Goal: Task Accomplishment & Management: Manage account settings

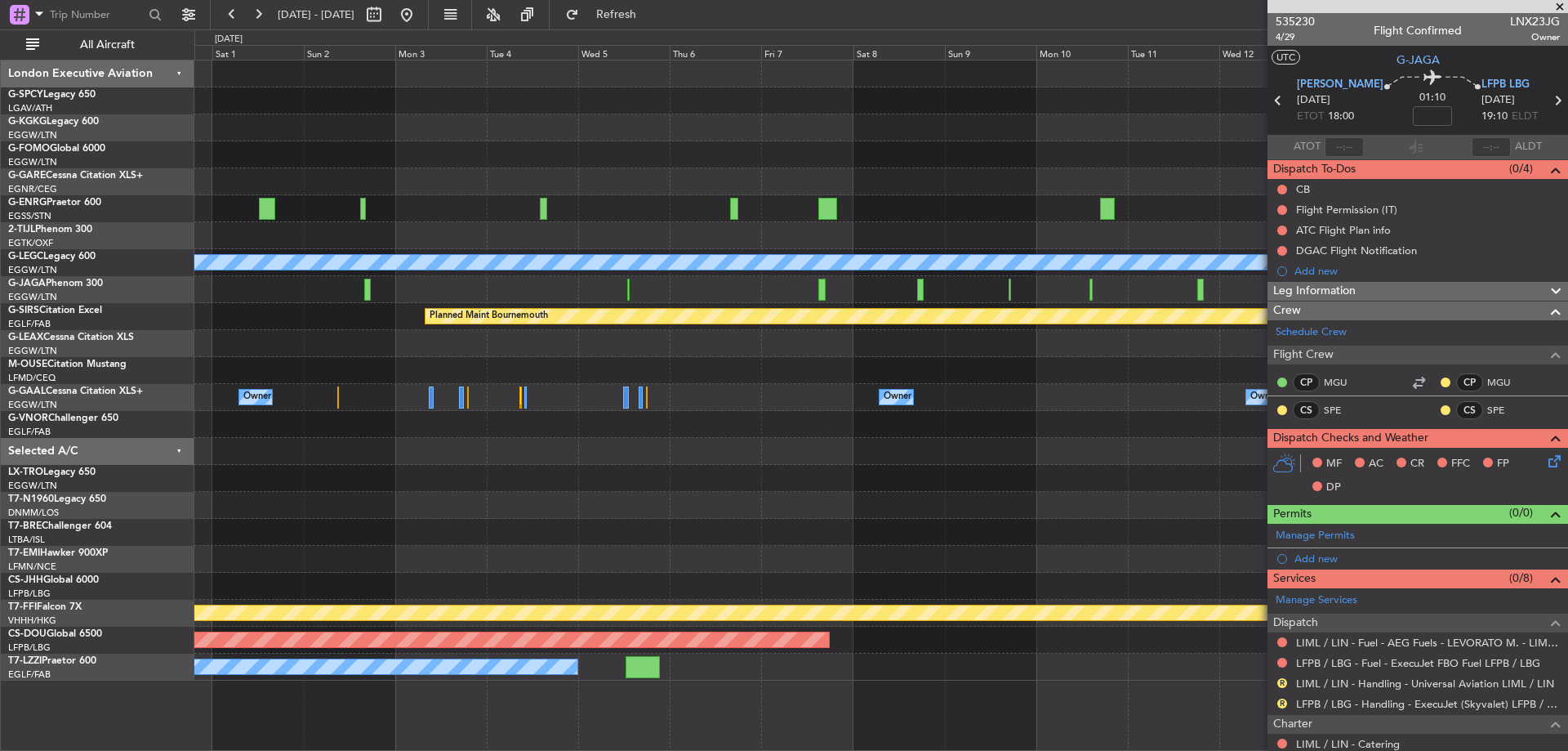
click at [177, 115] on div "A/C Unavailable [GEOGRAPHIC_DATA] ([GEOGRAPHIC_DATA]) Planned Maint [GEOGRAPHIC…" at bounding box center [784, 390] width 1568 height 721
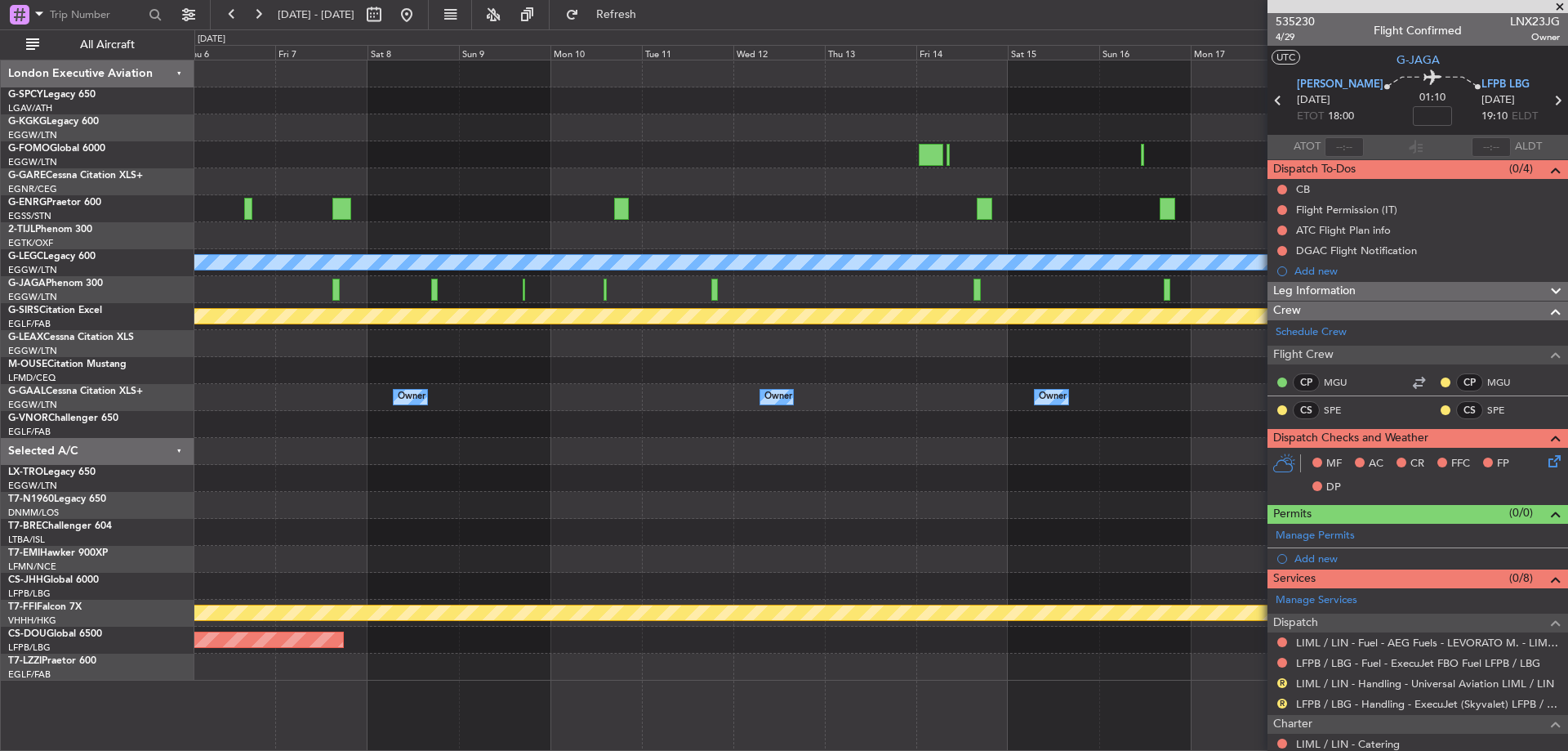
click at [432, 185] on div "A/C Unavailable [GEOGRAPHIC_DATA] ([GEOGRAPHIC_DATA]) Planned Maint [GEOGRAPHIC…" at bounding box center [881, 371] width 1373 height 620
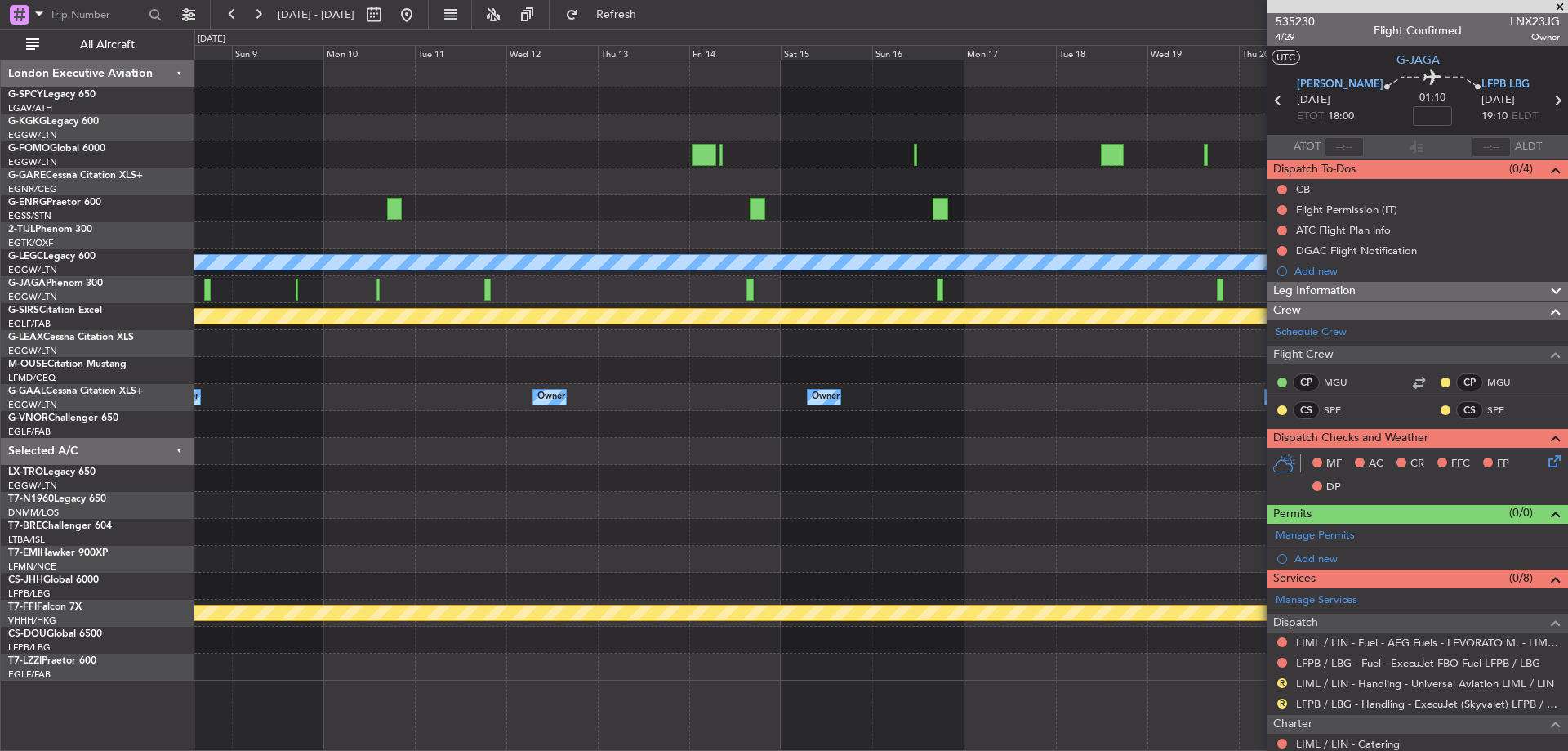
click at [555, 182] on div "A/C Unavailable [GEOGRAPHIC_DATA] ([GEOGRAPHIC_DATA]) Planned Maint [GEOGRAPHIC…" at bounding box center [881, 371] width 1373 height 620
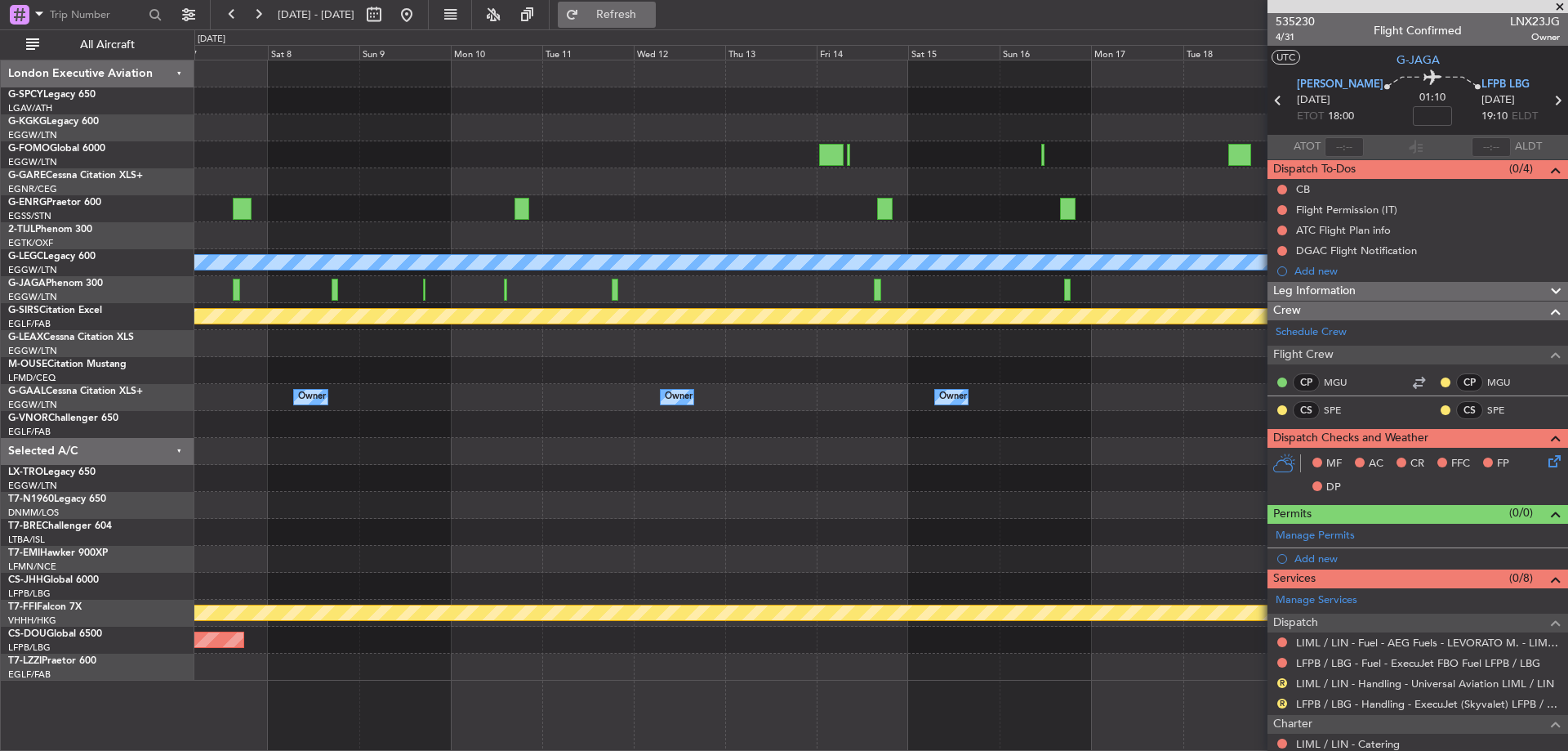
click at [640, 21] on button "Refresh" at bounding box center [607, 15] width 98 height 26
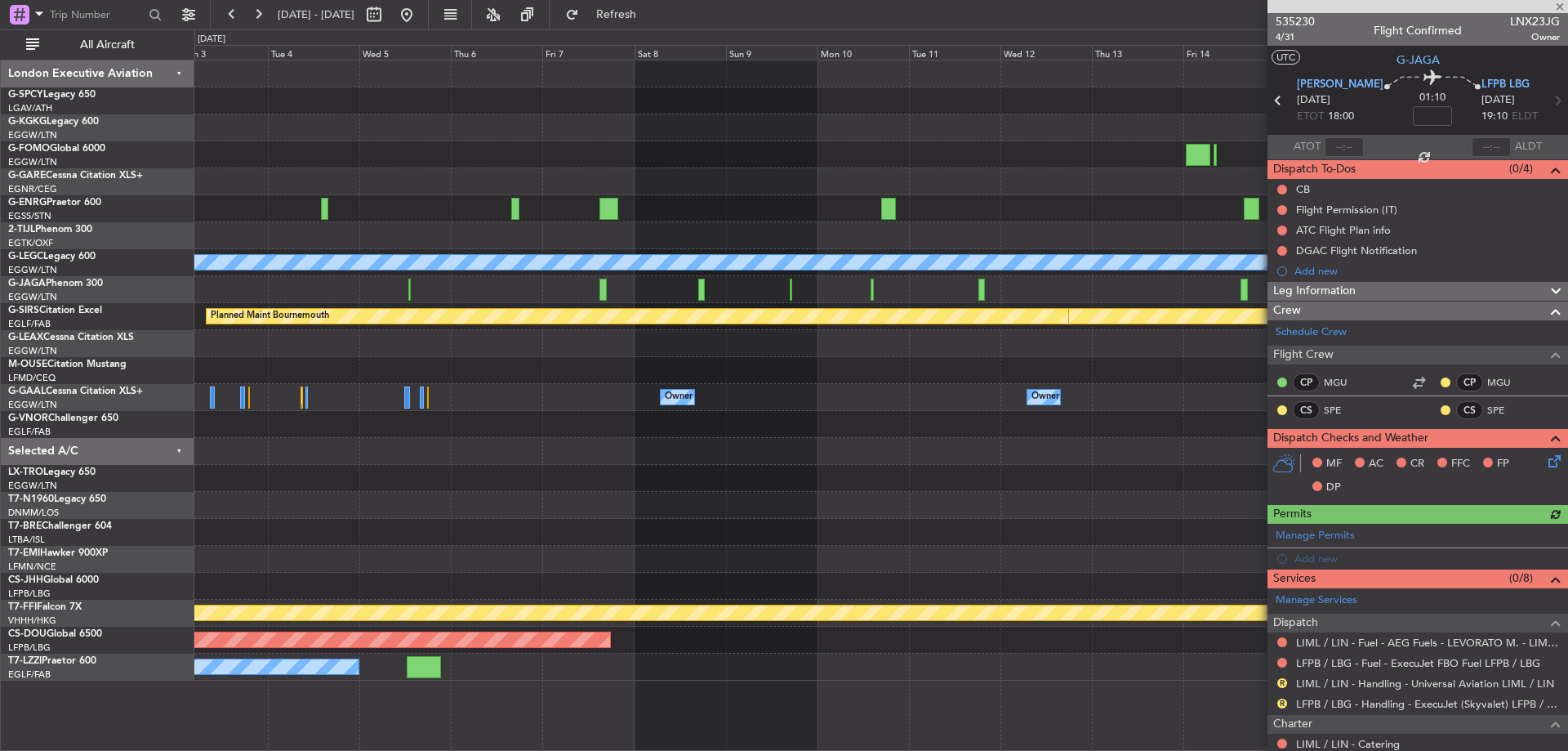
click at [1000, 335] on div "A/C Unavailable [GEOGRAPHIC_DATA] ([GEOGRAPHIC_DATA]) Planned Maint [GEOGRAPHIC…" at bounding box center [881, 371] width 1373 height 620
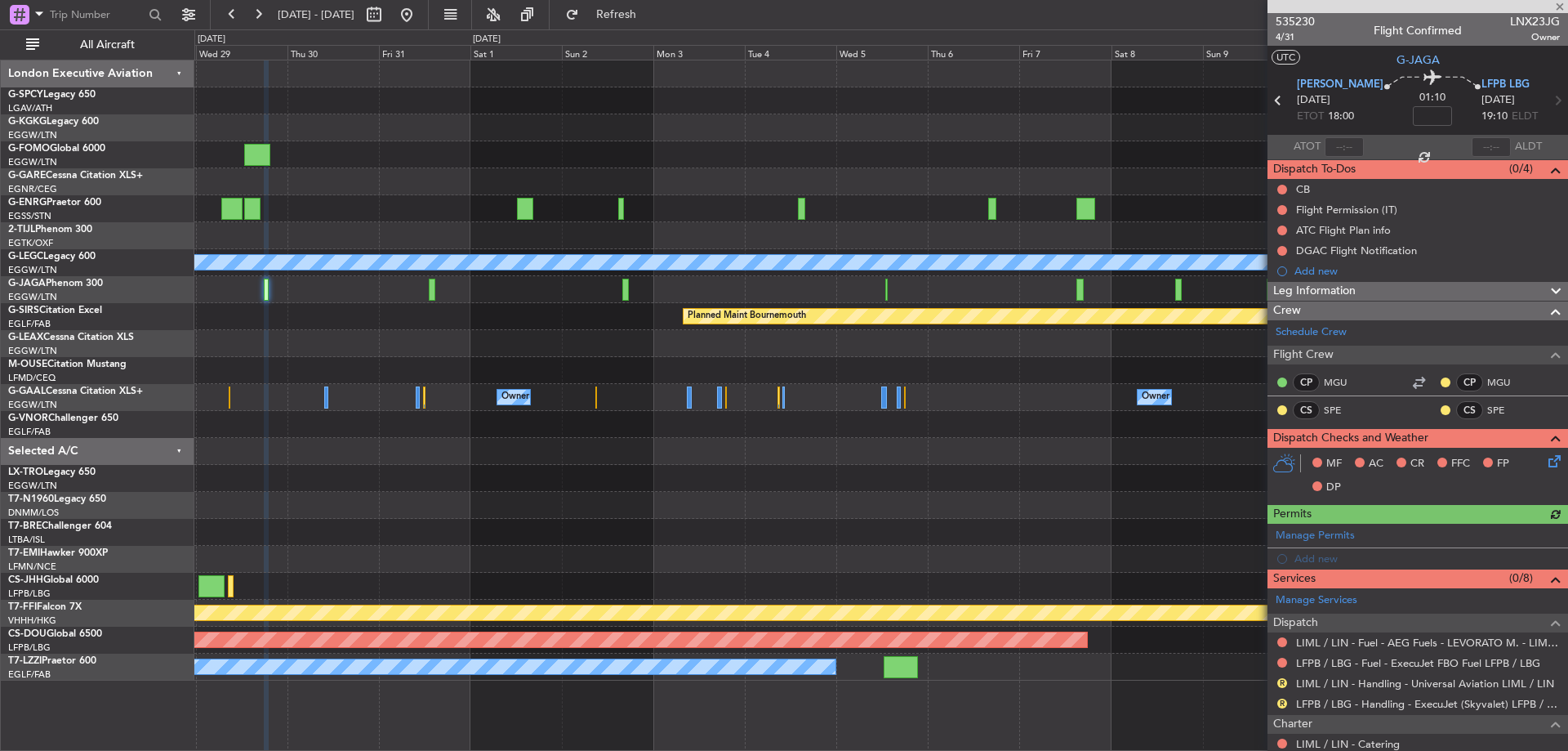
click at [872, 289] on div "A/C Unavailable [GEOGRAPHIC_DATA] ([GEOGRAPHIC_DATA]) Planned Maint [GEOGRAPHIC…" at bounding box center [881, 371] width 1373 height 620
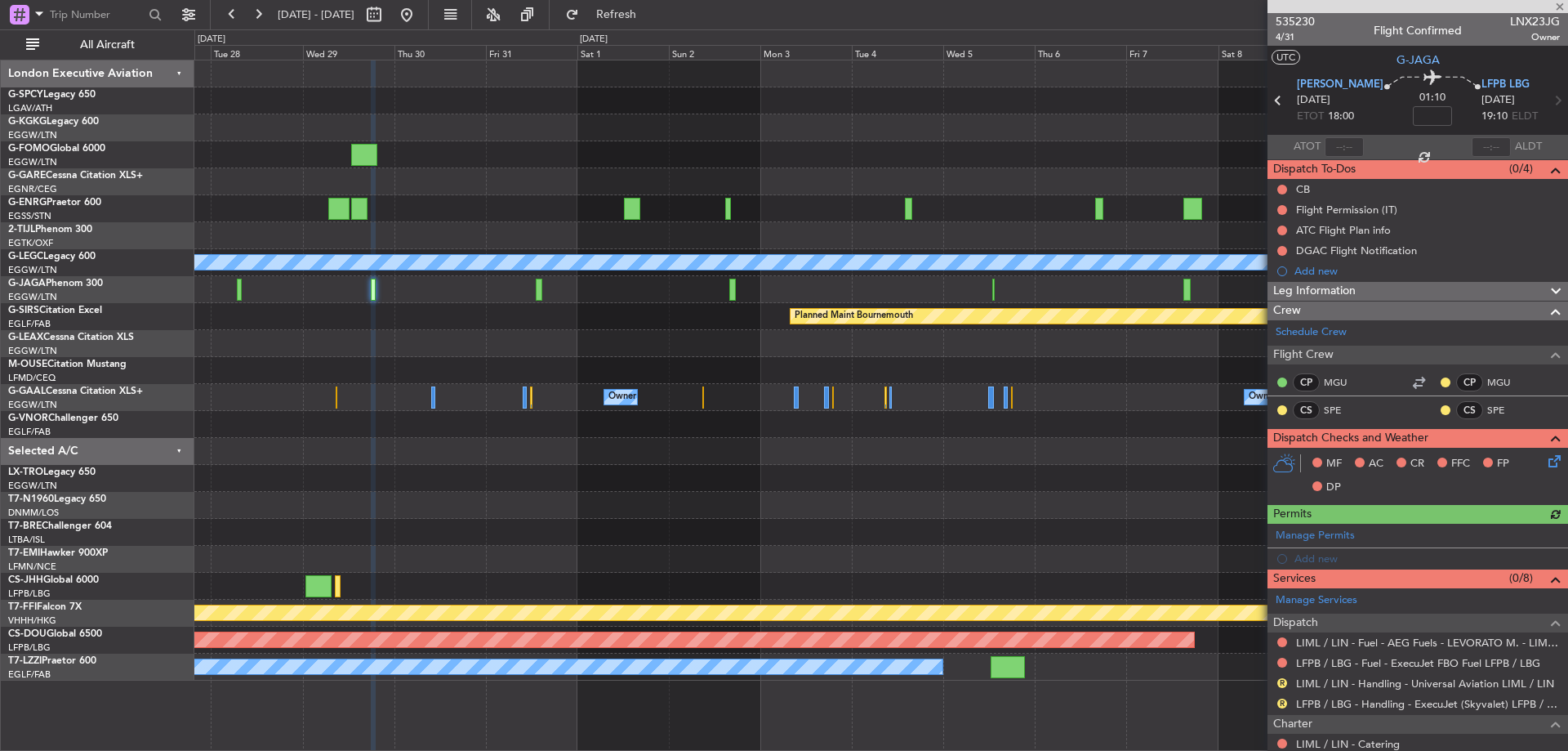
click at [546, 242] on div at bounding box center [881, 236] width 1373 height 27
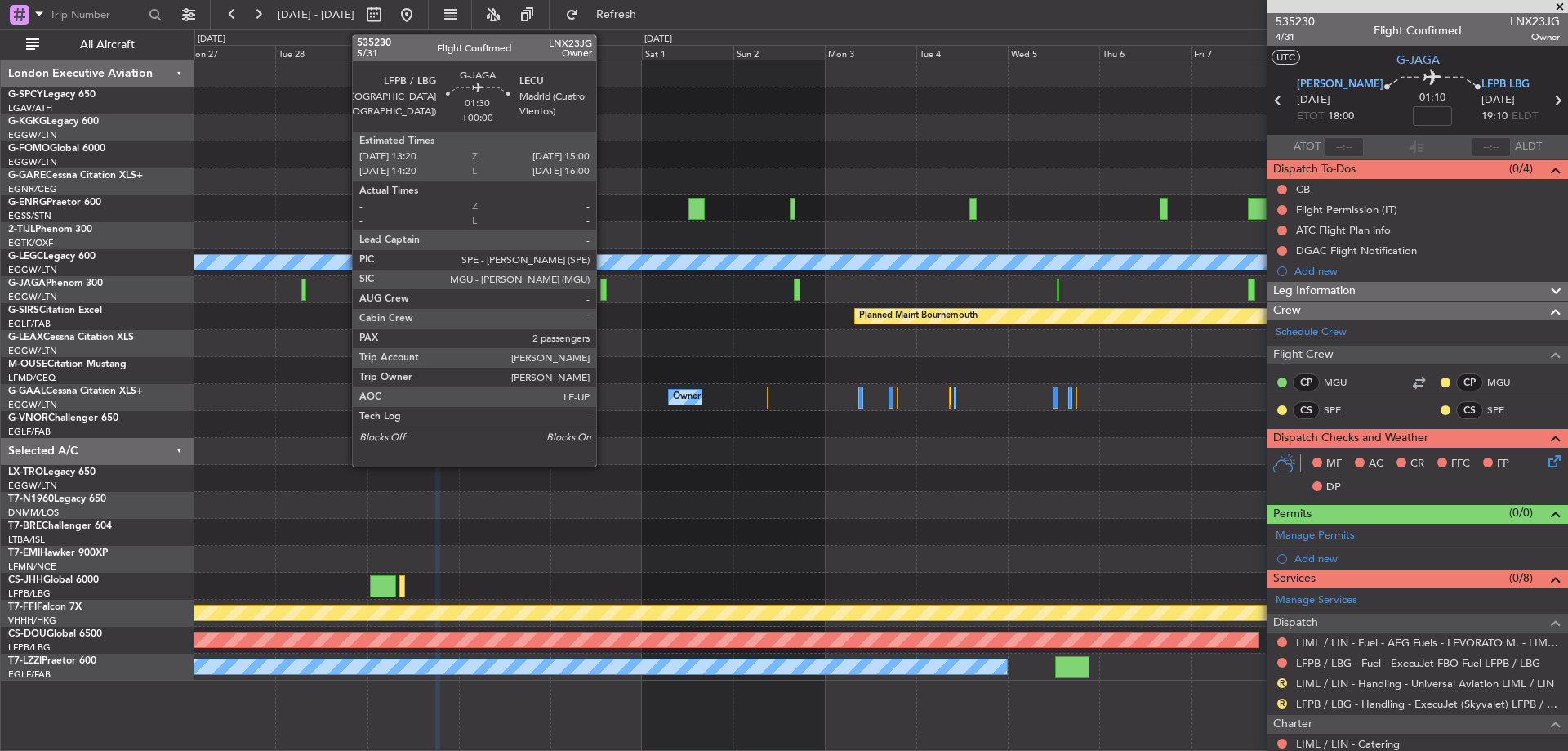
click at [603, 296] on div at bounding box center [604, 290] width 7 height 22
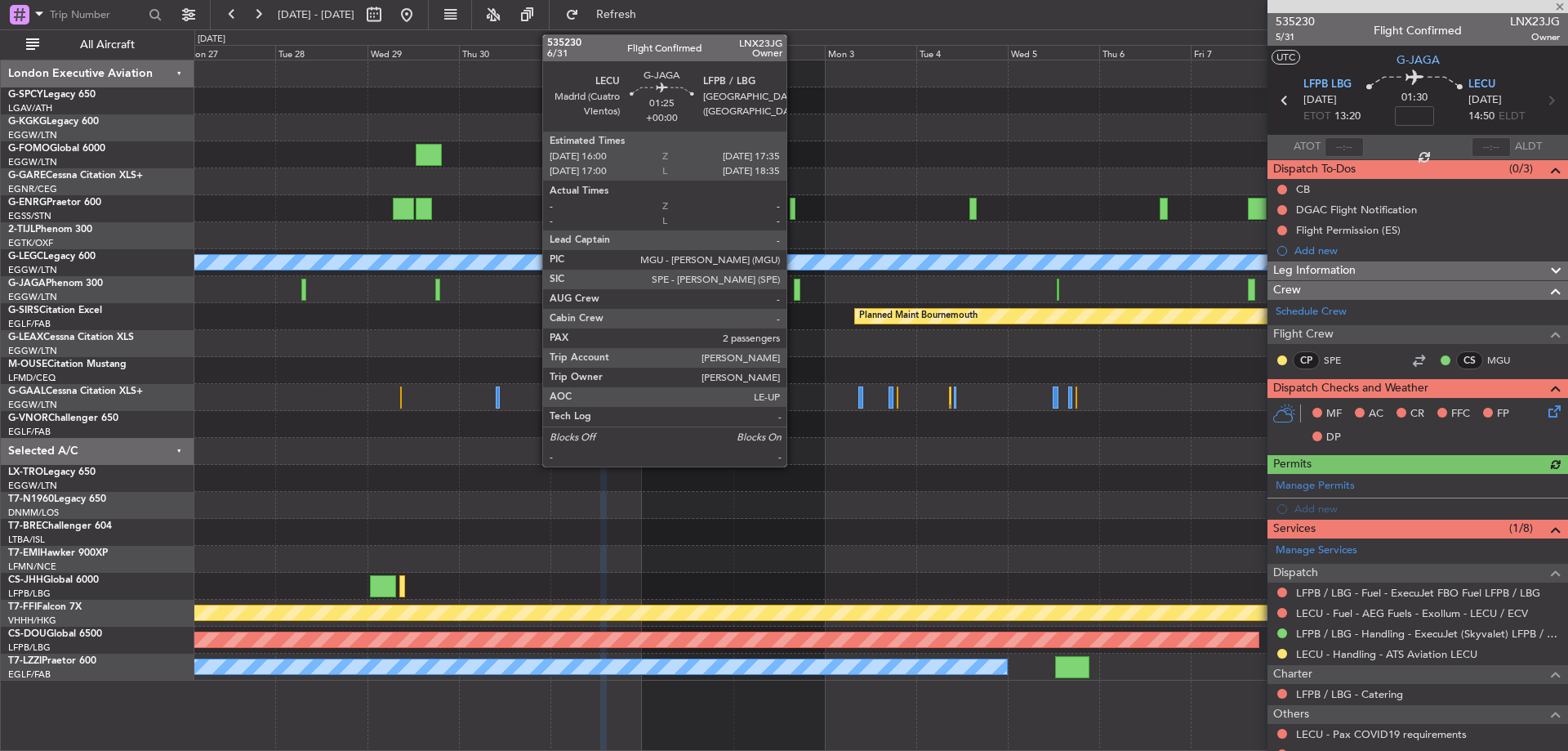
click at [794, 287] on div at bounding box center [797, 290] width 7 height 22
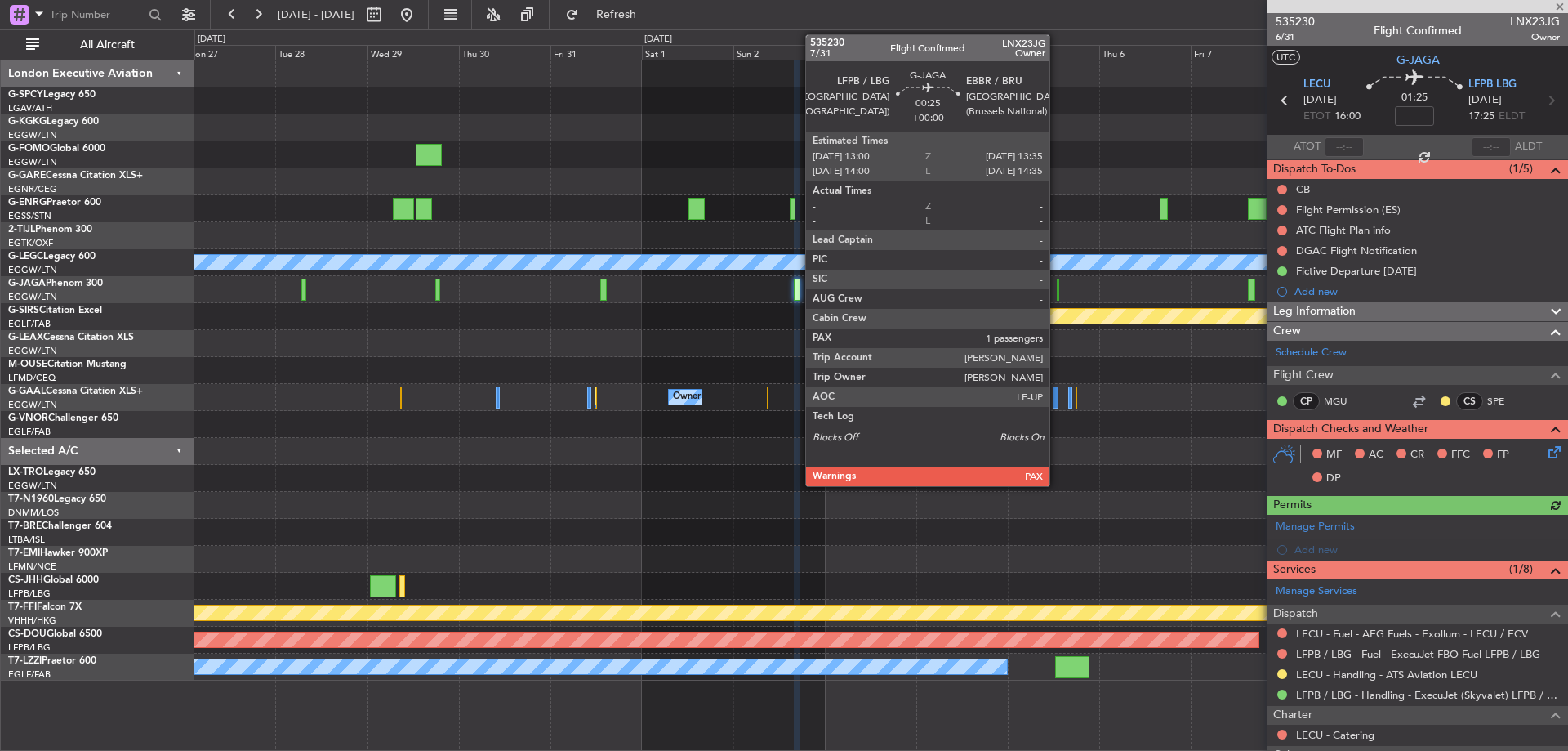
click at [1057, 289] on div at bounding box center [1058, 290] width 3 height 22
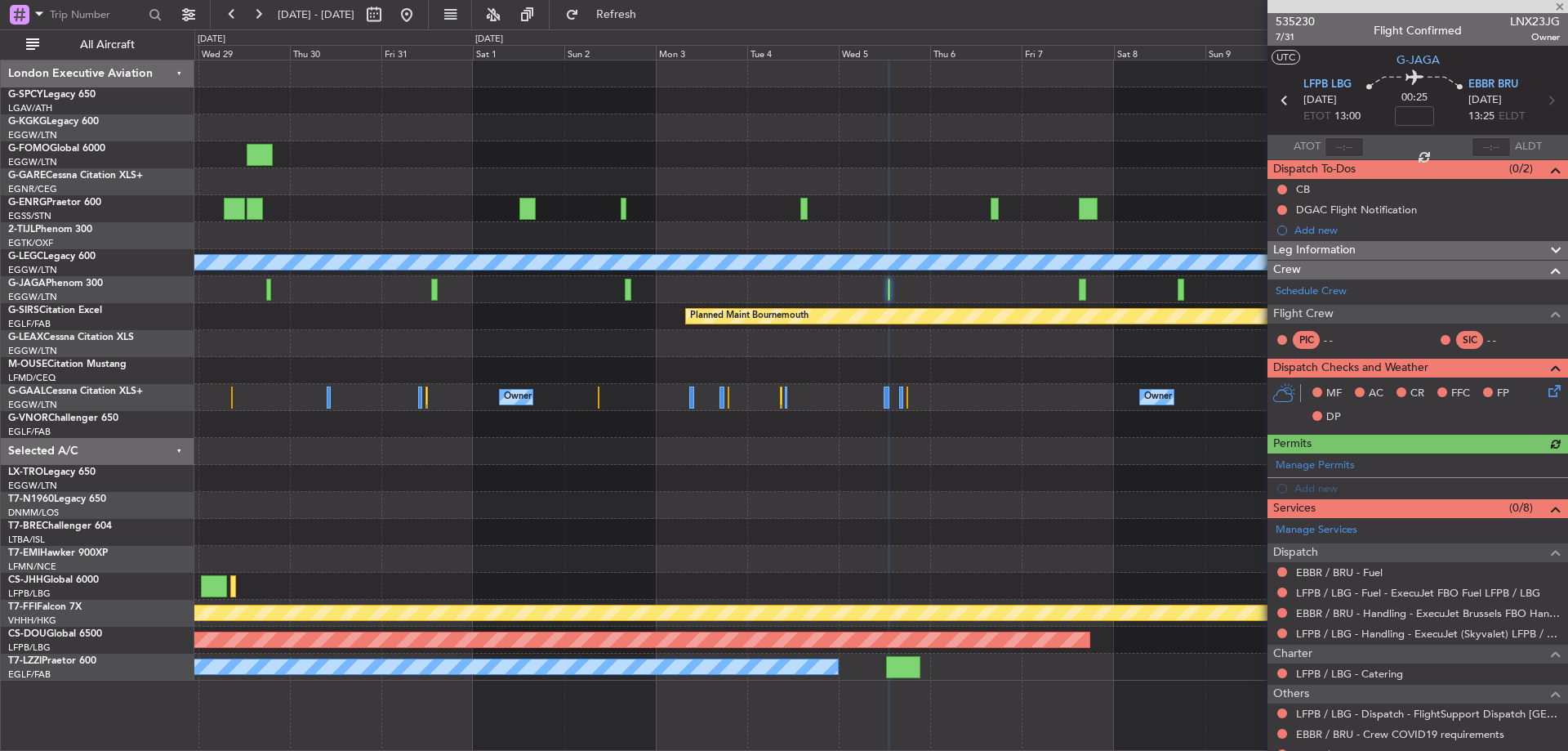
click at [881, 207] on div at bounding box center [881, 208] width 1373 height 27
click at [1327, 571] on link "EBBR / BRU - Fuel" at bounding box center [1339, 572] width 86 height 14
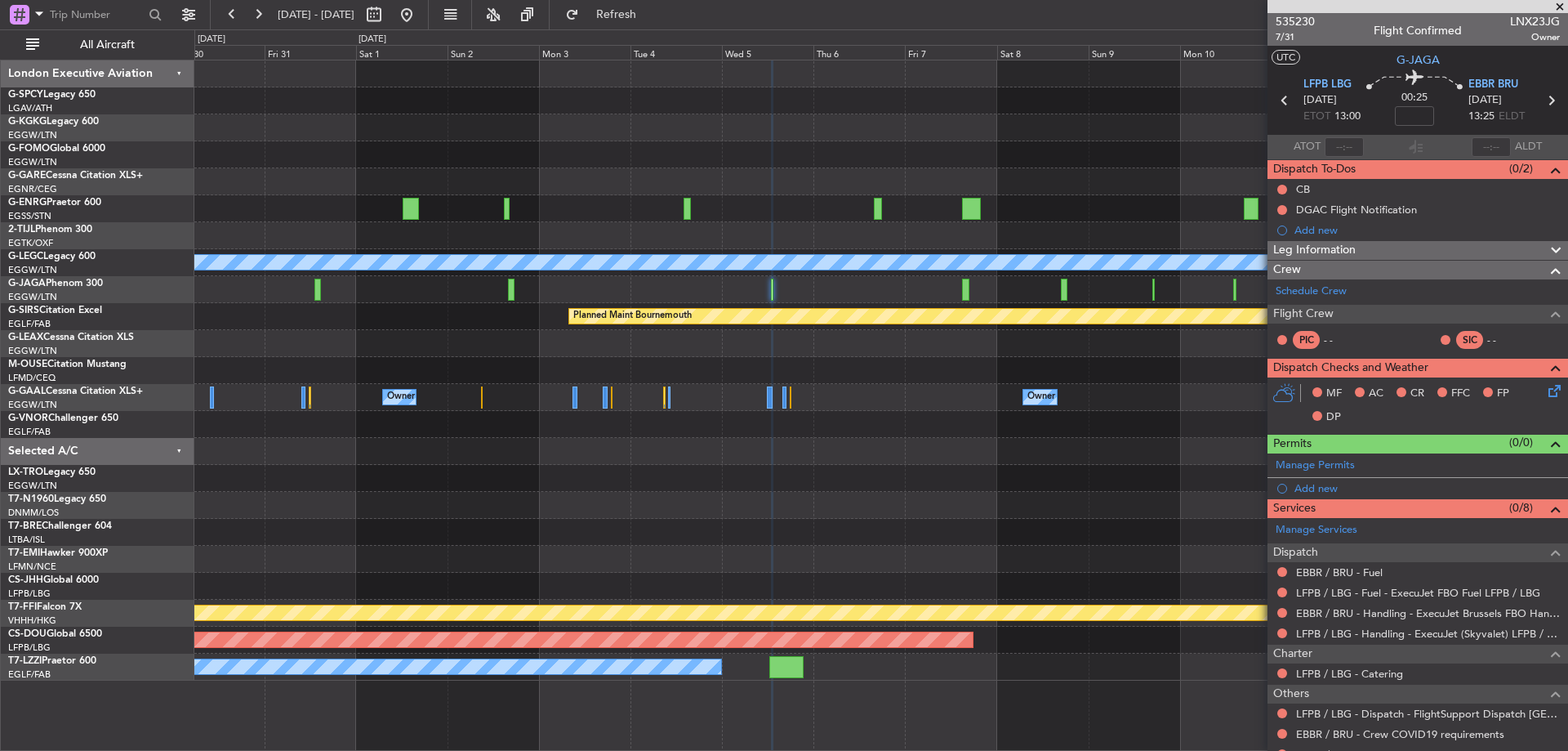
click at [853, 290] on div at bounding box center [881, 290] width 1373 height 27
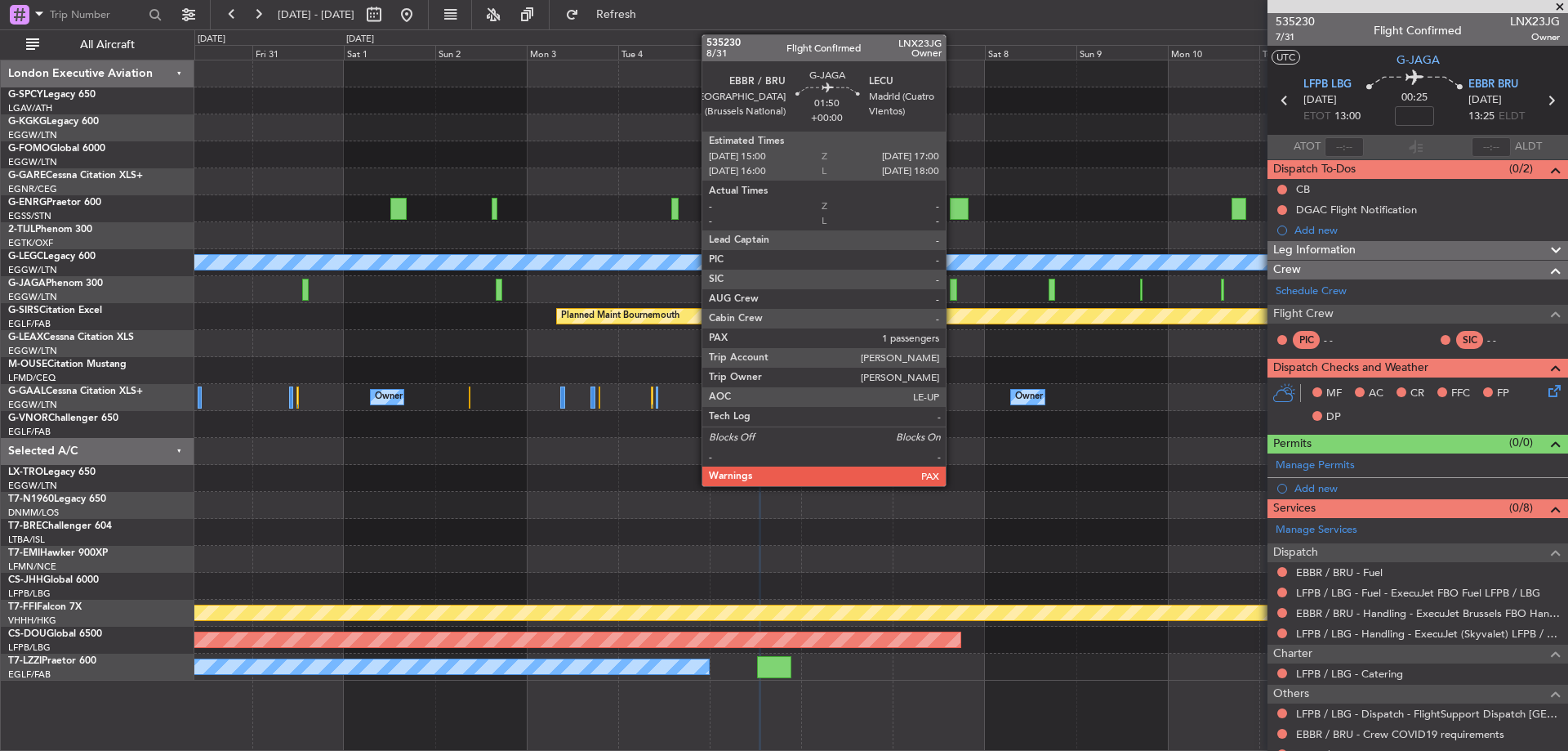
click at [954, 295] on div at bounding box center [954, 290] width 9 height 22
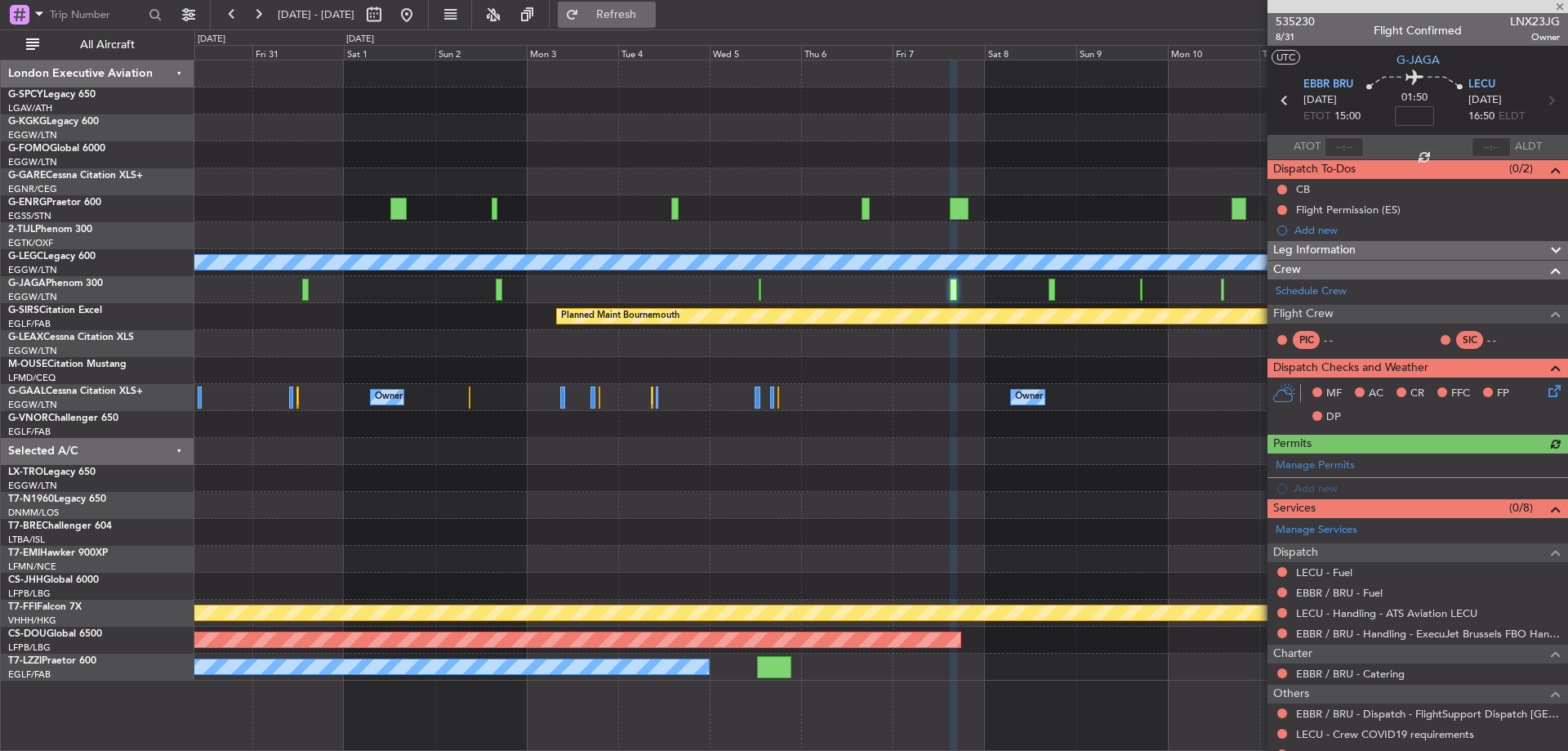
click at [651, 13] on span "Refresh" at bounding box center [617, 15] width 68 height 11
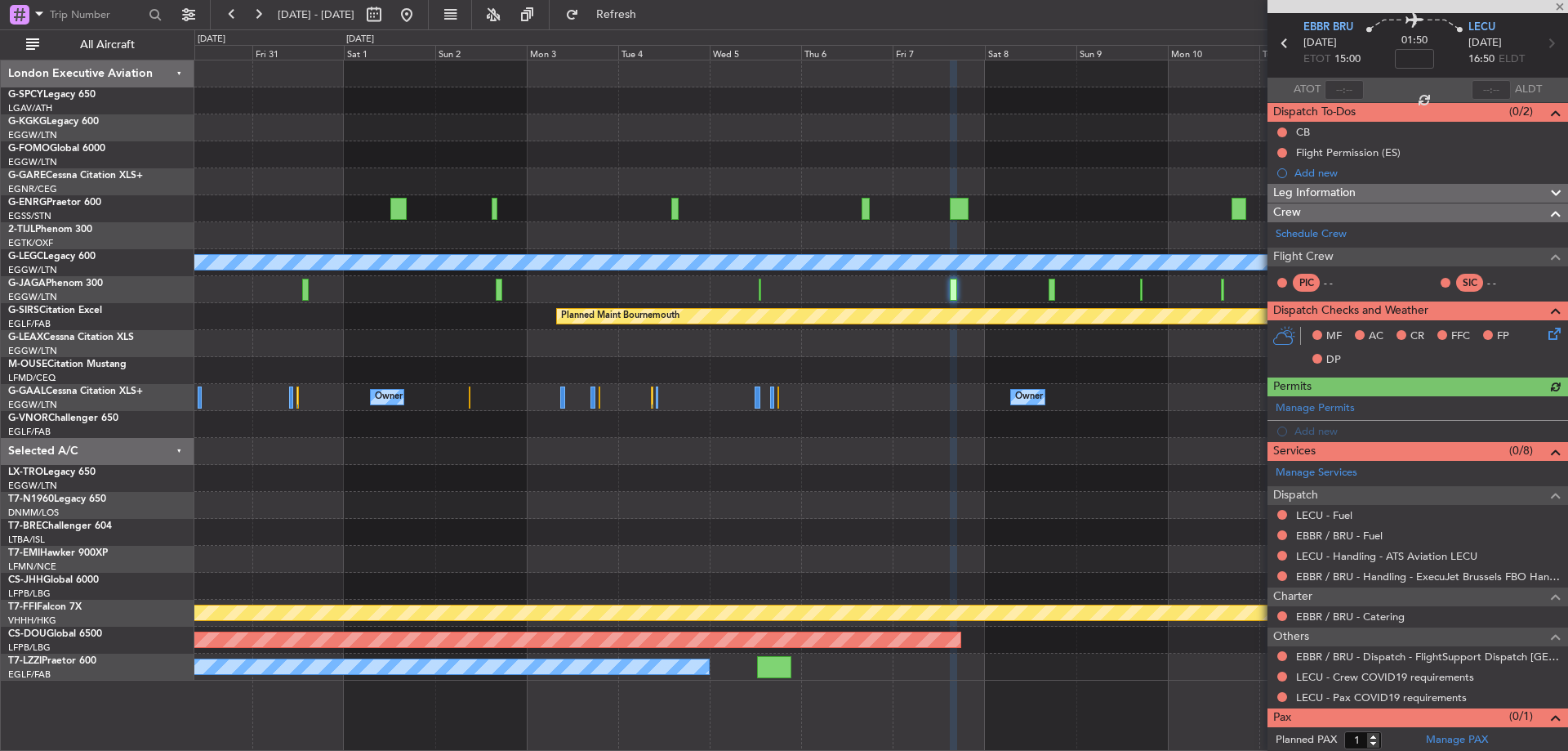
scroll to position [80, 0]
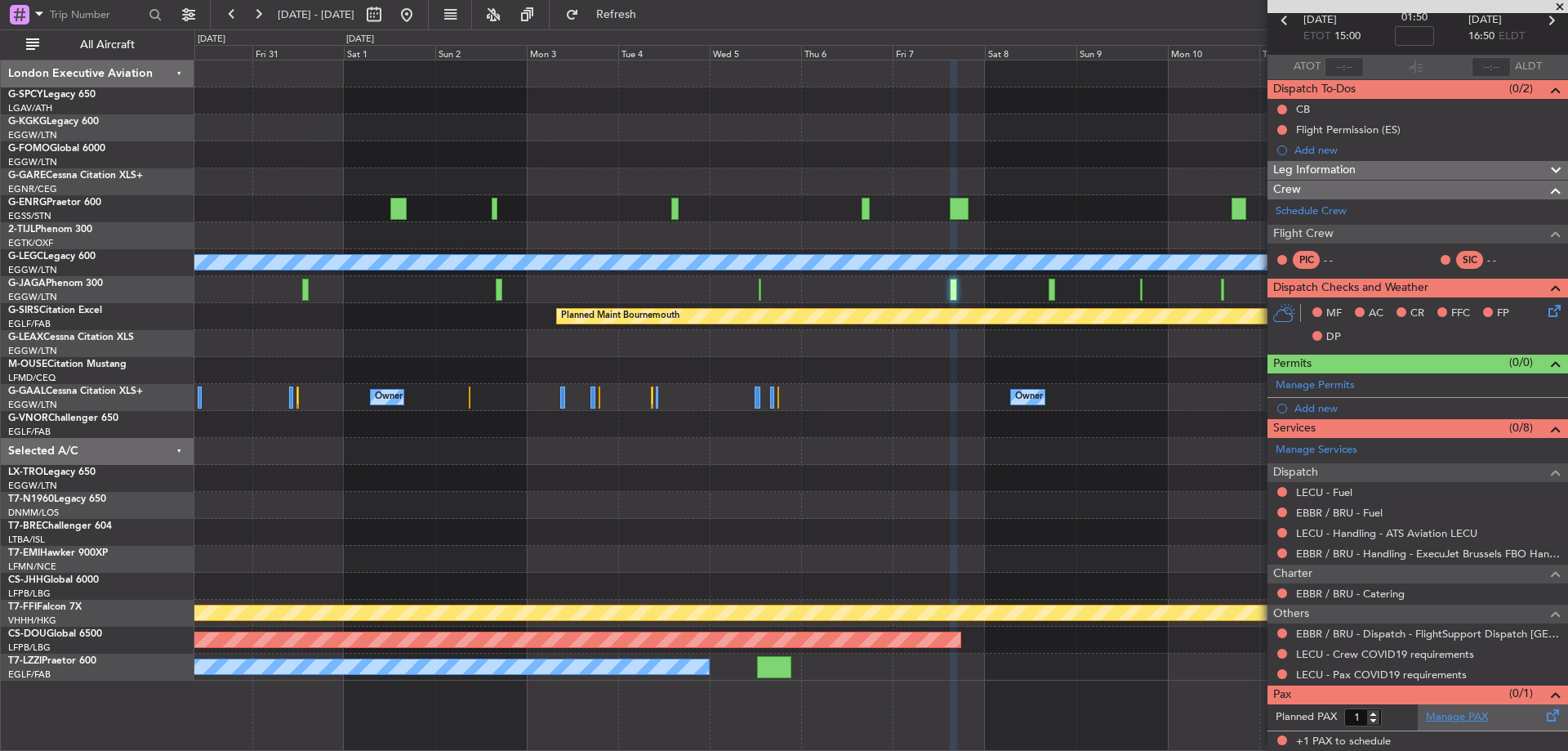
click at [1466, 718] on link "Manage PAX" at bounding box center [1457, 717] width 62 height 16
click at [1332, 491] on link "LECU - Fuel" at bounding box center [1324, 492] width 56 height 14
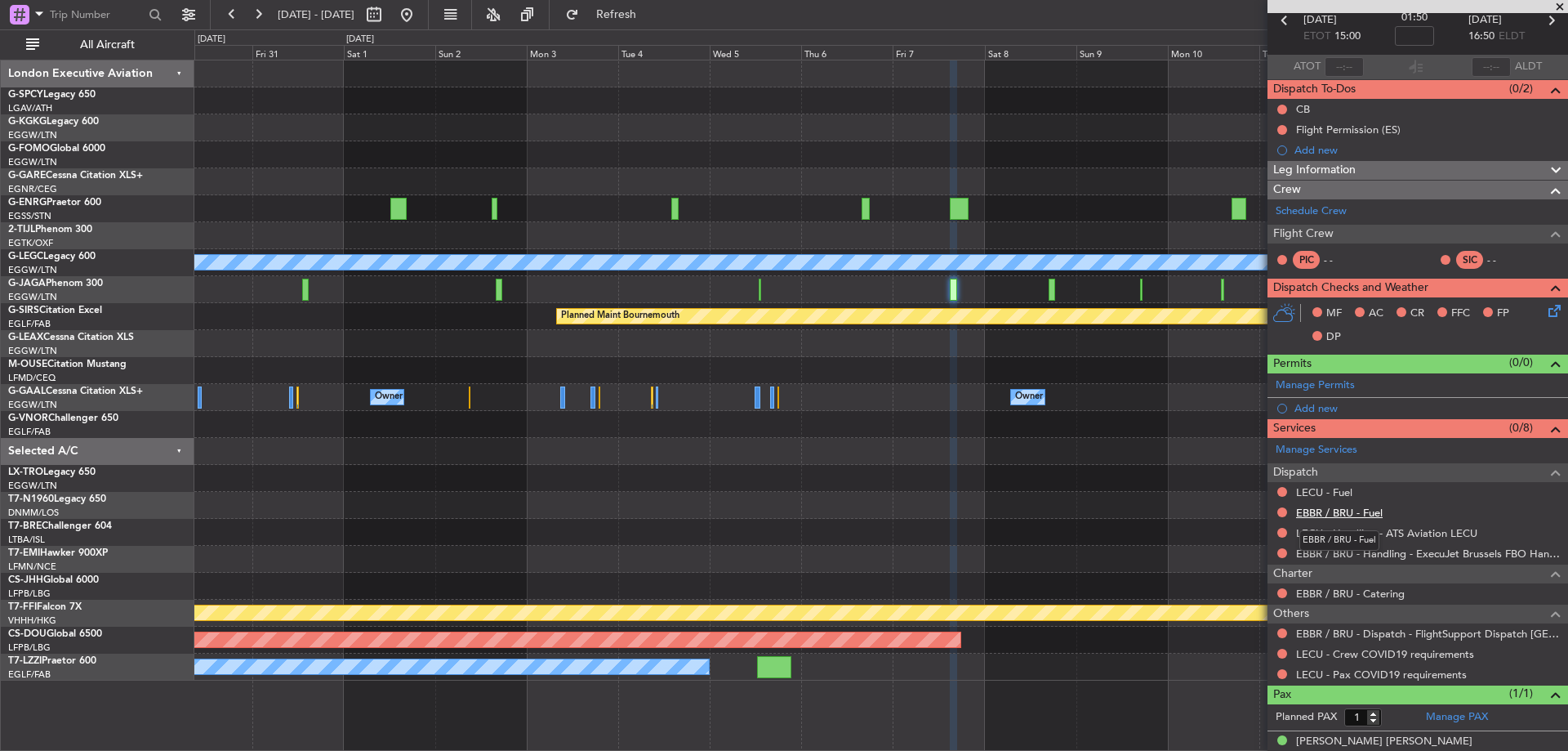
click at [1365, 507] on link "EBBR / BRU - Fuel" at bounding box center [1339, 513] width 86 height 14
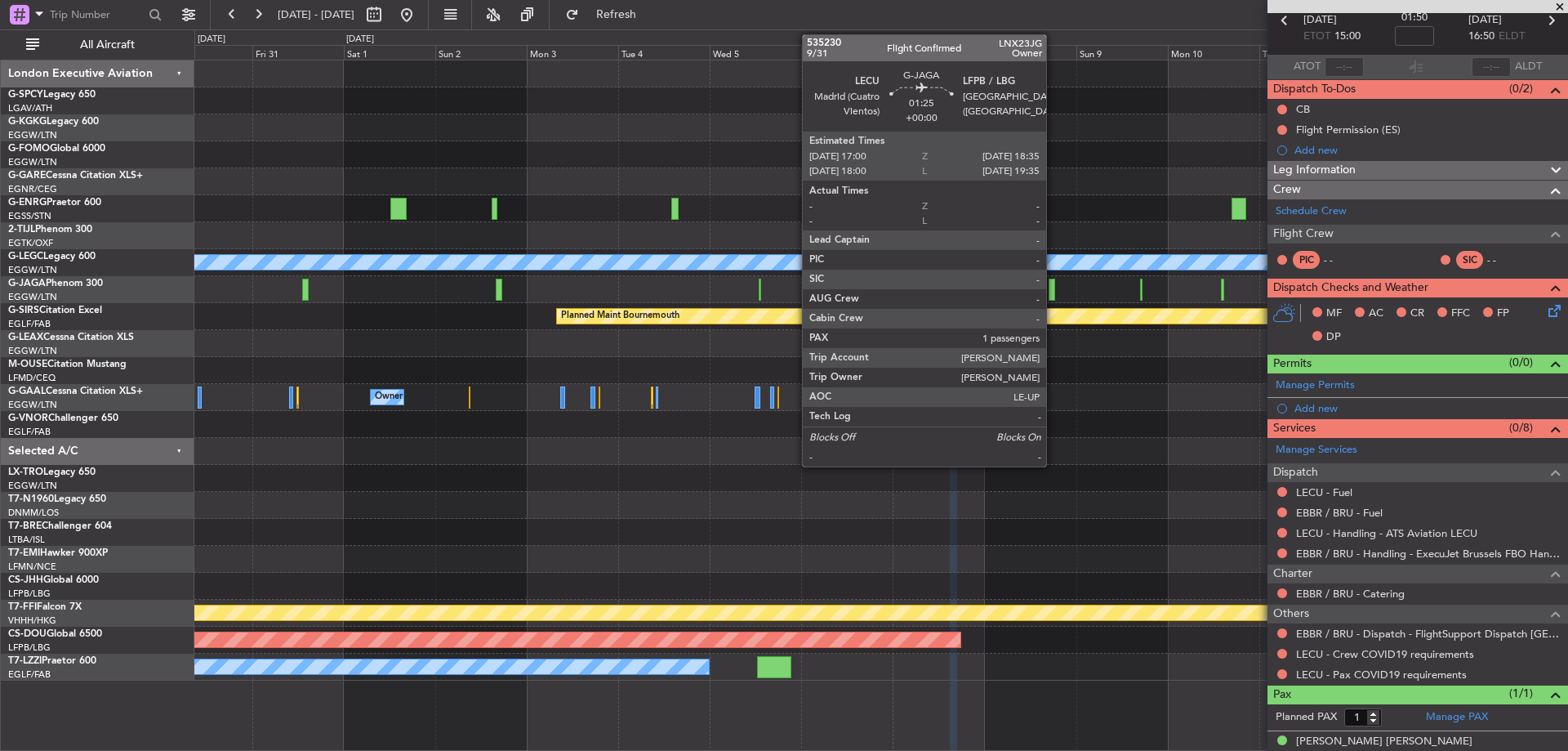
click at [1053, 290] on div at bounding box center [1052, 290] width 7 height 22
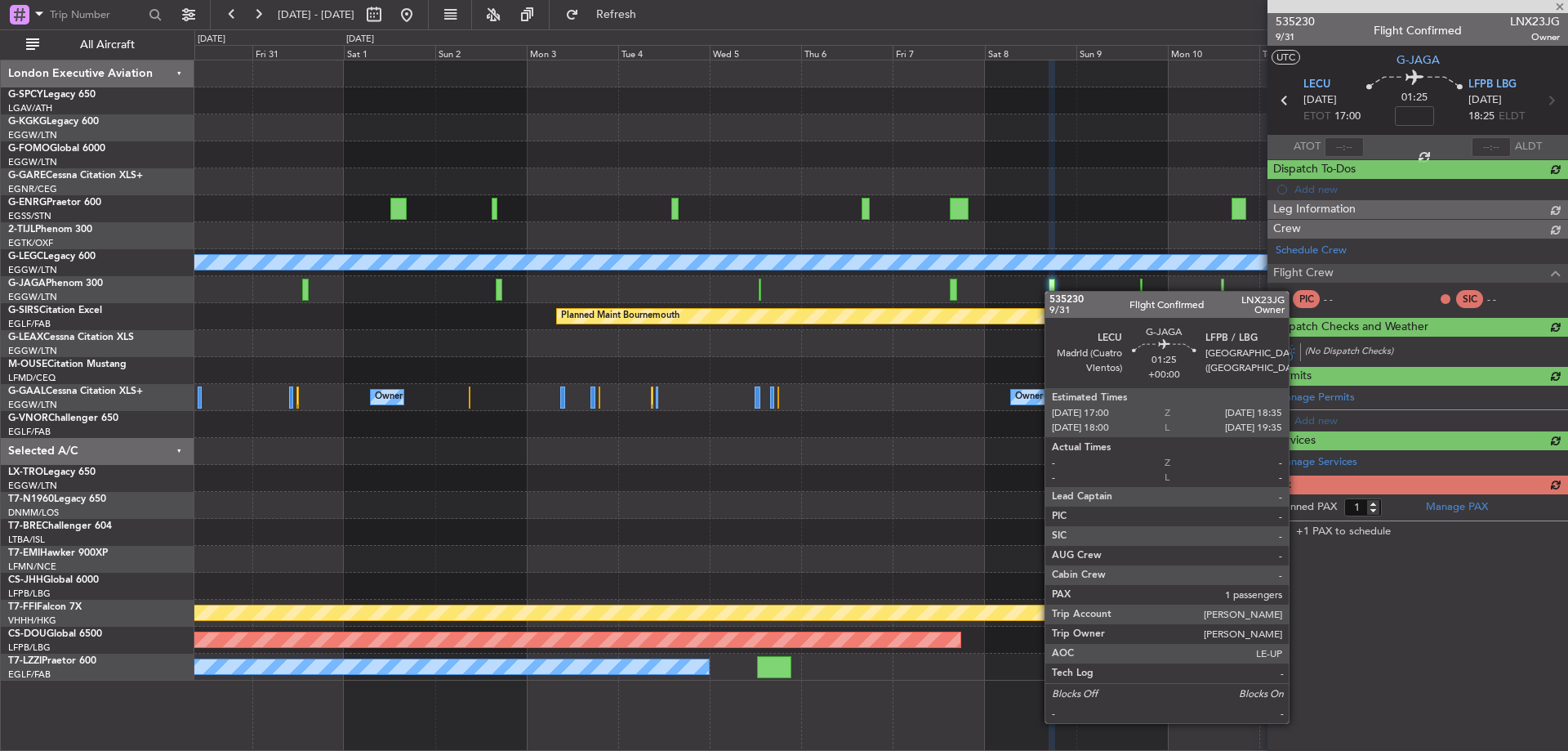
scroll to position [0, 0]
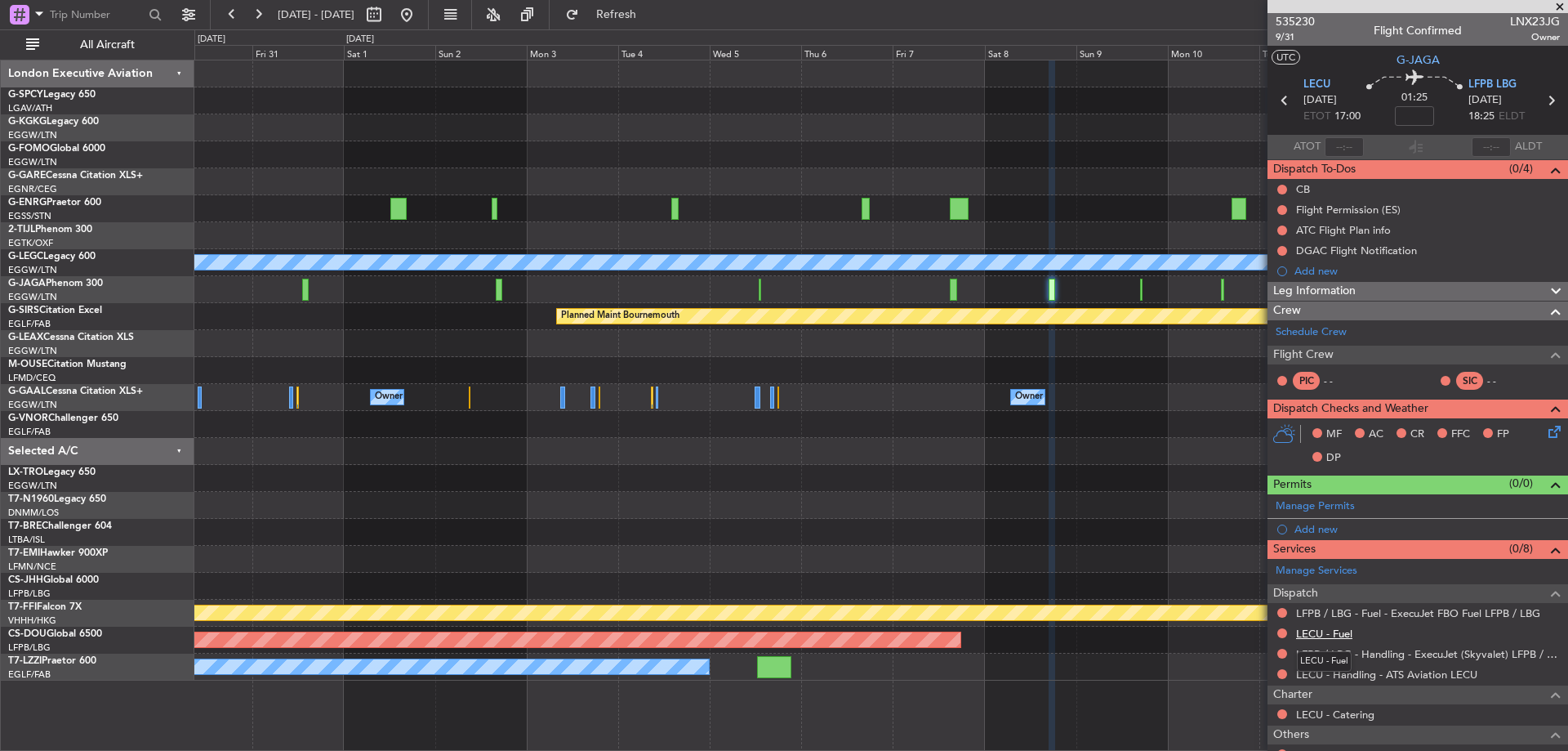
click at [1313, 631] on link "LECU - Fuel" at bounding box center [1324, 633] width 56 height 14
click at [637, 20] on span "Refresh" at bounding box center [617, 15] width 68 height 11
click at [1140, 291] on div at bounding box center [881, 290] width 1373 height 27
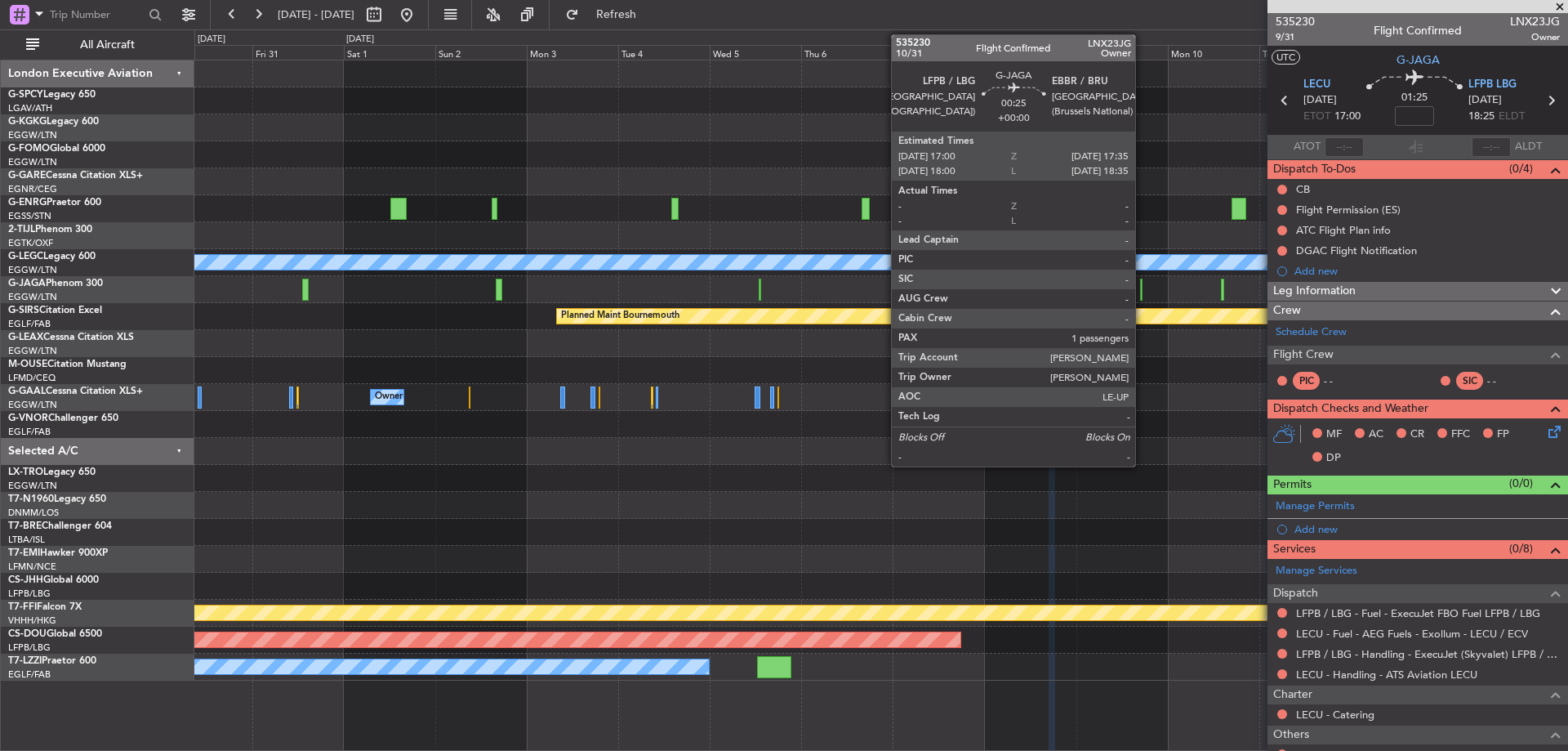
click at [1142, 287] on div at bounding box center [1142, 290] width 3 height 22
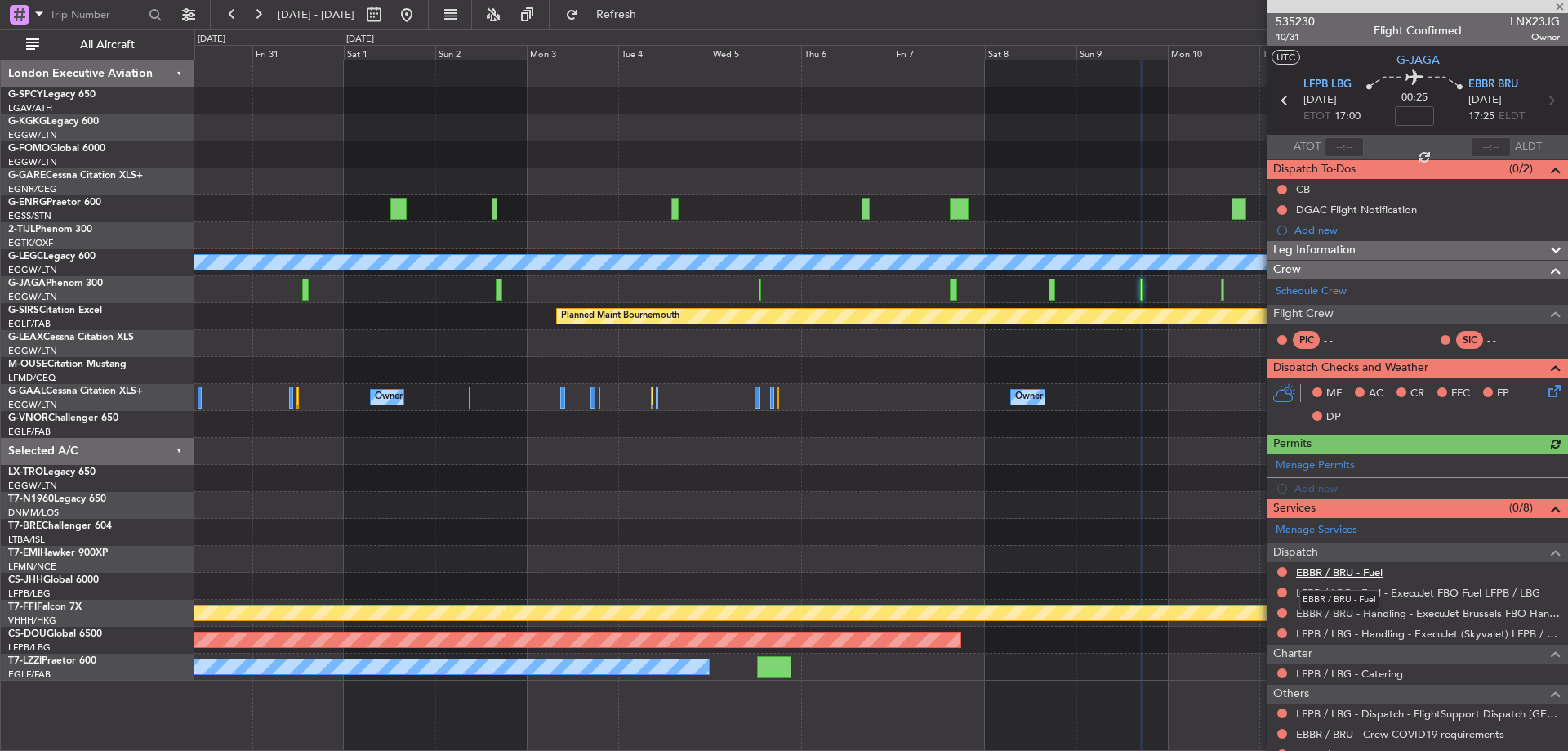
click at [1380, 574] on link "EBBR / BRU - Fuel" at bounding box center [1339, 572] width 86 height 14
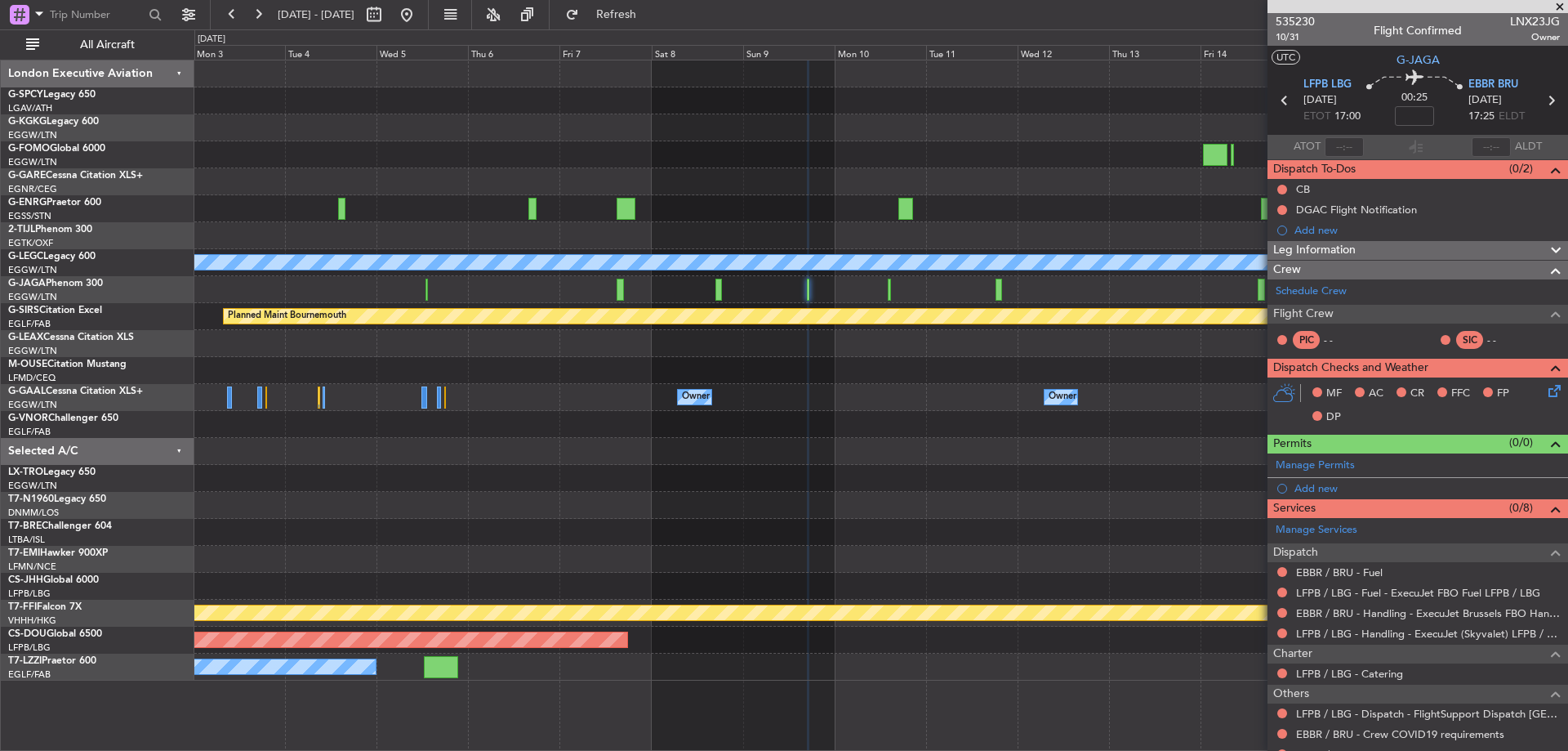
click at [634, 381] on div "A/C Unavailable [GEOGRAPHIC_DATA] ([GEOGRAPHIC_DATA]) Planned Maint [GEOGRAPHIC…" at bounding box center [881, 371] width 1373 height 620
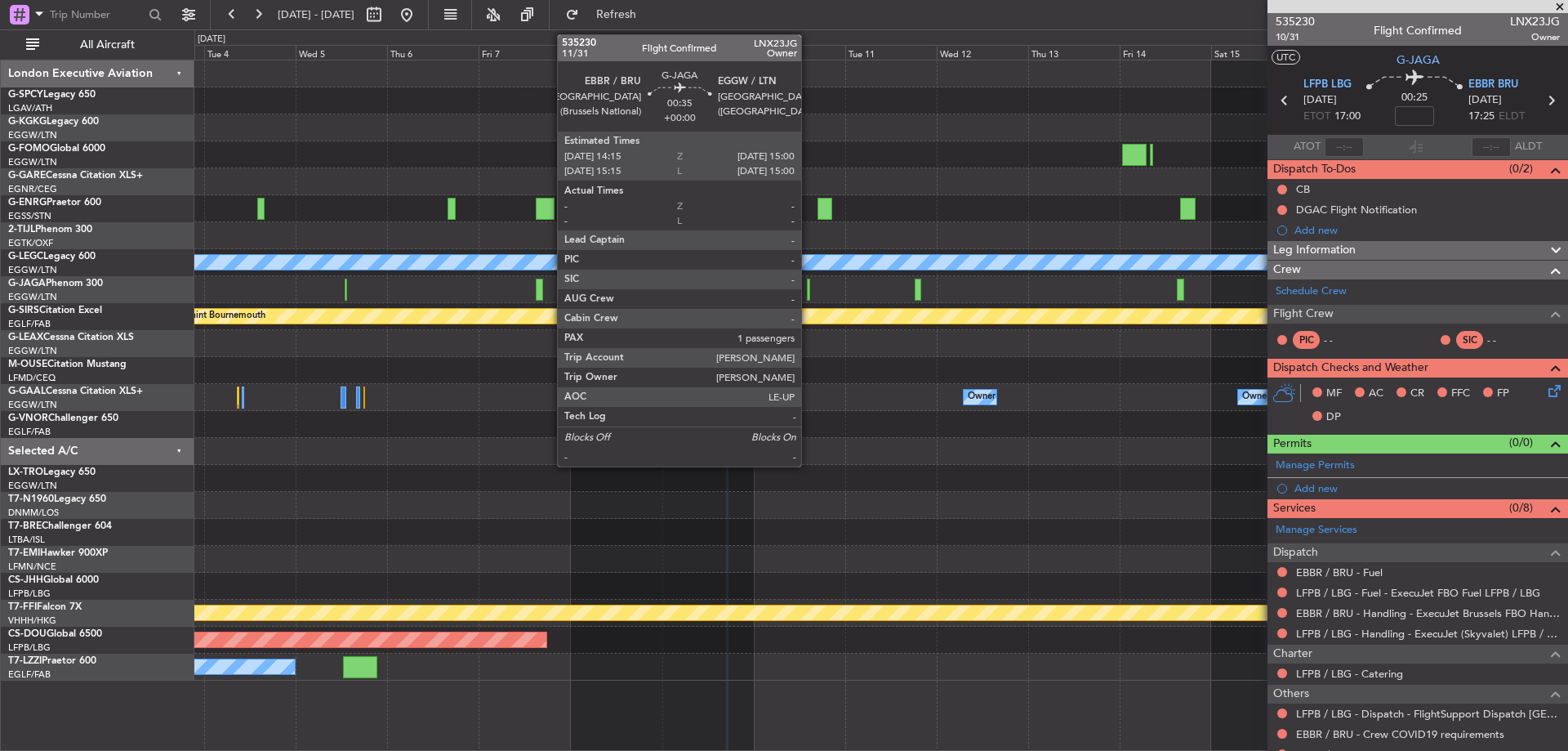
click at [808, 287] on div at bounding box center [809, 290] width 3 height 22
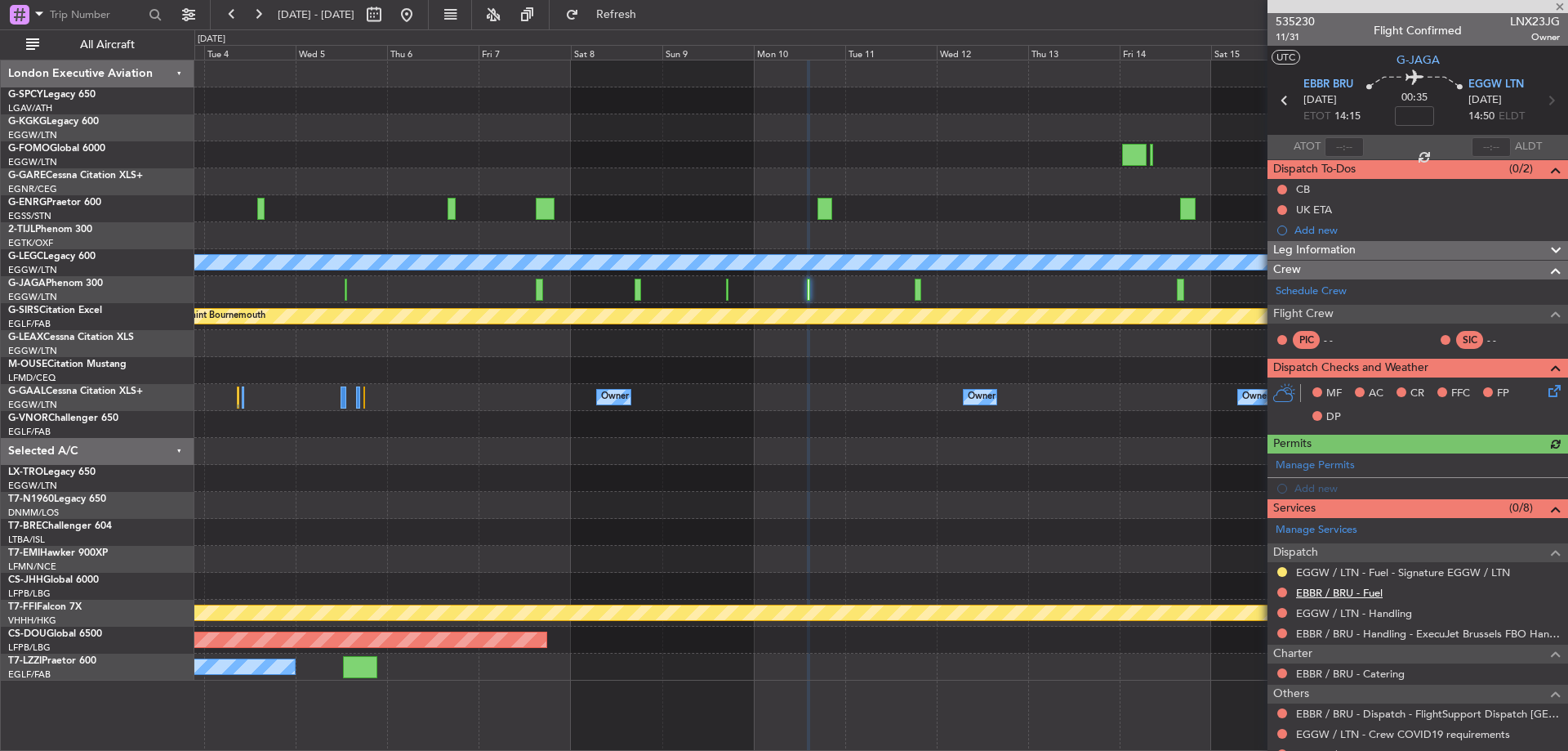
click at [1371, 594] on link "EBBR / BRU - Fuel" at bounding box center [1339, 592] width 86 height 14
click at [1377, 609] on link "EGGW / LTN - Handling" at bounding box center [1354, 613] width 116 height 14
click at [651, 16] on span "Refresh" at bounding box center [617, 15] width 68 height 11
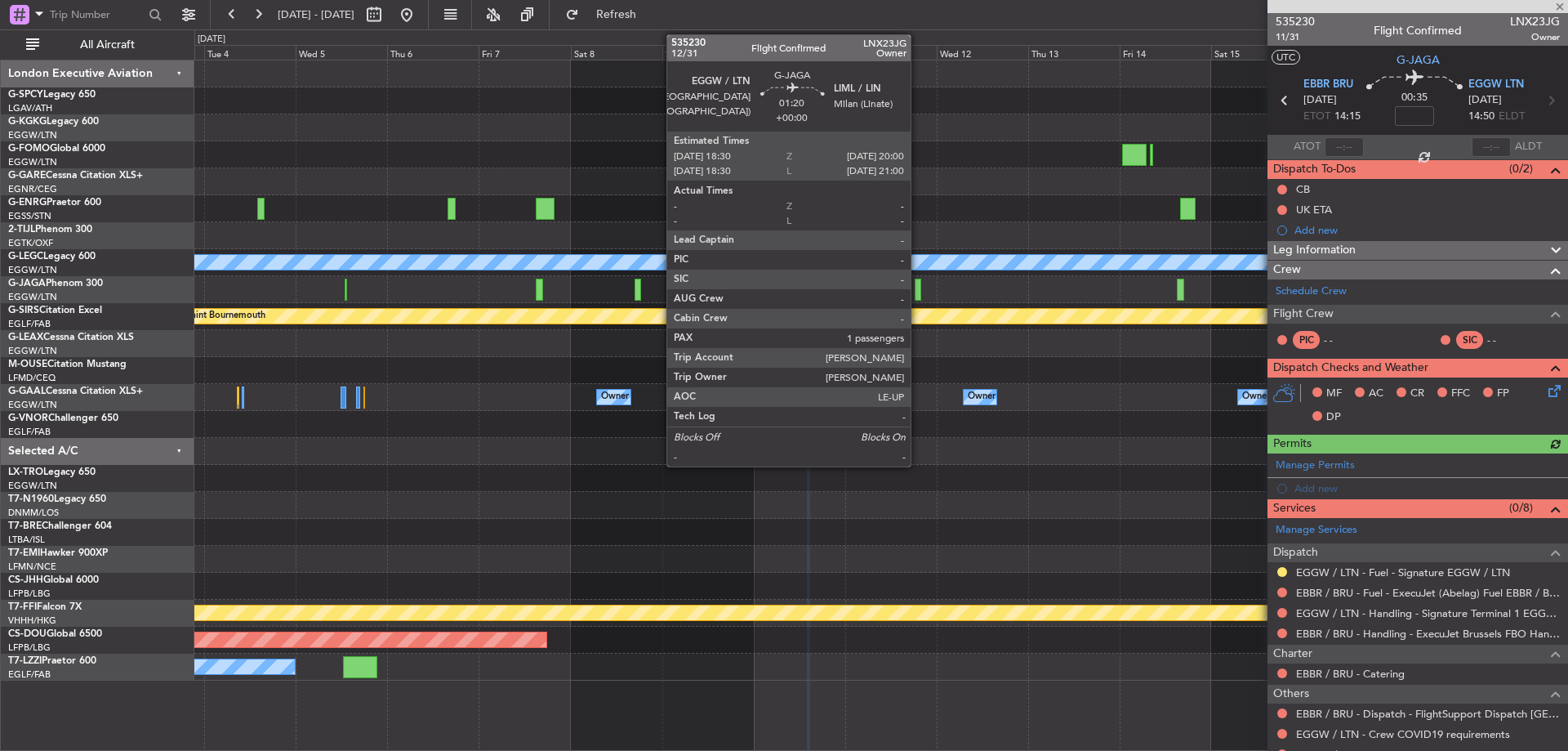
click at [919, 290] on div at bounding box center [919, 290] width 7 height 22
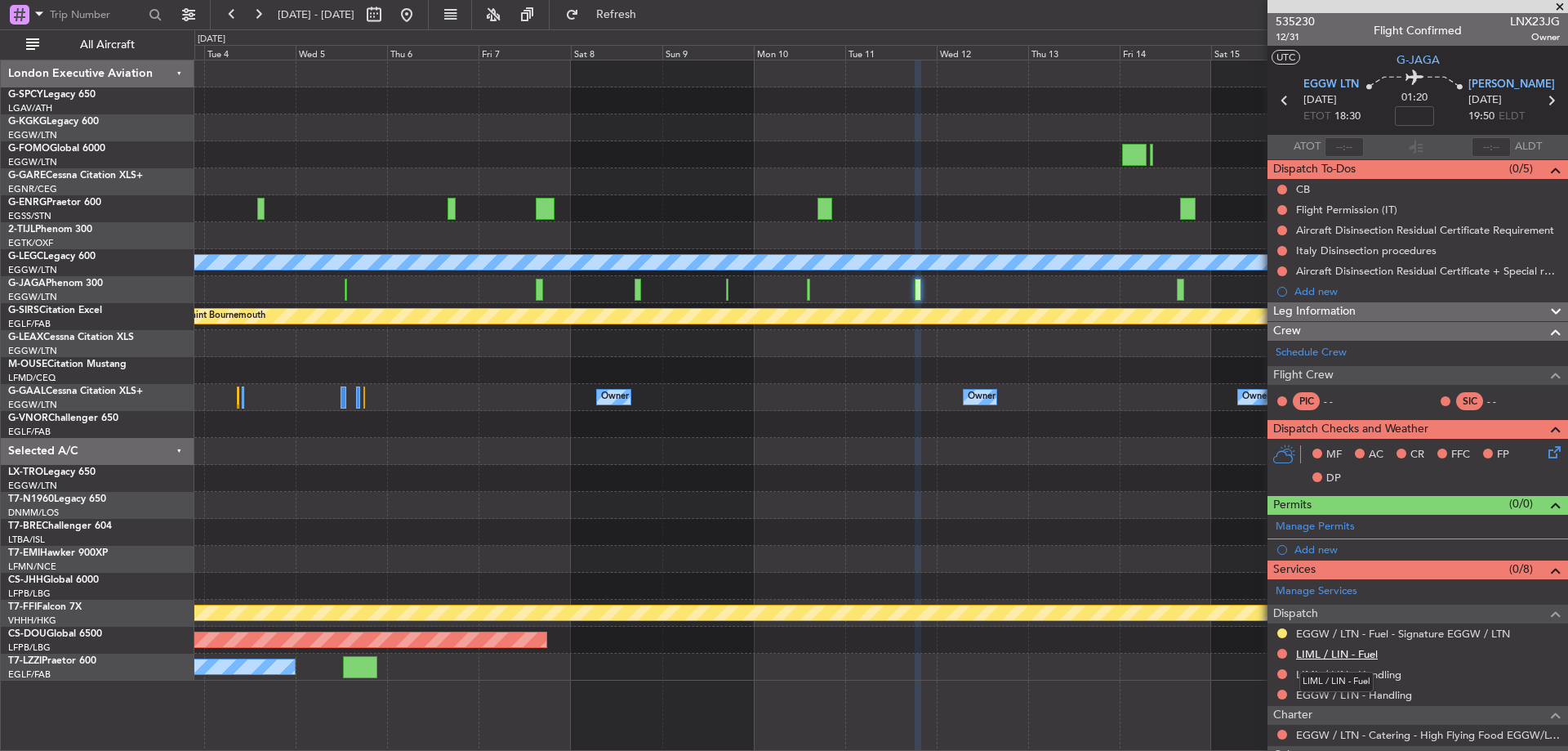
click at [1347, 647] on link "LIML / LIN - Fuel" at bounding box center [1337, 654] width 82 height 14
click at [1374, 677] on link "LIML / LIN - Handling" at bounding box center [1348, 674] width 105 height 14
click at [1378, 695] on link "EGGW / LTN - Handling" at bounding box center [1354, 695] width 116 height 14
click at [651, 12] on span "Refresh" at bounding box center [617, 15] width 68 height 11
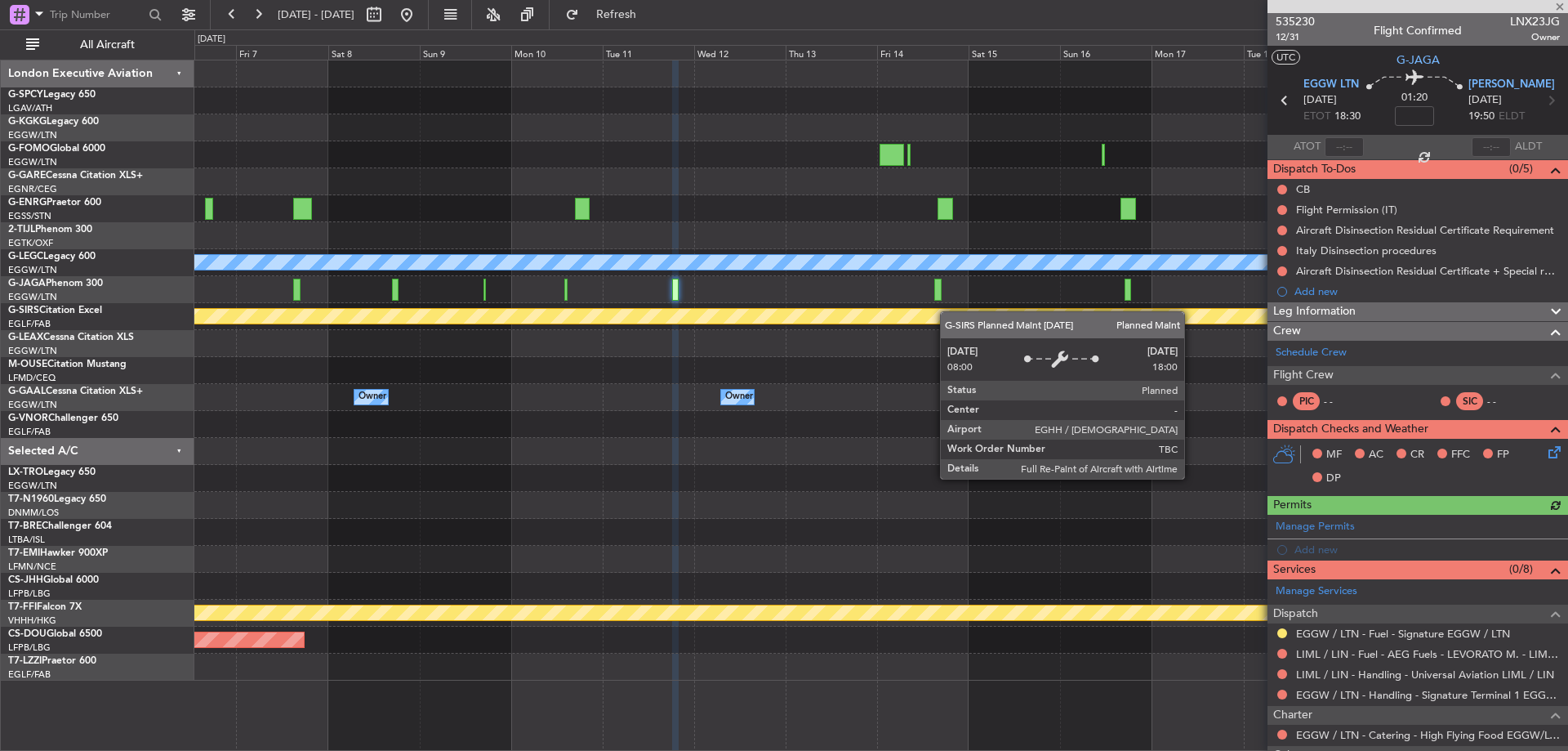
click at [837, 321] on div "A/C Unavailable [GEOGRAPHIC_DATA] ([GEOGRAPHIC_DATA]) Planned Maint [GEOGRAPHIC…" at bounding box center [881, 371] width 1373 height 620
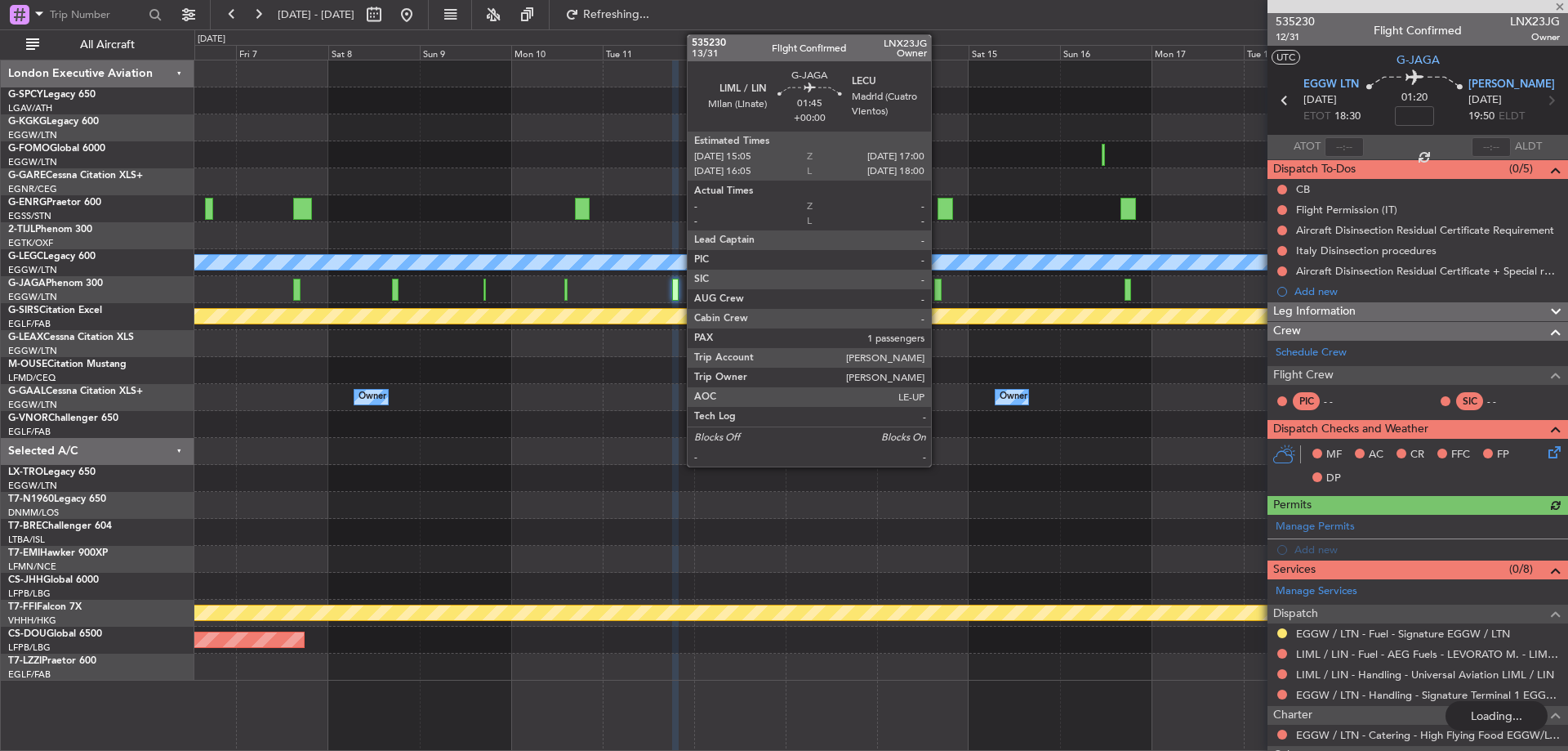
click at [938, 290] on div at bounding box center [938, 290] width 8 height 22
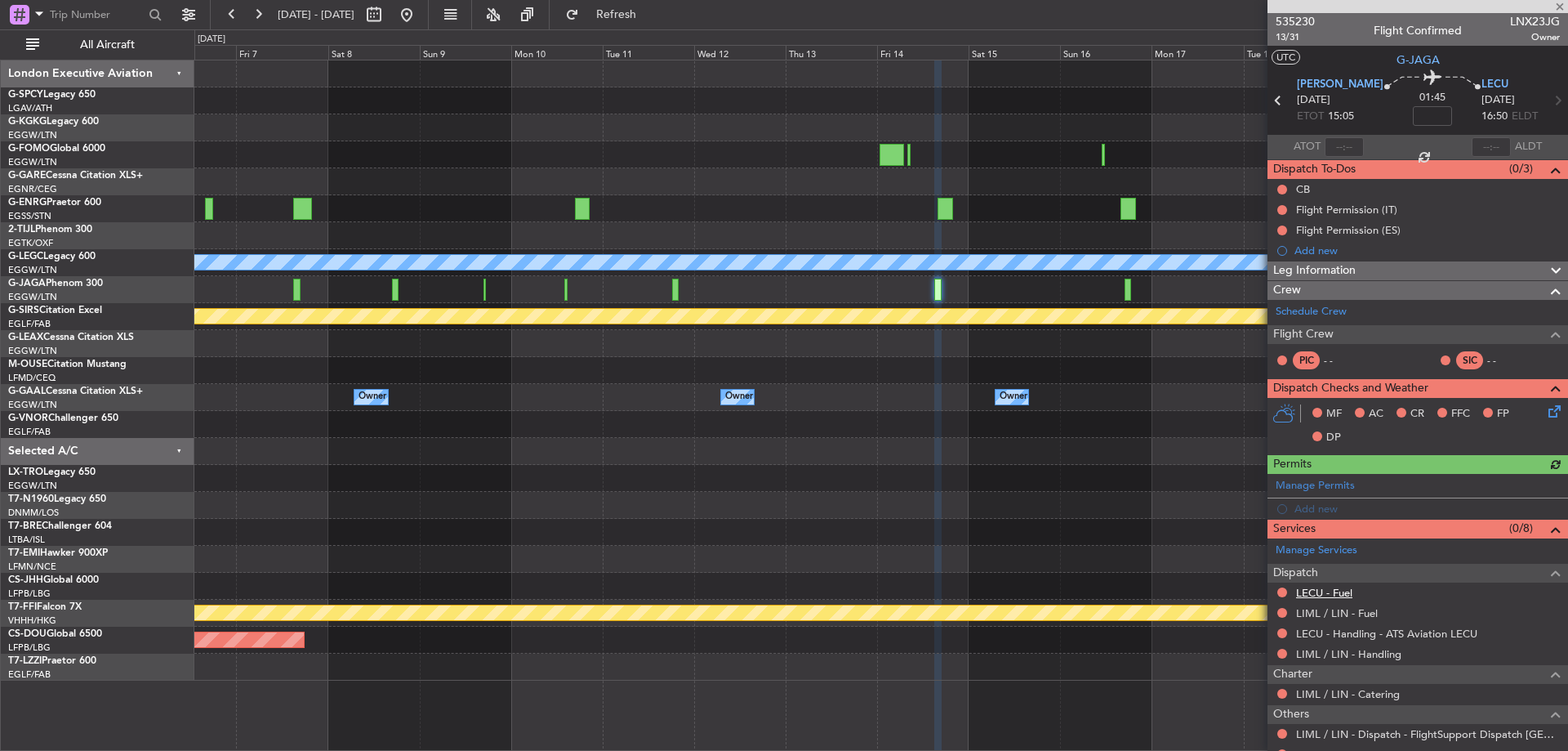
click at [1342, 591] on link "LECU - Fuel" at bounding box center [1324, 592] width 56 height 14
click at [1354, 608] on link "LIML / LIN - Fuel" at bounding box center [1337, 613] width 82 height 14
click at [1348, 650] on link "LIML / LIN - Handling" at bounding box center [1348, 654] width 105 height 14
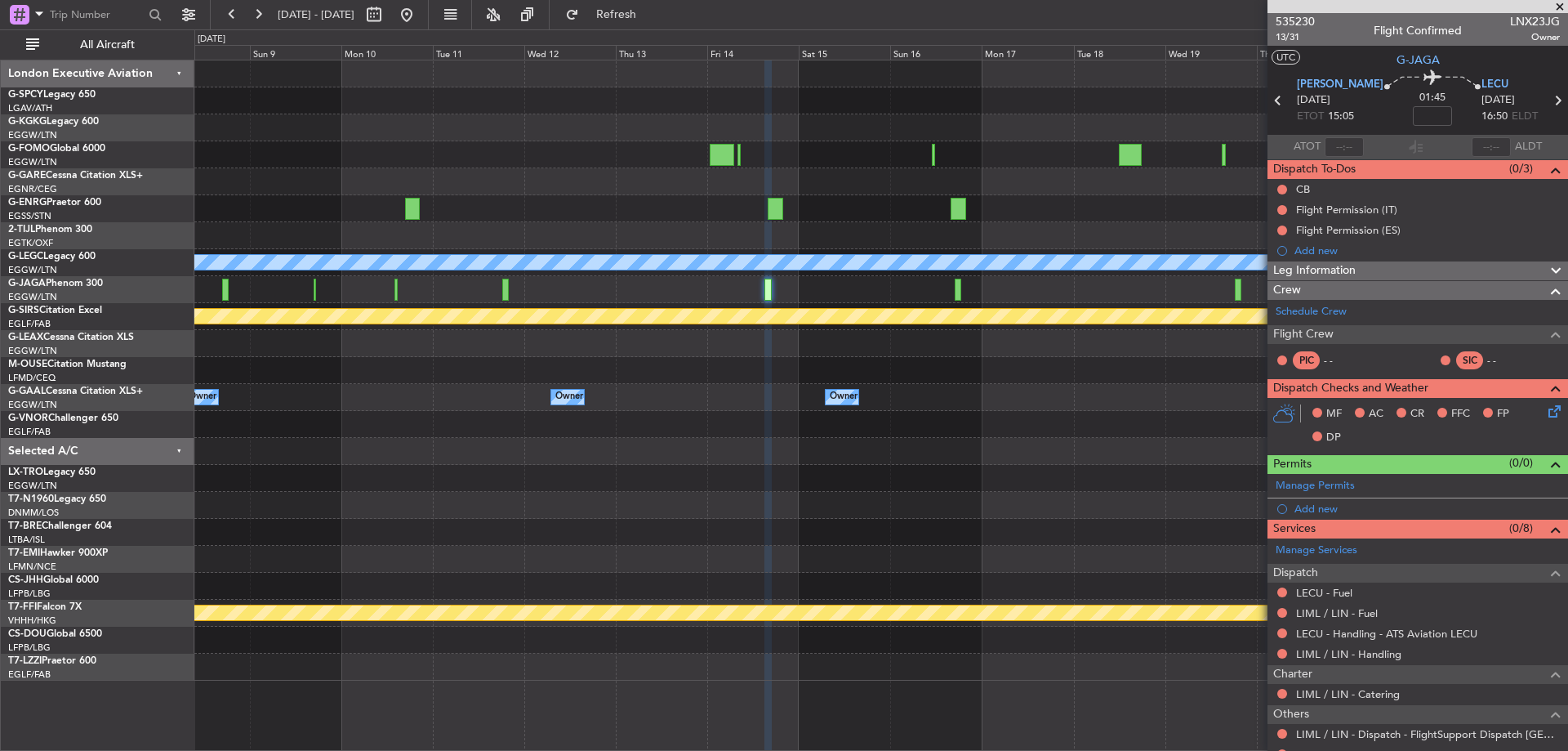
click at [824, 298] on div at bounding box center [881, 290] width 1373 height 27
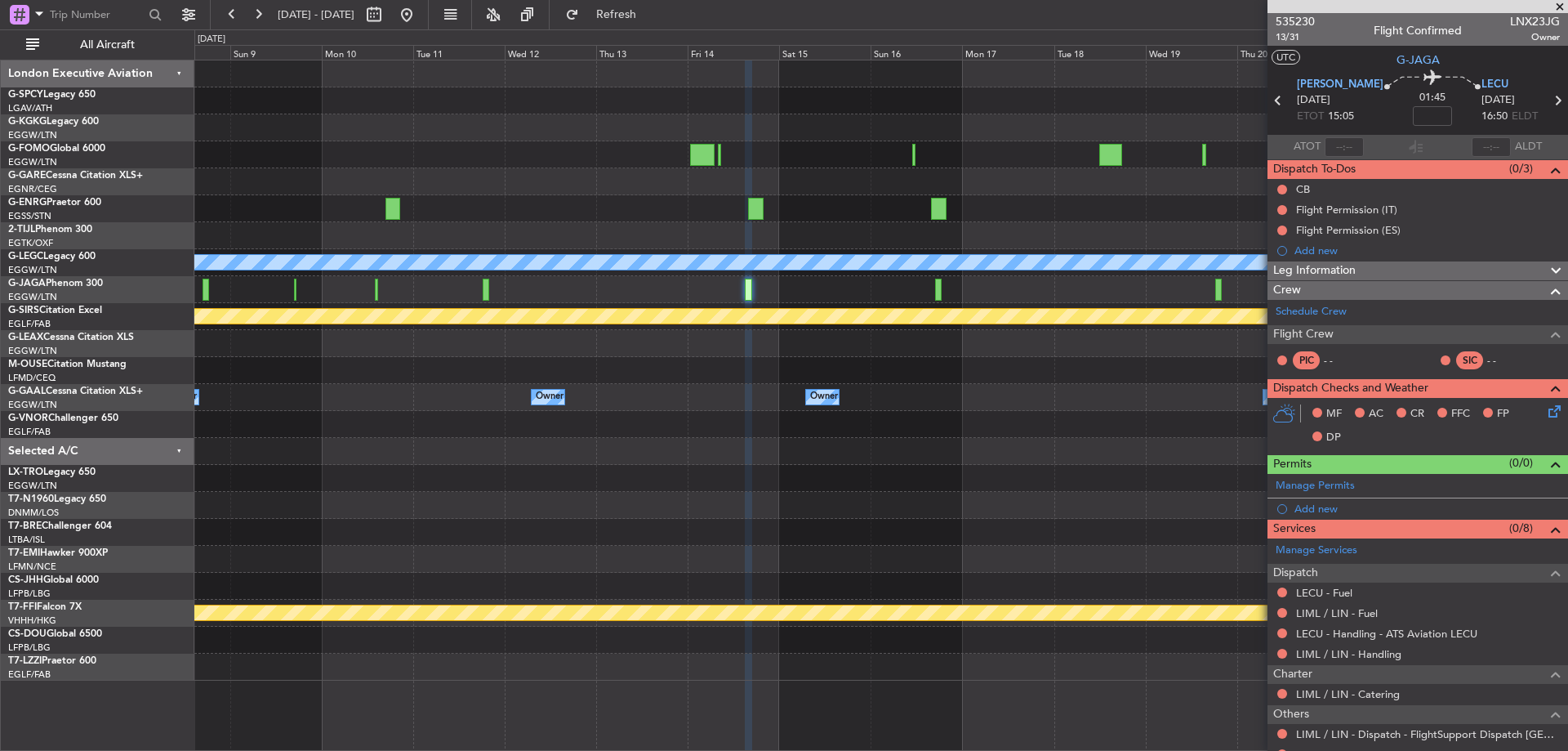
click at [936, 288] on div at bounding box center [881, 290] width 1373 height 27
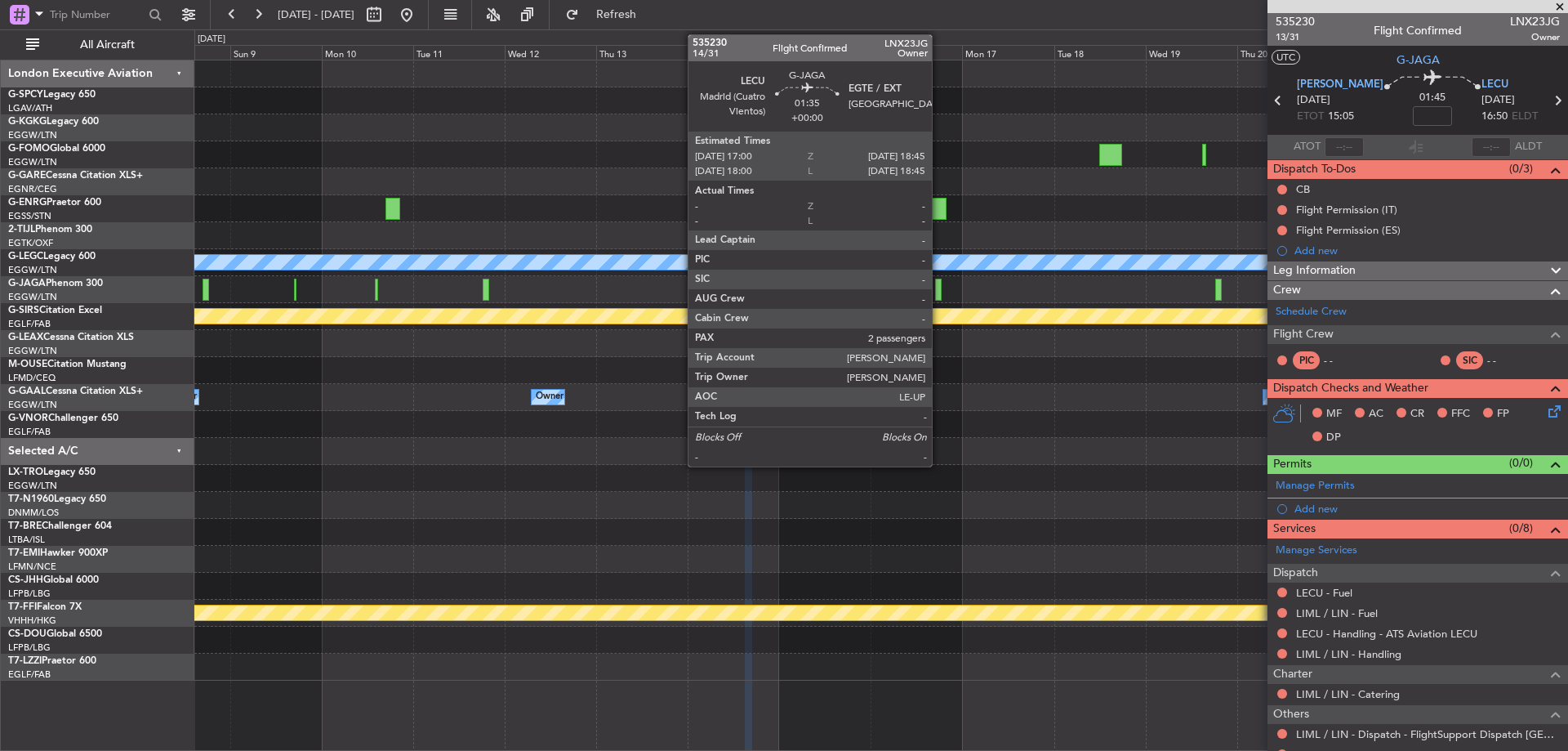
click at [939, 288] on div at bounding box center [939, 290] width 8 height 22
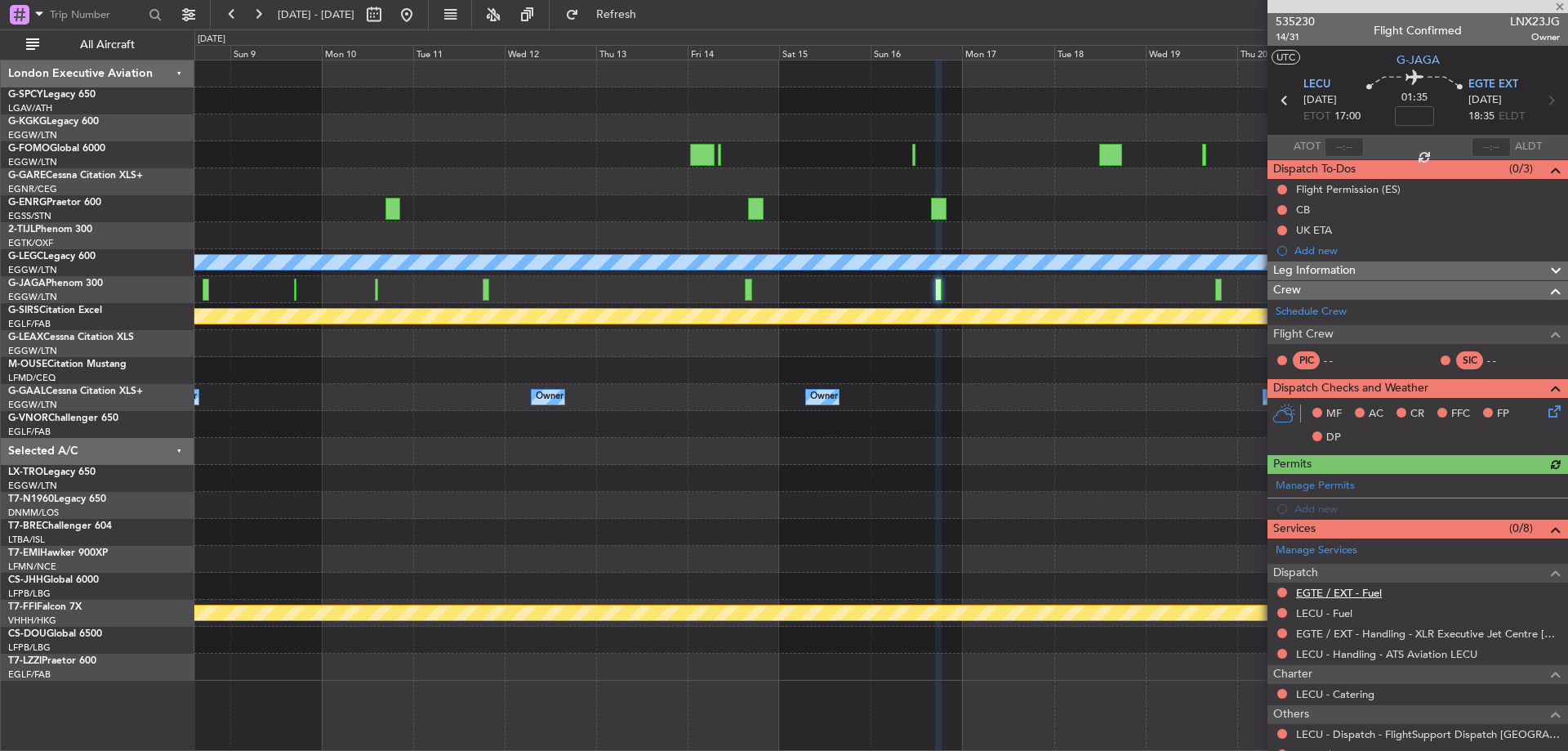
click at [1368, 592] on link "EGTE / EXT - Fuel" at bounding box center [1339, 592] width 85 height 14
click at [1334, 607] on link "LECU - Fuel" at bounding box center [1324, 613] width 56 height 14
click at [656, 22] on button "Refresh" at bounding box center [607, 15] width 98 height 26
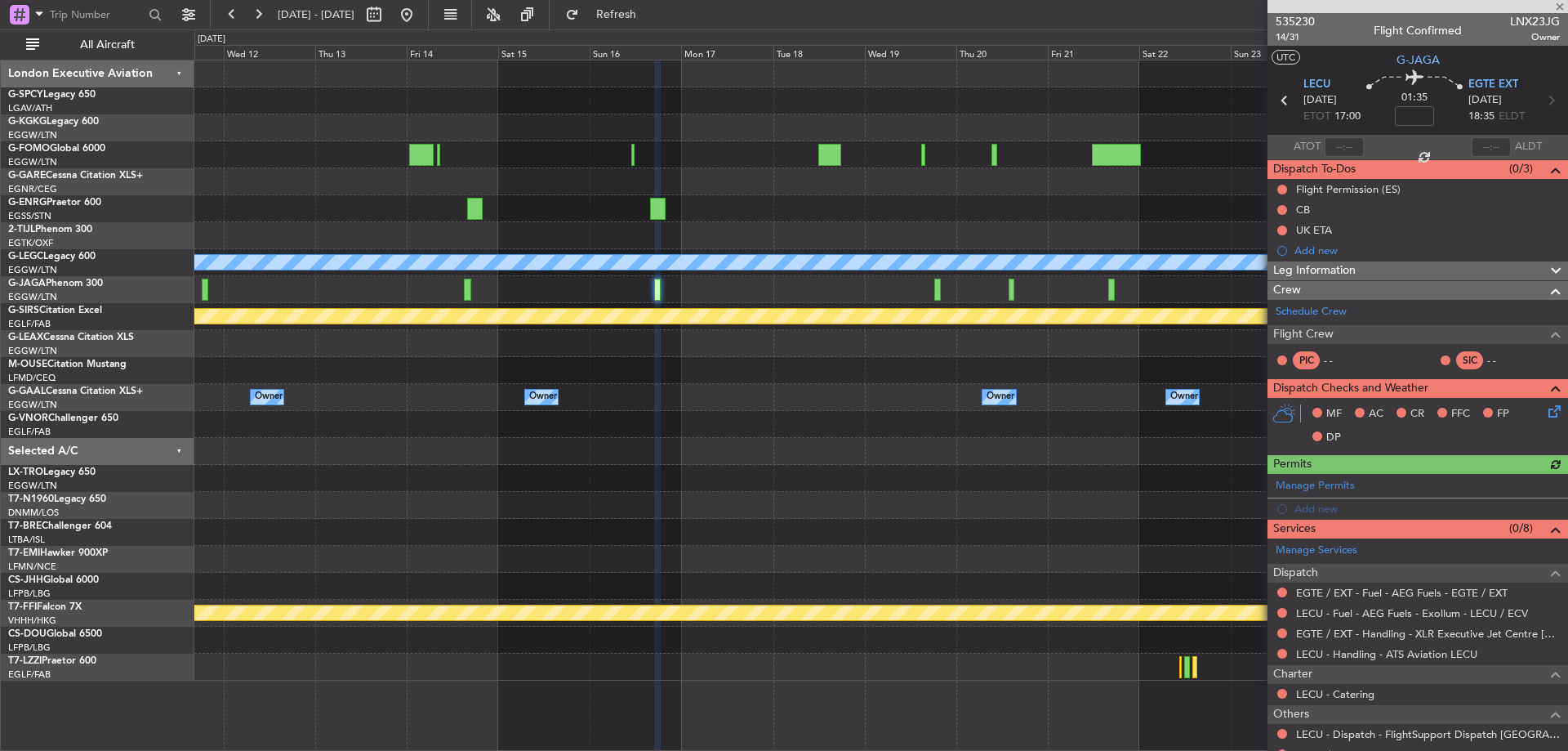
click at [833, 361] on div at bounding box center [881, 371] width 1373 height 27
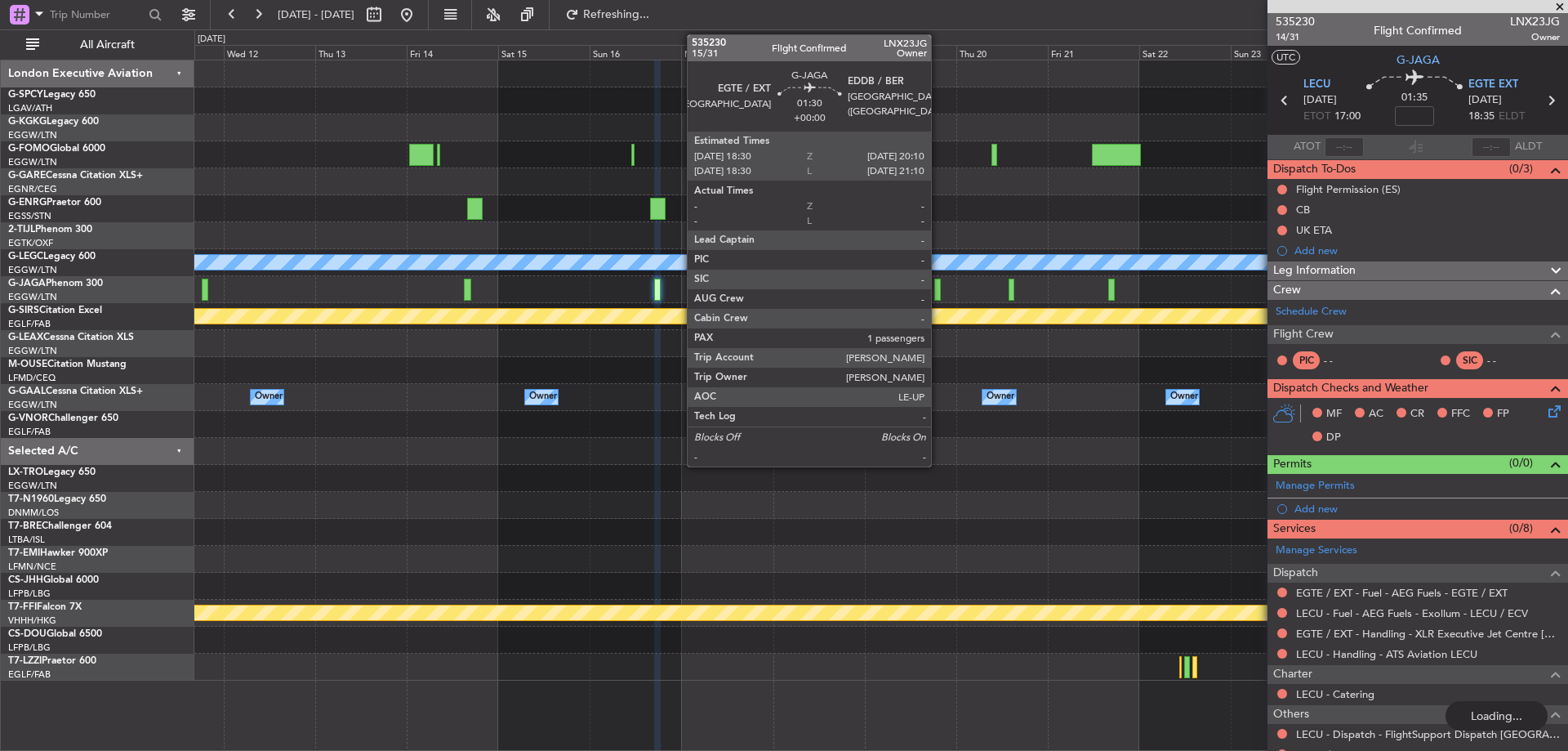
click at [938, 288] on div at bounding box center [938, 290] width 7 height 22
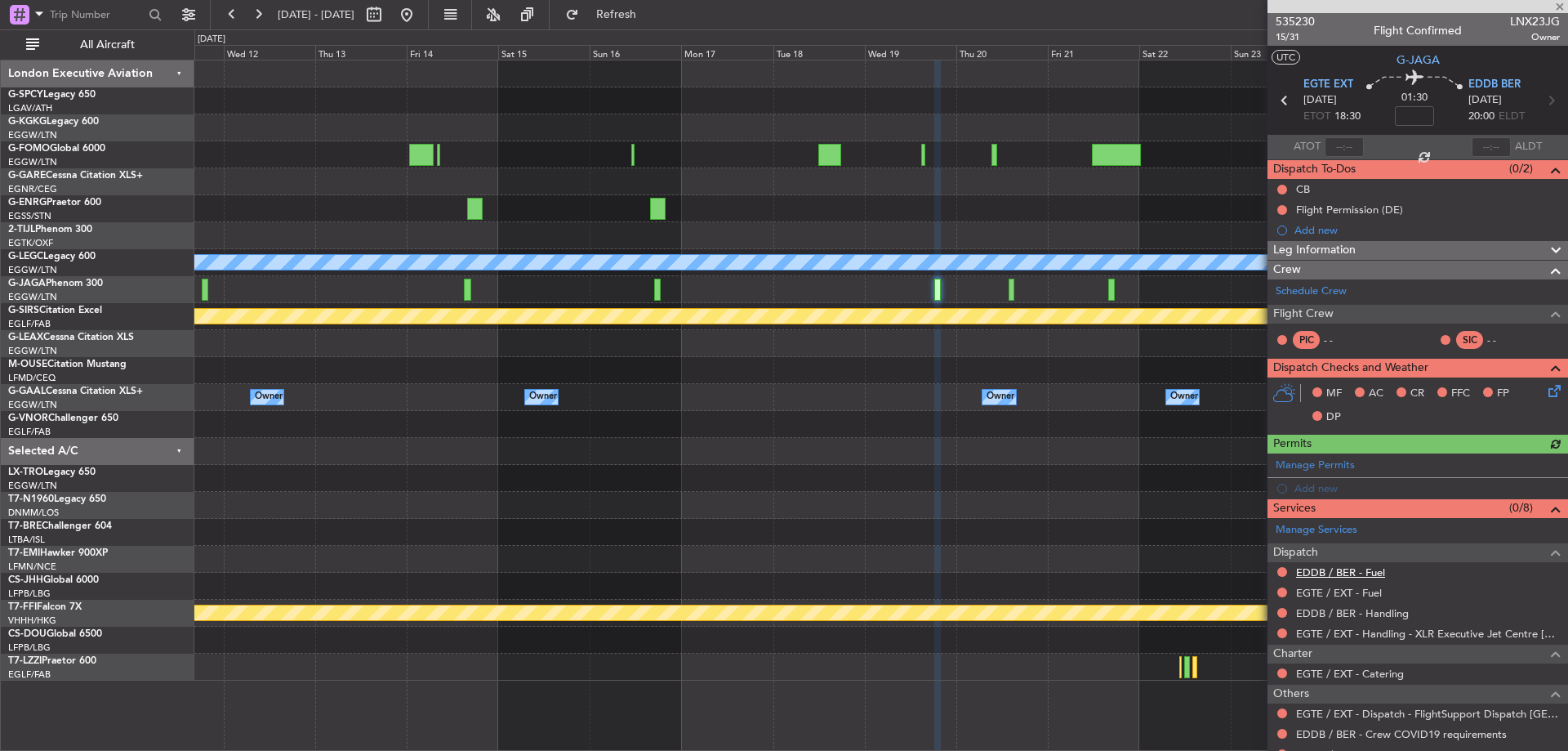
click at [1366, 568] on link "EDDB / BER - Fuel" at bounding box center [1341, 572] width 89 height 14
click at [1354, 587] on link "EGTE / EXT - Fuel" at bounding box center [1339, 592] width 85 height 14
click at [1381, 603] on div "EDDB / BER - Handling" at bounding box center [1418, 613] width 301 height 21
click at [1371, 617] on link "EDDB / BER - Handling" at bounding box center [1353, 613] width 113 height 14
click at [651, 17] on span "Refresh" at bounding box center [617, 15] width 68 height 11
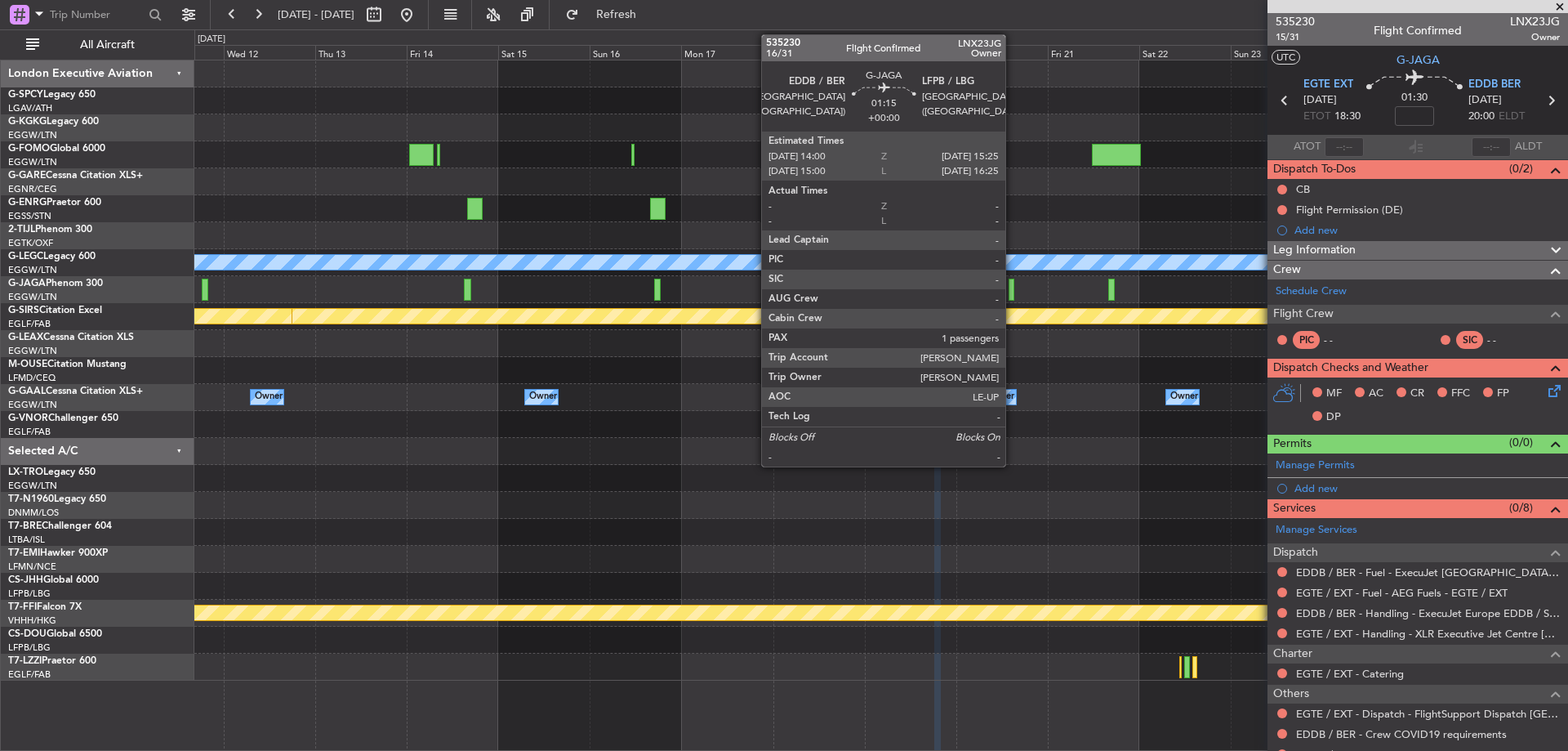
click at [1013, 296] on div at bounding box center [1012, 290] width 6 height 22
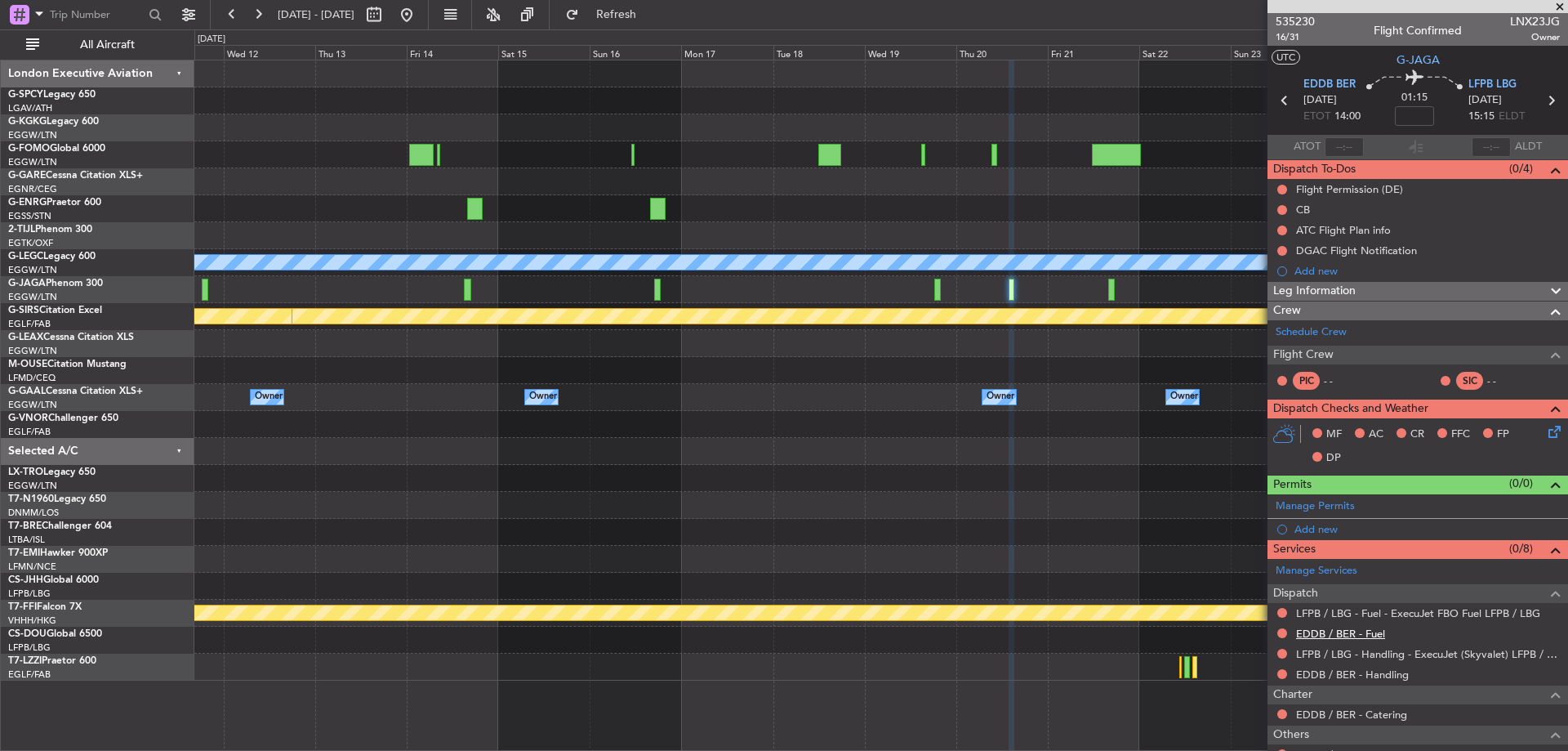
click at [1361, 634] on link "EDDB / BER - Fuel" at bounding box center [1341, 633] width 89 height 14
click at [1381, 671] on link "EDDB / BER - Handling" at bounding box center [1353, 674] width 113 height 14
click at [656, 5] on button "Refresh" at bounding box center [607, 15] width 98 height 26
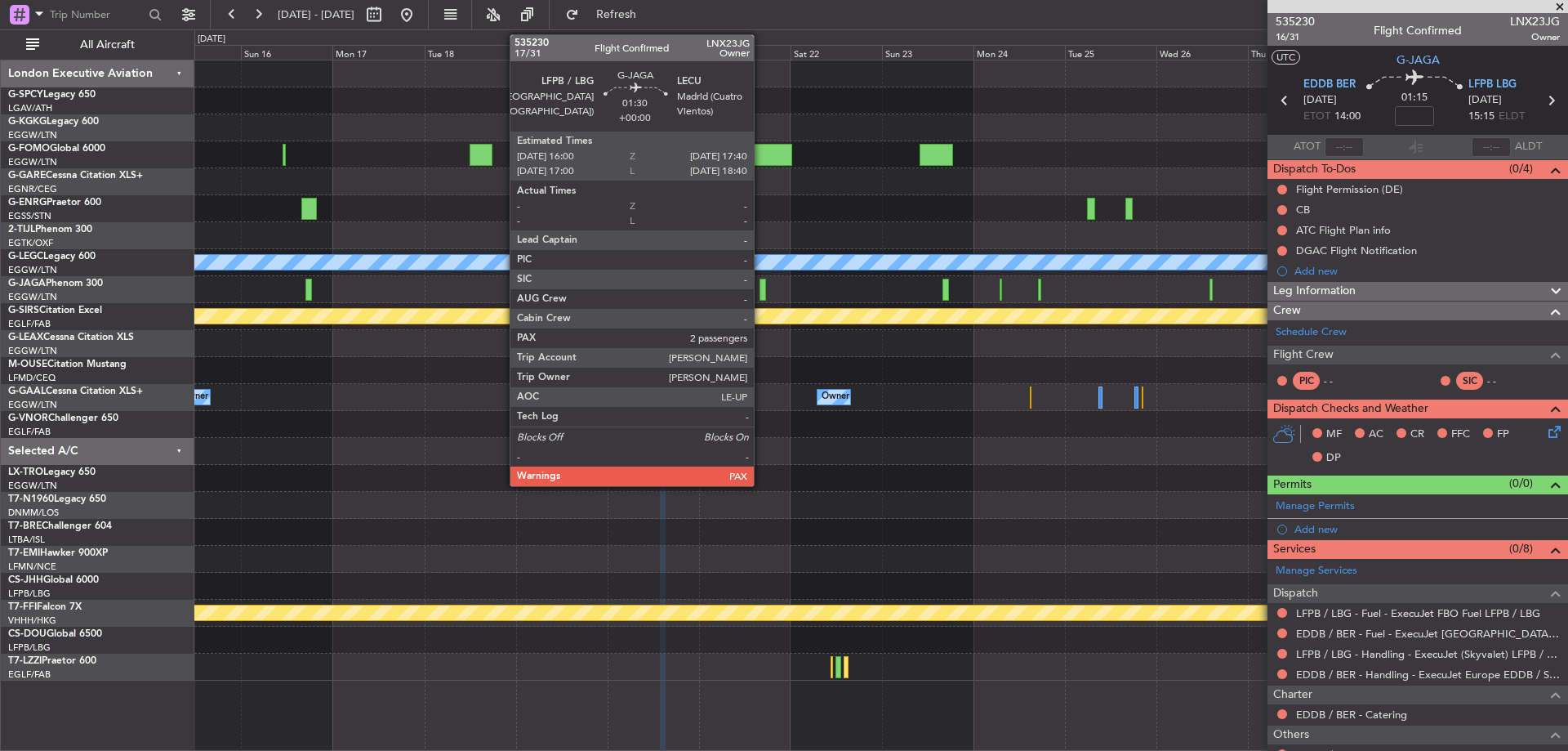
click at [761, 288] on div at bounding box center [763, 290] width 7 height 22
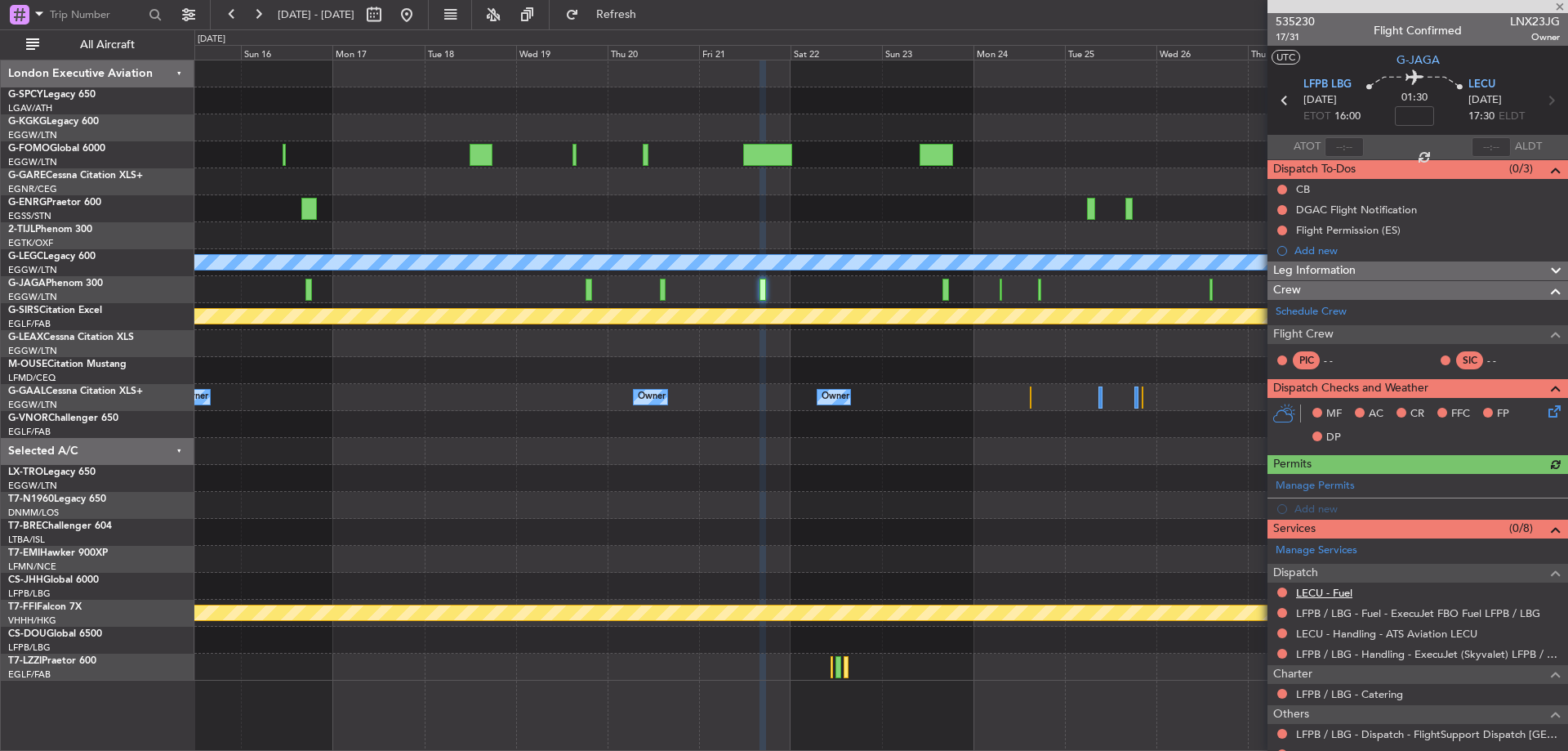
click at [1337, 592] on link "LECU - Fuel" at bounding box center [1324, 592] width 56 height 14
click at [651, 15] on span "Refresh" at bounding box center [617, 15] width 68 height 11
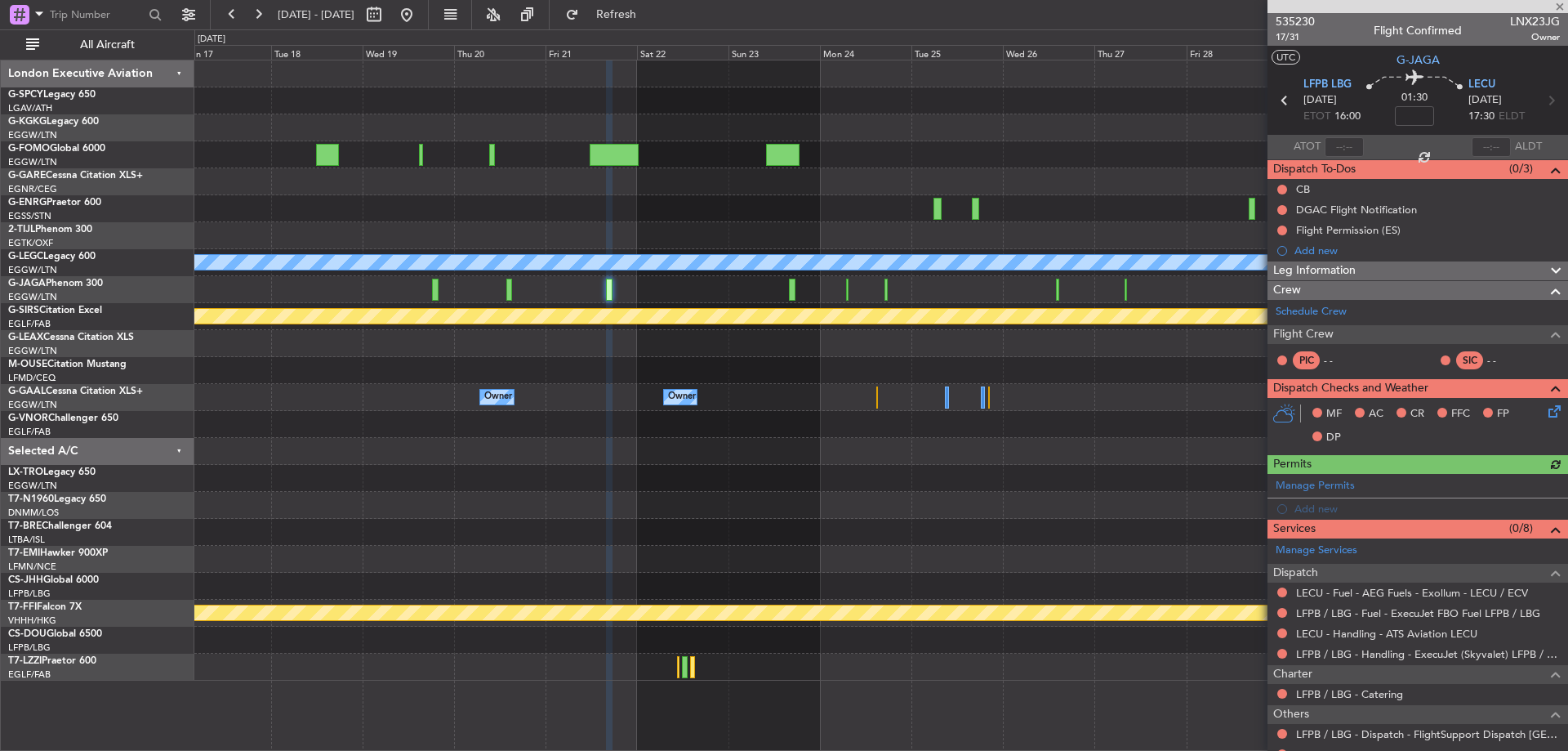
click at [750, 232] on div at bounding box center [881, 236] width 1373 height 27
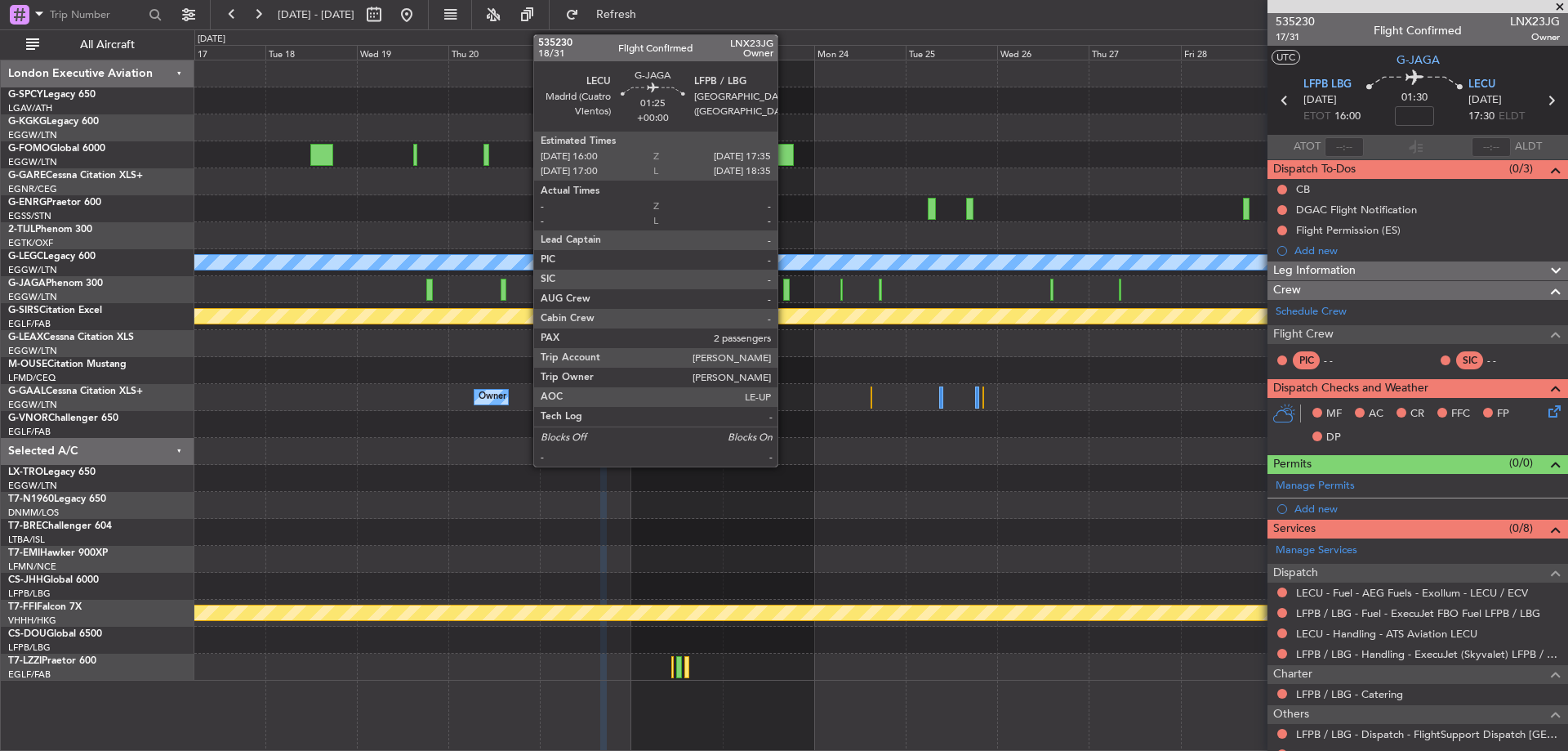
click at [785, 292] on div at bounding box center [787, 290] width 7 height 22
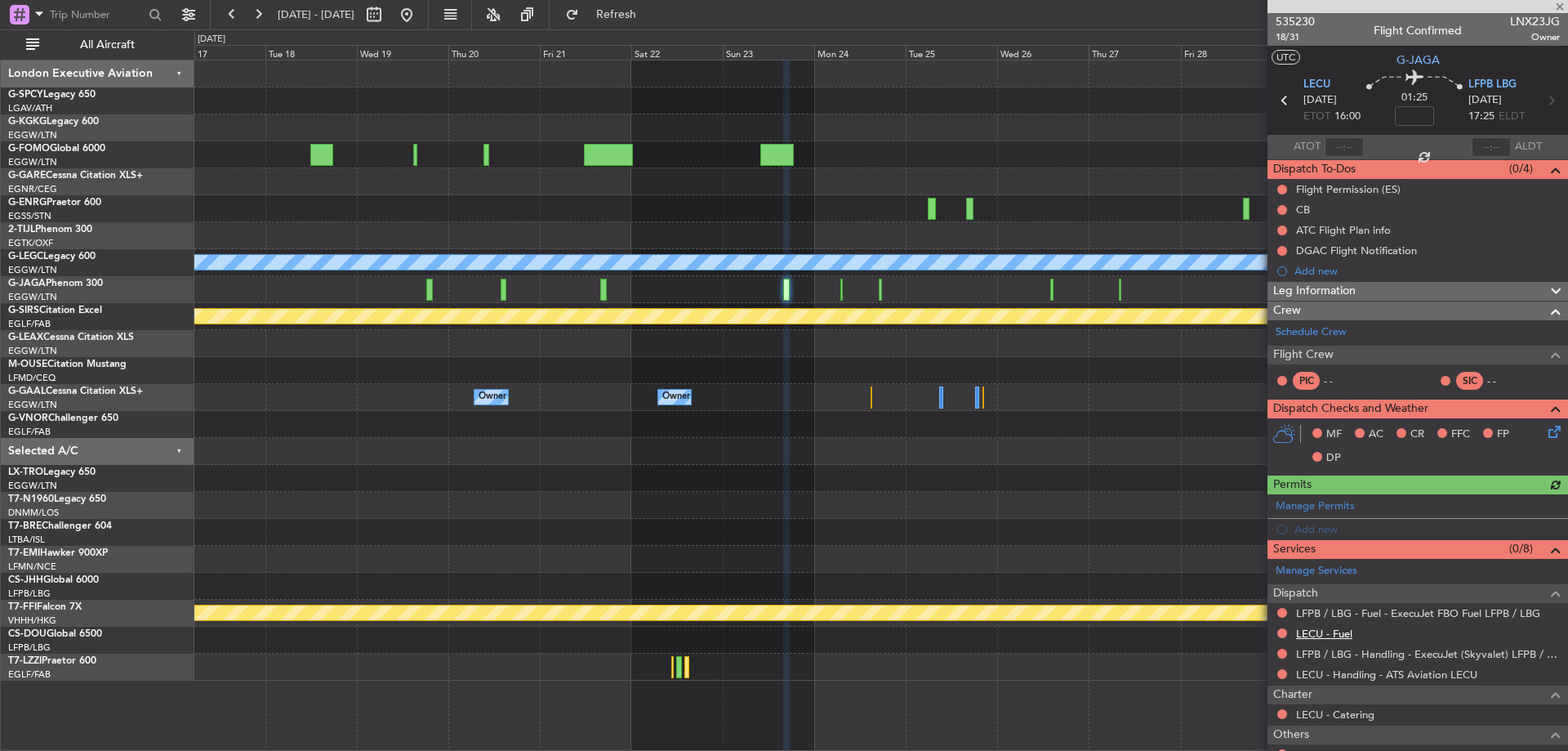
click at [1336, 631] on link "LECU - Fuel" at bounding box center [1324, 633] width 56 height 14
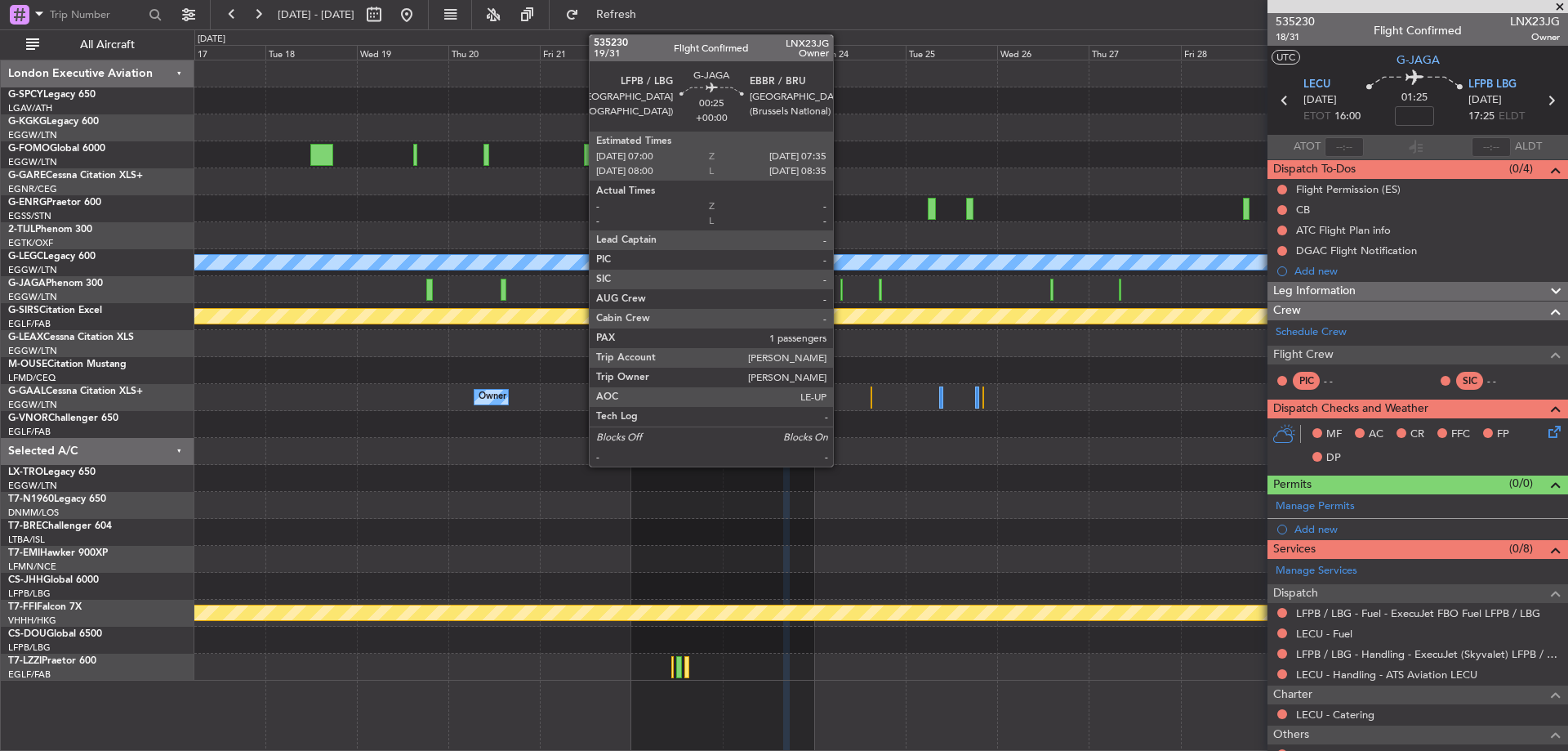
click at [841, 291] on div at bounding box center [842, 290] width 3 height 22
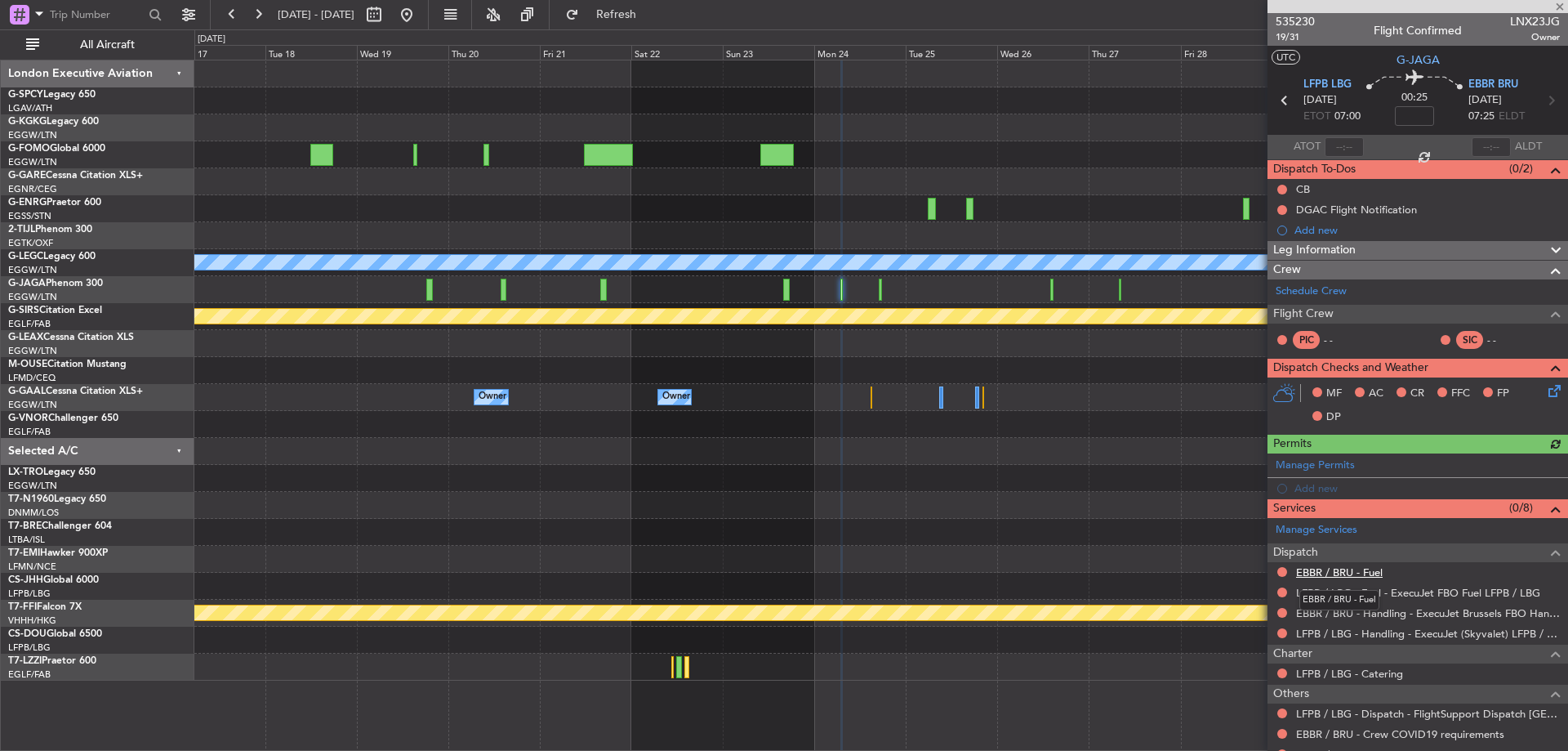
click at [1355, 575] on link "EBBR / BRU - Fuel" at bounding box center [1339, 572] width 86 height 14
click at [651, 16] on span "Refresh" at bounding box center [617, 15] width 68 height 11
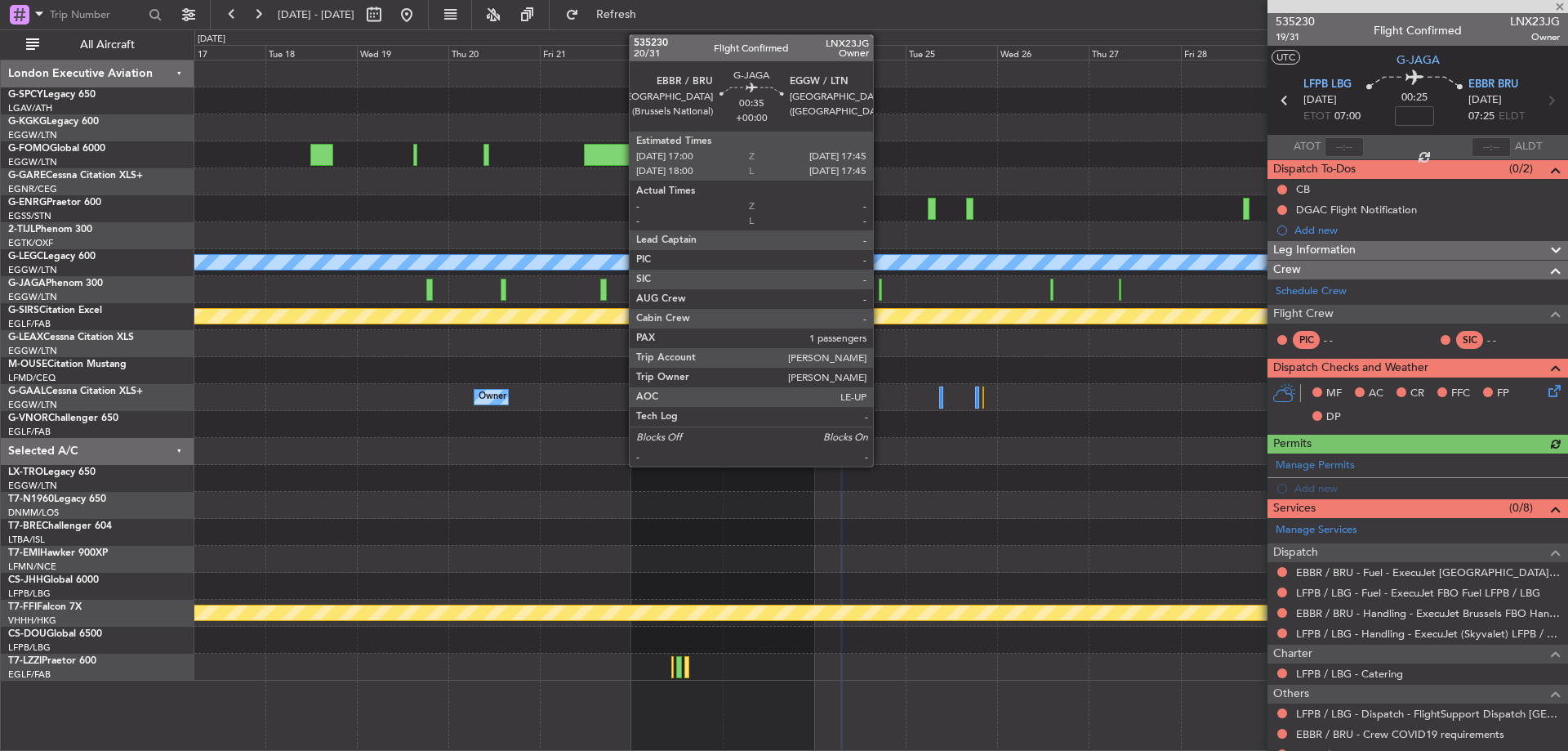
click at [881, 290] on div at bounding box center [881, 290] width 3 height 22
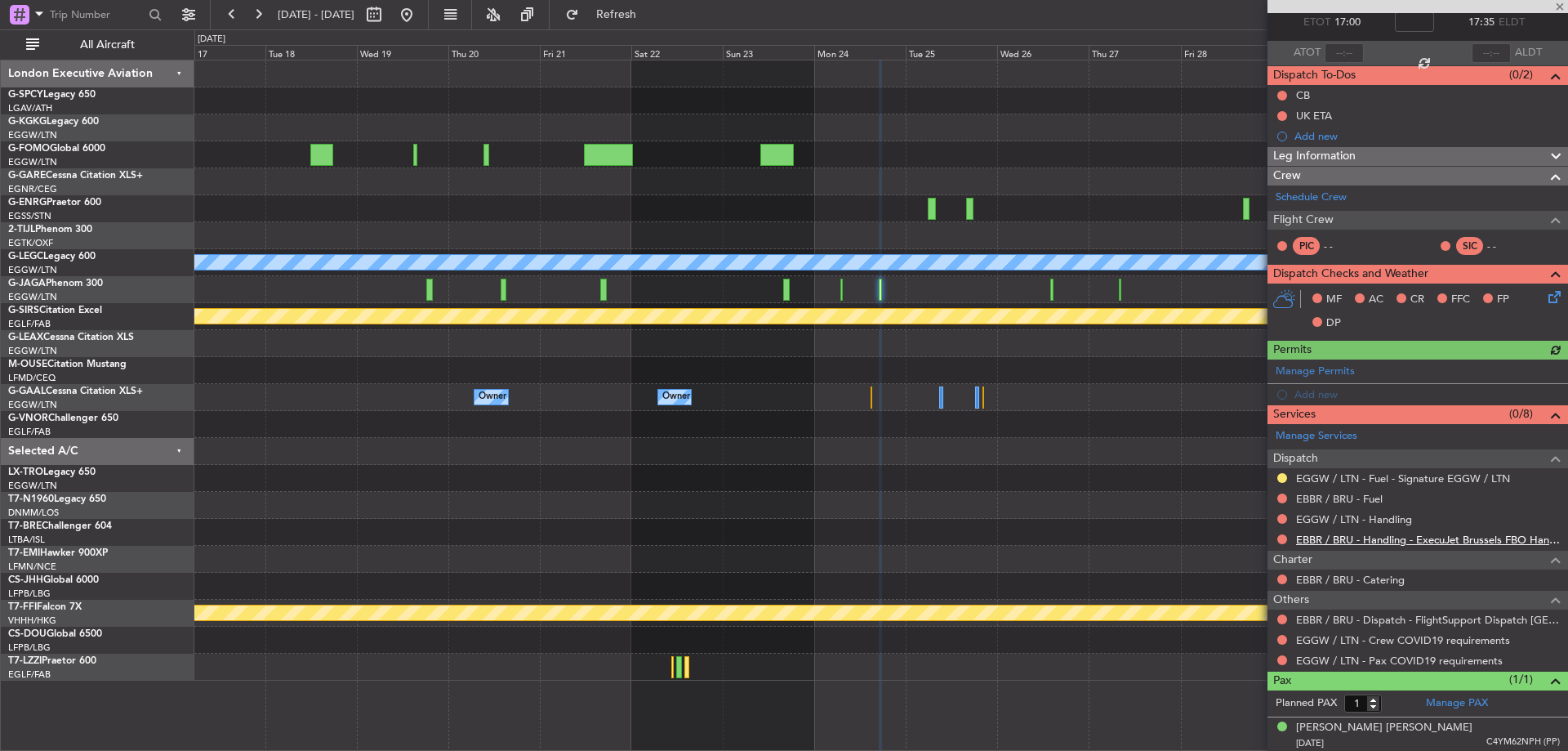
scroll to position [97, 0]
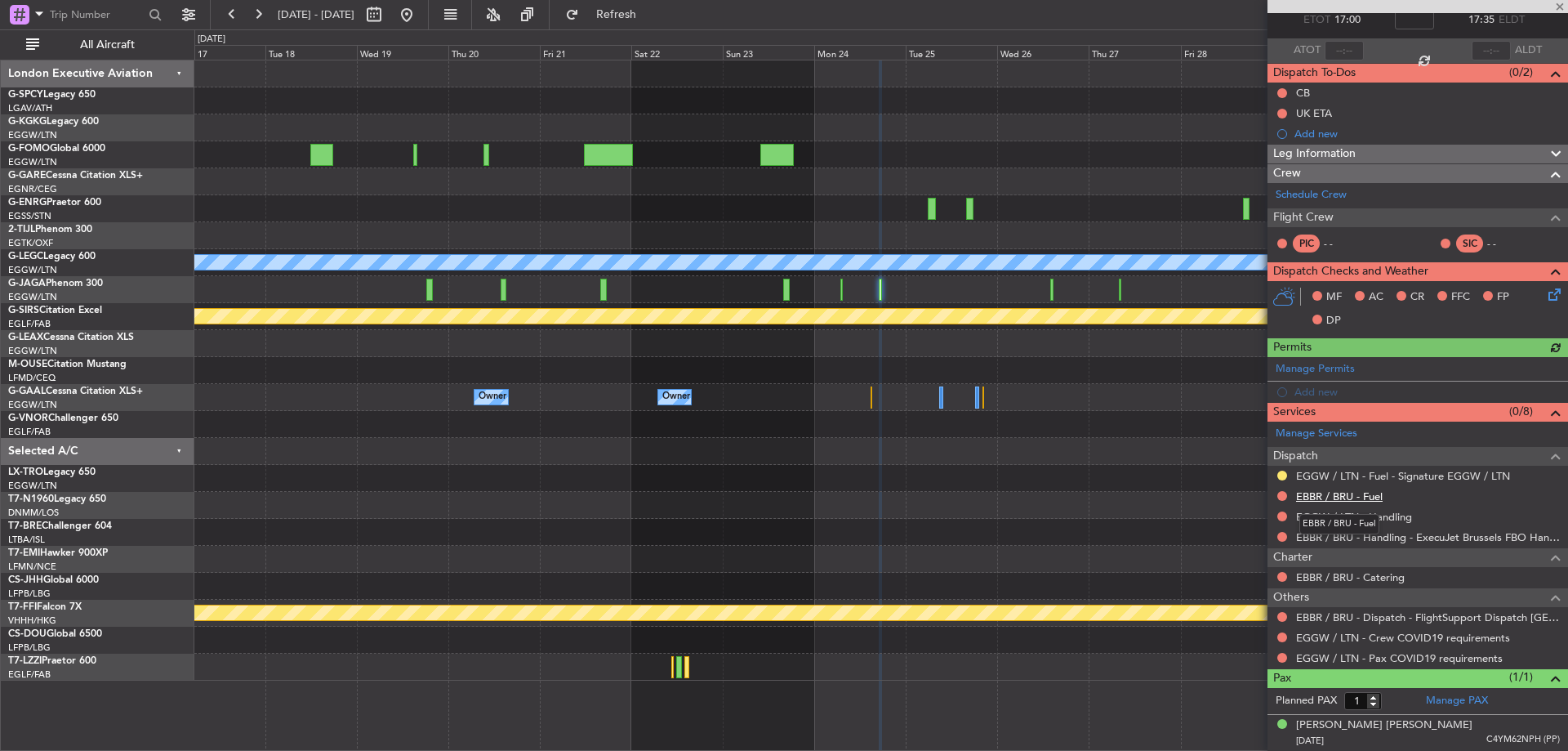
click at [1360, 490] on link "EBBR / BRU - Fuel" at bounding box center [1339, 496] width 86 height 14
click at [1386, 513] on link "EGGW / LTN - Handling" at bounding box center [1354, 517] width 116 height 14
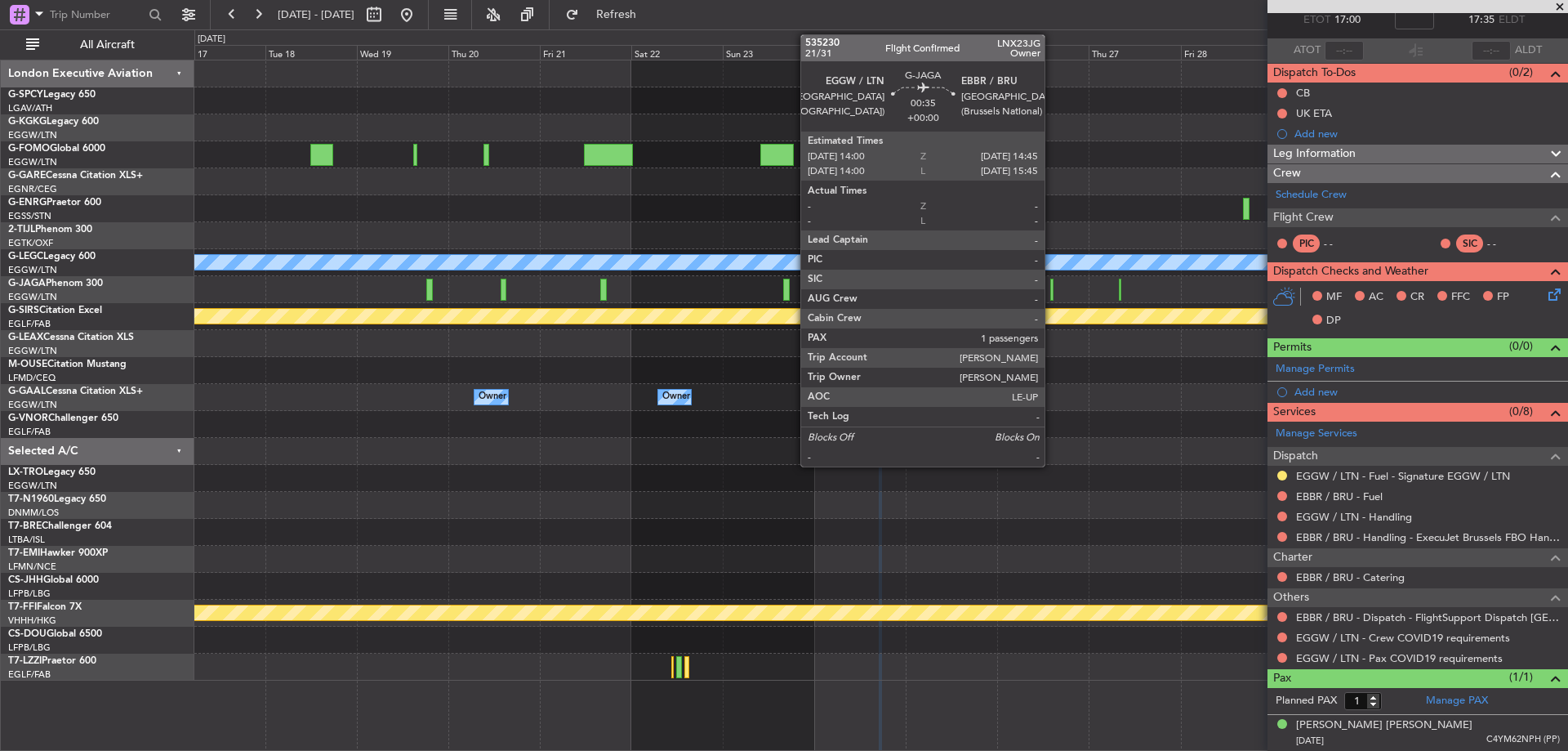
click at [1052, 290] on div at bounding box center [1052, 290] width 3 height 22
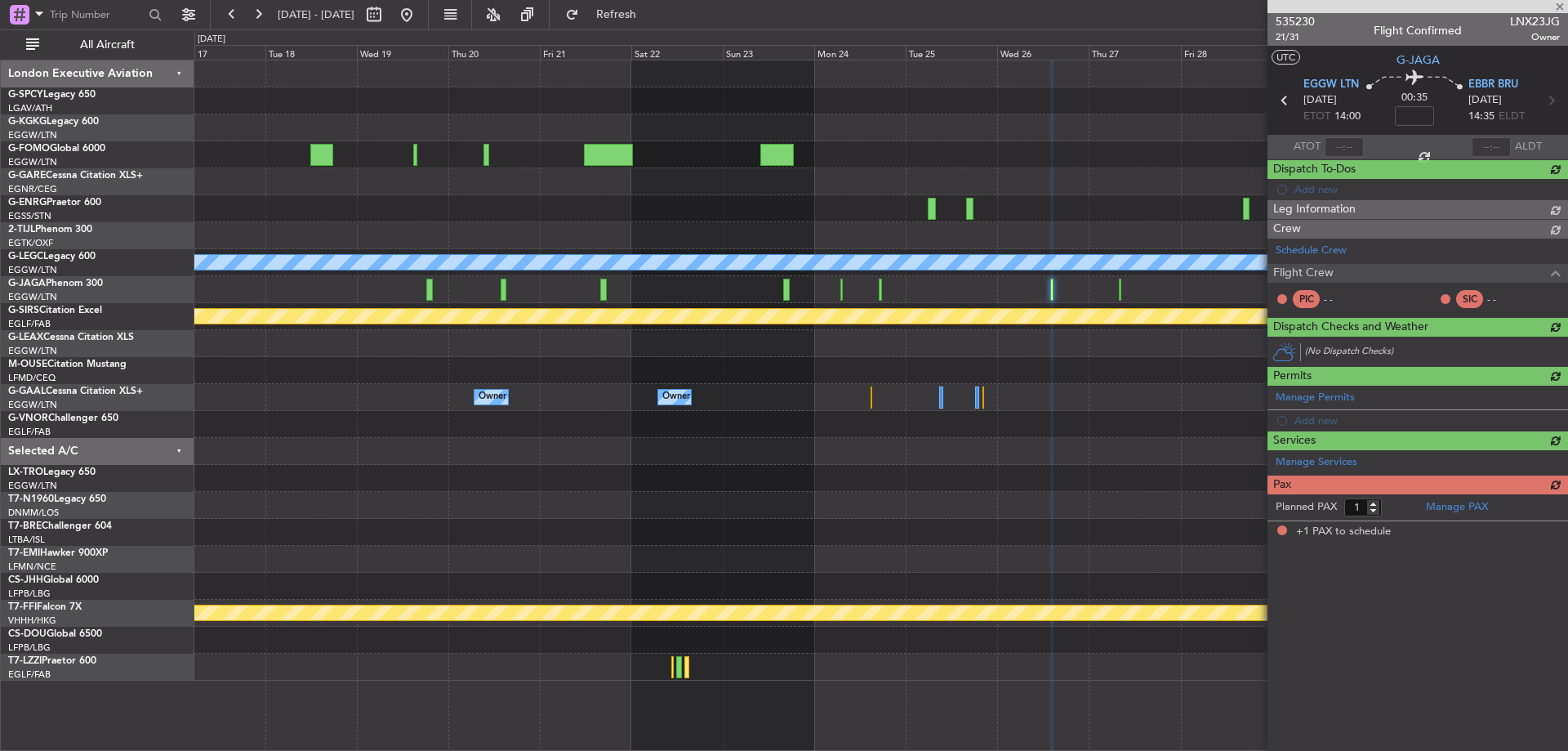
scroll to position [0, 0]
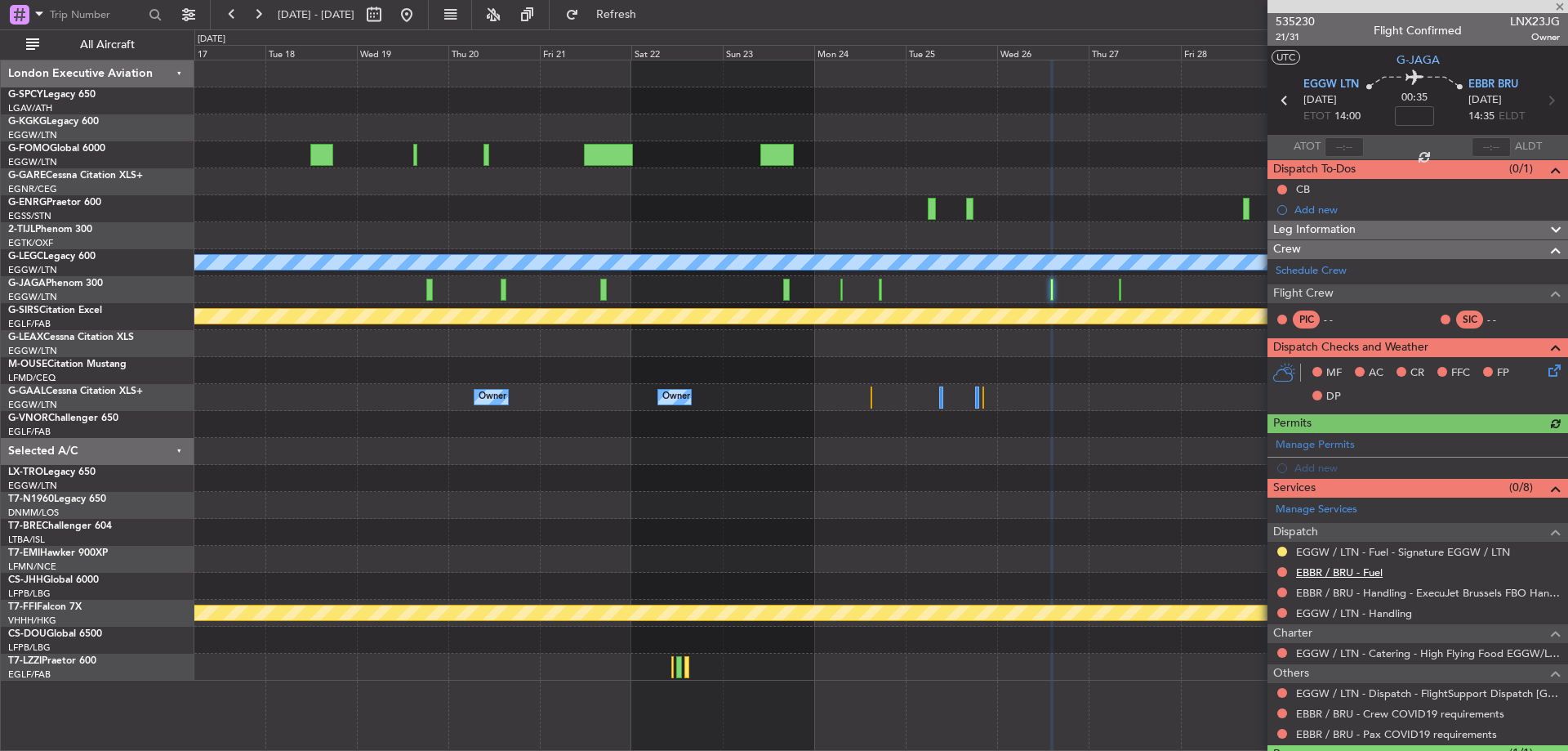
click at [1365, 566] on link "EBBR / BRU - Fuel" at bounding box center [1339, 572] width 86 height 14
click at [1378, 613] on link "EGGW / LTN - Handling" at bounding box center [1354, 613] width 116 height 14
click at [625, 21] on button "Refresh" at bounding box center [607, 15] width 98 height 26
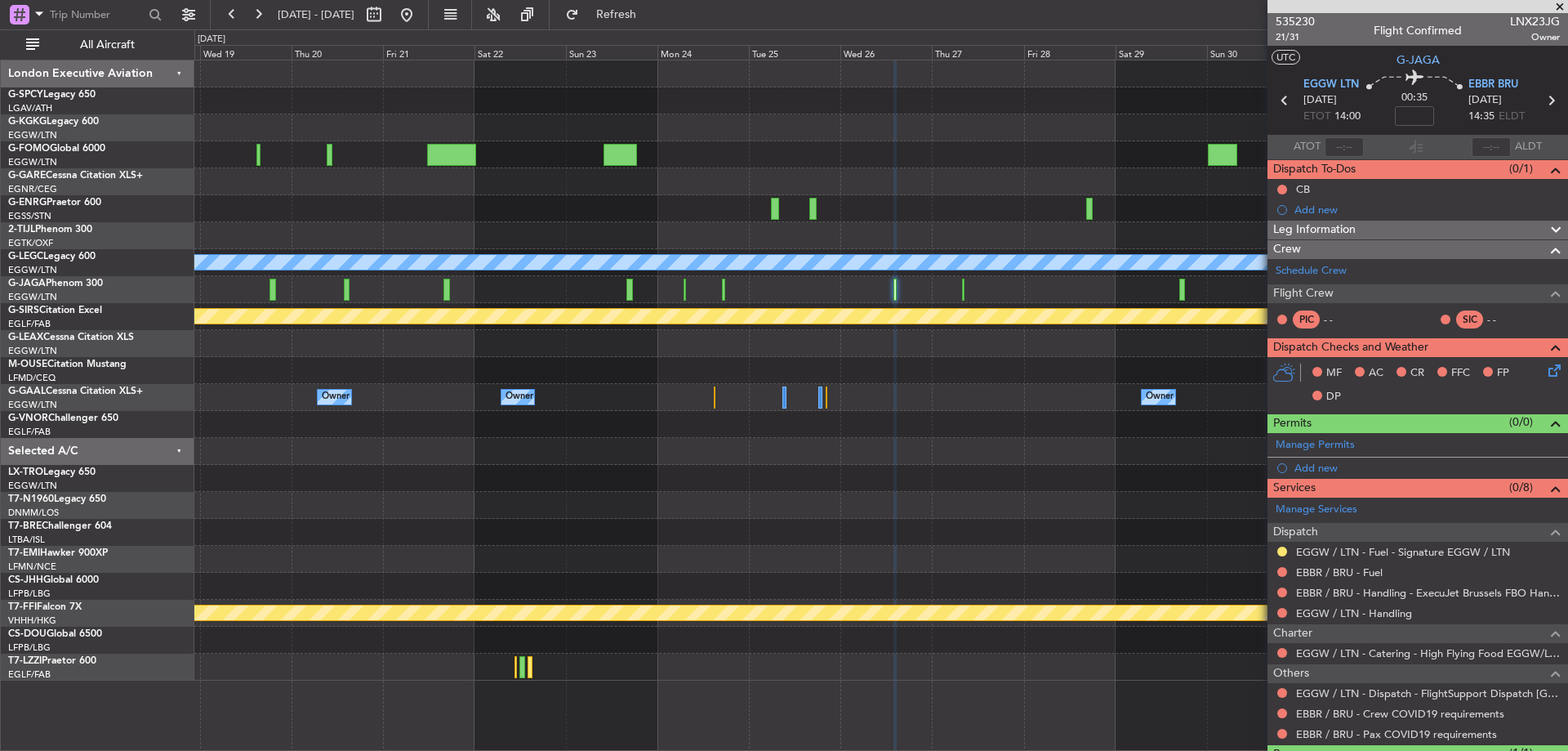
click at [925, 373] on div at bounding box center [881, 371] width 1373 height 27
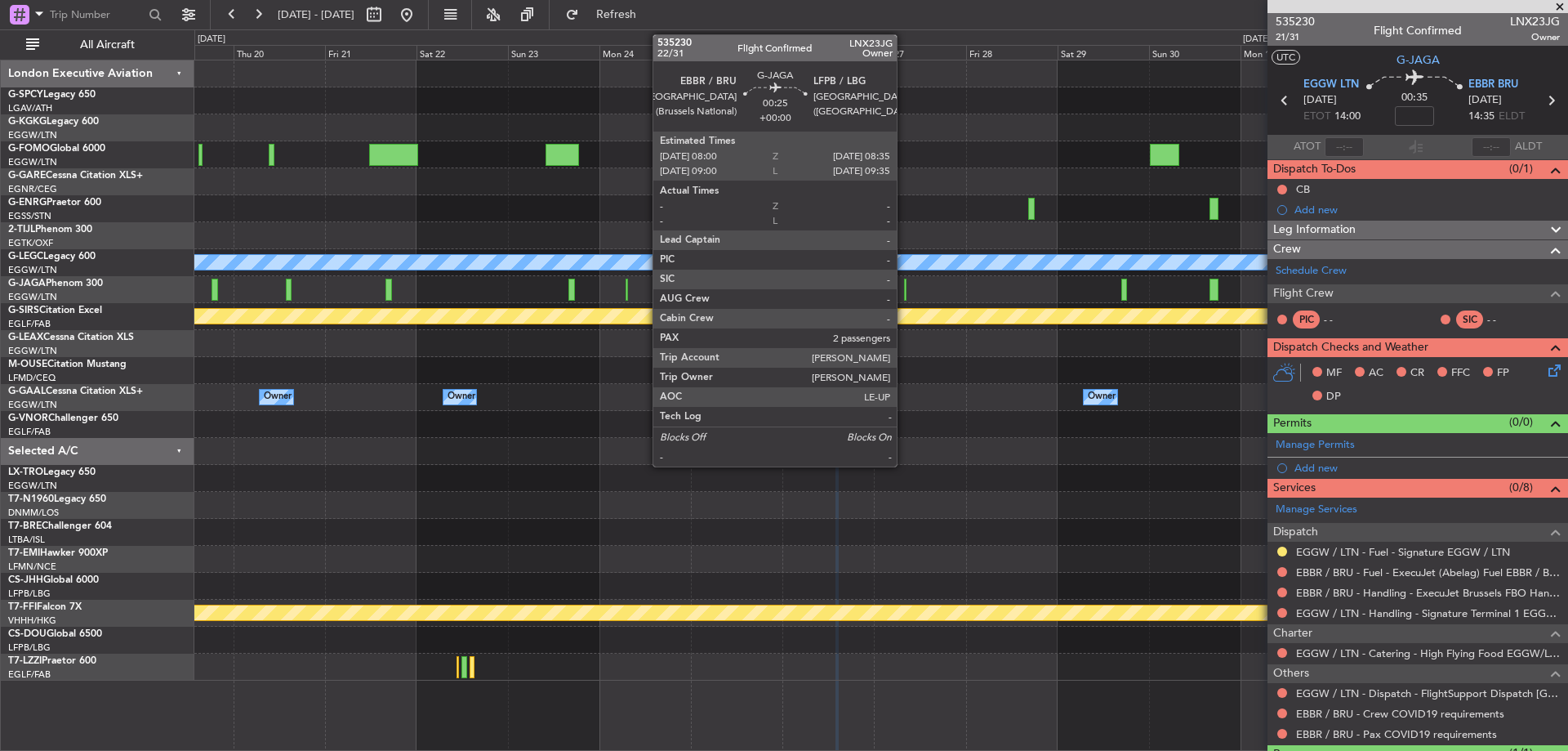
click at [904, 290] on div at bounding box center [905, 290] width 3 height 22
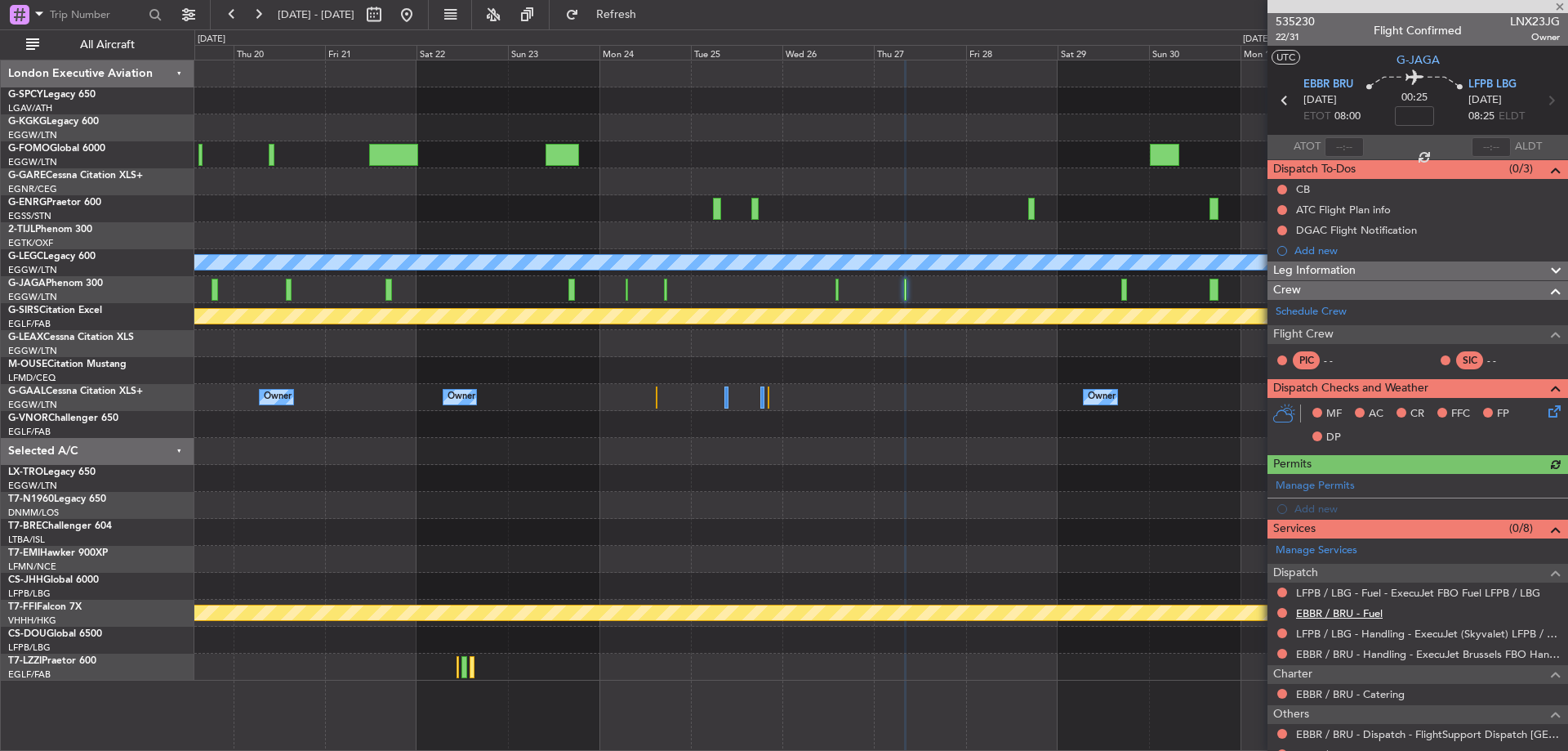
click at [1361, 609] on link "EBBR / BRU - Fuel" at bounding box center [1339, 613] width 86 height 14
drag, startPoint x: 669, startPoint y: 9, endPoint x: 685, endPoint y: 47, distance: 41.2
click at [651, 12] on span "Refresh" at bounding box center [617, 15] width 68 height 11
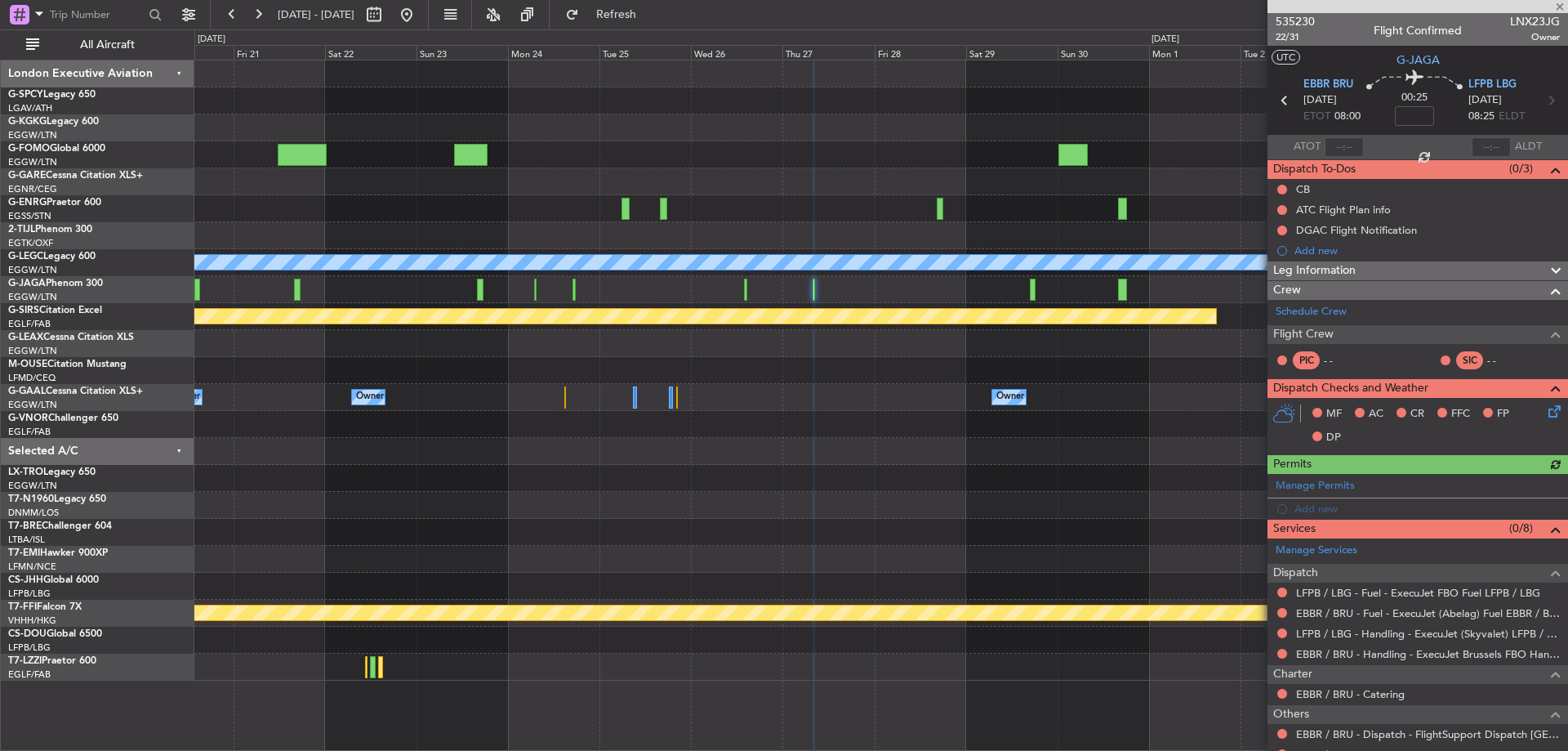
click at [997, 249] on div "A/C Unavailable [GEOGRAPHIC_DATA] ([GEOGRAPHIC_DATA])" at bounding box center [881, 263] width 1373 height 27
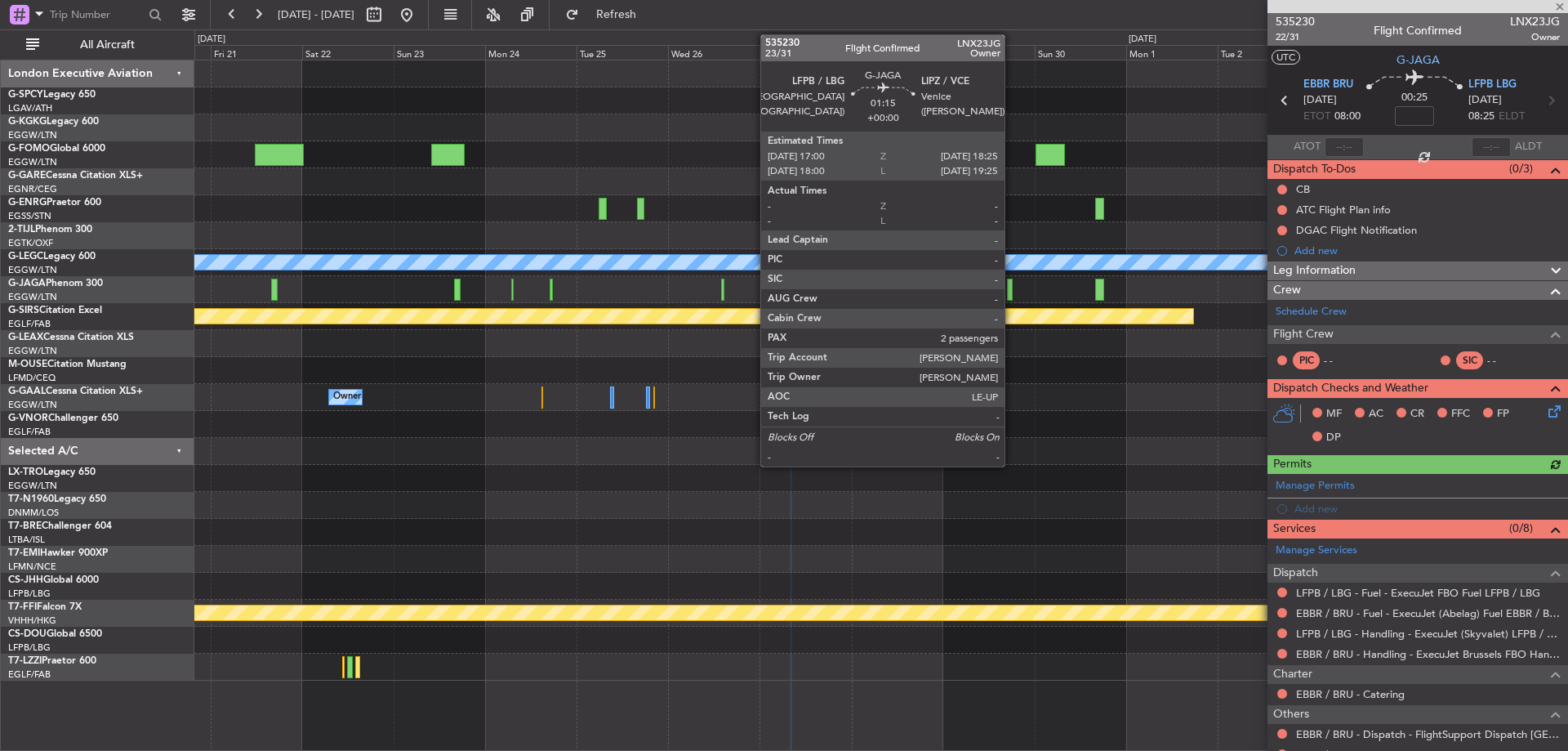
click at [1012, 279] on div at bounding box center [1010, 290] width 6 height 22
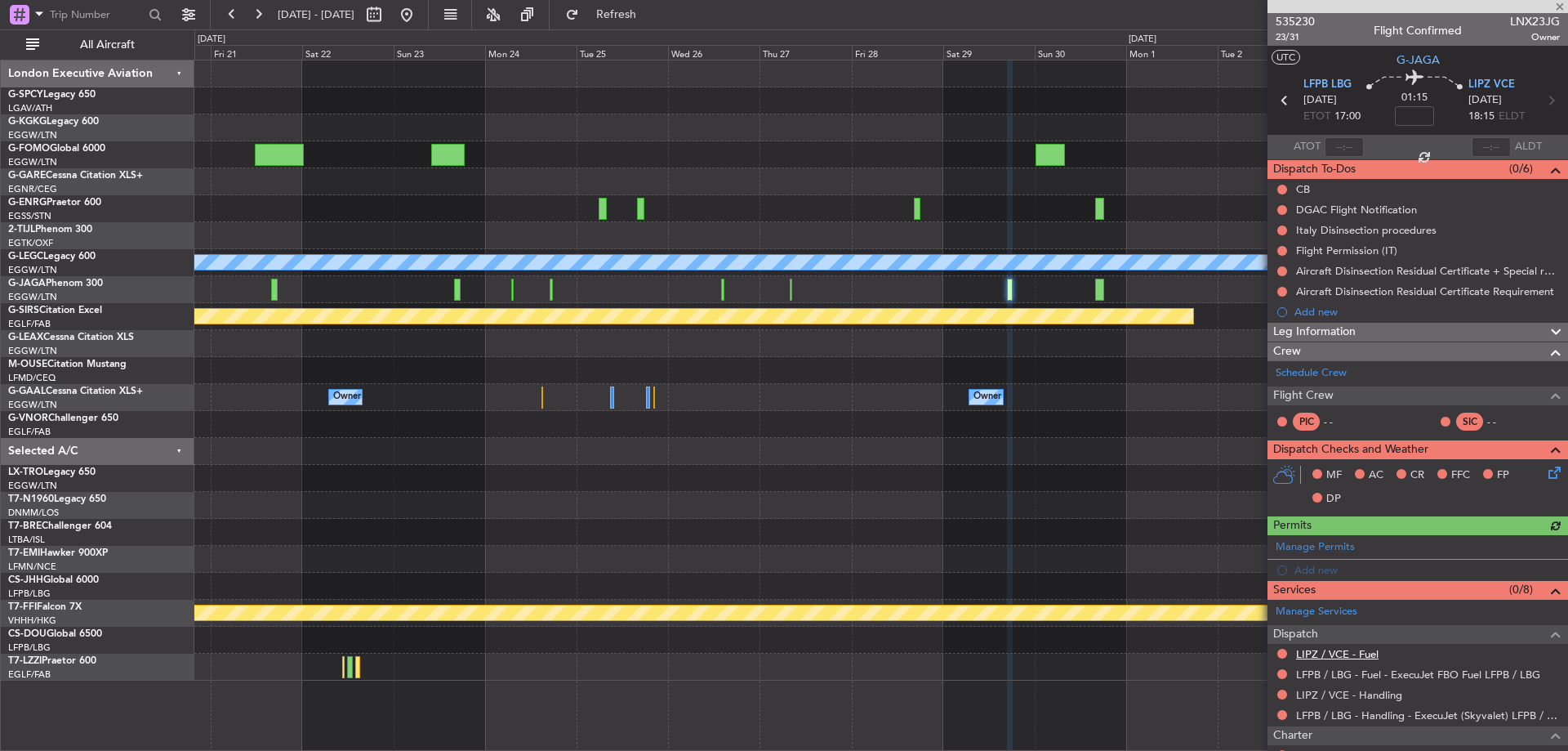
click at [1364, 655] on link "LIPZ / VCE - Fuel" at bounding box center [1337, 654] width 83 height 14
click at [1347, 695] on link "LIPZ / VCE - Handling" at bounding box center [1349, 695] width 106 height 14
click at [651, 19] on span "Refresh" at bounding box center [617, 15] width 68 height 11
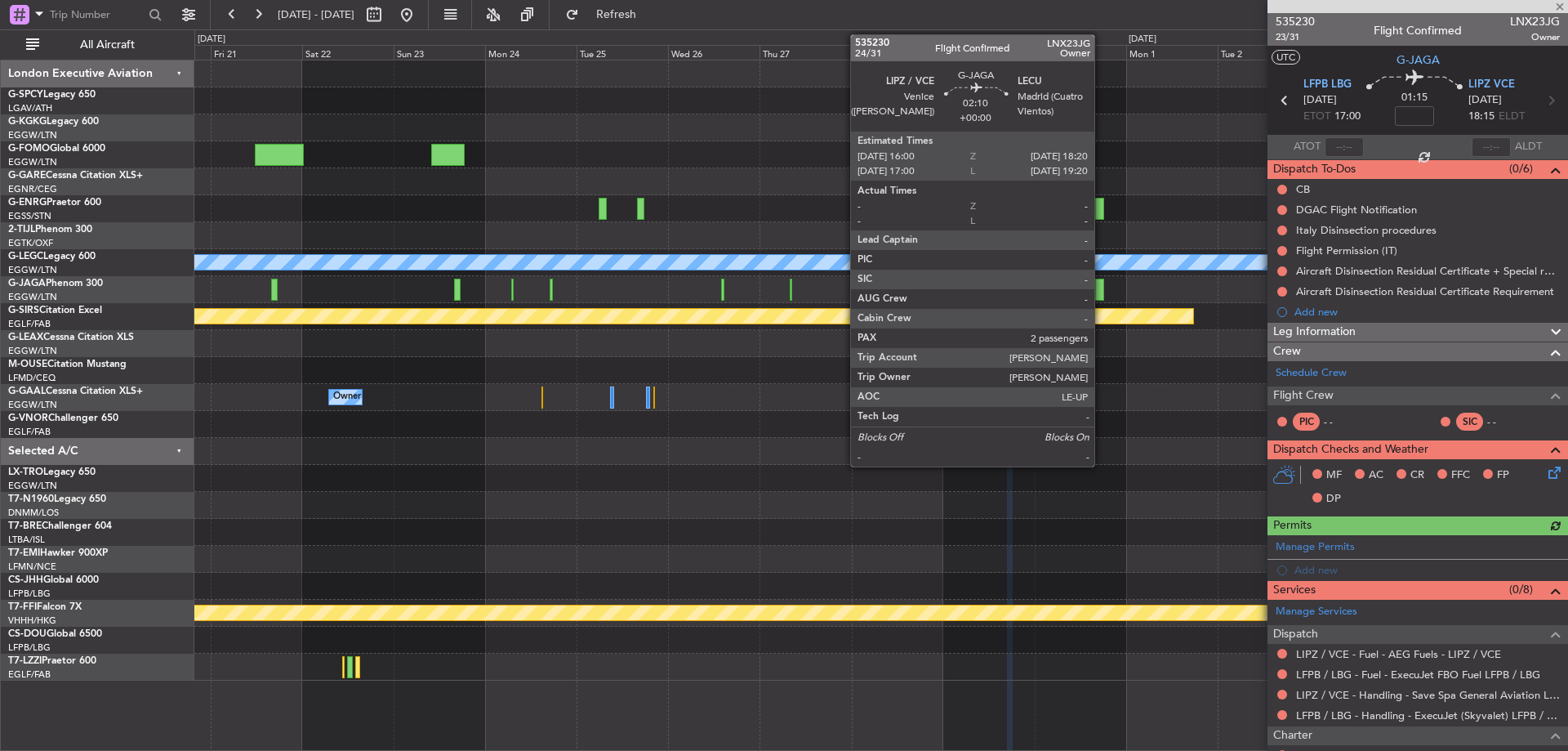
click at [1102, 288] on div at bounding box center [1100, 290] width 9 height 22
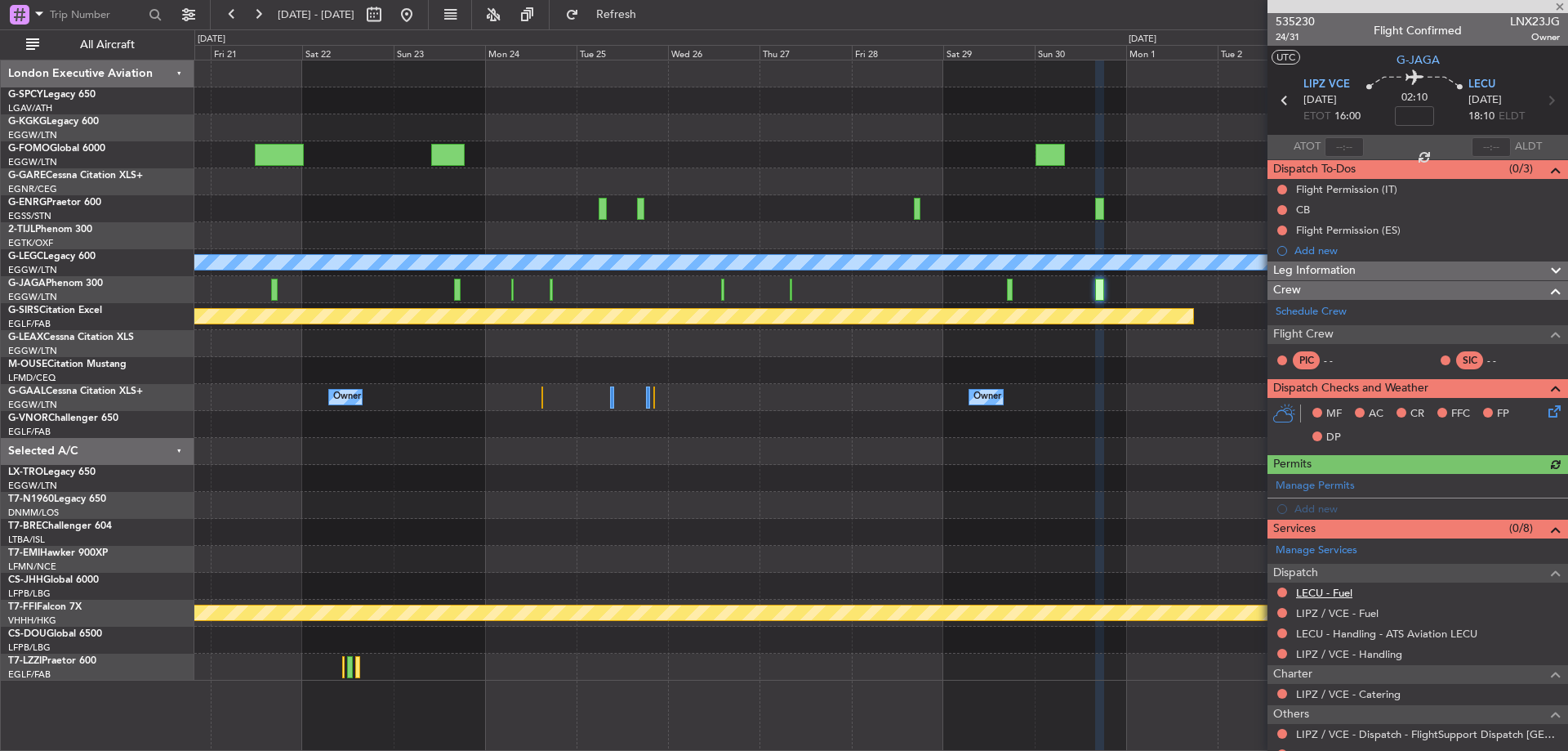
click at [1330, 590] on link "LECU - Fuel" at bounding box center [1324, 592] width 56 height 14
click at [1356, 606] on link "LIPZ / VCE - Fuel" at bounding box center [1337, 613] width 83 height 14
click at [1378, 652] on link "LIPZ / VCE - Handling" at bounding box center [1349, 654] width 106 height 14
click at [651, 15] on span "Refresh" at bounding box center [617, 15] width 68 height 11
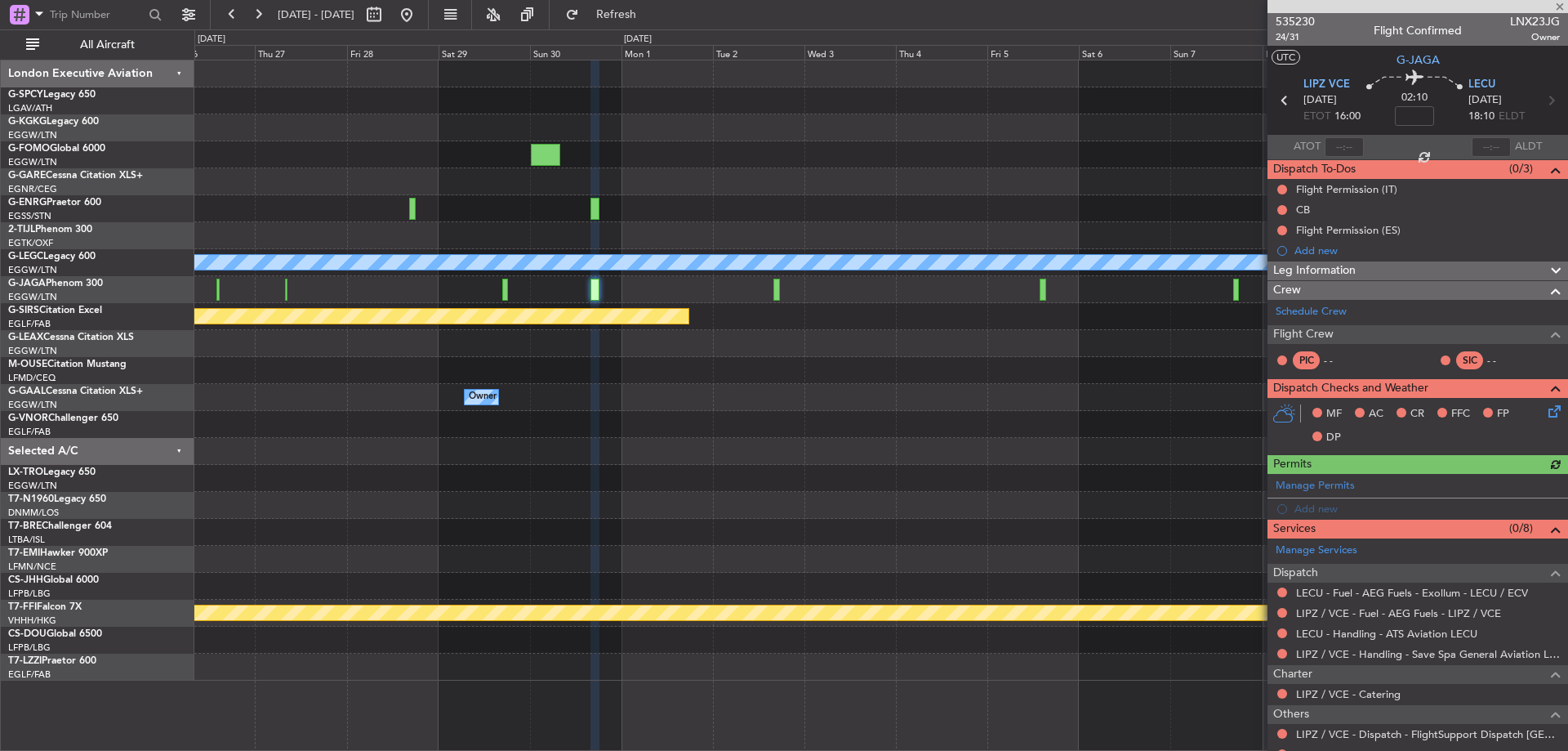
click at [681, 179] on div at bounding box center [881, 182] width 1373 height 27
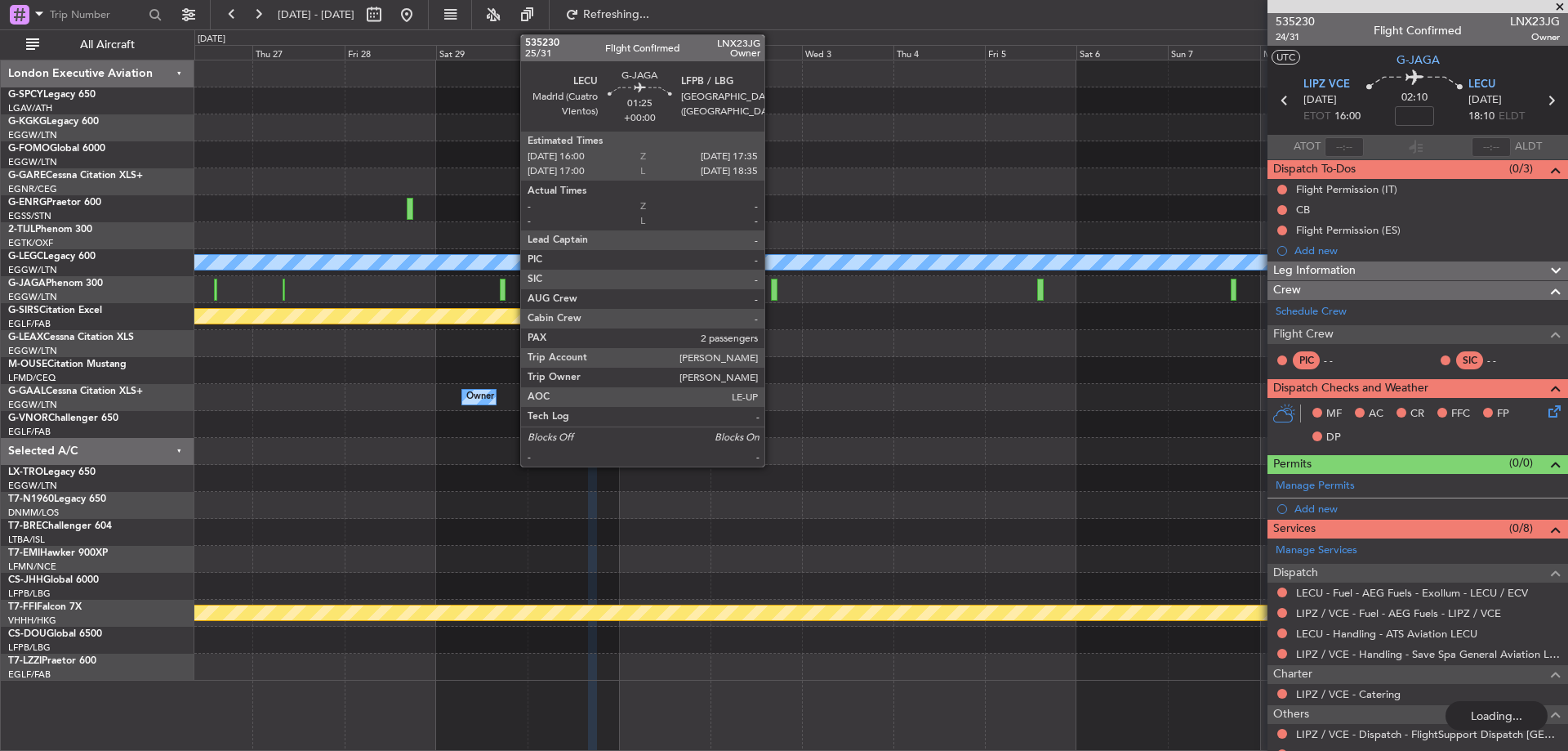
click at [772, 284] on div at bounding box center [774, 290] width 7 height 22
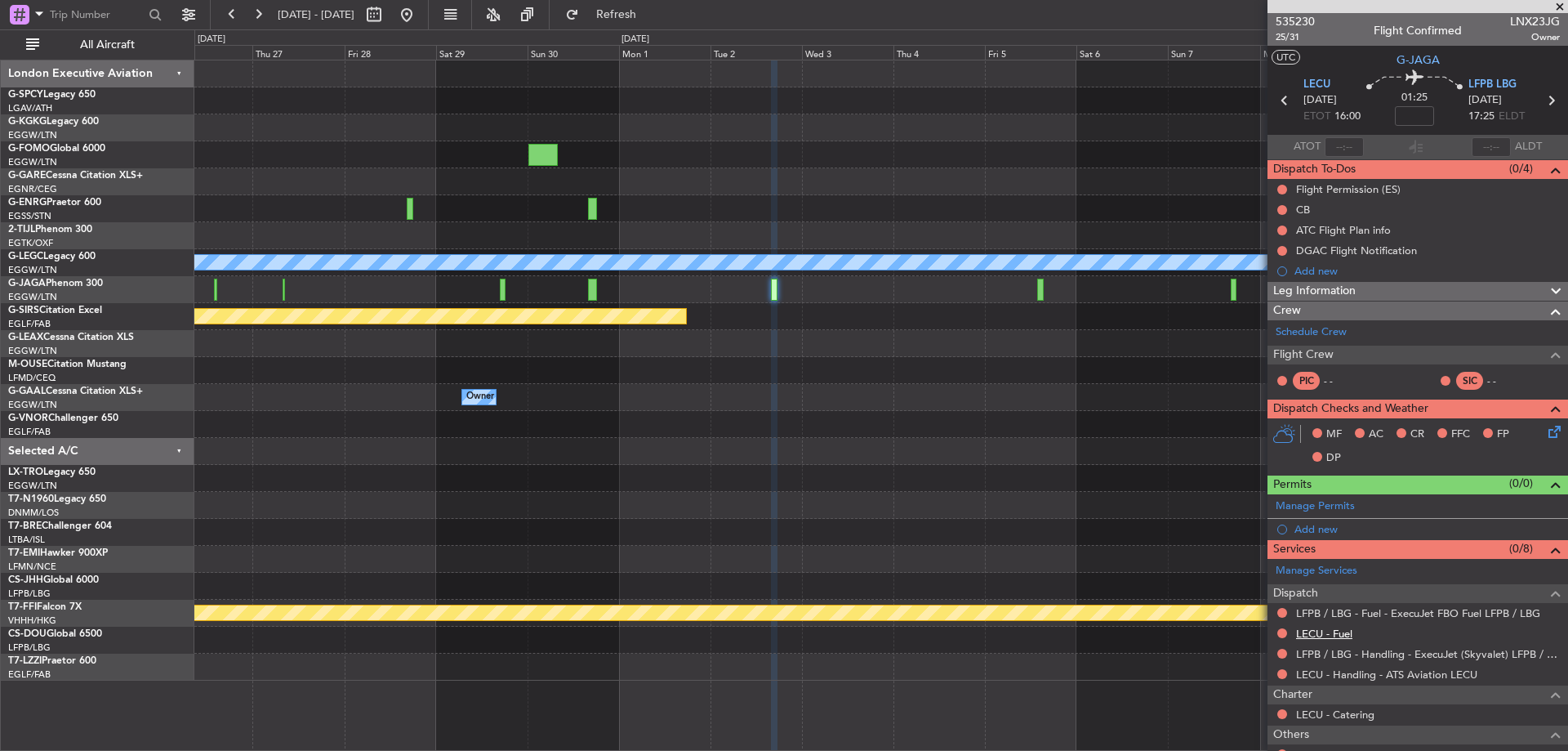
click at [1342, 630] on link "LECU - Fuel" at bounding box center [1324, 633] width 56 height 14
click at [651, 19] on span "Refresh" at bounding box center [617, 15] width 68 height 11
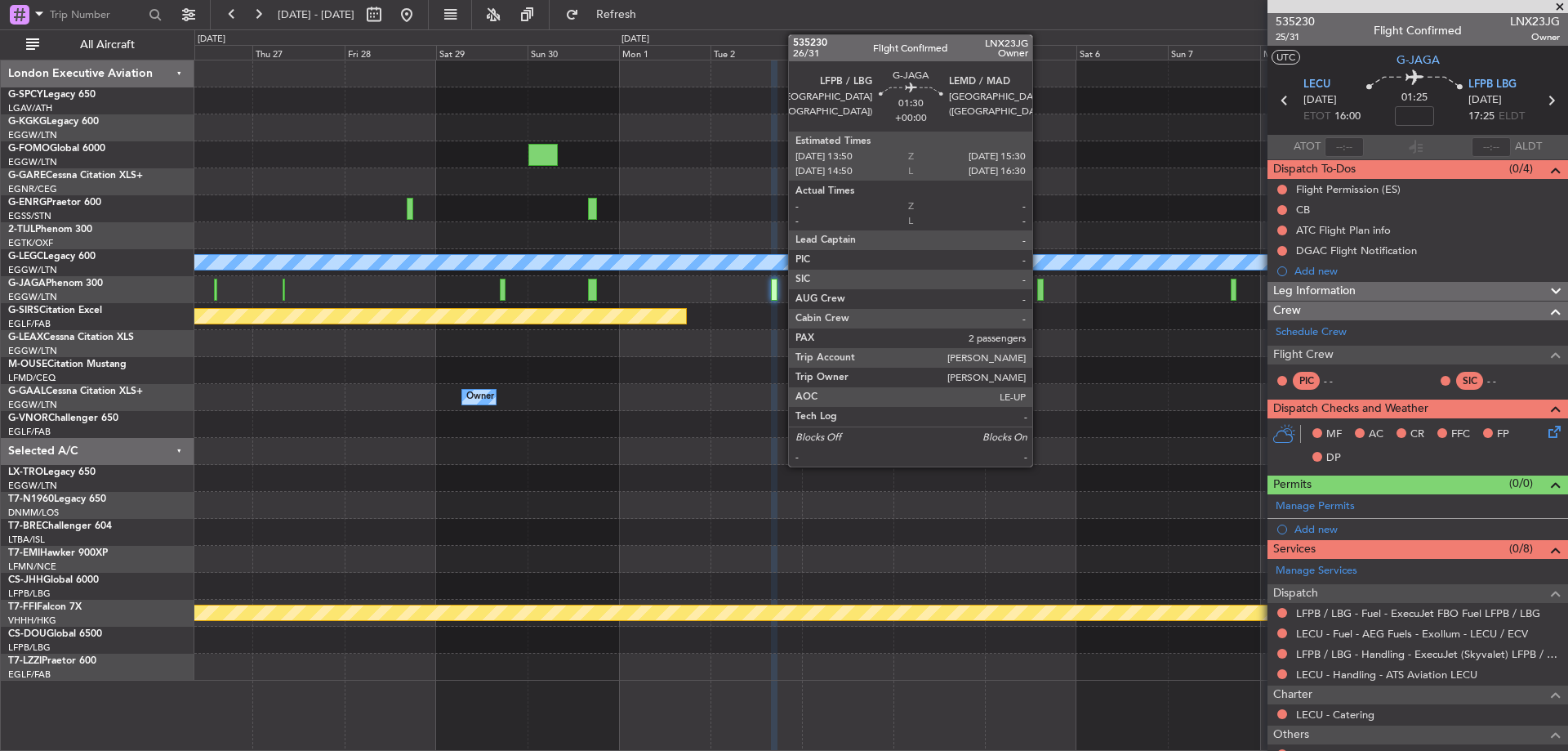
click at [1040, 294] on div at bounding box center [1041, 290] width 7 height 22
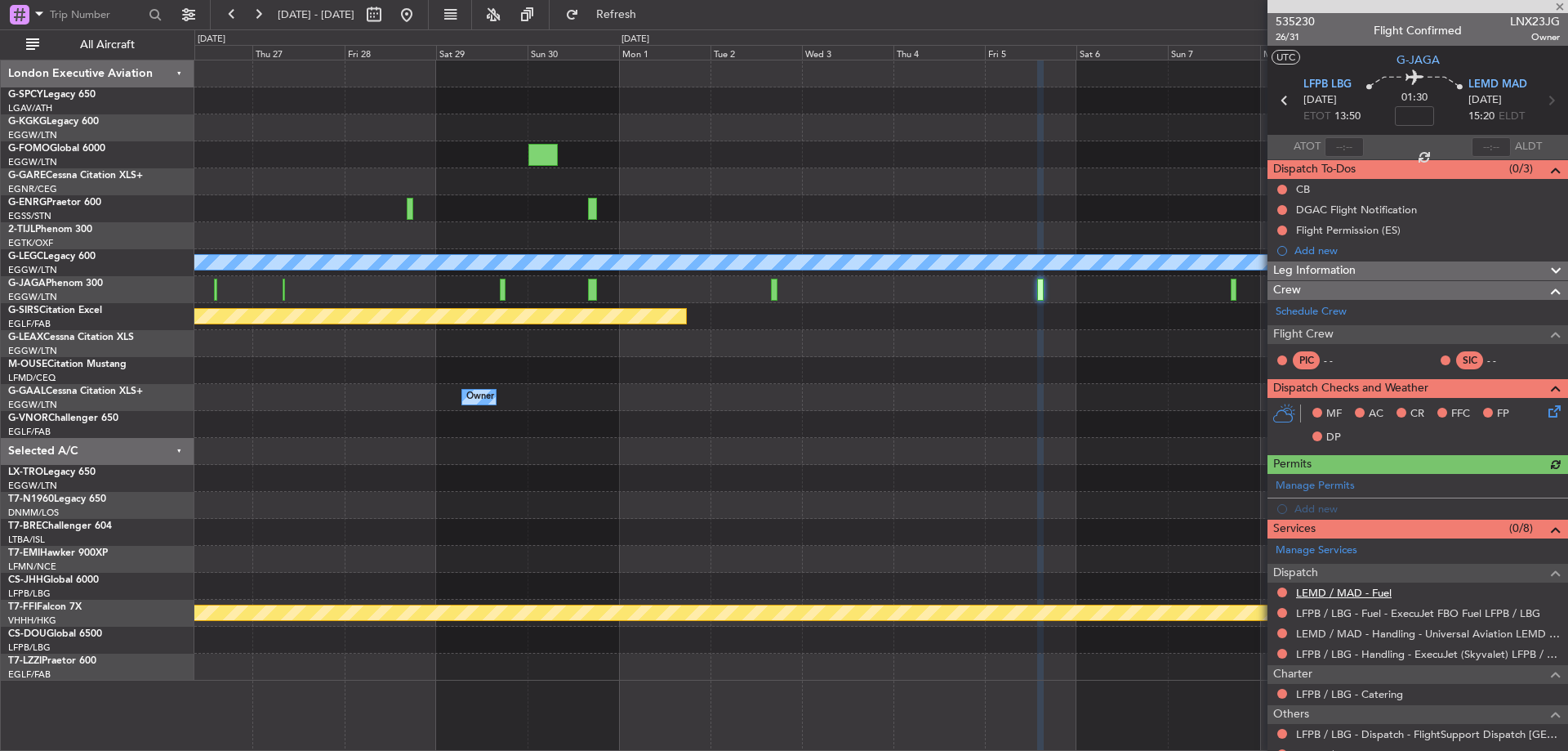
click at [1369, 587] on link "LEMD / MAD - Fuel" at bounding box center [1344, 592] width 96 height 14
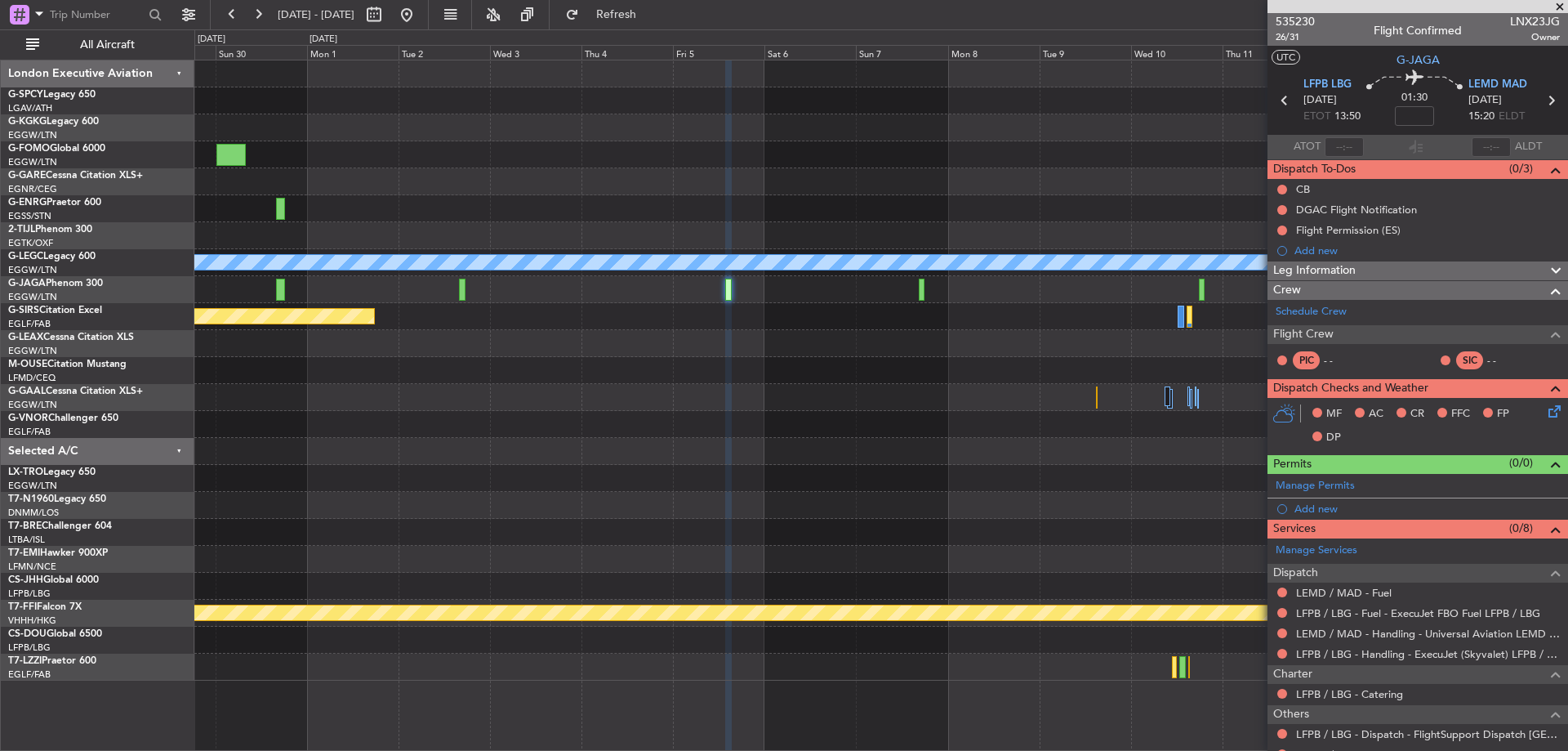
click at [745, 335] on div "A/C Unavailable [GEOGRAPHIC_DATA] ([GEOGRAPHIC_DATA]) Planned Maint [GEOGRAPHIC…" at bounding box center [881, 371] width 1373 height 620
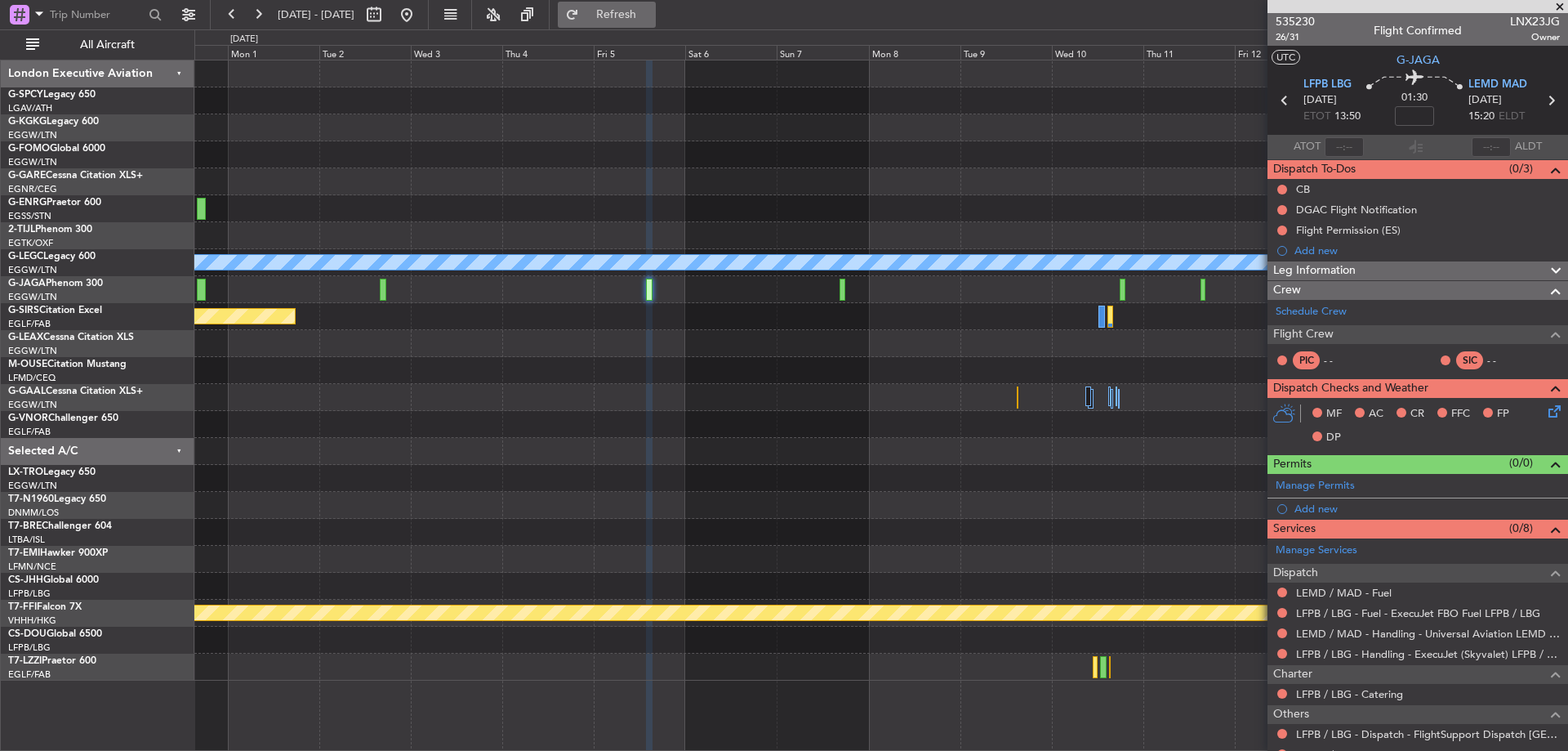
click at [645, 21] on button "Refresh" at bounding box center [607, 15] width 98 height 26
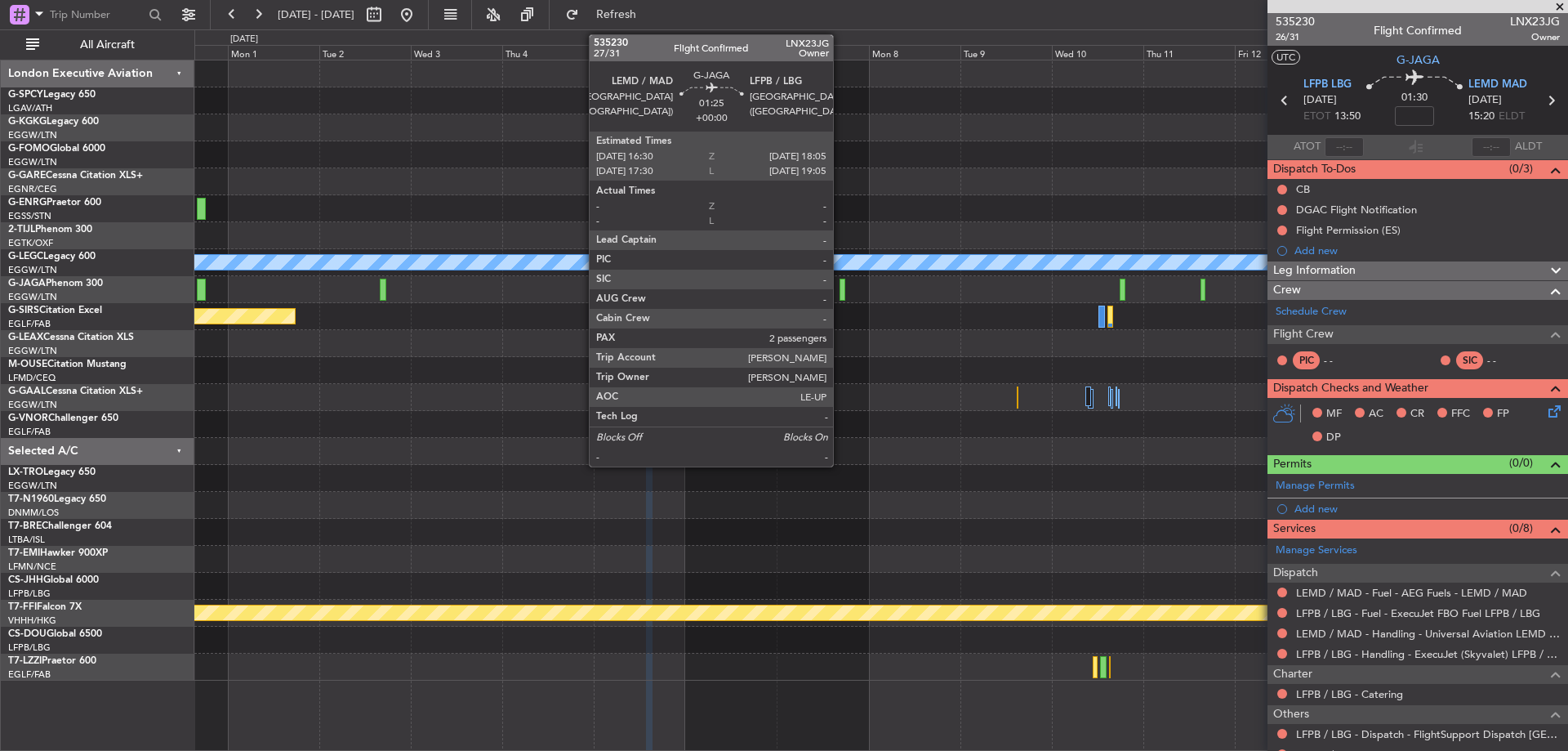
click at [841, 287] on div at bounding box center [843, 290] width 7 height 22
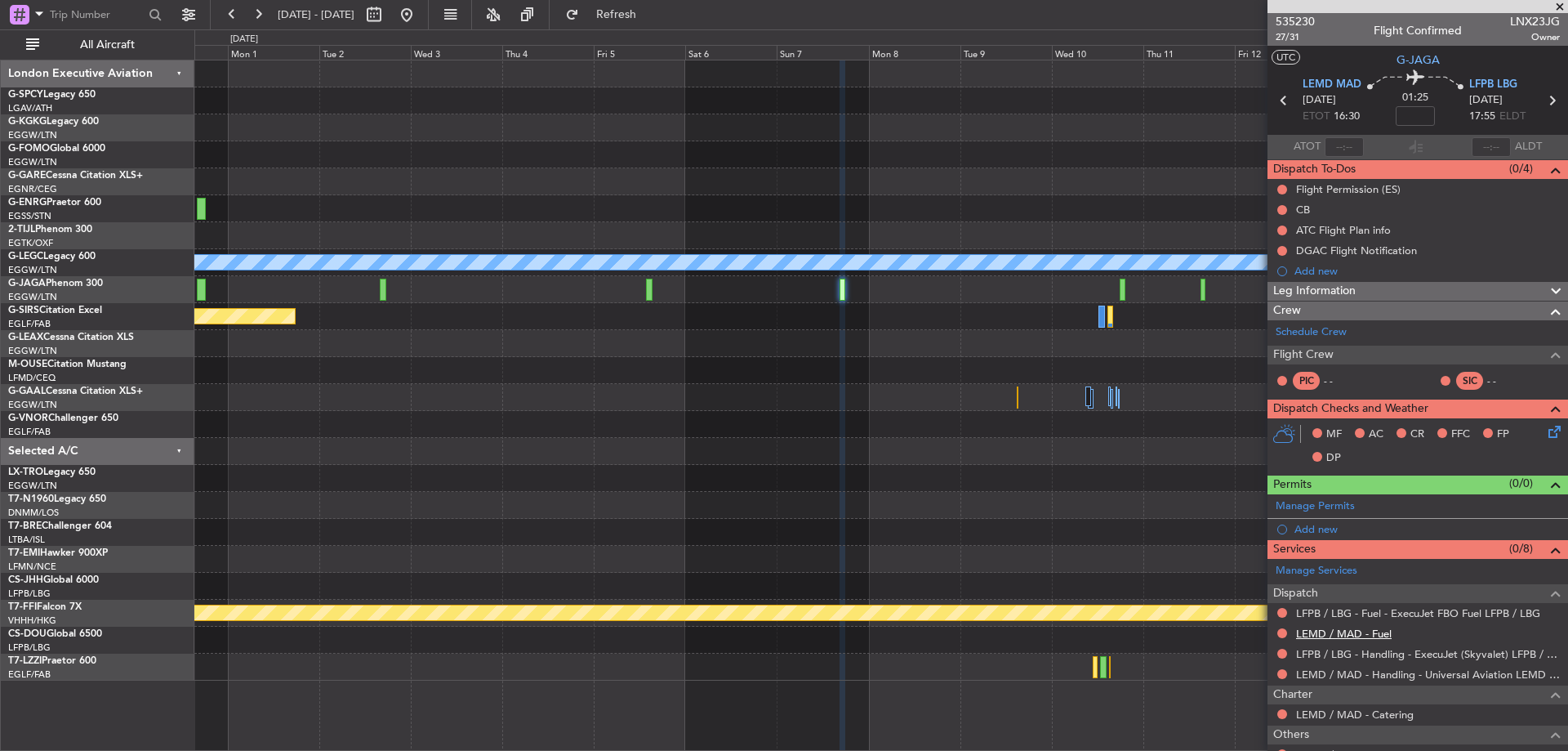
click at [1360, 629] on link "LEMD / MAD - Fuel" at bounding box center [1344, 633] width 96 height 14
click at [650, 18] on span "Refresh" at bounding box center [617, 15] width 68 height 11
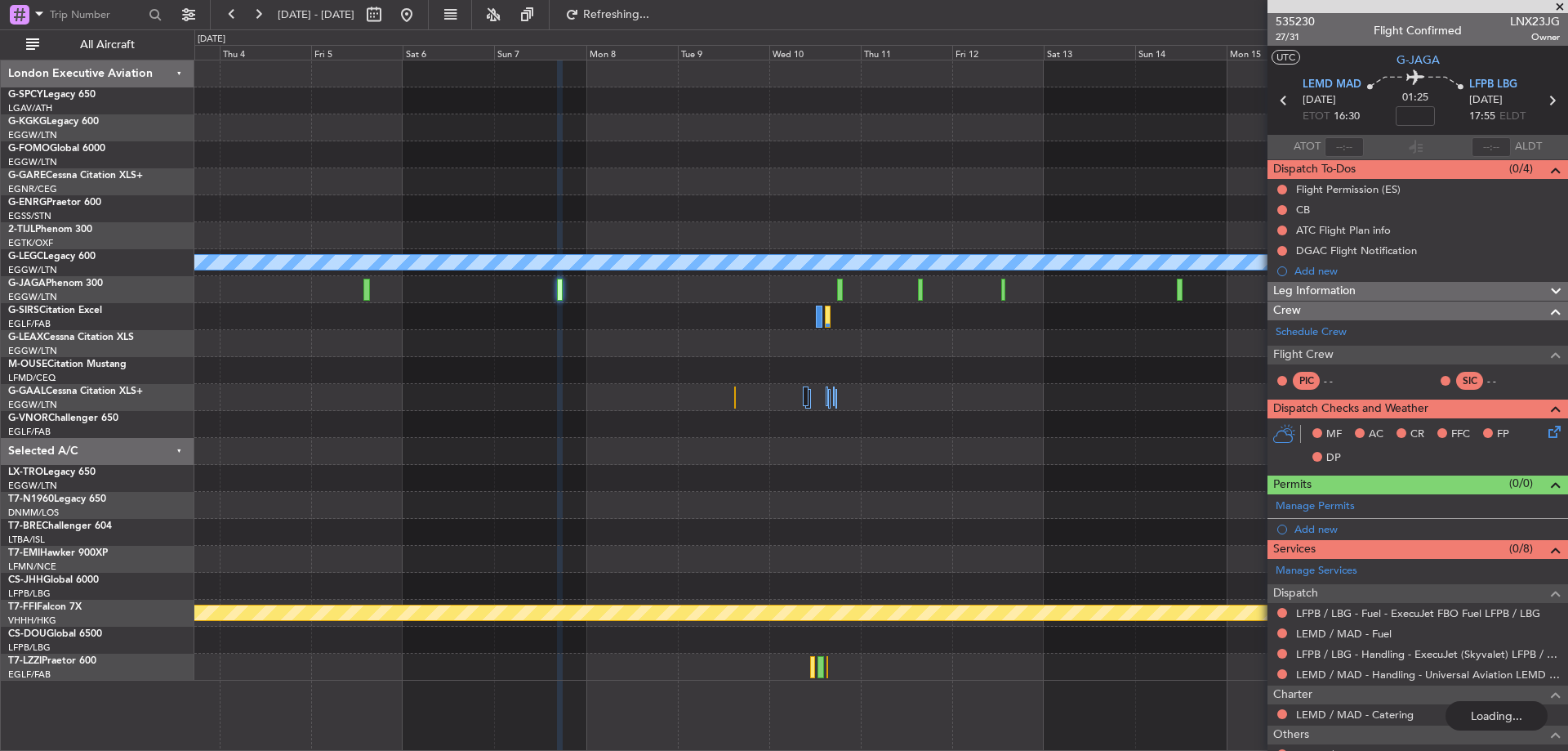
click at [689, 182] on div at bounding box center [881, 182] width 1373 height 27
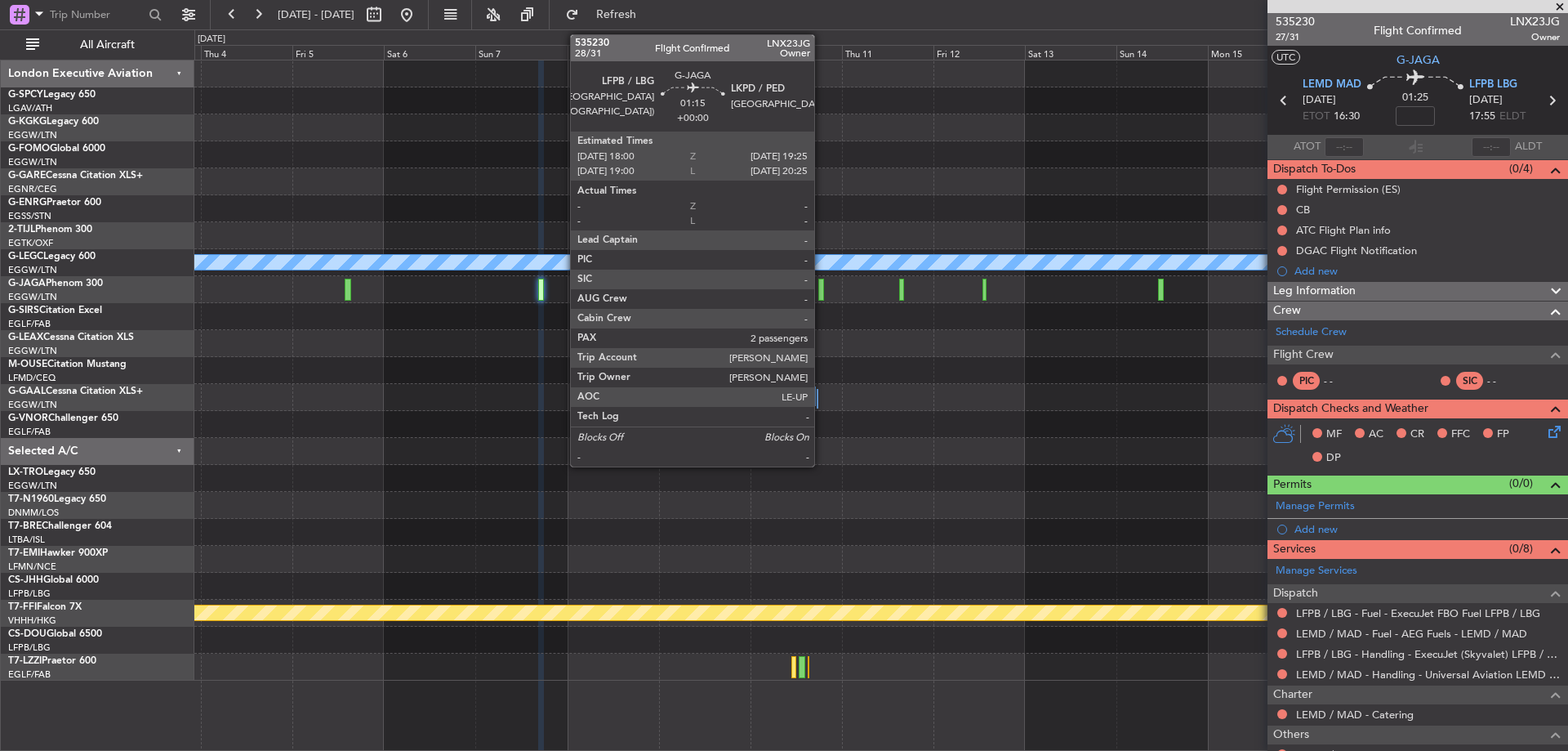
click at [822, 288] on div at bounding box center [821, 290] width 6 height 22
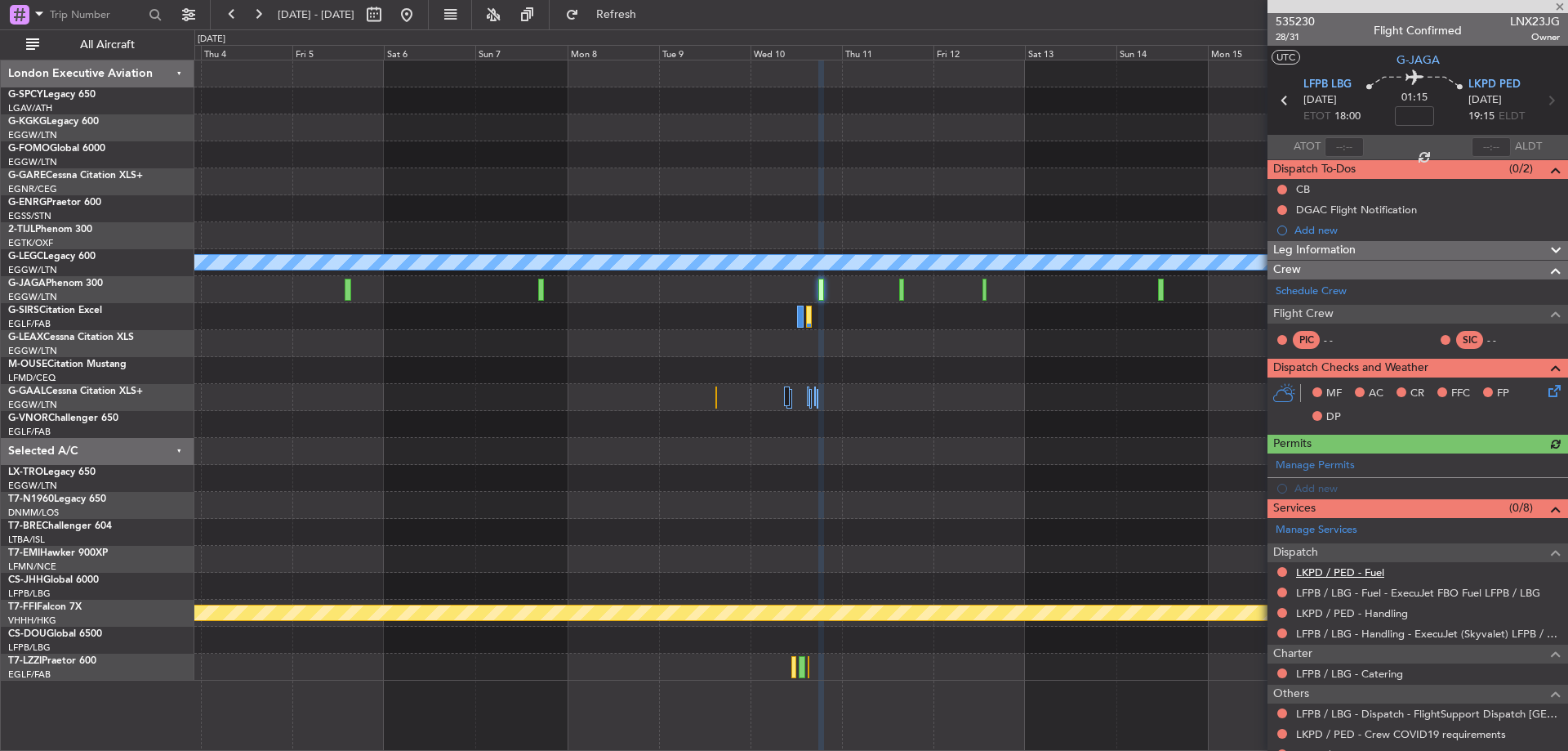
click at [1376, 570] on link "LKPD / PED - Fuel" at bounding box center [1340, 572] width 88 height 14
click at [1400, 613] on link "LKPD / PED - Handling" at bounding box center [1352, 613] width 112 height 14
click at [644, 17] on span "Refresh" at bounding box center [617, 15] width 68 height 11
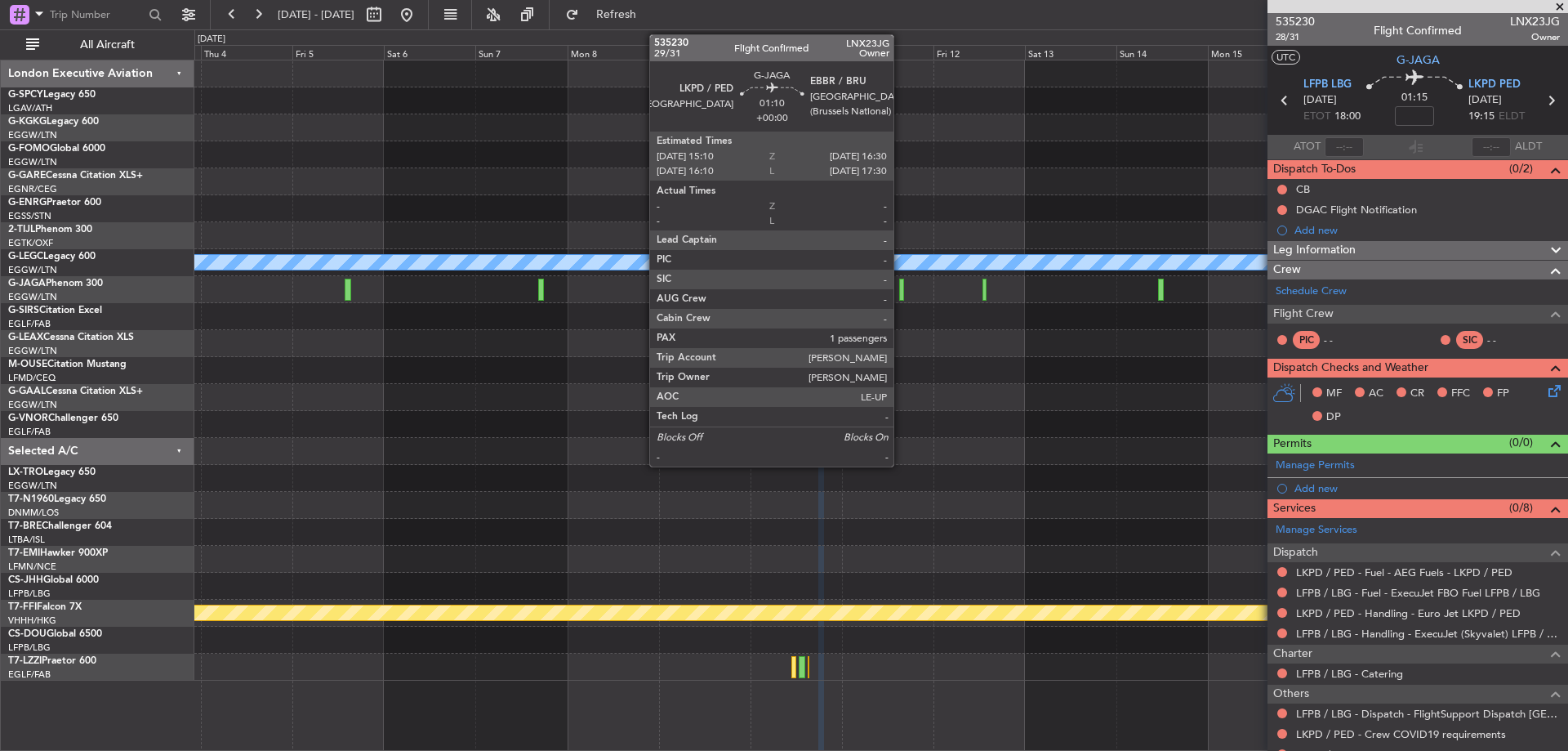
click at [901, 290] on div at bounding box center [902, 290] width 6 height 22
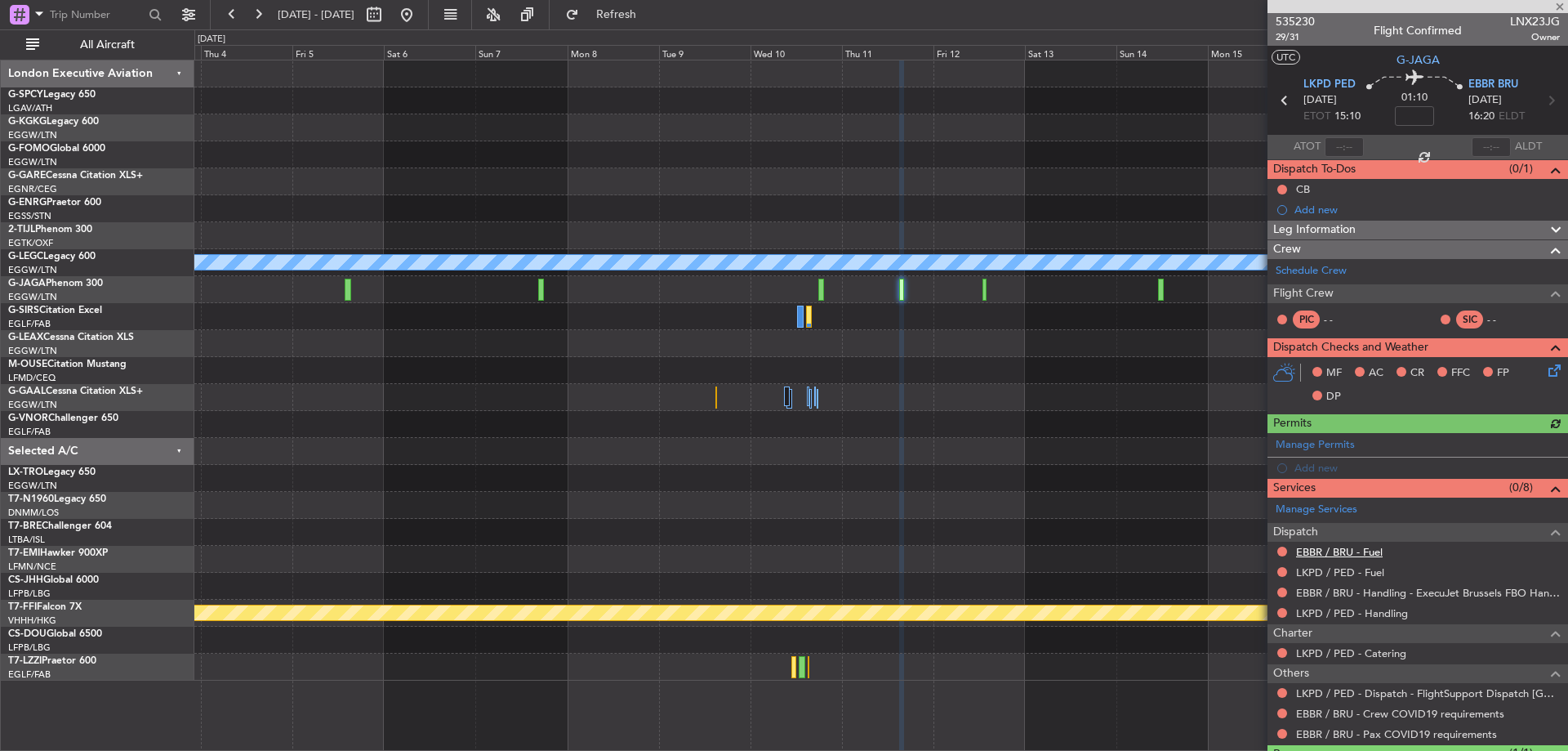
click at [1374, 550] on link "EBBR / BRU - Fuel" at bounding box center [1339, 552] width 86 height 14
click at [1338, 573] on link "LKPD / PED - Fuel" at bounding box center [1340, 572] width 88 height 14
click at [1371, 610] on link "LKPD / PED - Handling" at bounding box center [1352, 613] width 112 height 14
click at [656, 4] on button "Refresh" at bounding box center [607, 15] width 98 height 26
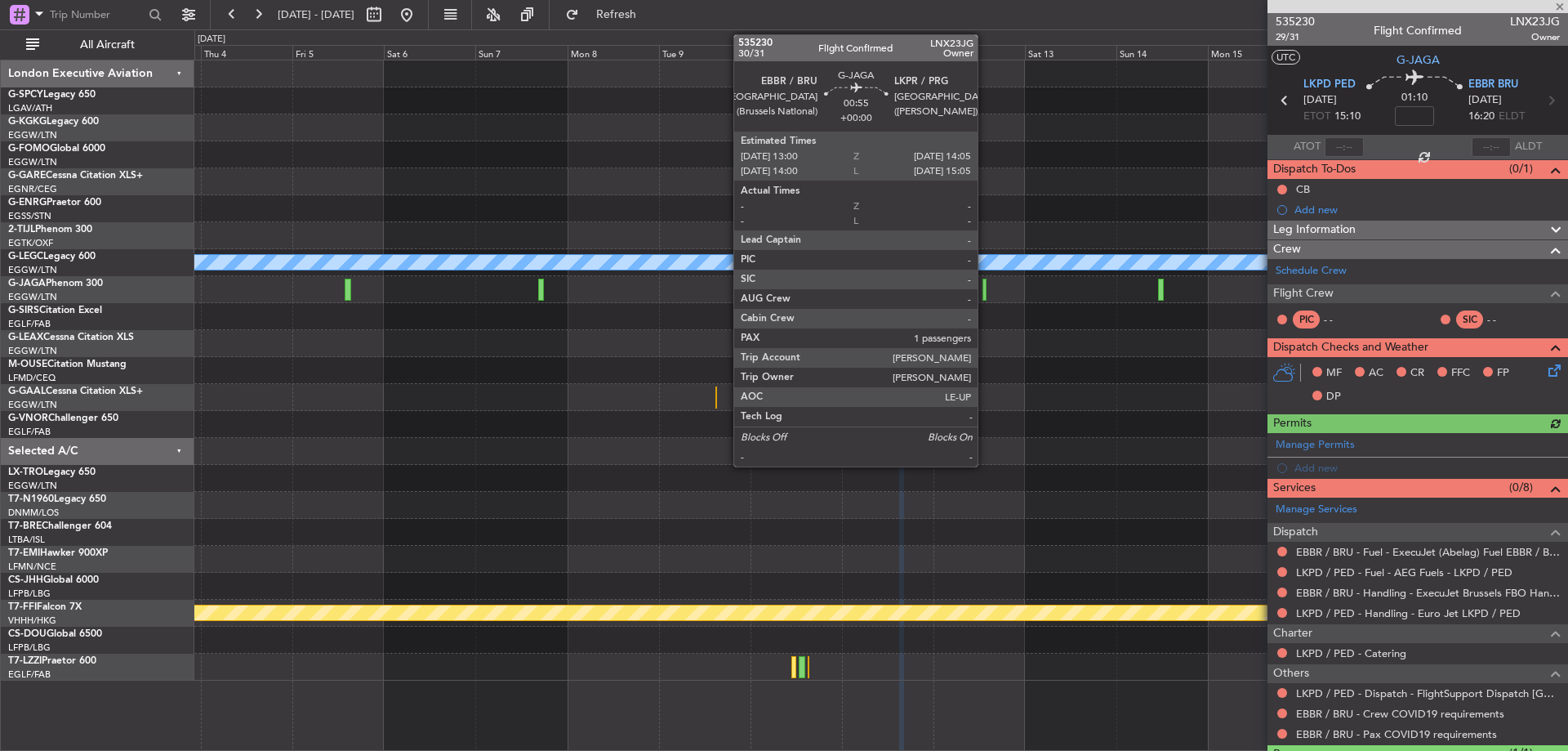
click at [985, 286] on div at bounding box center [985, 290] width 5 height 22
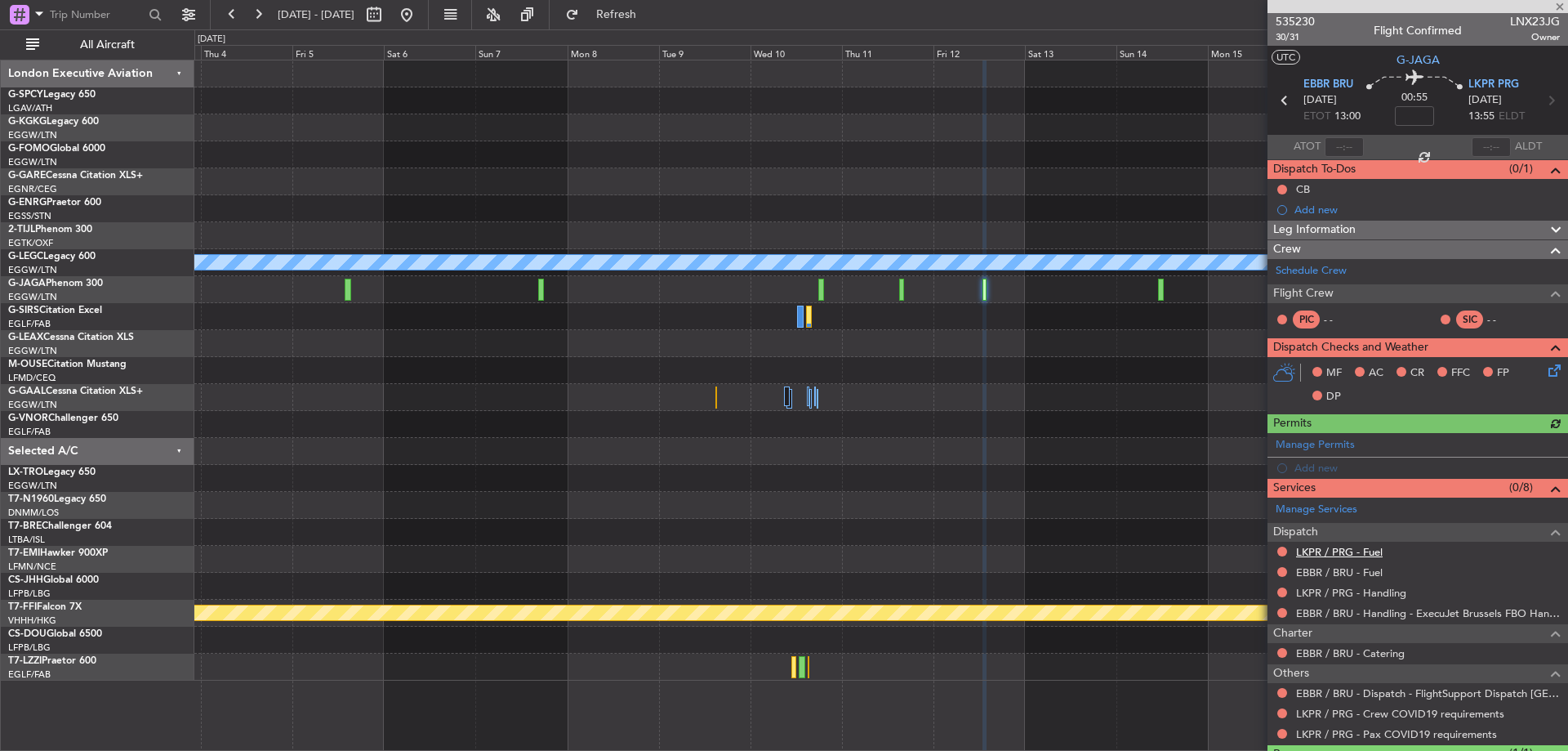
click at [1364, 551] on link "LKPR / PRG - Fuel" at bounding box center [1339, 552] width 86 height 14
click at [1353, 569] on link "EBBR / BRU - Fuel" at bounding box center [1339, 572] width 86 height 14
click at [1370, 588] on link "LKPR / PRG - Handling" at bounding box center [1351, 592] width 110 height 14
click at [651, 21] on span "Refresh" at bounding box center [617, 15] width 68 height 11
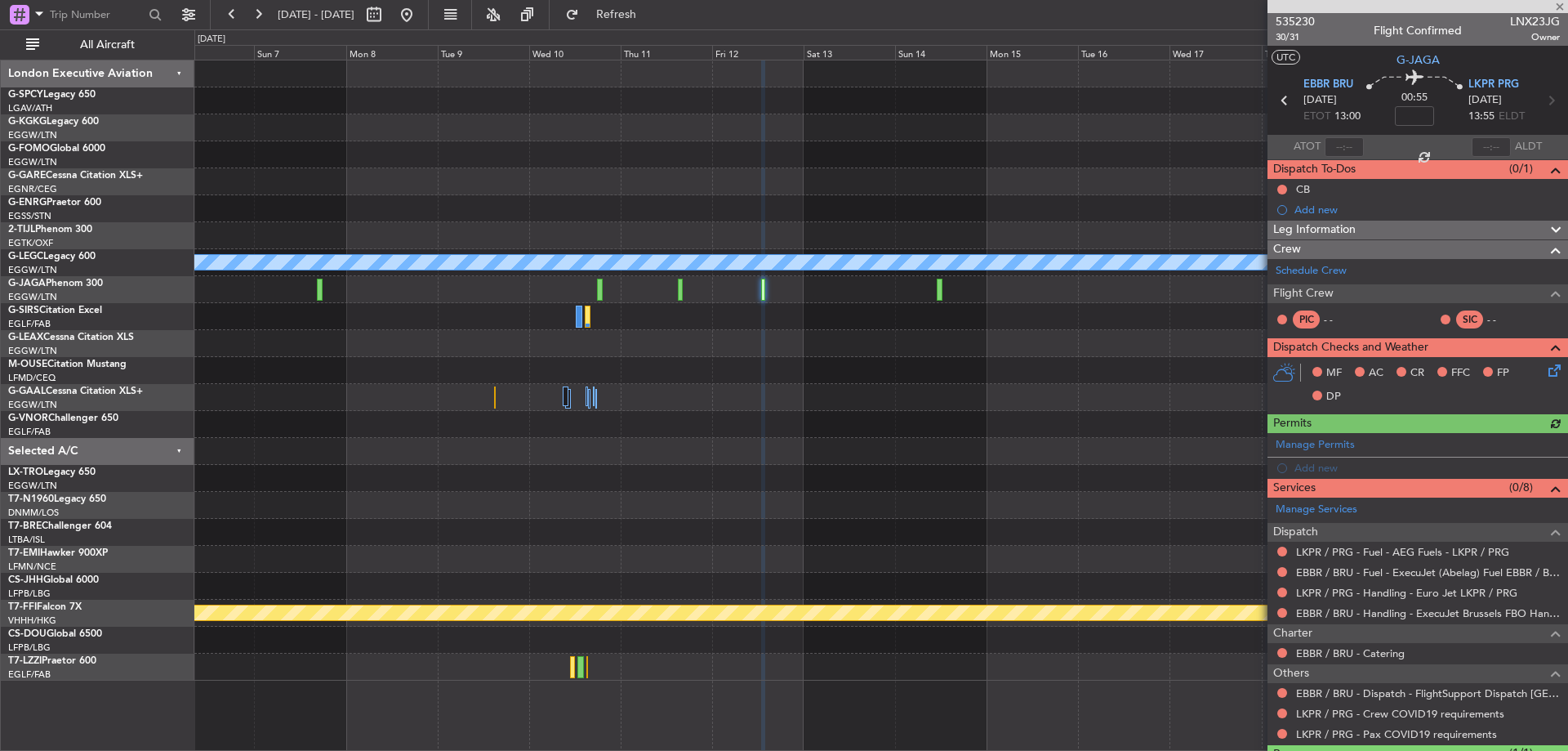
click at [843, 181] on div at bounding box center [881, 182] width 1373 height 27
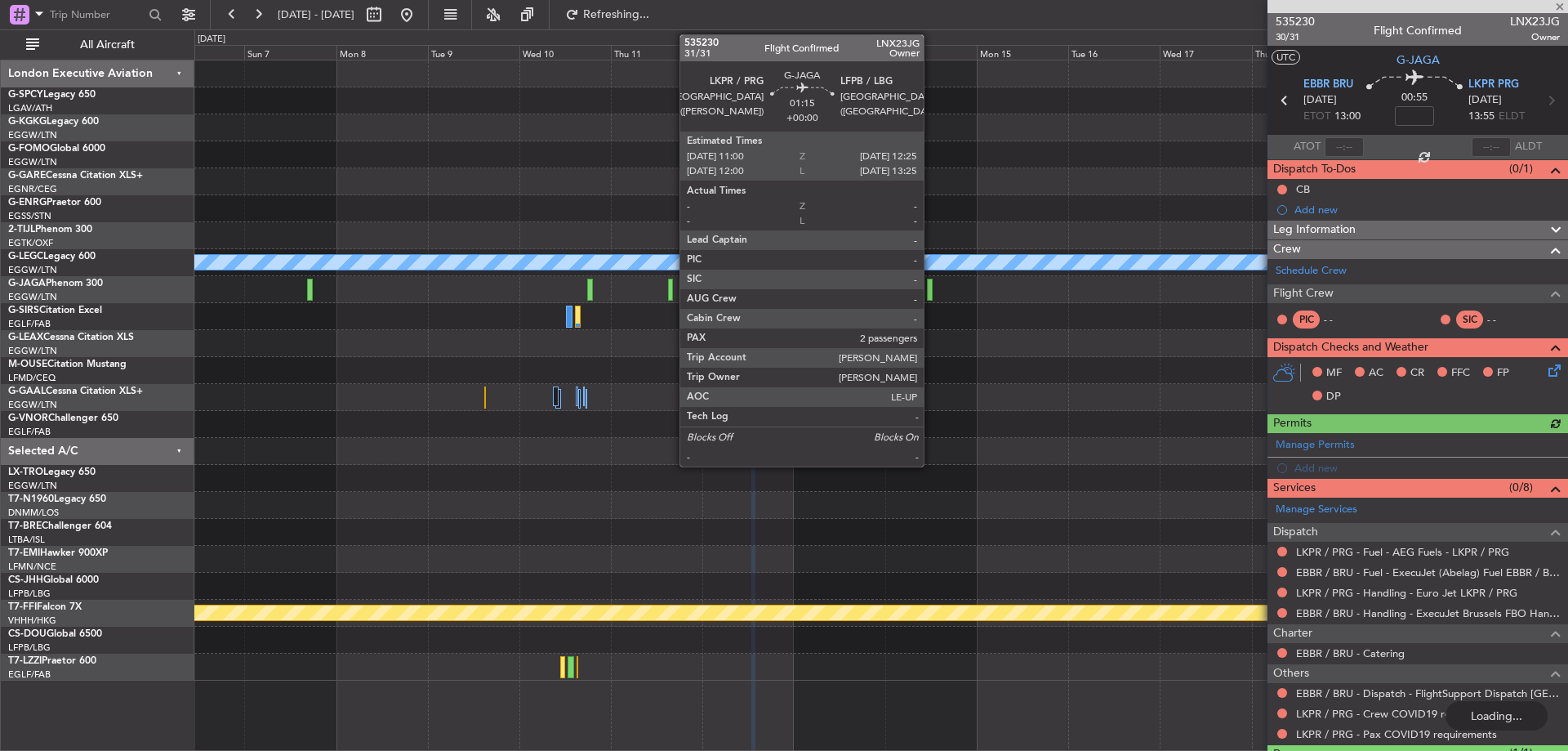
click at [931, 290] on div at bounding box center [930, 290] width 6 height 22
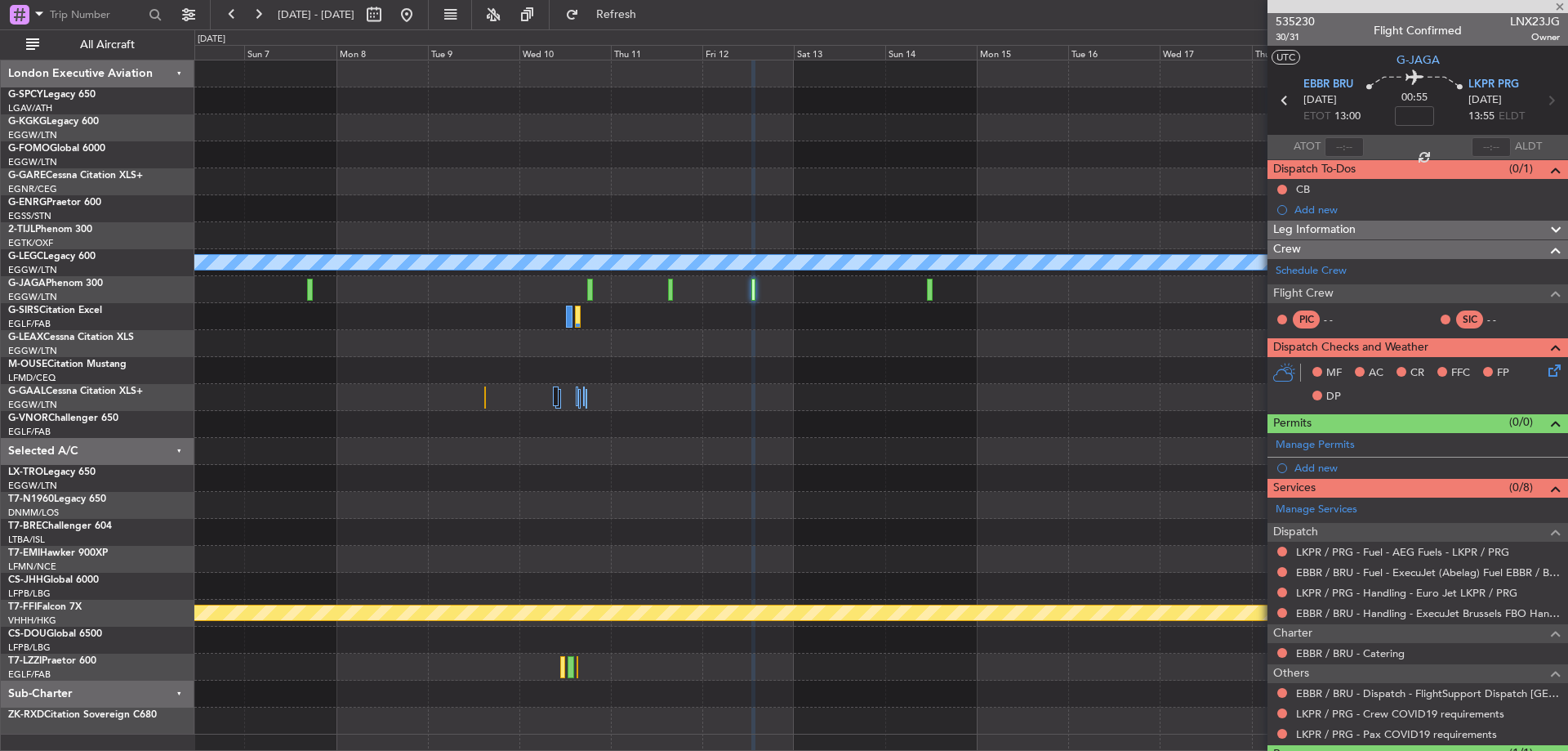
type input "2"
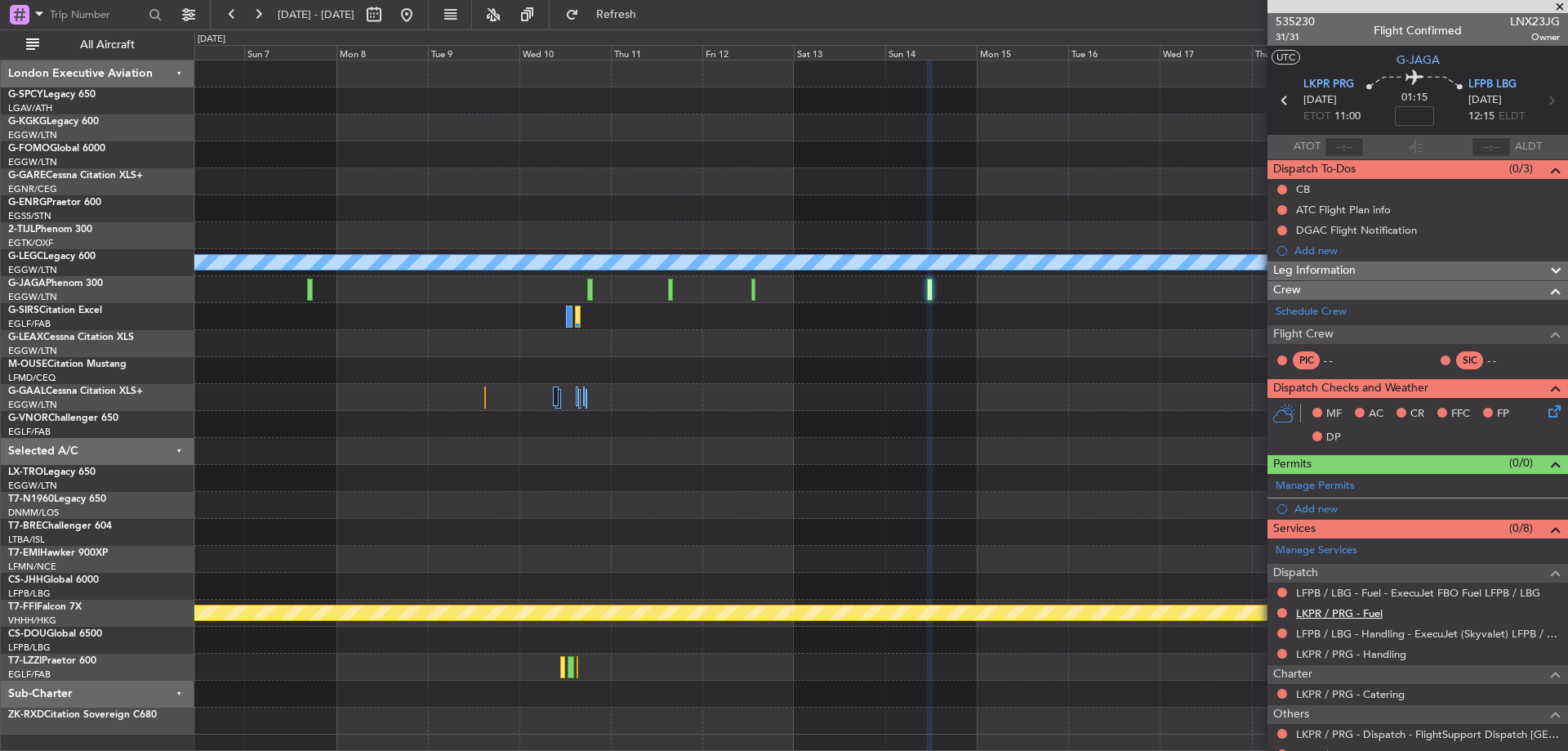
click at [1358, 613] on link "LKPR / PRG - Fuel" at bounding box center [1339, 613] width 86 height 14
click at [1355, 648] on link "LKPR / PRG - Handling" at bounding box center [1351, 654] width 110 height 14
click at [656, 22] on button "Refresh" at bounding box center [607, 15] width 98 height 26
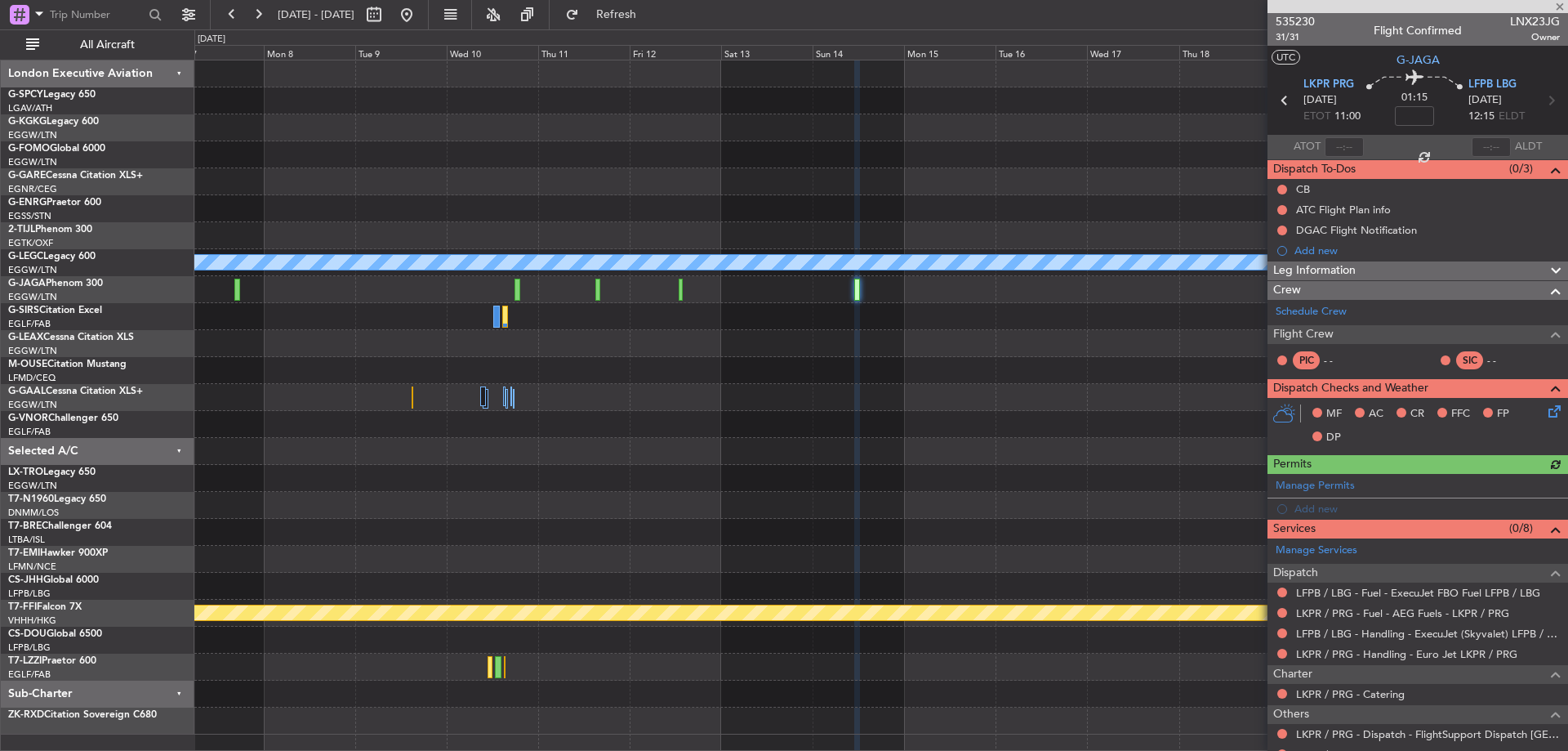
click at [1067, 342] on div at bounding box center [881, 343] width 1373 height 27
click at [1317, 309] on link "Schedule Crew" at bounding box center [1311, 312] width 71 height 16
click at [637, 15] on span "Refresh" at bounding box center [617, 15] width 68 height 11
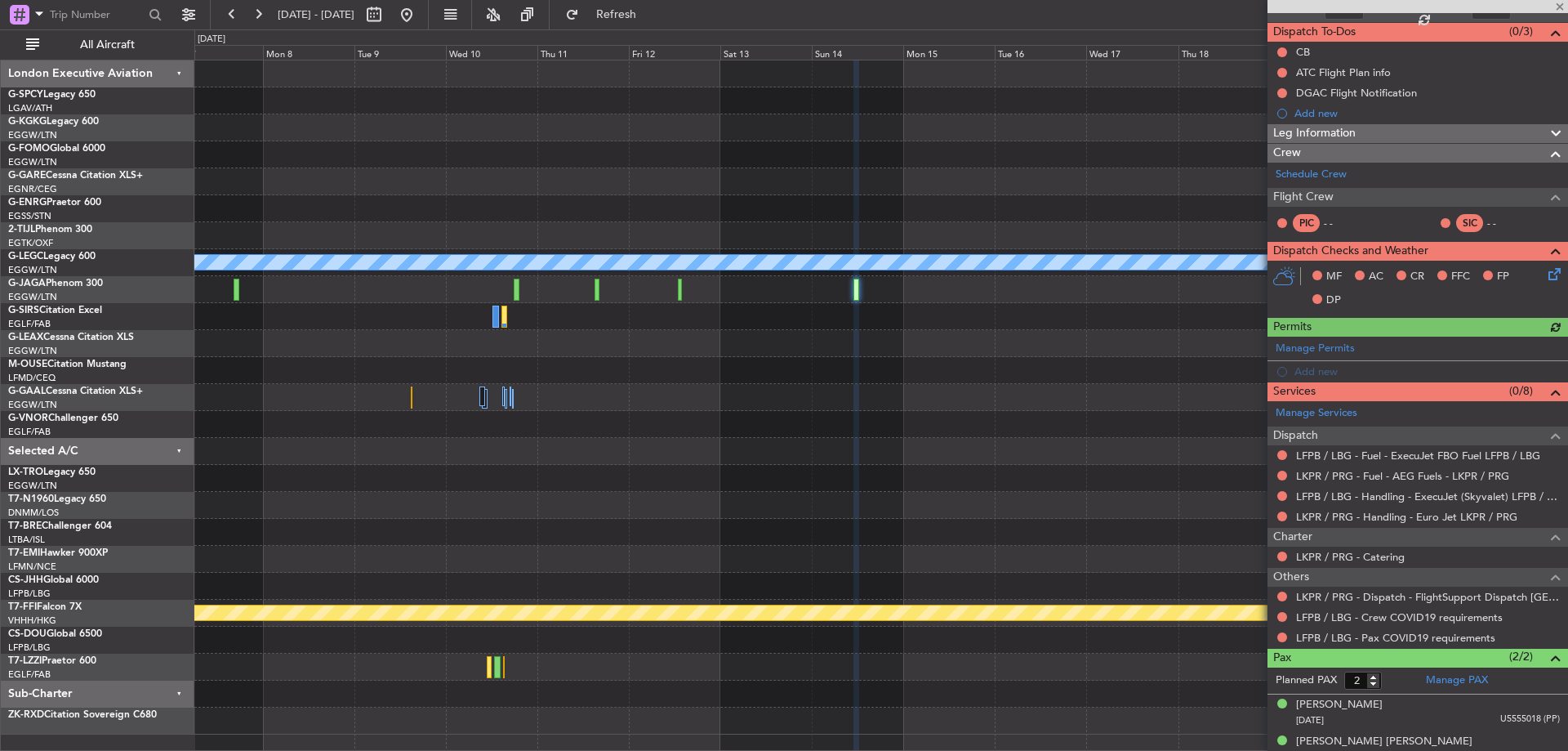
scroll to position [154, 0]
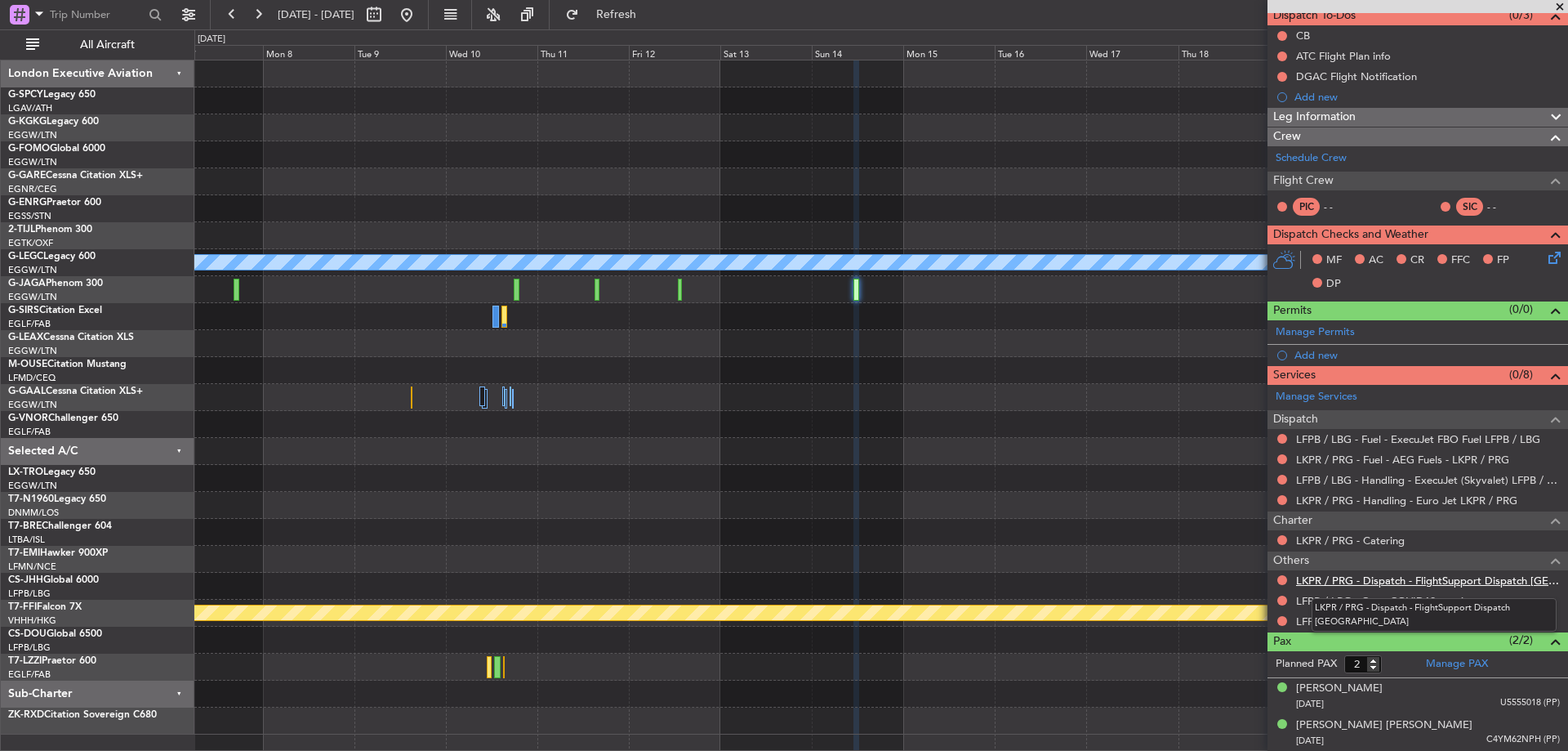
click at [1415, 584] on link "LKPR / PRG - Dispatch - FlightSupport Dispatch [GEOGRAPHIC_DATA]" at bounding box center [1428, 580] width 264 height 14
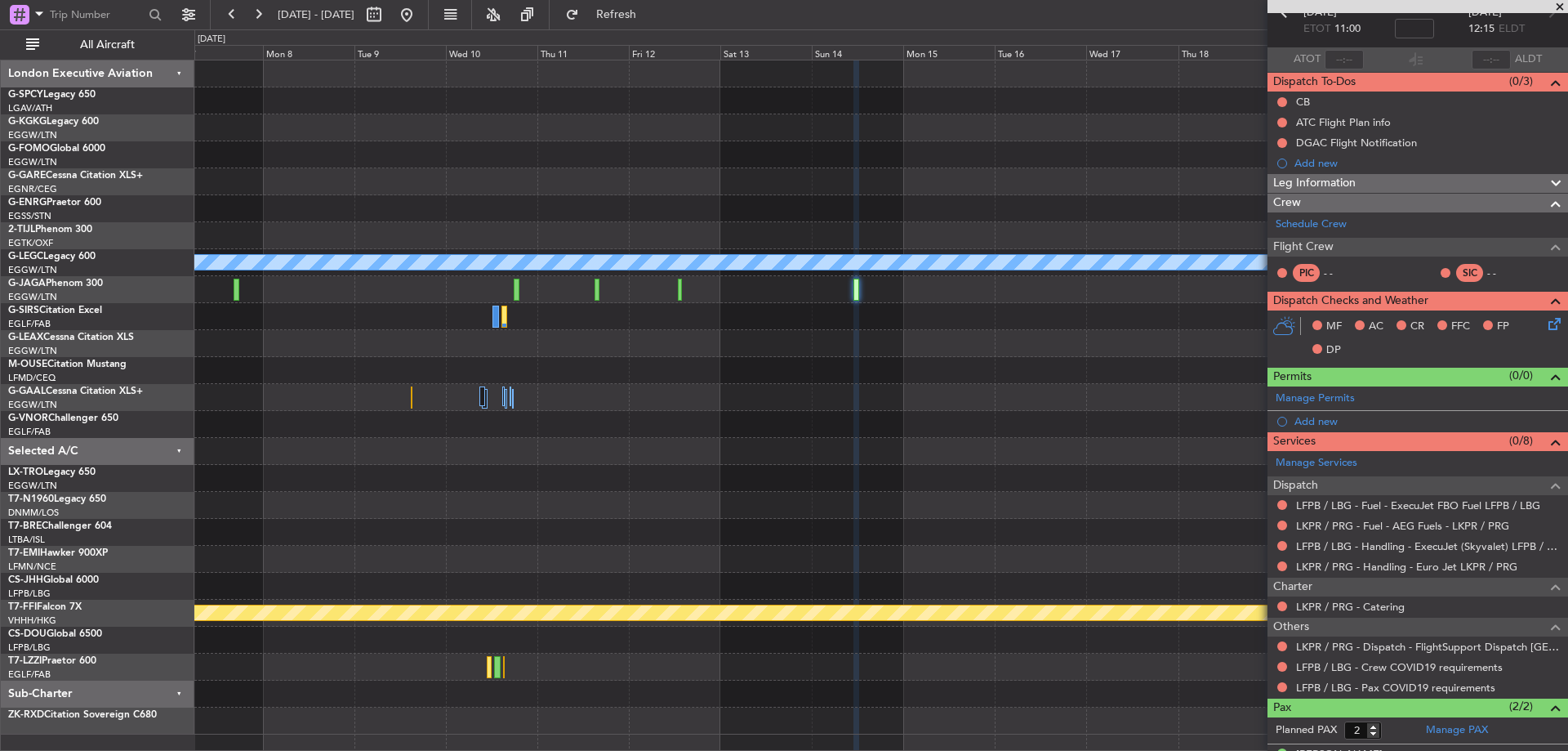
scroll to position [0, 0]
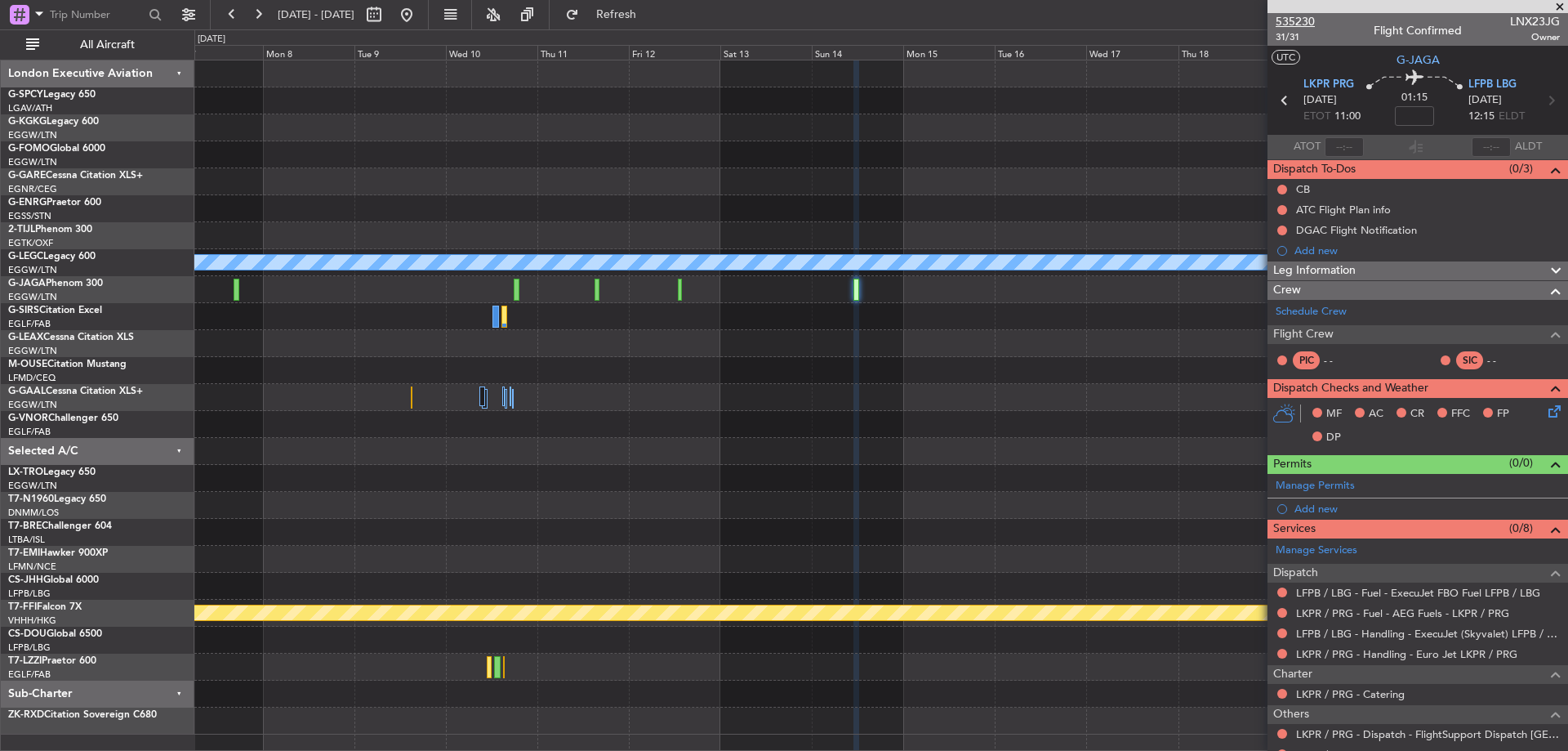
click at [1295, 21] on span "535230" at bounding box center [1295, 21] width 39 height 17
click at [1029, 324] on div "A/C Unavailable [GEOGRAPHIC_DATA] ([GEOGRAPHIC_DATA]) [GEOGRAPHIC_DATA] ([GEOGR…" at bounding box center [881, 397] width 1373 height 674
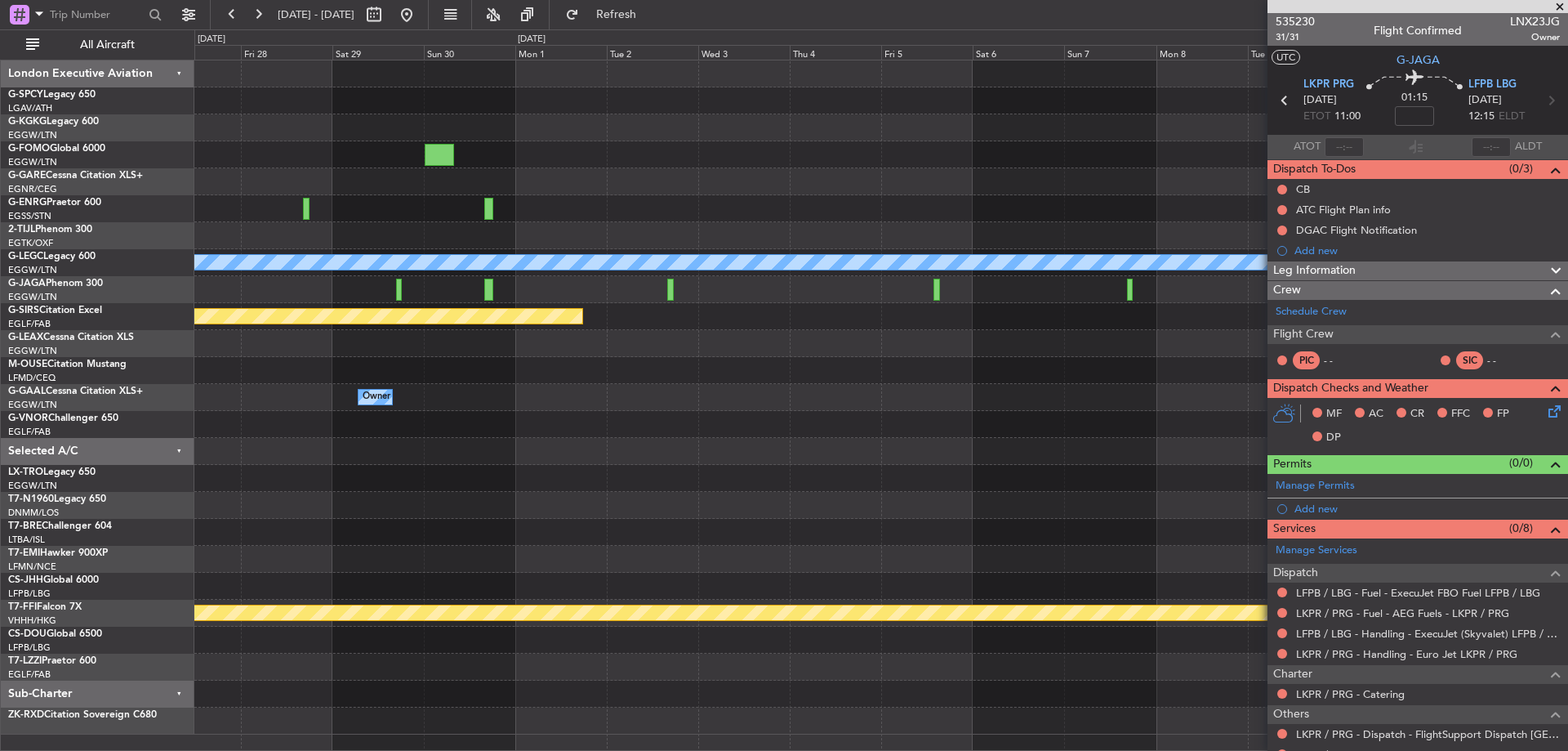
click at [1086, 358] on div "A/C Unavailable [GEOGRAPHIC_DATA] ([GEOGRAPHIC_DATA]) Planned Maint [GEOGRAPHIC…" at bounding box center [881, 397] width 1373 height 674
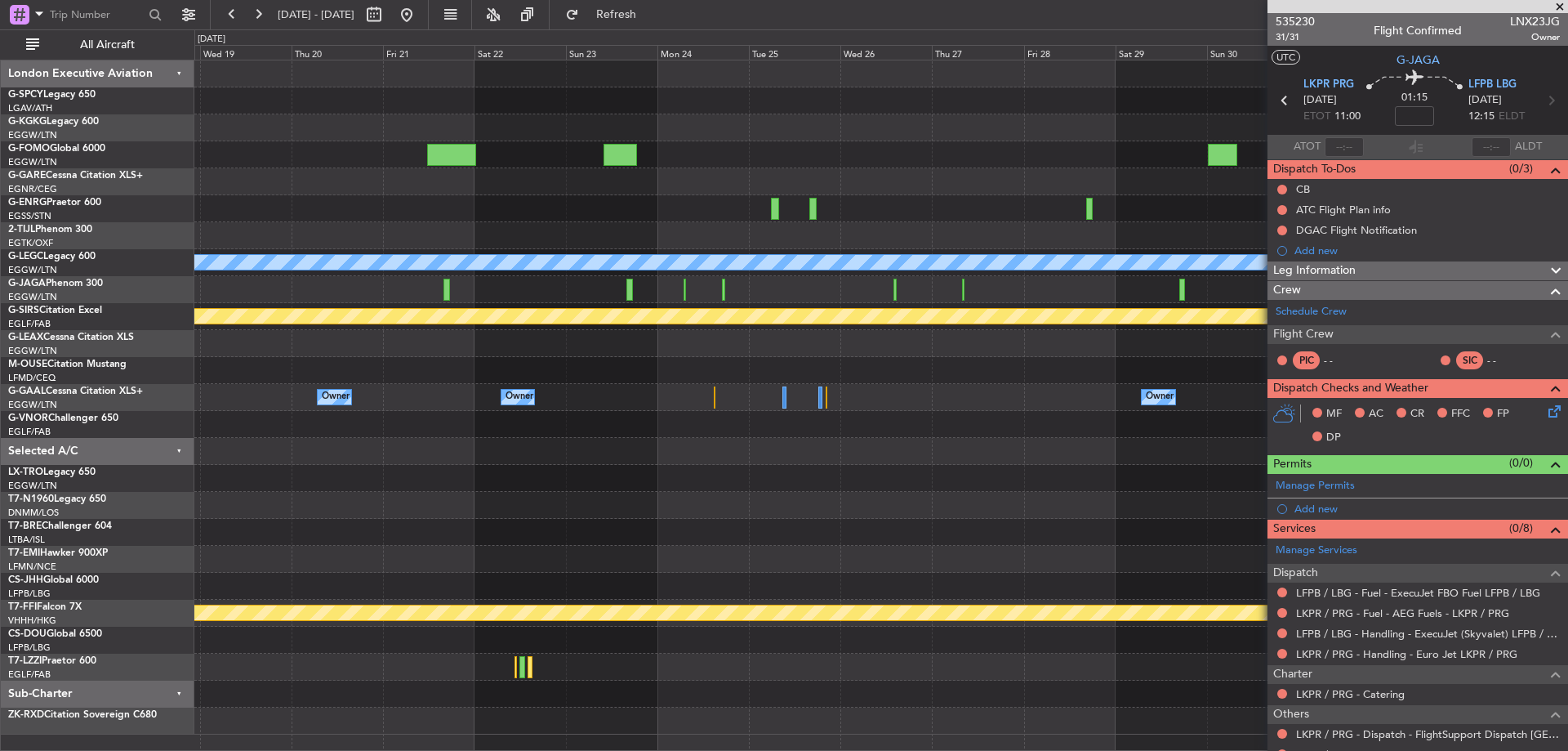
click at [1181, 337] on div "A/C Unavailable [GEOGRAPHIC_DATA] ([GEOGRAPHIC_DATA]) Planned Maint [GEOGRAPHIC…" at bounding box center [881, 397] width 1373 height 674
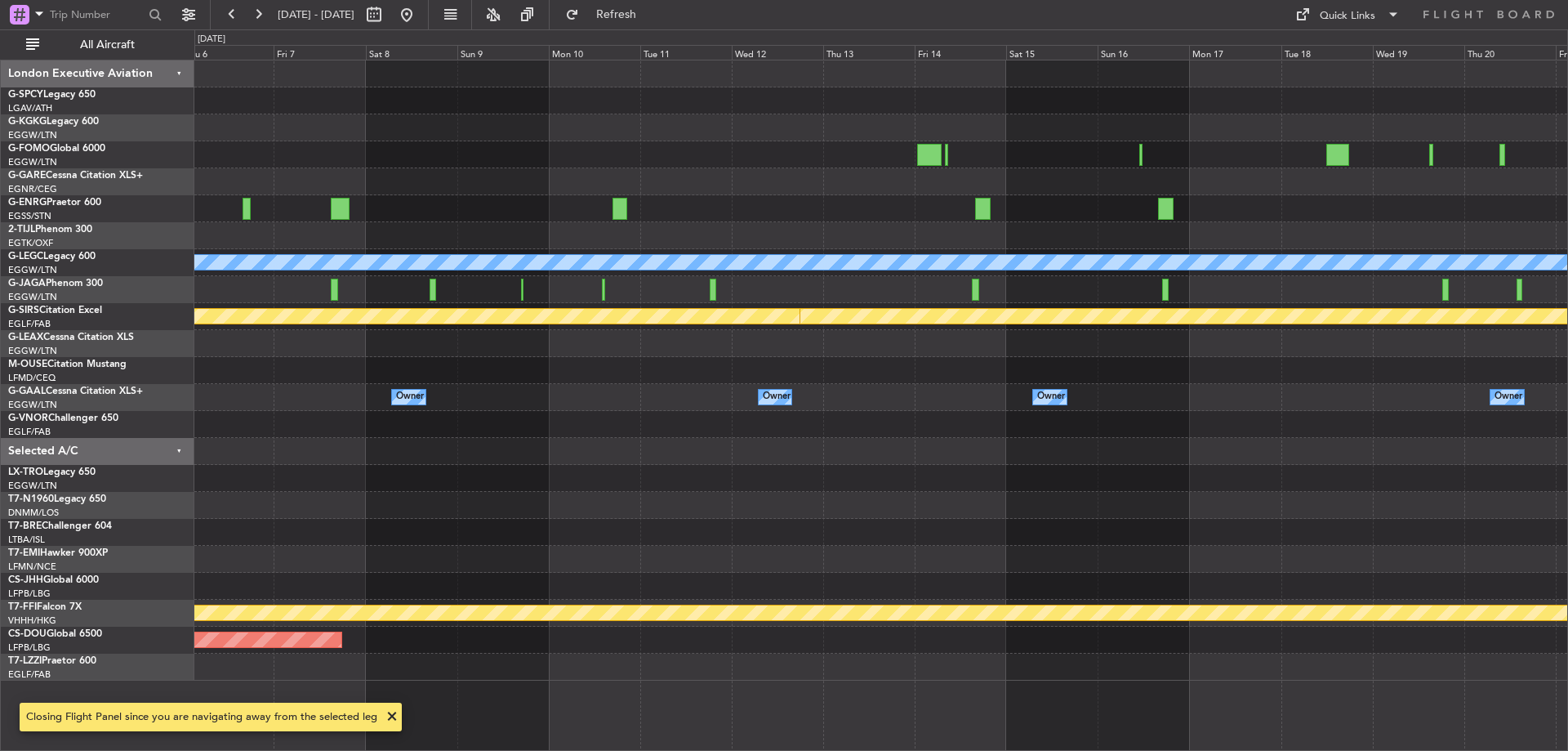
click at [945, 309] on div "A/C Unavailable [GEOGRAPHIC_DATA] ([GEOGRAPHIC_DATA]) Planned Maint [GEOGRAPHIC…" at bounding box center [881, 371] width 1373 height 620
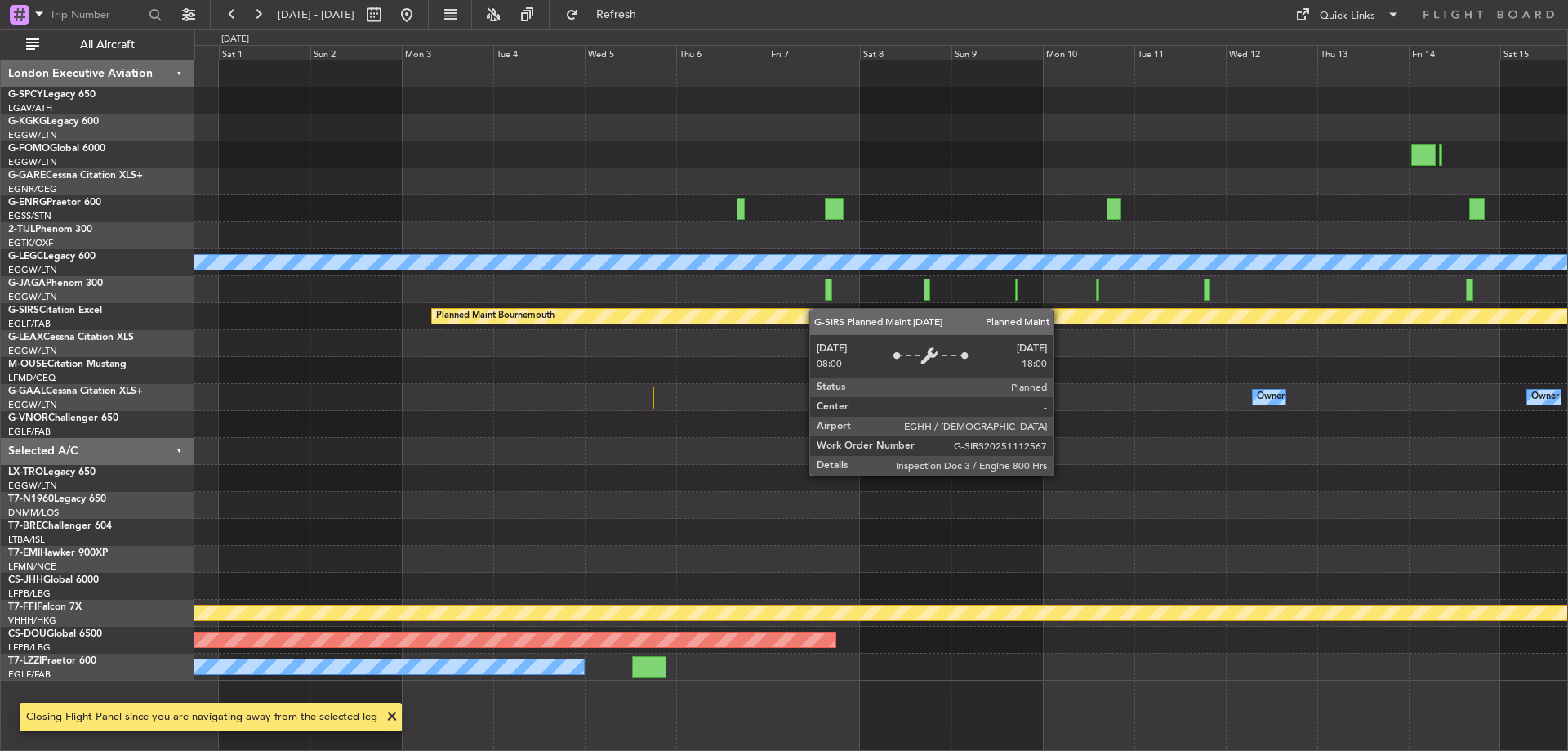
click at [973, 326] on div "A/C Unavailable [GEOGRAPHIC_DATA] ([GEOGRAPHIC_DATA]) Planned Maint [GEOGRAPHIC…" at bounding box center [881, 371] width 1373 height 620
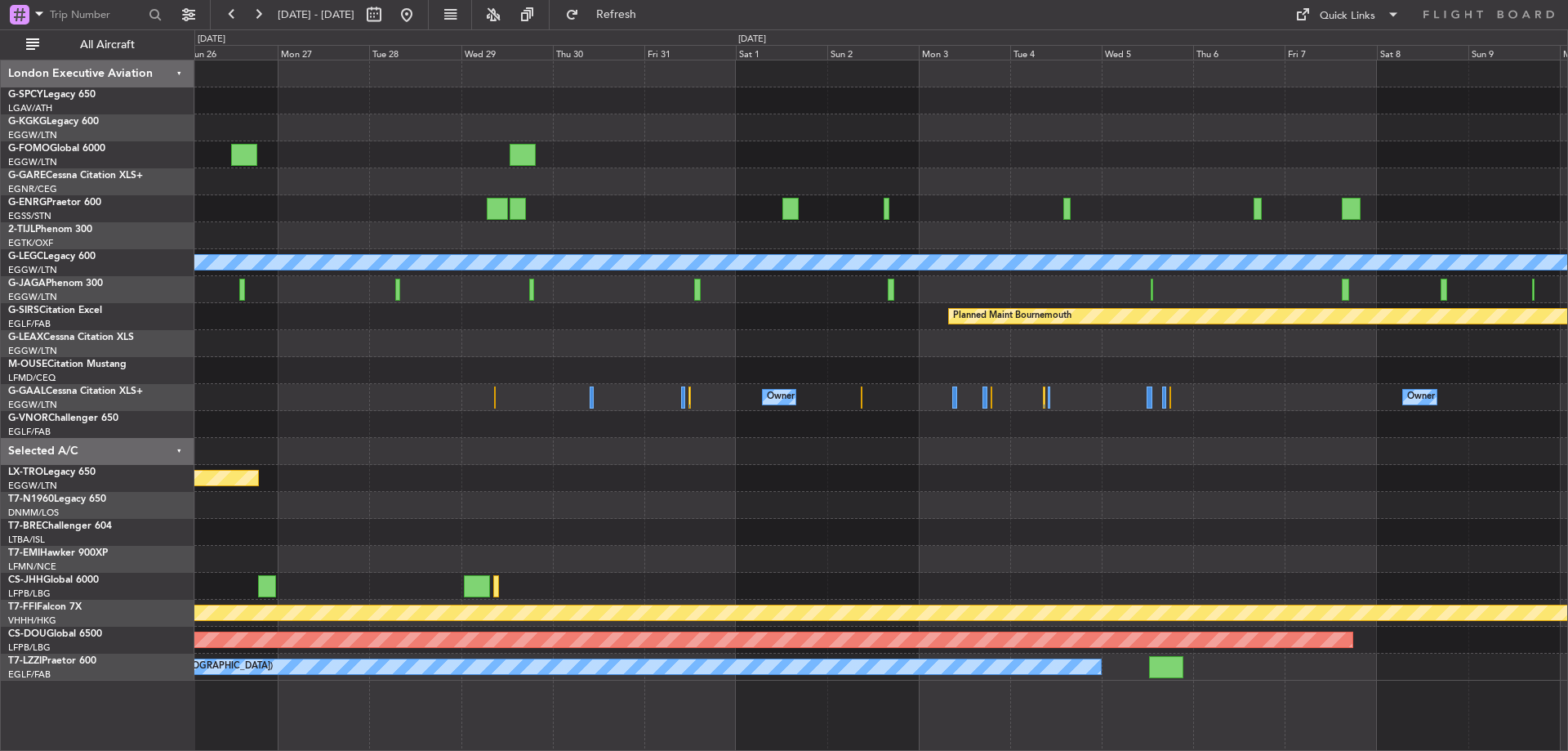
click at [793, 326] on div "A/C Unavailable [GEOGRAPHIC_DATA] ([GEOGRAPHIC_DATA]) Planned Maint [GEOGRAPHIC…" at bounding box center [881, 371] width 1373 height 620
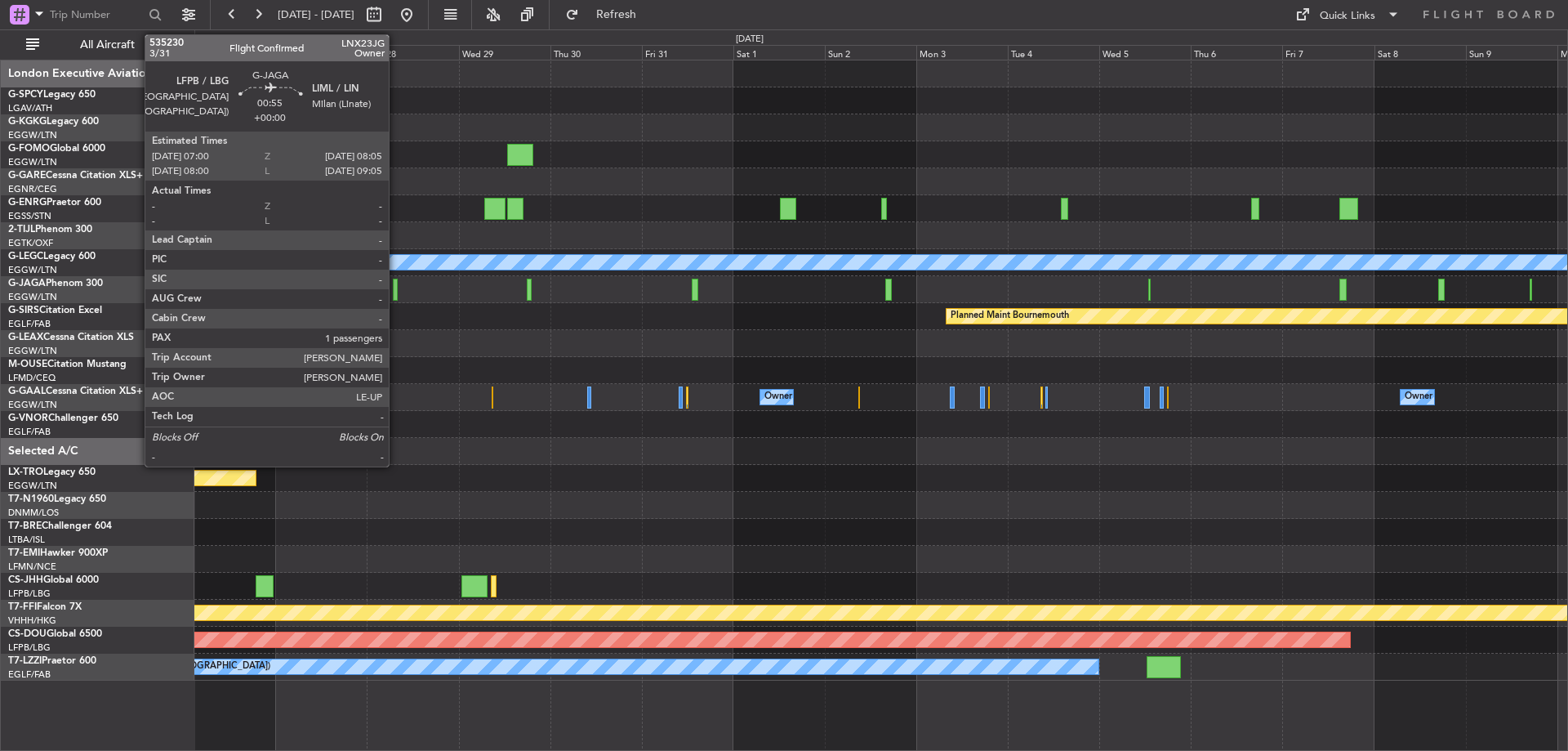
click at [396, 284] on div at bounding box center [396, 290] width 5 height 22
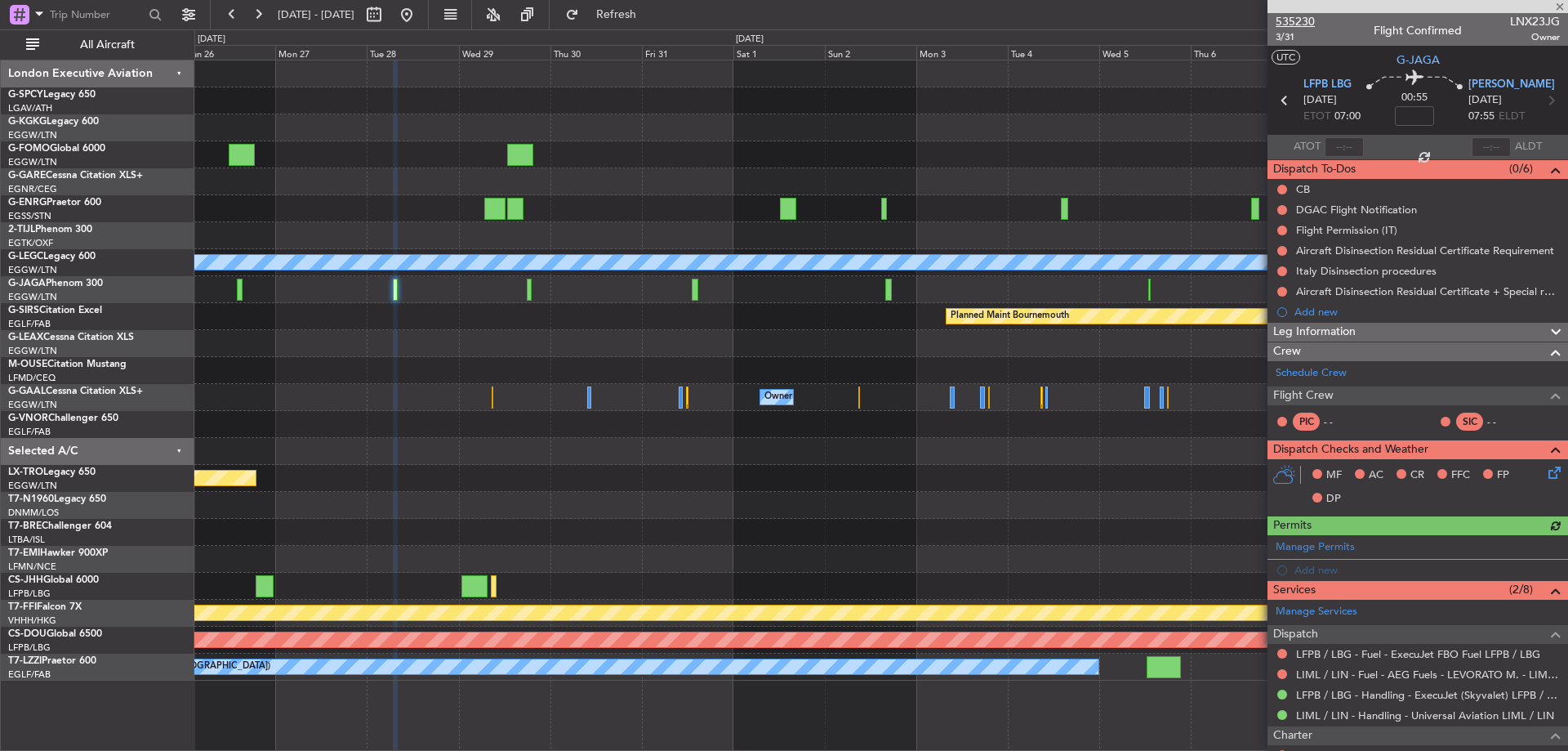
click at [1300, 21] on span "535230" at bounding box center [1295, 21] width 39 height 17
click at [420, 15] on button at bounding box center [407, 15] width 26 height 26
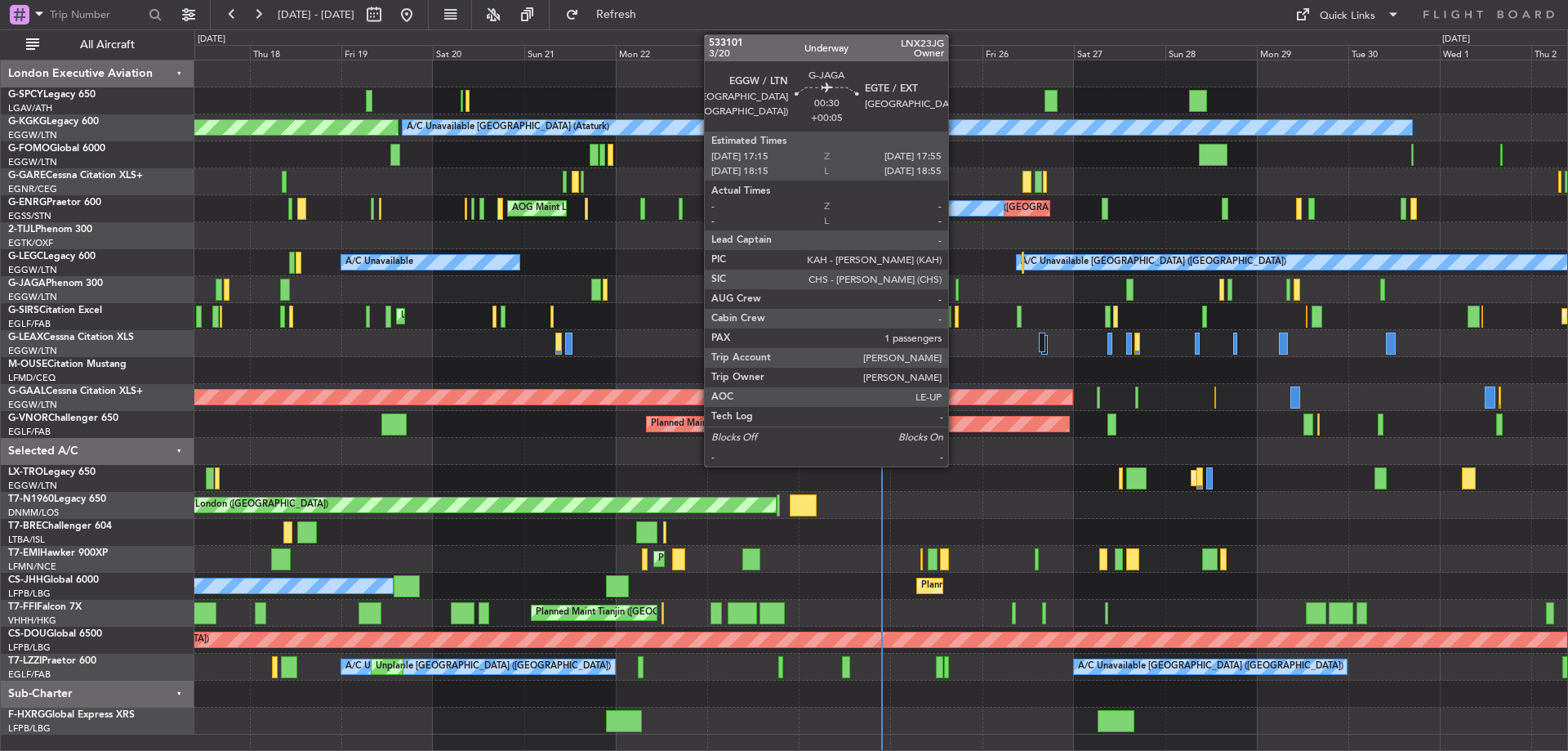
click at [955, 292] on div at bounding box center [957, 290] width 3 height 22
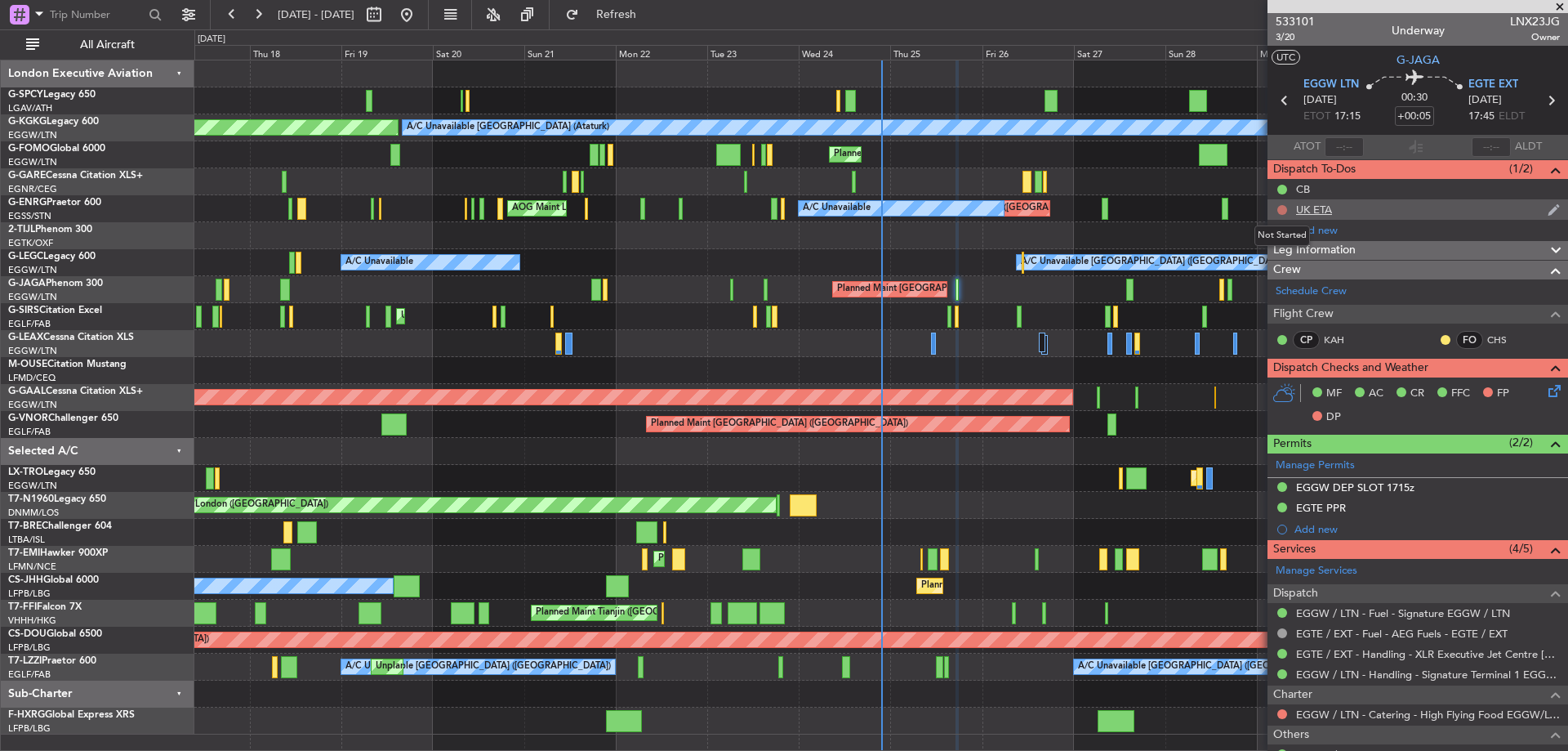
click at [1286, 208] on button at bounding box center [1282, 209] width 9 height 9
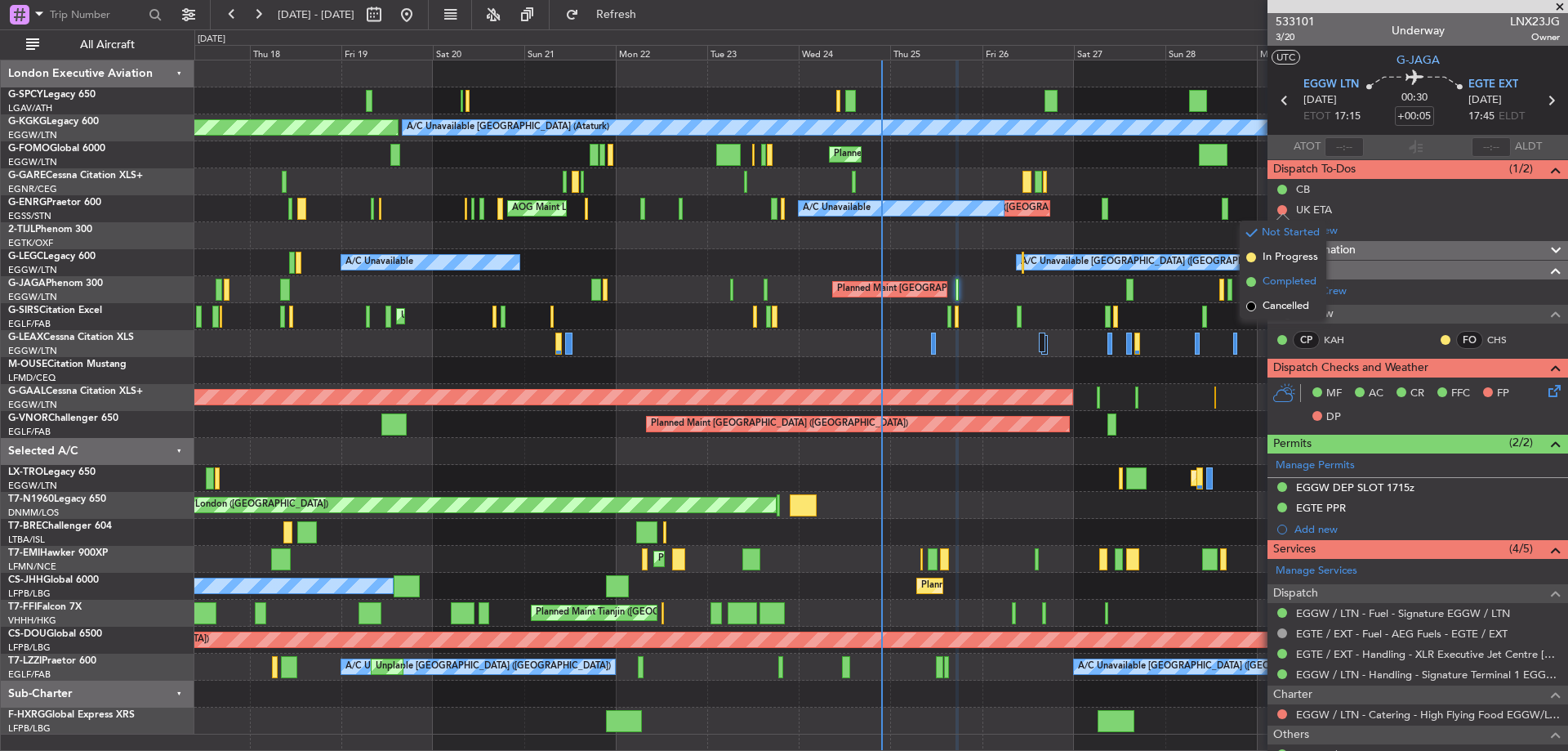
click at [1295, 274] on span "Completed" at bounding box center [1289, 281] width 54 height 16
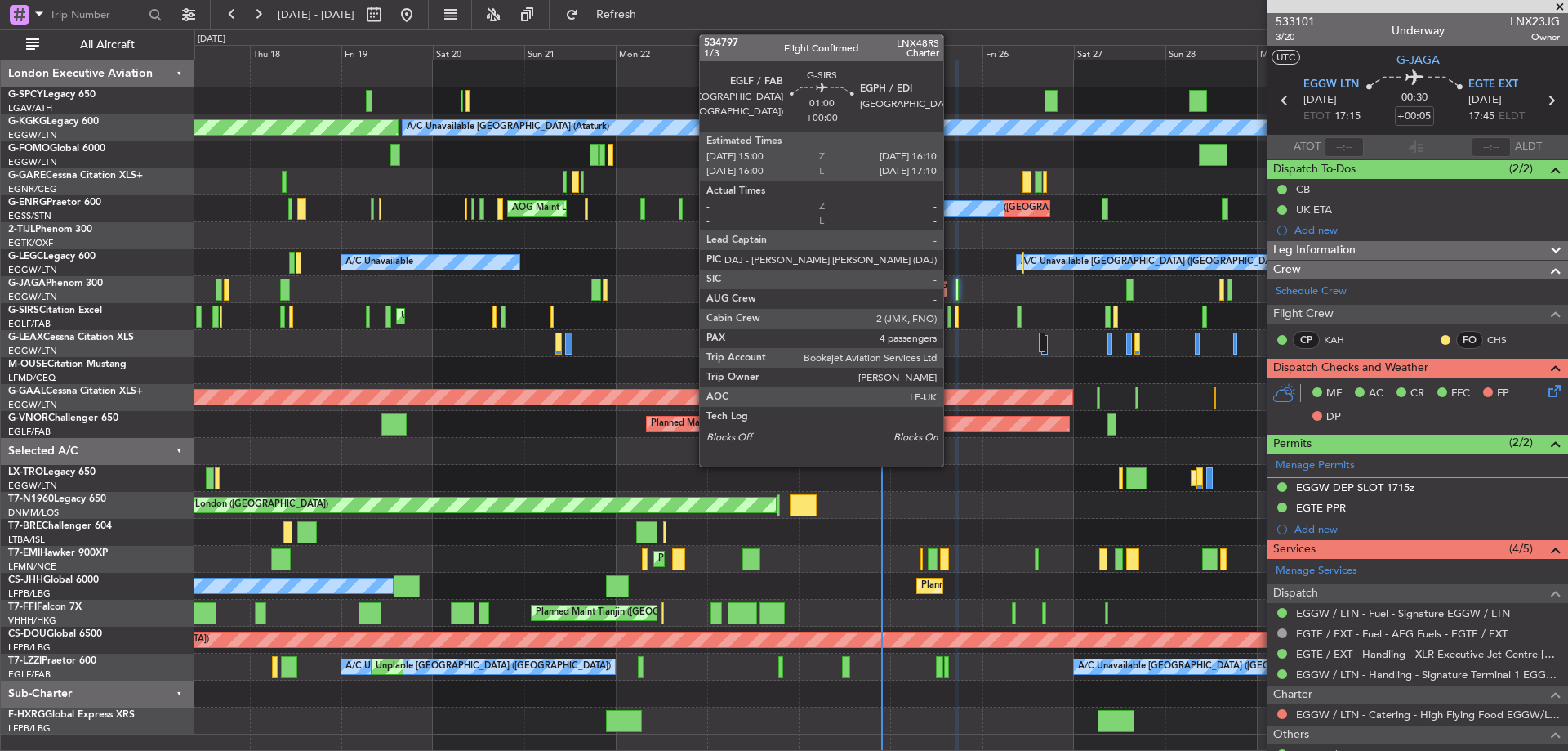
click at [951, 320] on div at bounding box center [950, 317] width 5 height 22
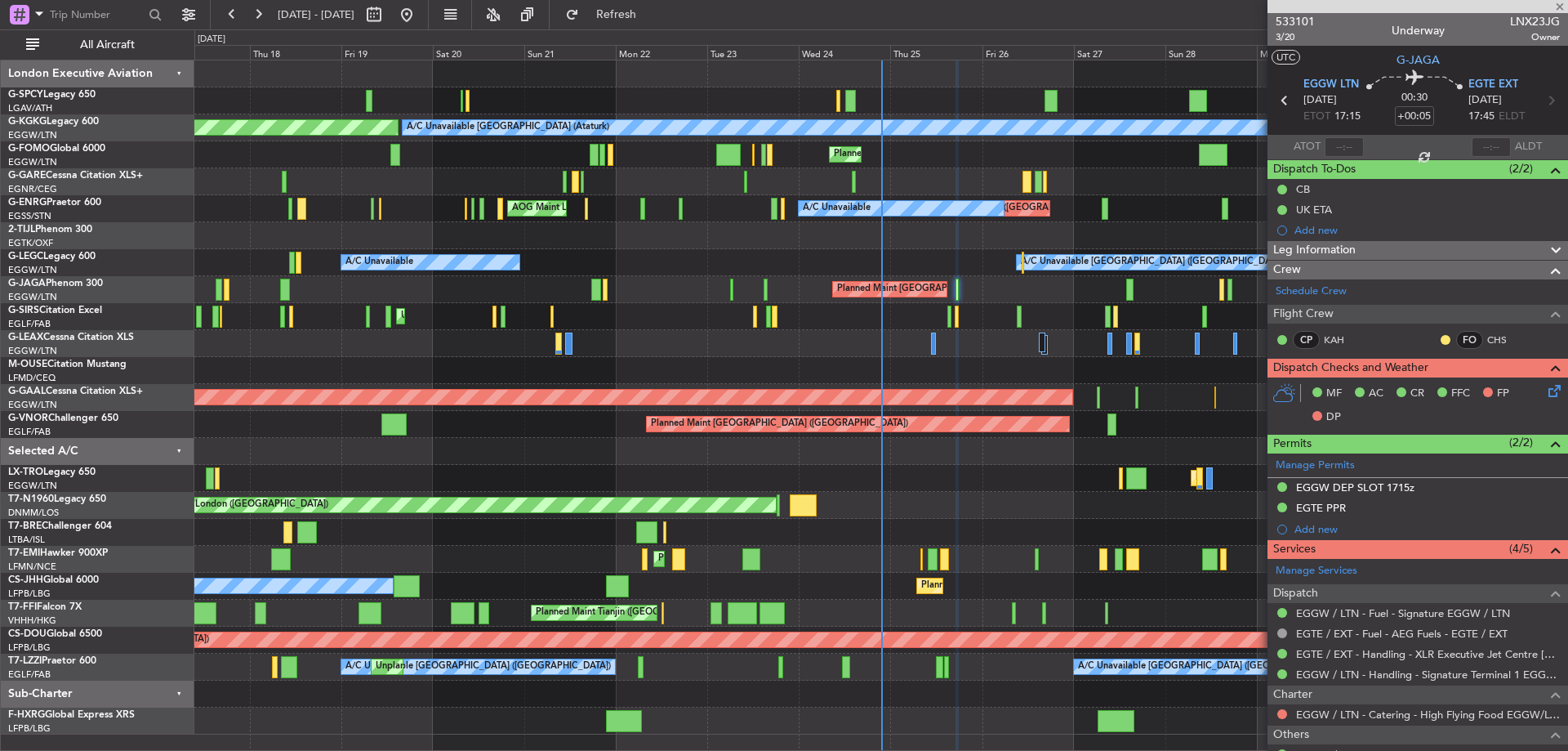
type input "4"
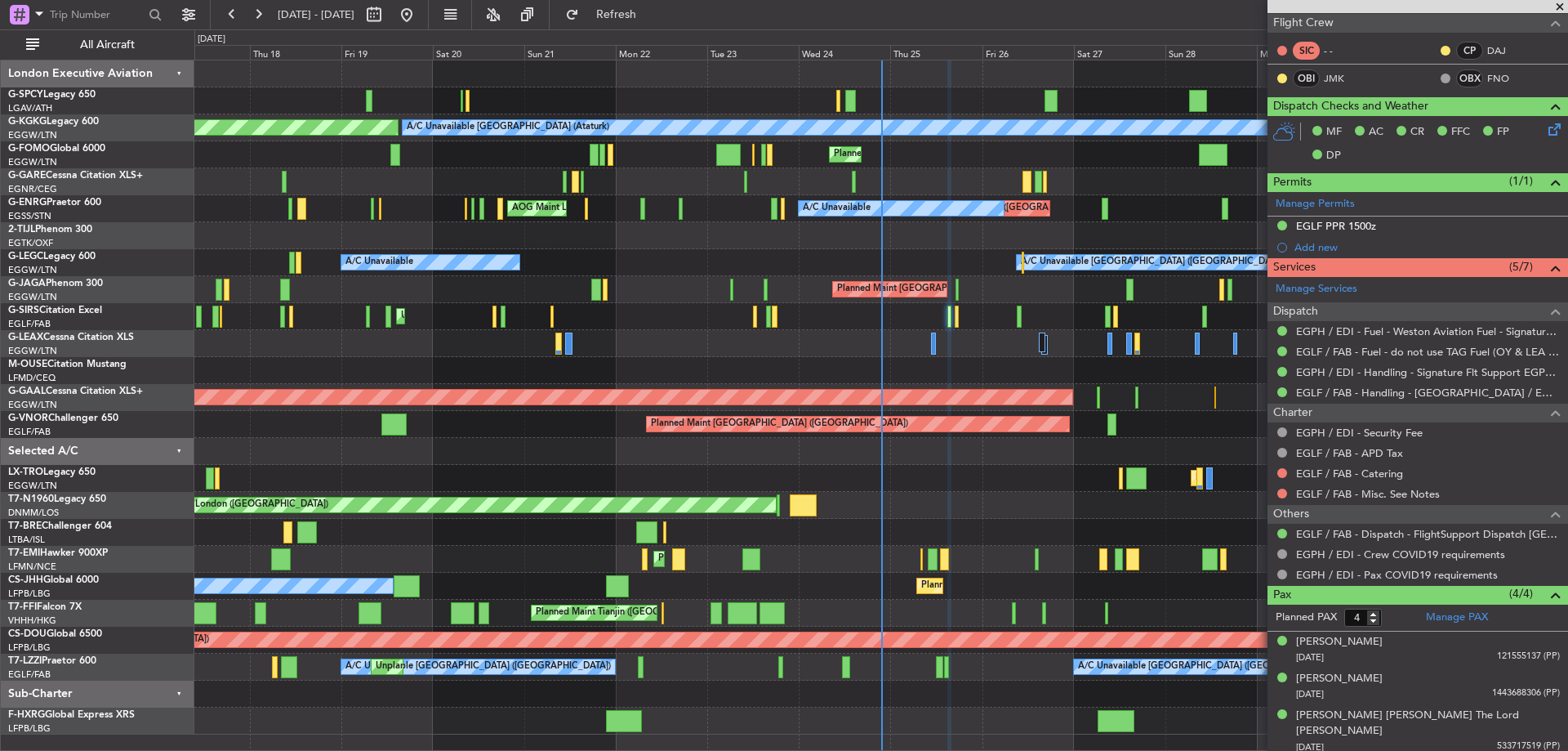
scroll to position [318, 0]
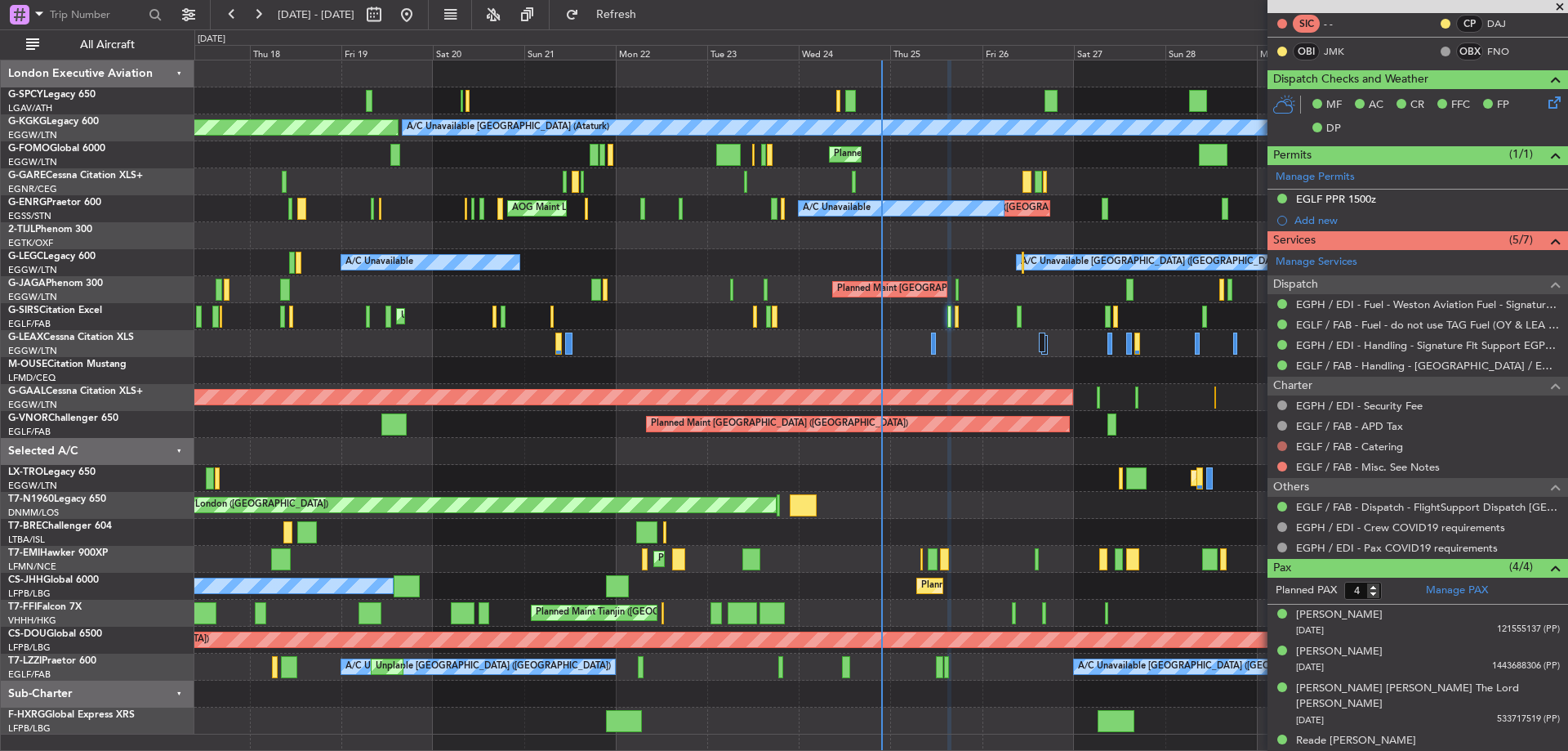
click at [1283, 446] on button at bounding box center [1282, 445] width 9 height 9
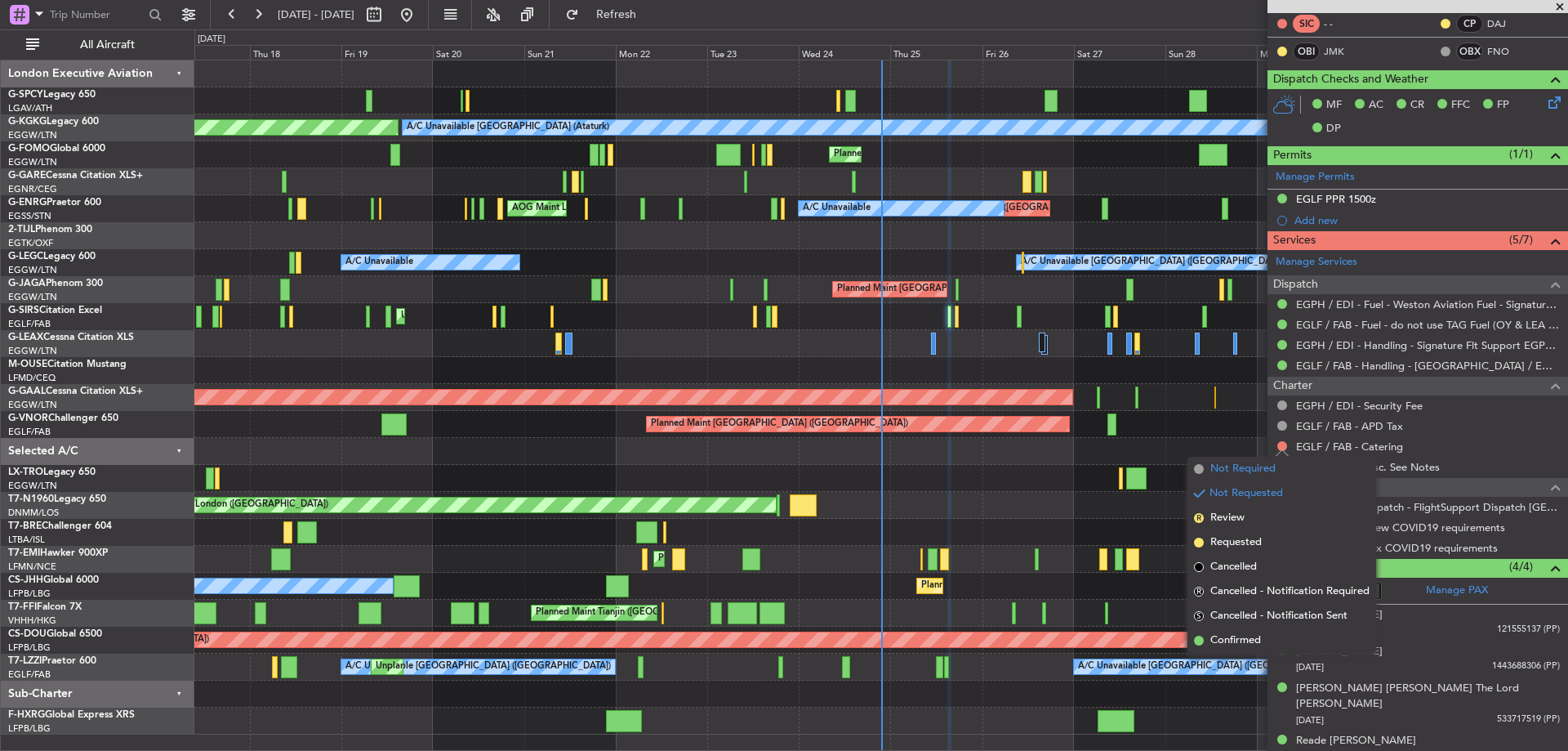
click at [1290, 467] on li "Not Required" at bounding box center [1282, 468] width 189 height 25
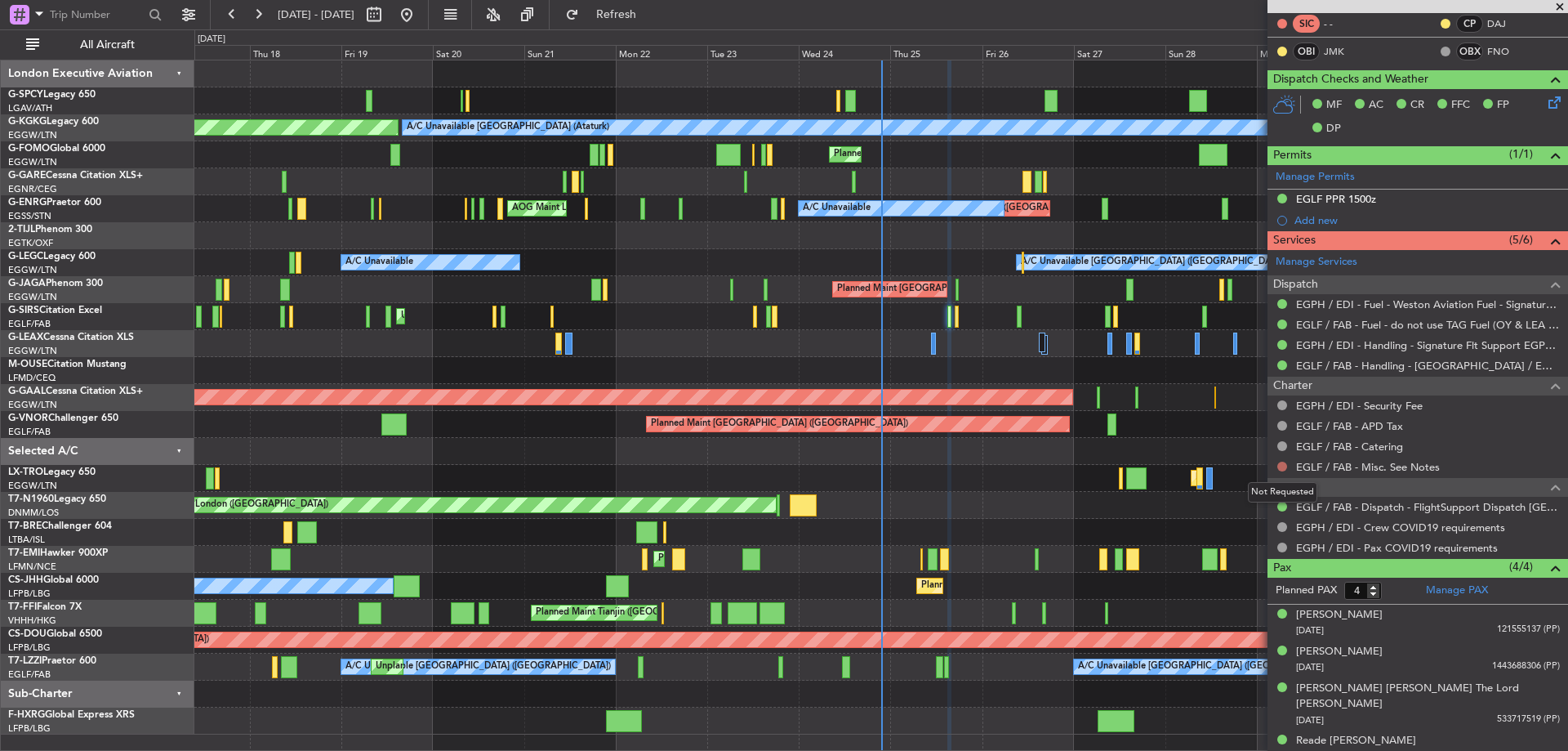
click at [1285, 466] on button at bounding box center [1282, 466] width 9 height 9
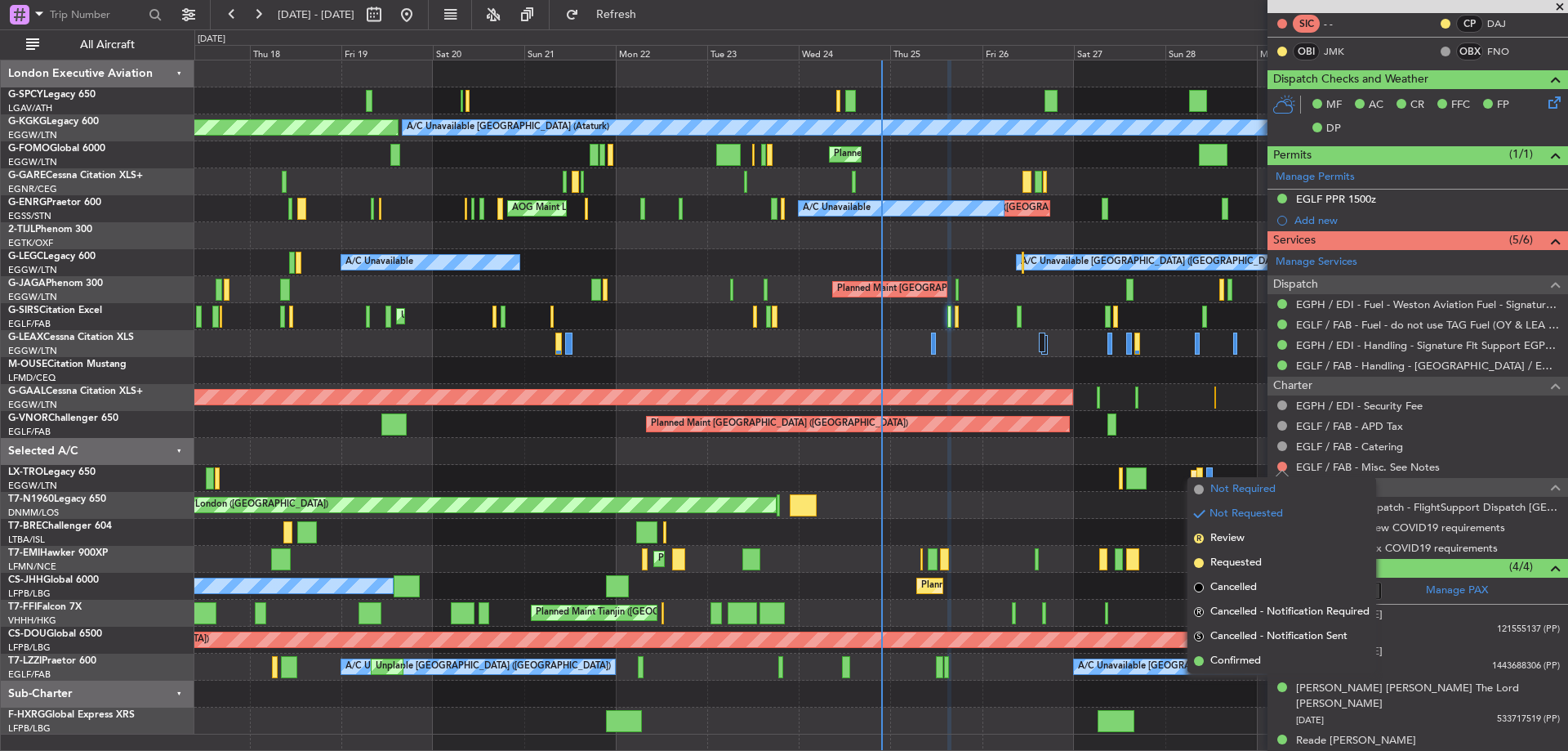
click at [1266, 484] on span "Not Required" at bounding box center [1243, 489] width 65 height 16
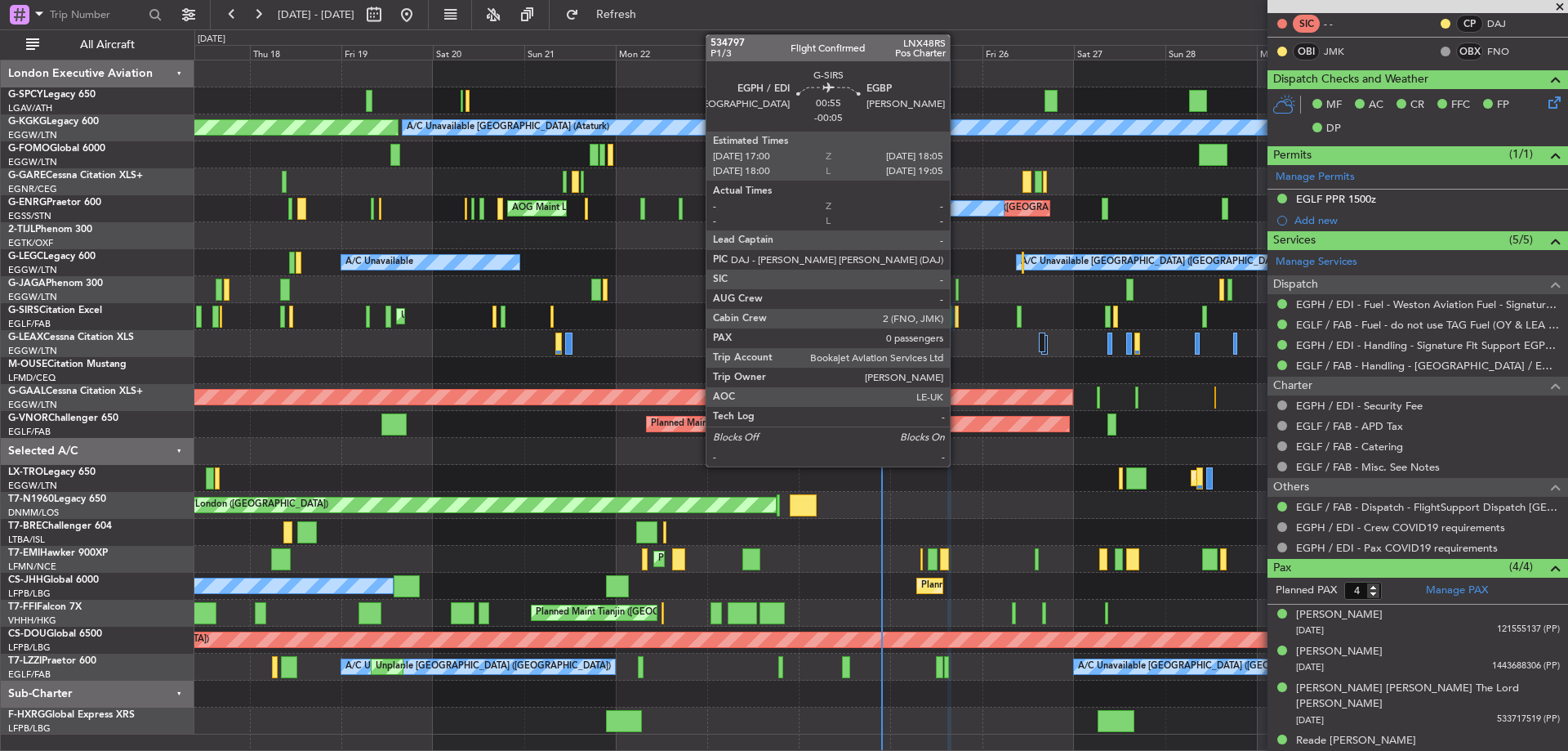
click at [957, 317] on div at bounding box center [958, 317] width 5 height 22
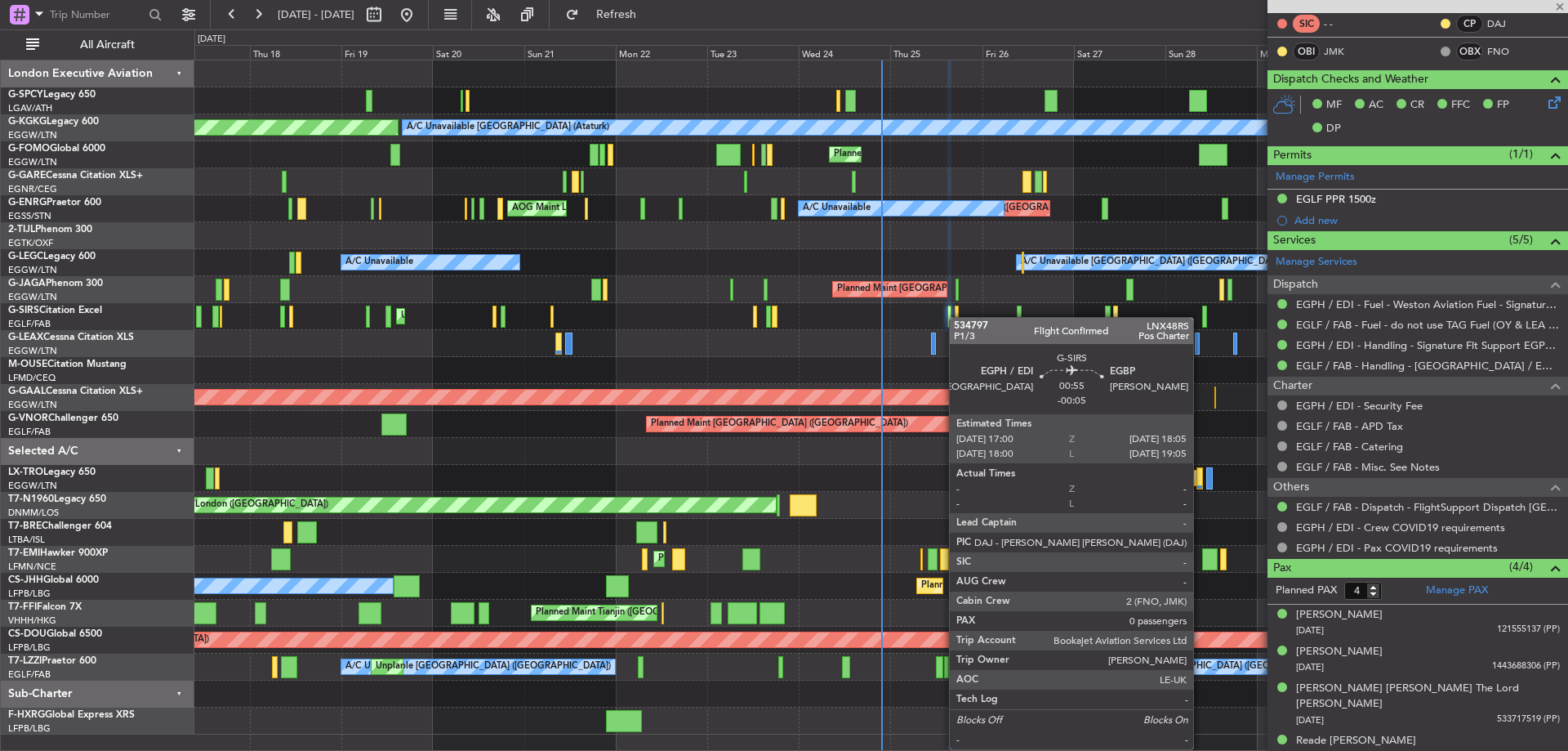
type input "-00:05"
type input "0"
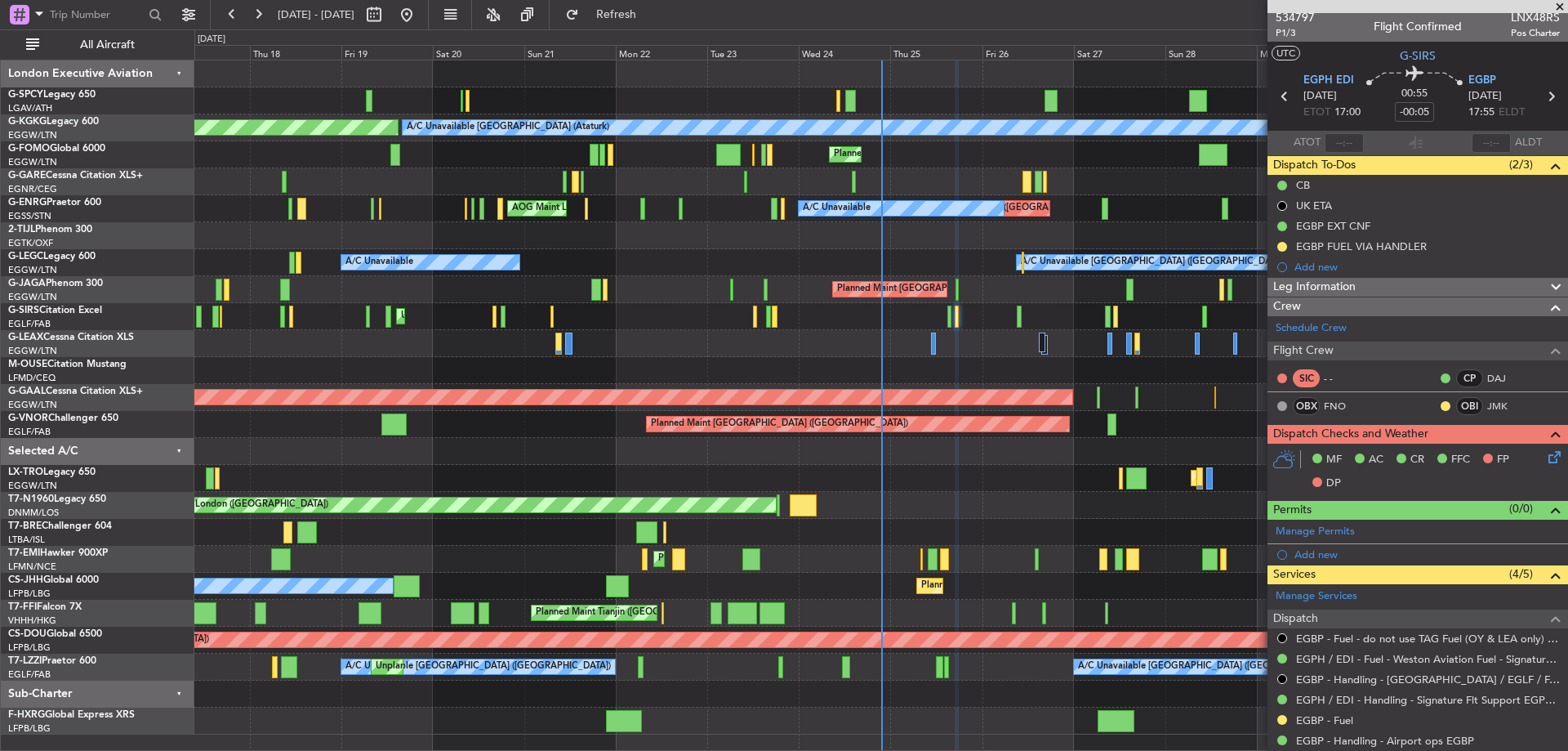
scroll to position [0, 0]
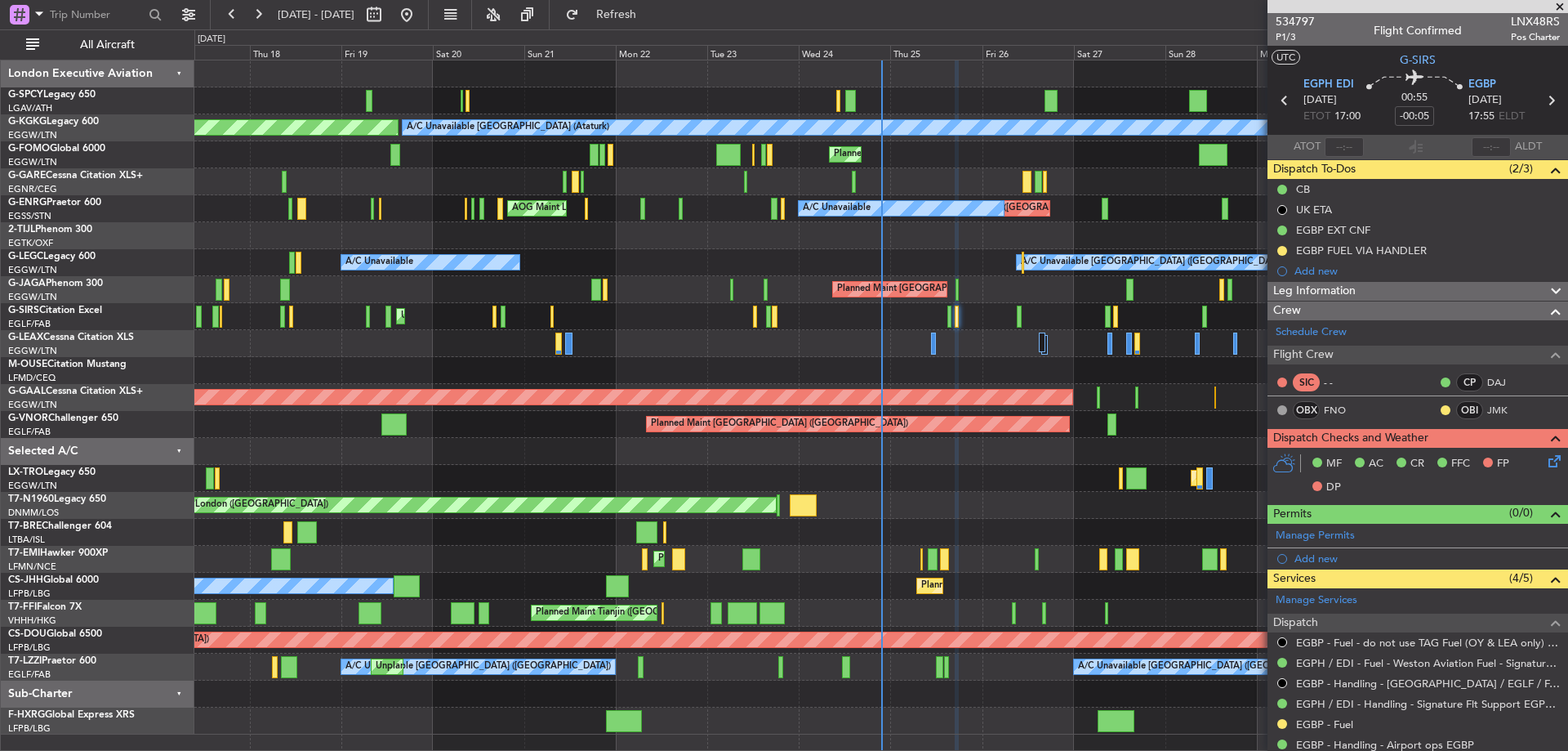
click at [1558, 4] on span at bounding box center [1559, 7] width 16 height 15
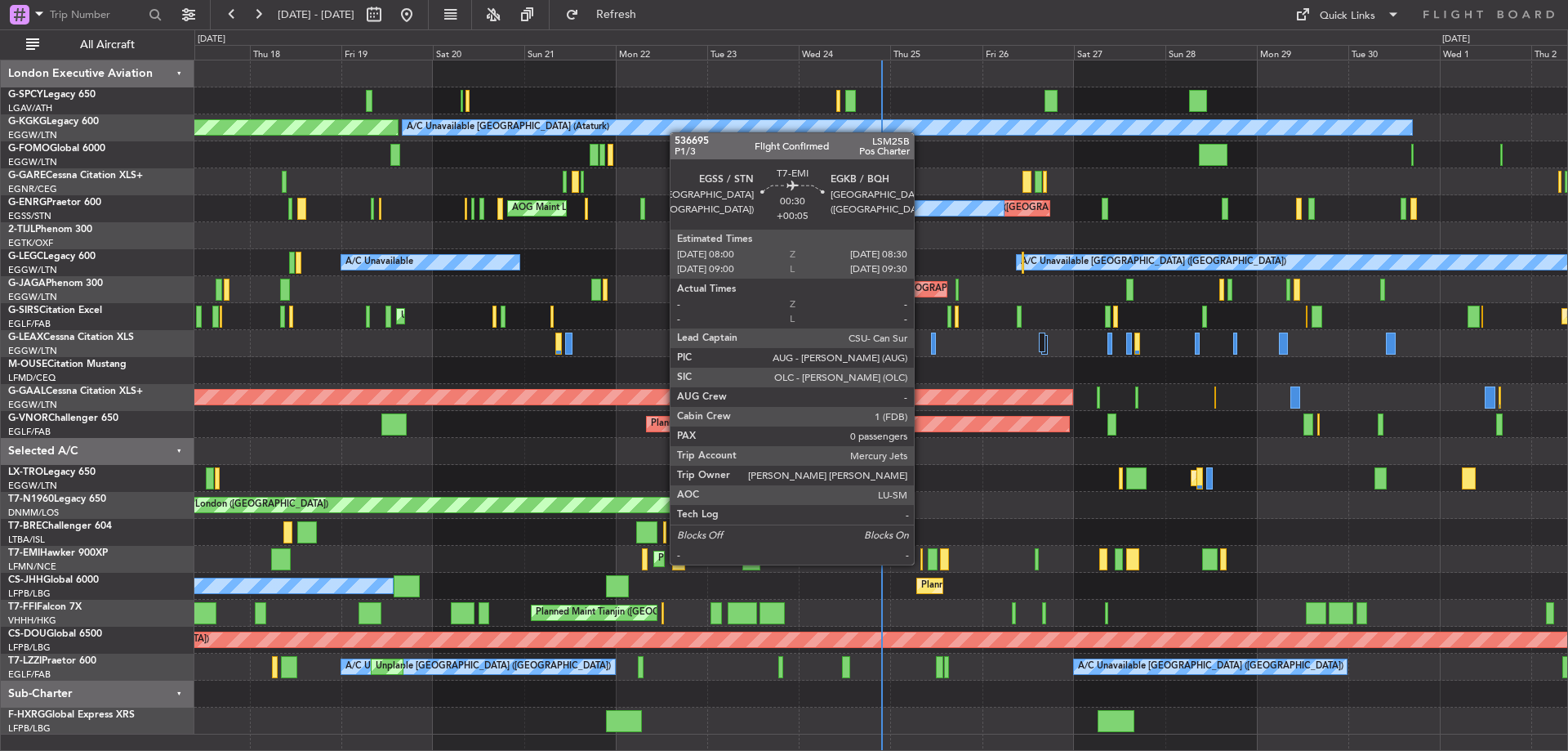
click at [921, 563] on div at bounding box center [921, 559] width 3 height 22
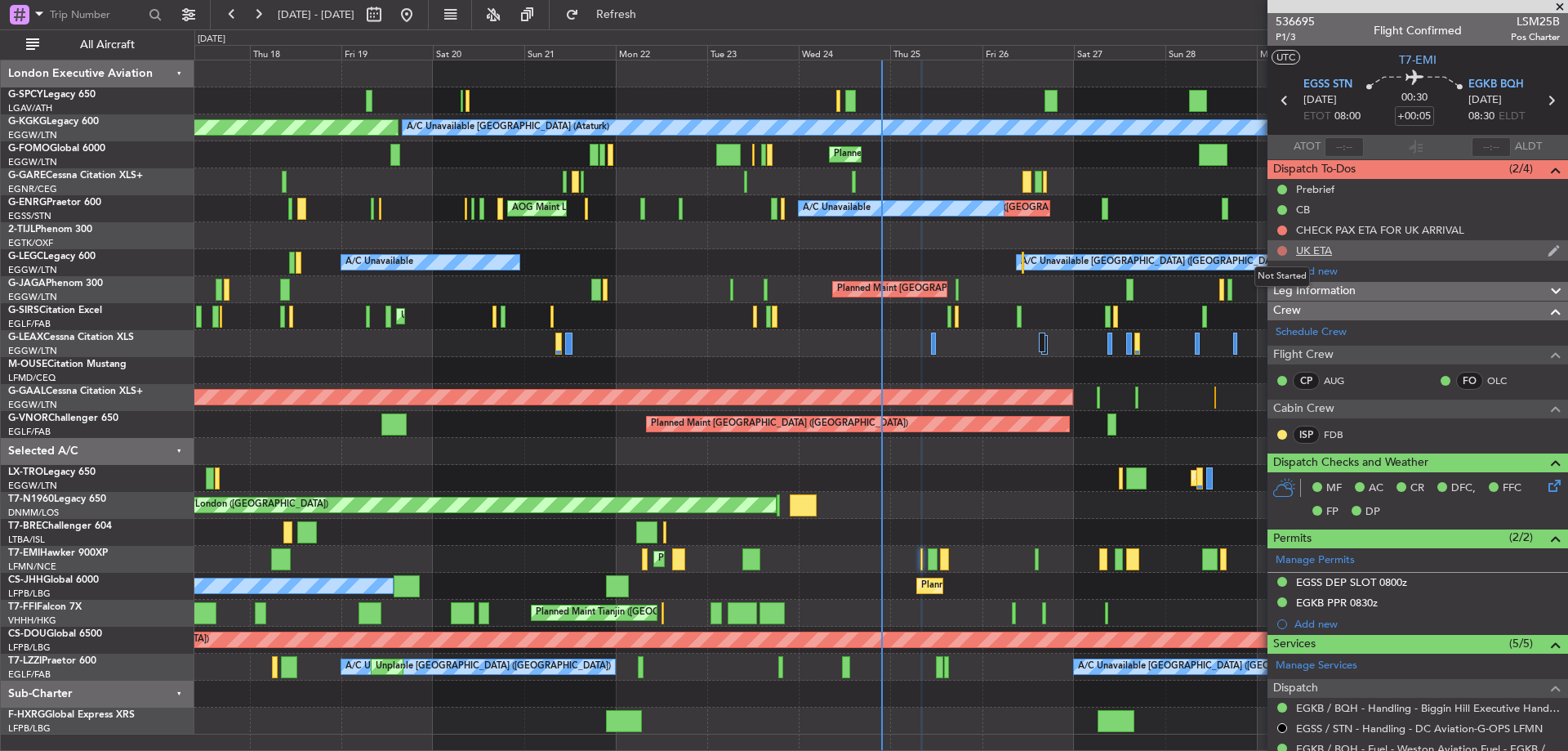
click at [1282, 251] on button at bounding box center [1282, 250] width 9 height 9
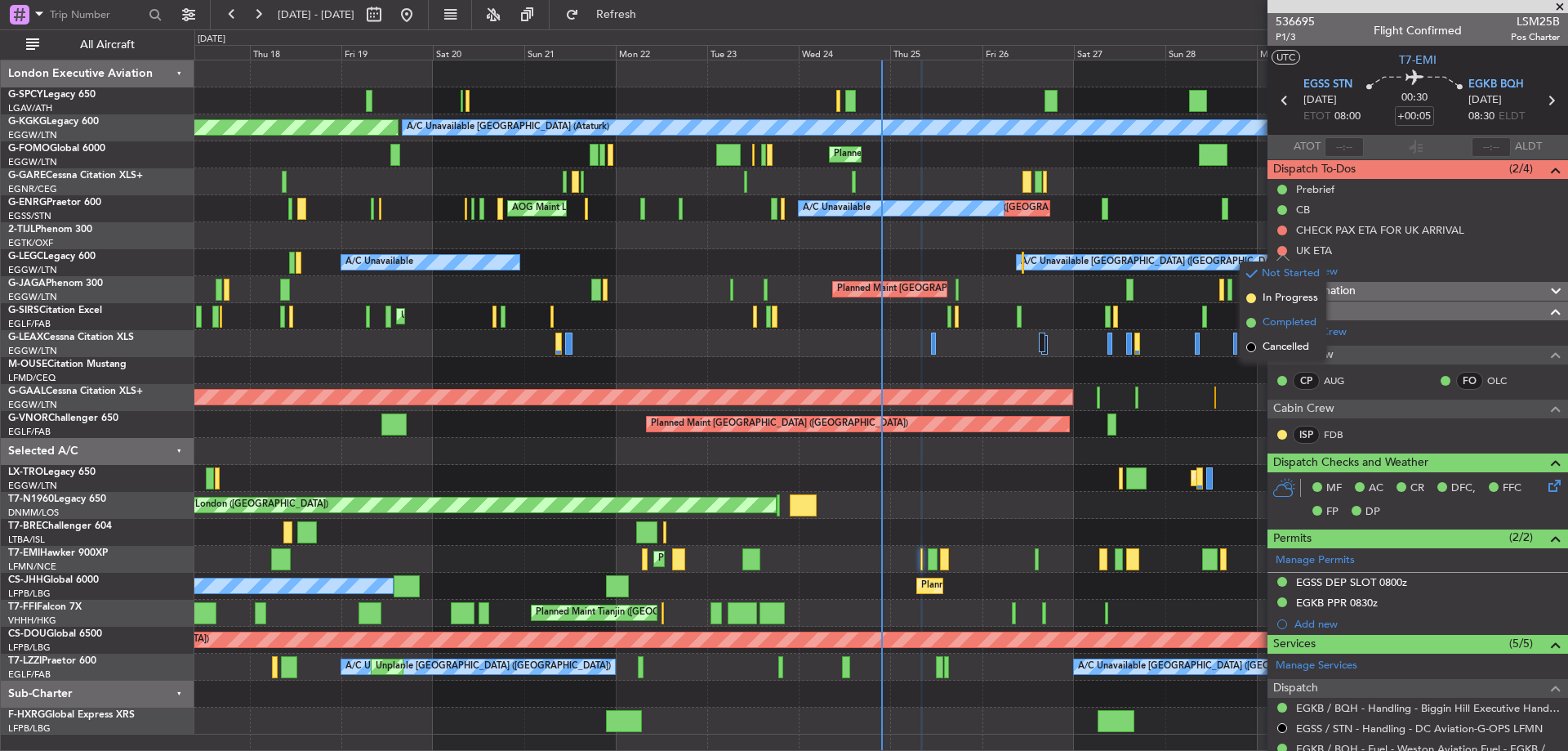
click at [1271, 314] on li "Completed" at bounding box center [1283, 322] width 86 height 25
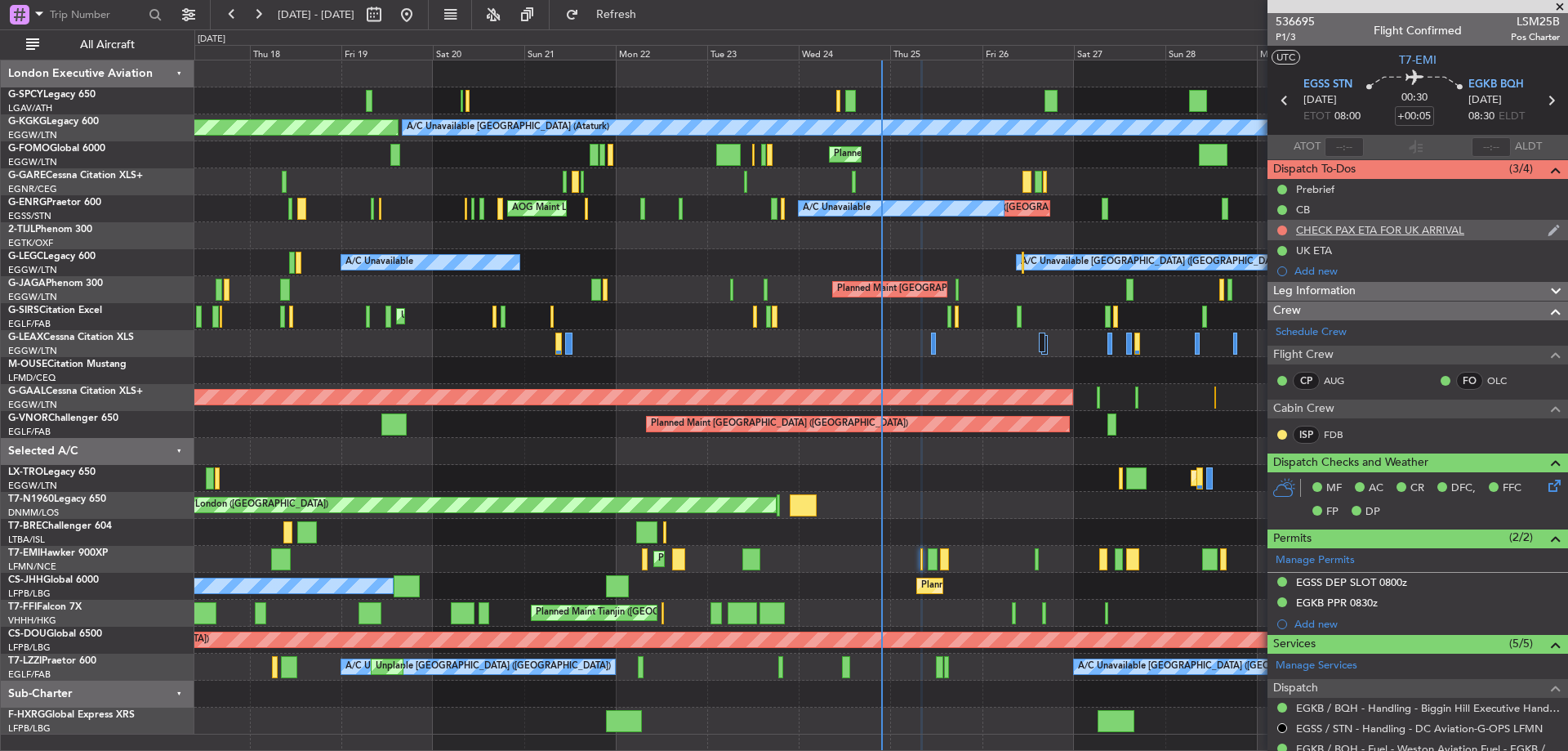
click at [1285, 224] on div at bounding box center [1282, 230] width 13 height 13
click at [1281, 228] on button at bounding box center [1282, 230] width 9 height 9
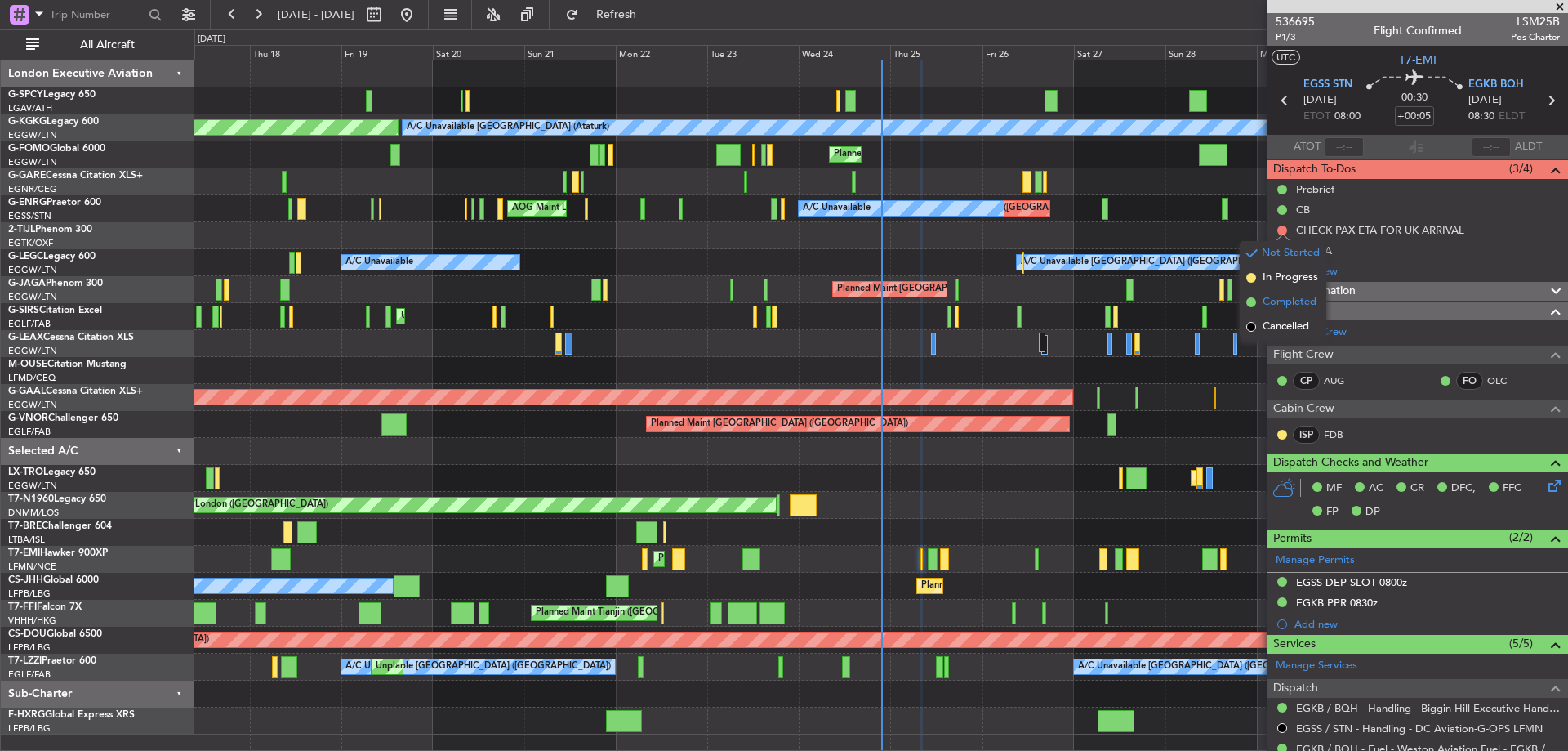
click at [1285, 308] on span "Completed" at bounding box center [1289, 302] width 54 height 16
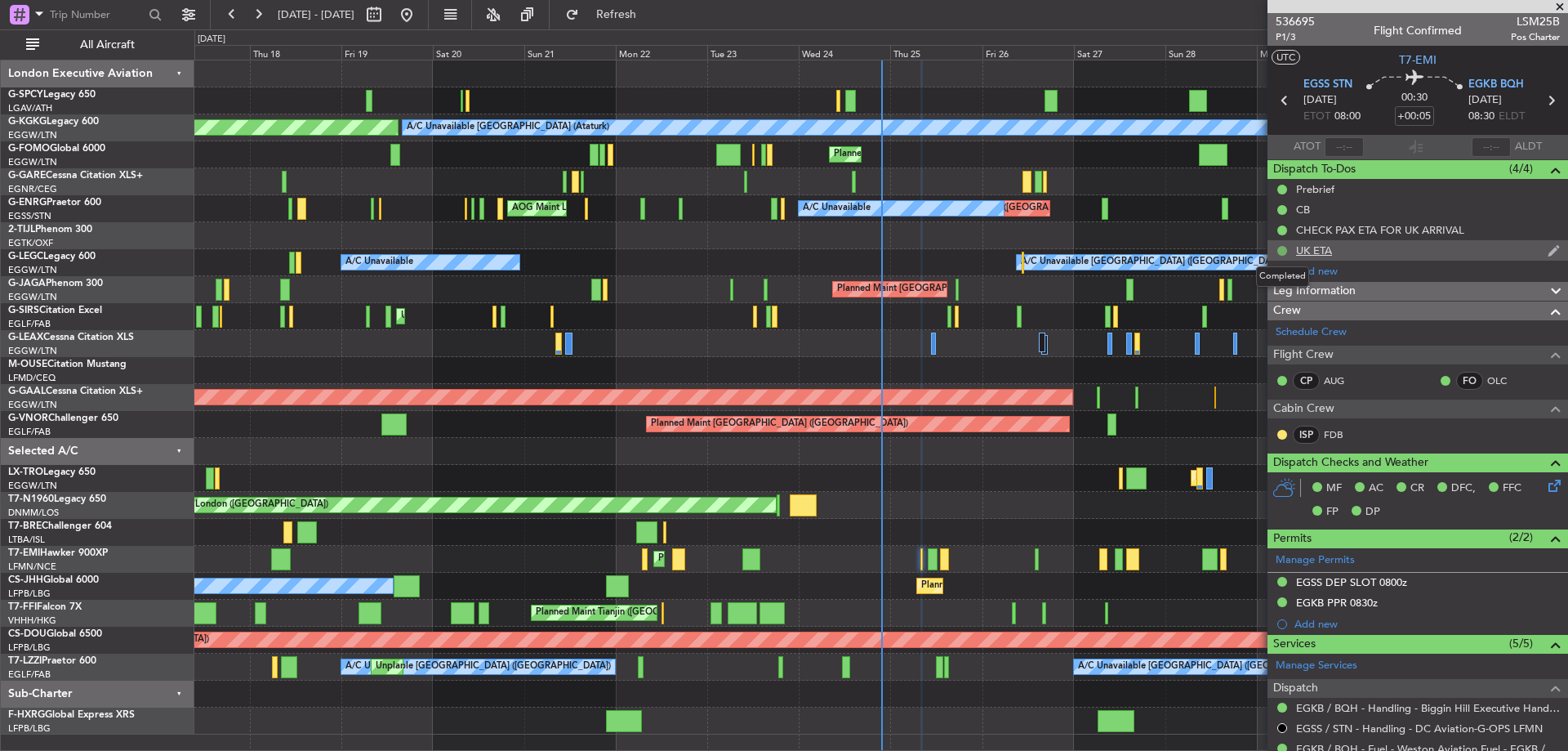
click at [1285, 251] on button at bounding box center [1282, 250] width 9 height 9
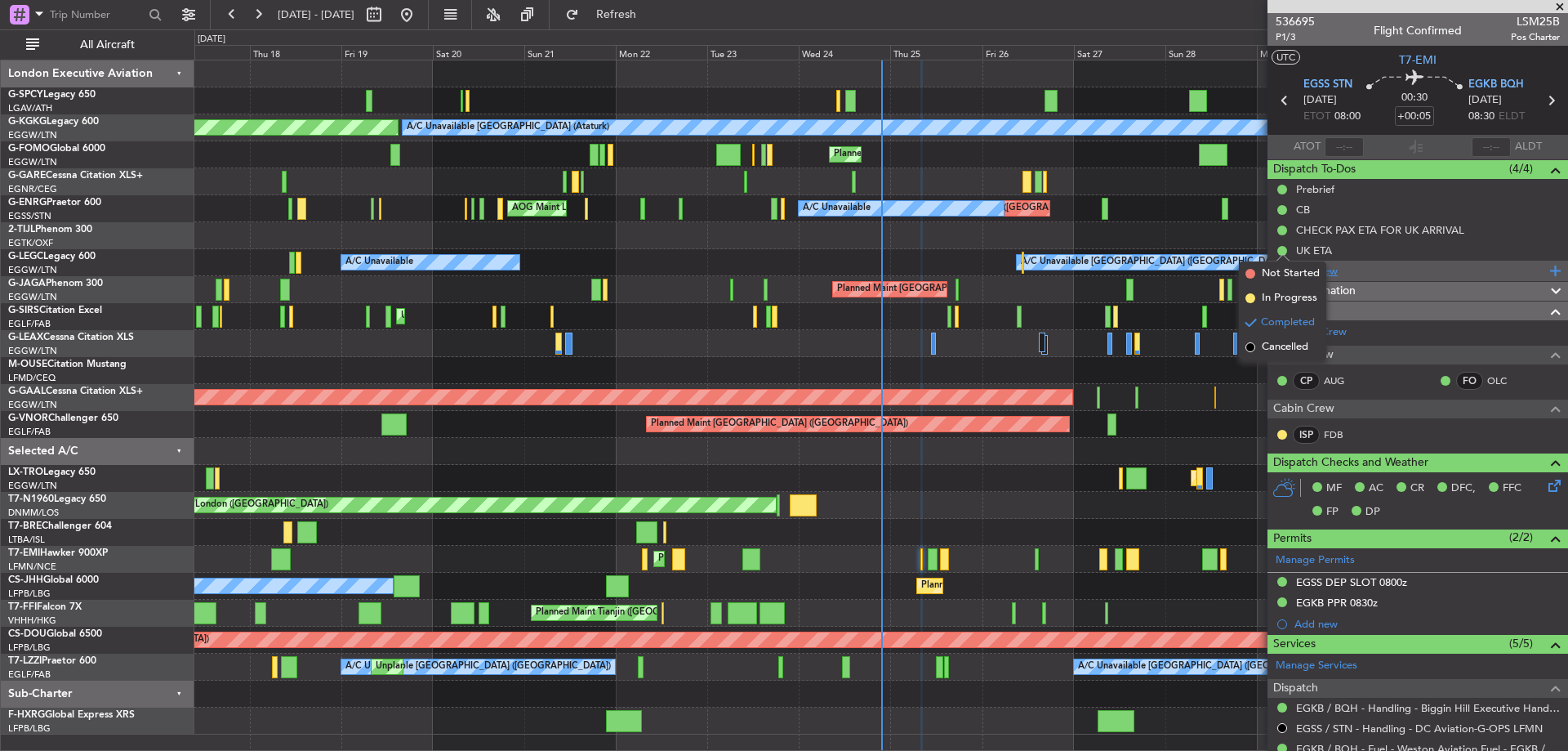
drag, startPoint x: 1280, startPoint y: 344, endPoint x: 1295, endPoint y: 261, distance: 84.3
click at [1280, 342] on span "Cancelled" at bounding box center [1285, 347] width 46 height 16
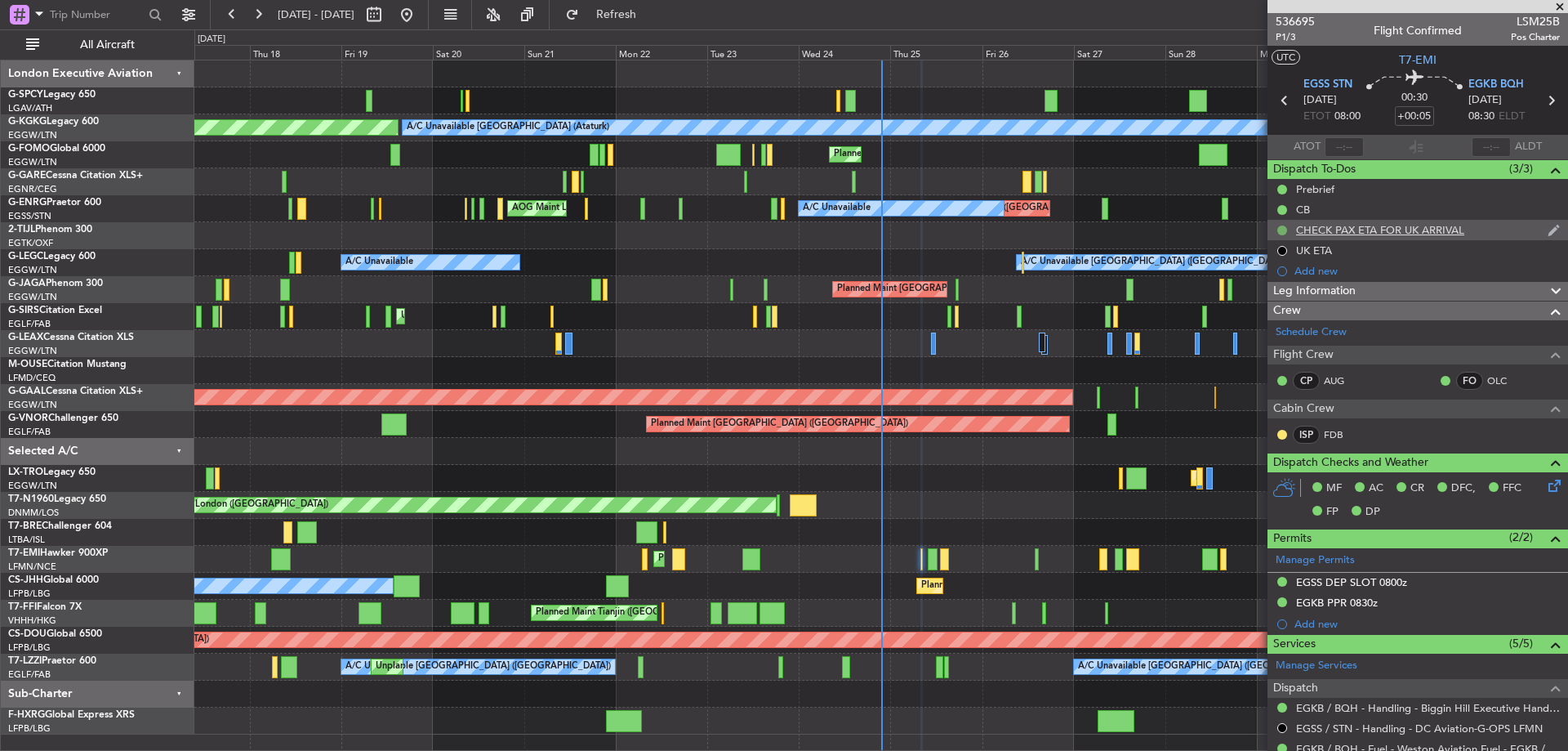
click at [1285, 226] on button at bounding box center [1282, 230] width 9 height 9
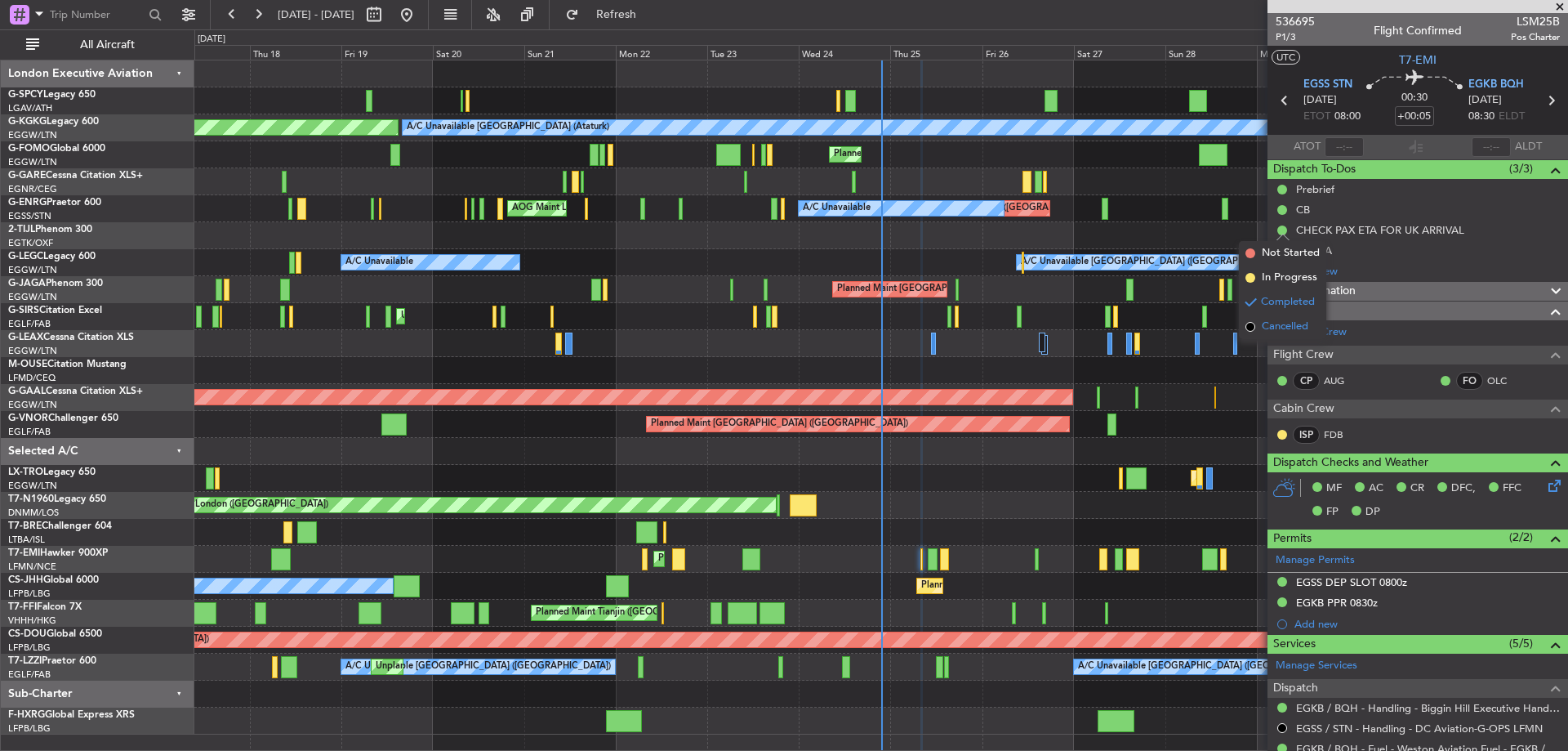
click at [1272, 327] on span "Cancelled" at bounding box center [1285, 326] width 46 height 16
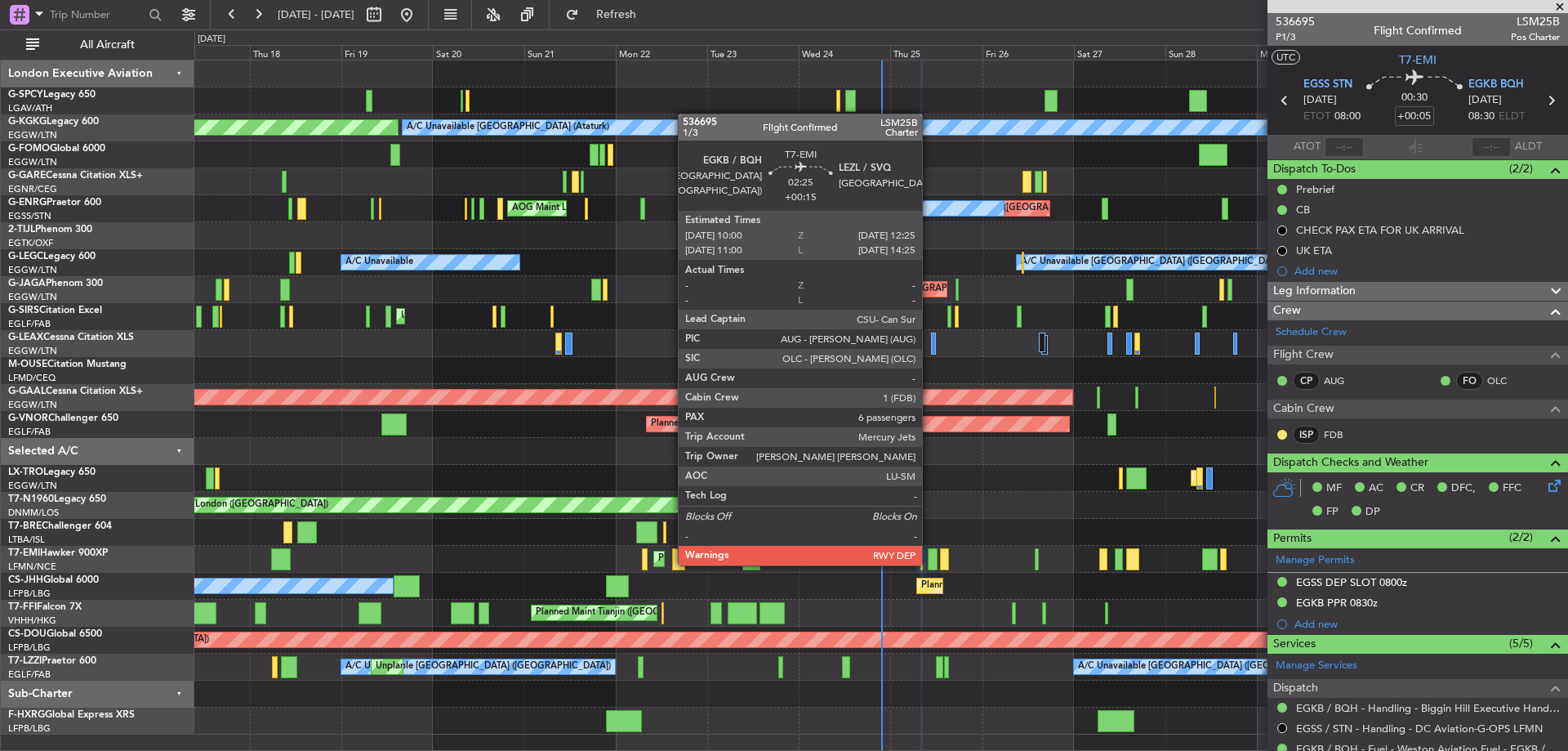
click at [930, 564] on div at bounding box center [932, 559] width 9 height 22
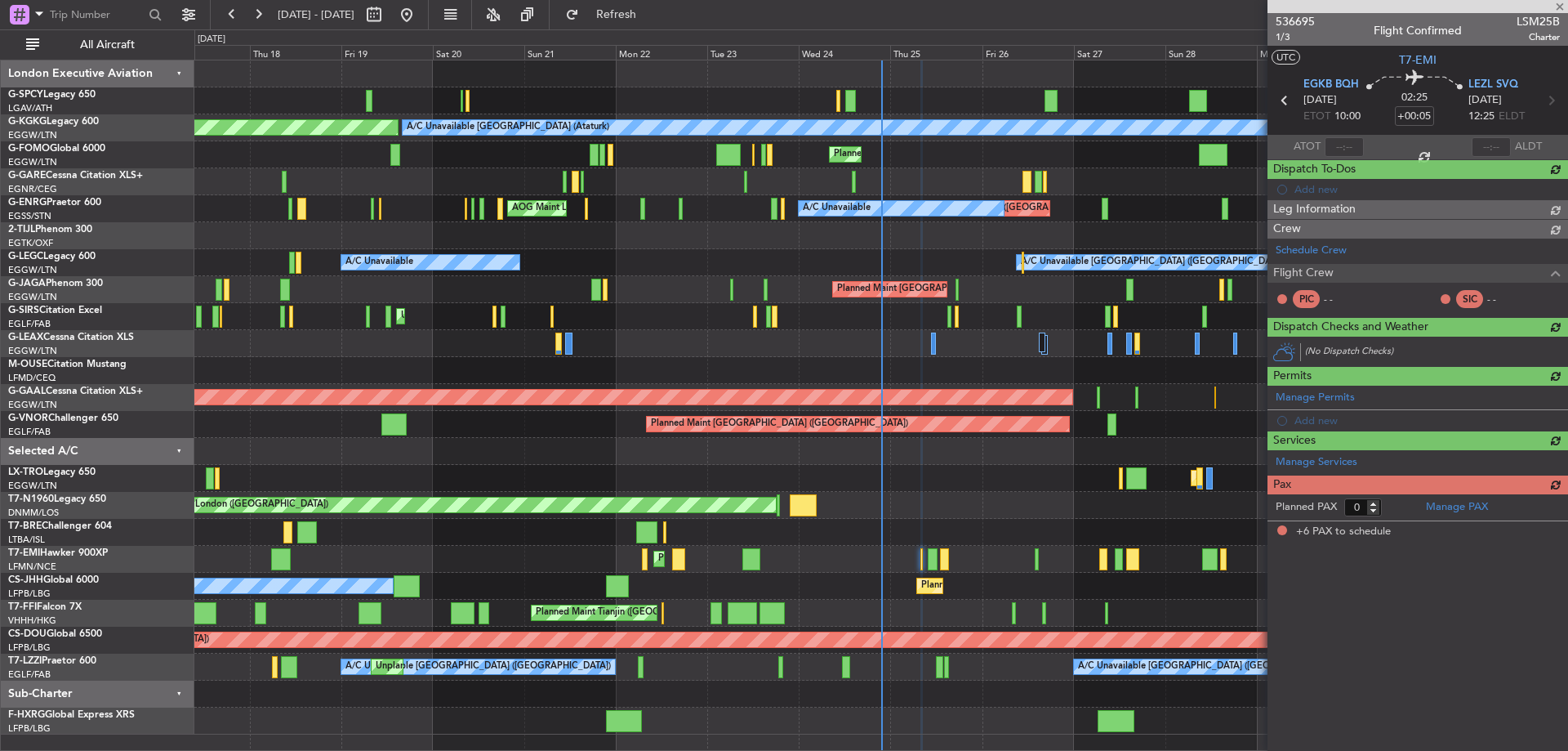
type input "+00:15"
type input "6"
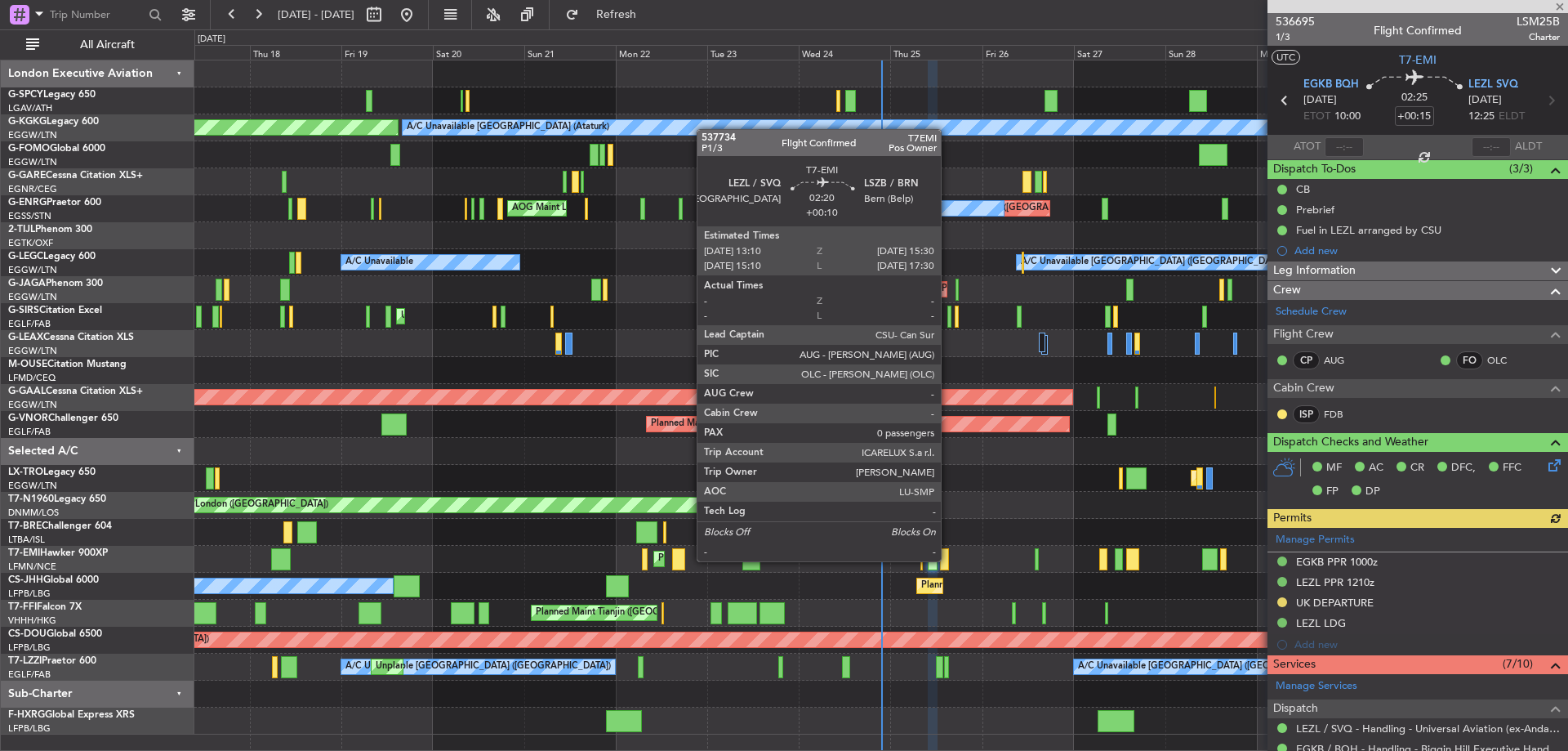
click at [948, 560] on div at bounding box center [944, 559] width 9 height 22
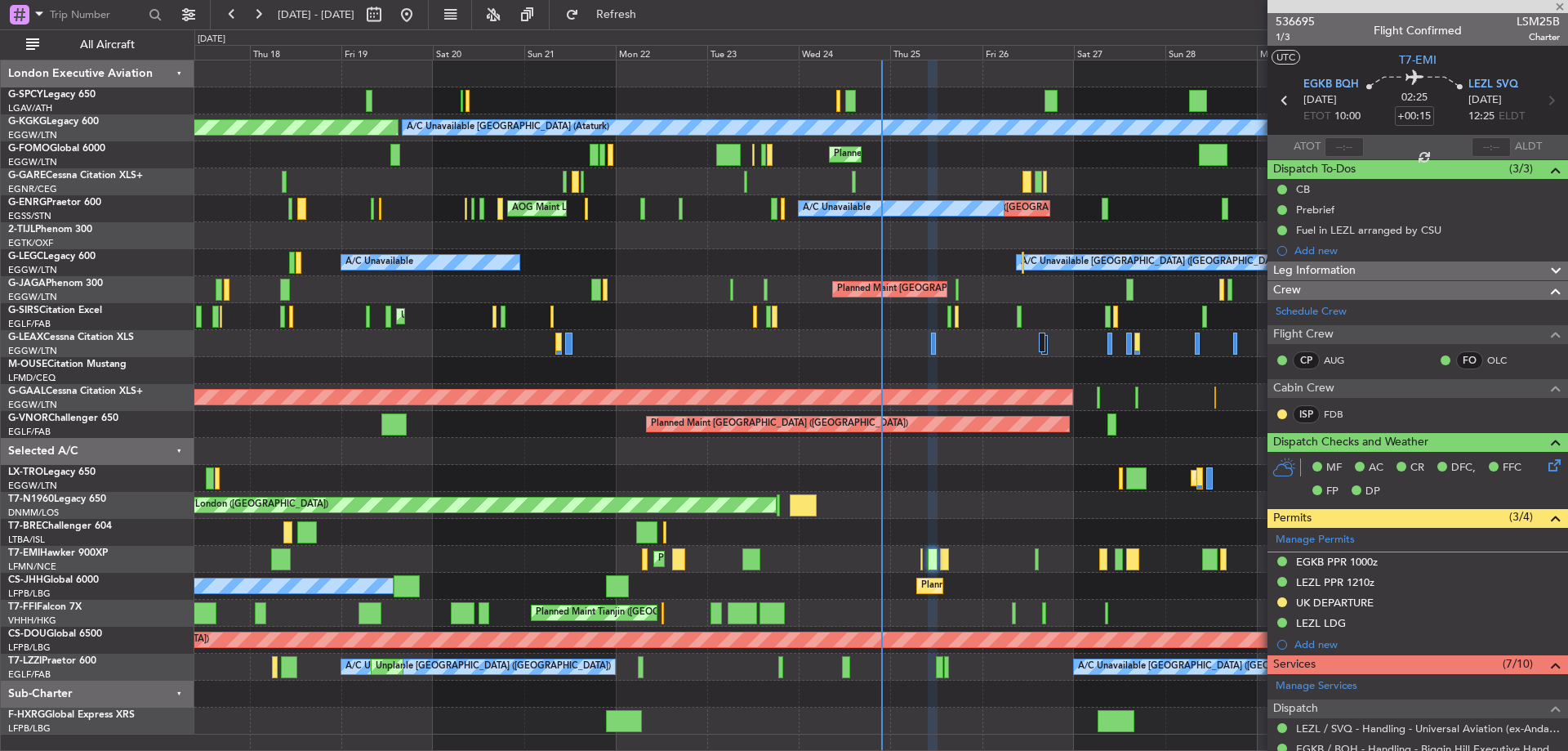
type input "+00:10"
type input "0"
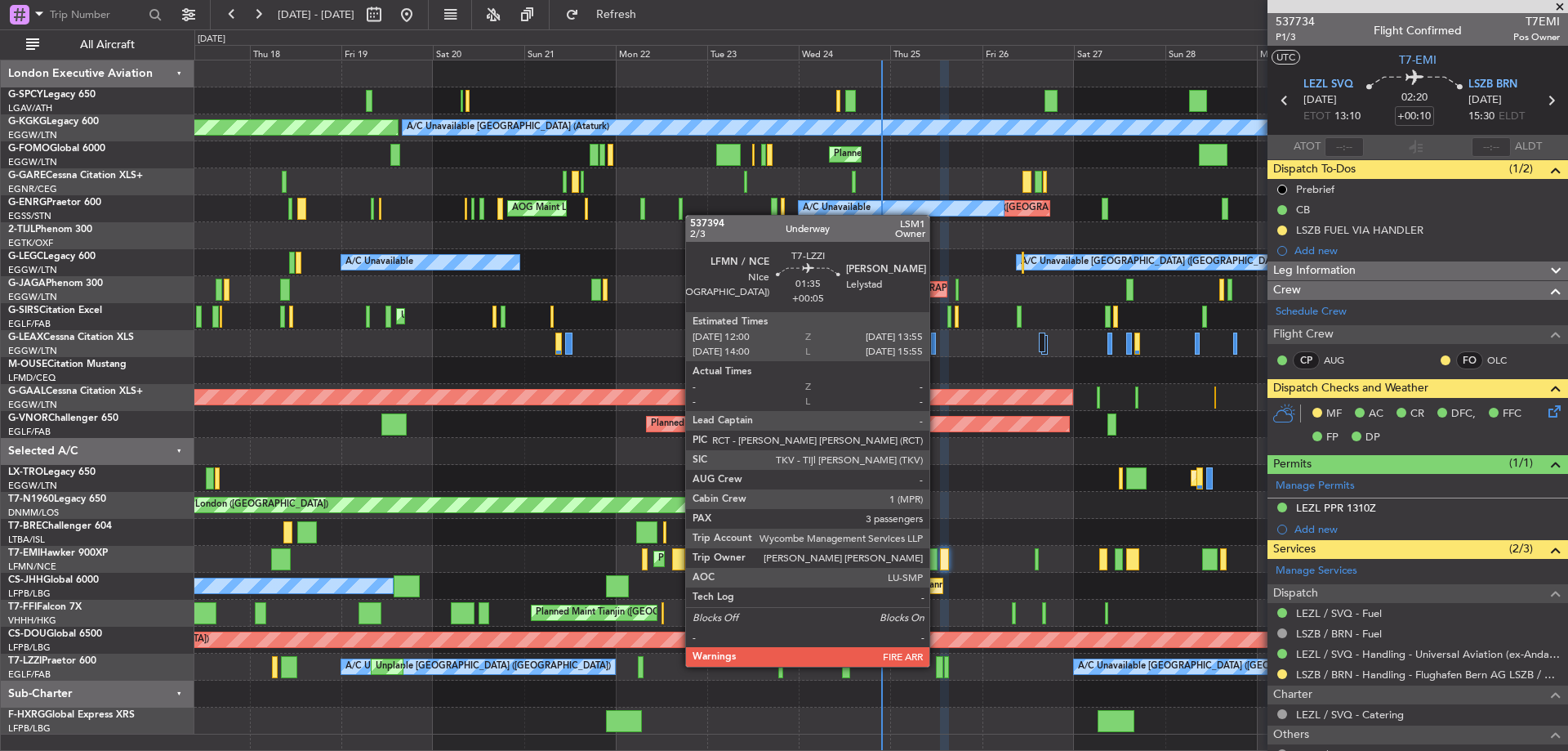
click at [937, 665] on div at bounding box center [940, 667] width 8 height 22
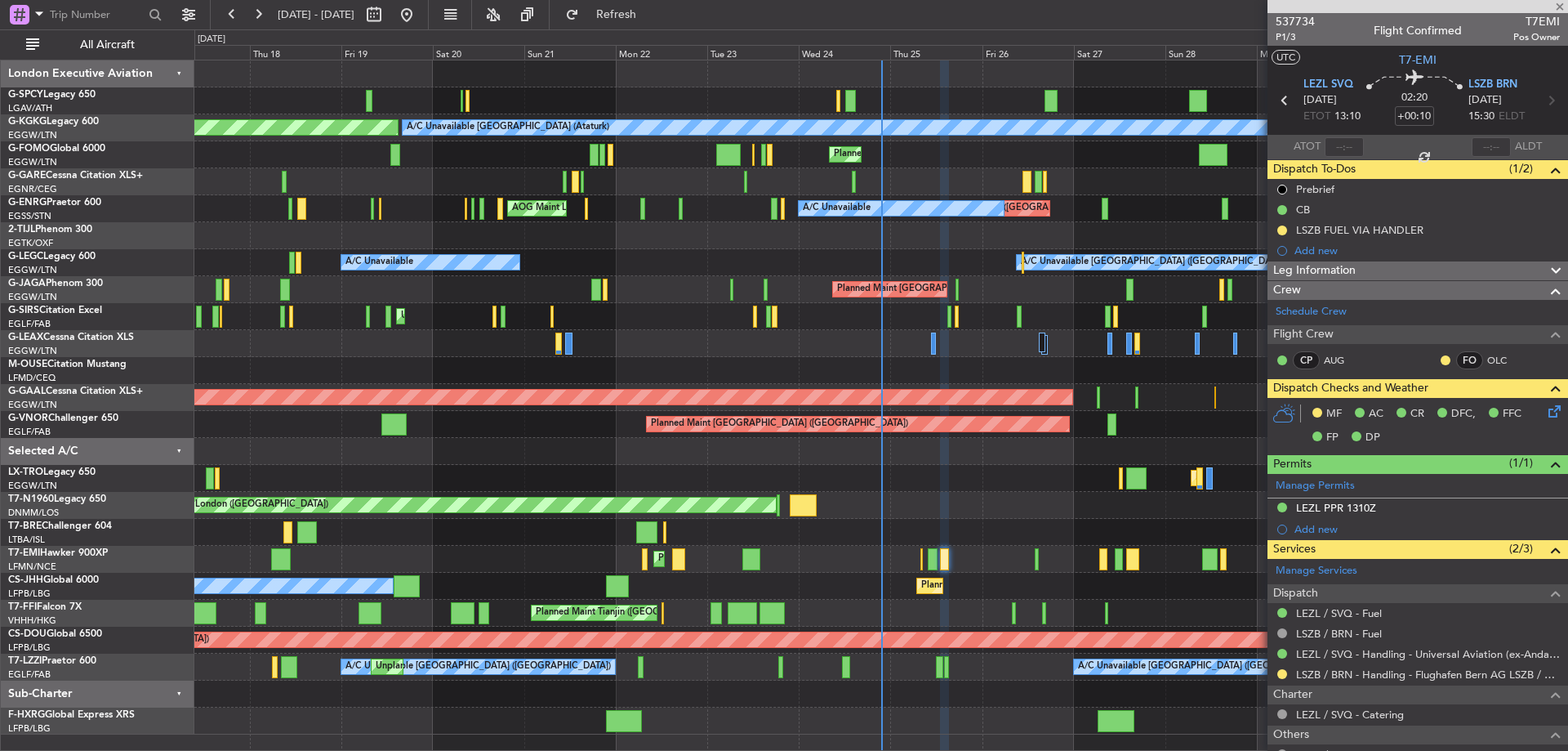
type input "+00:05"
type input "3"
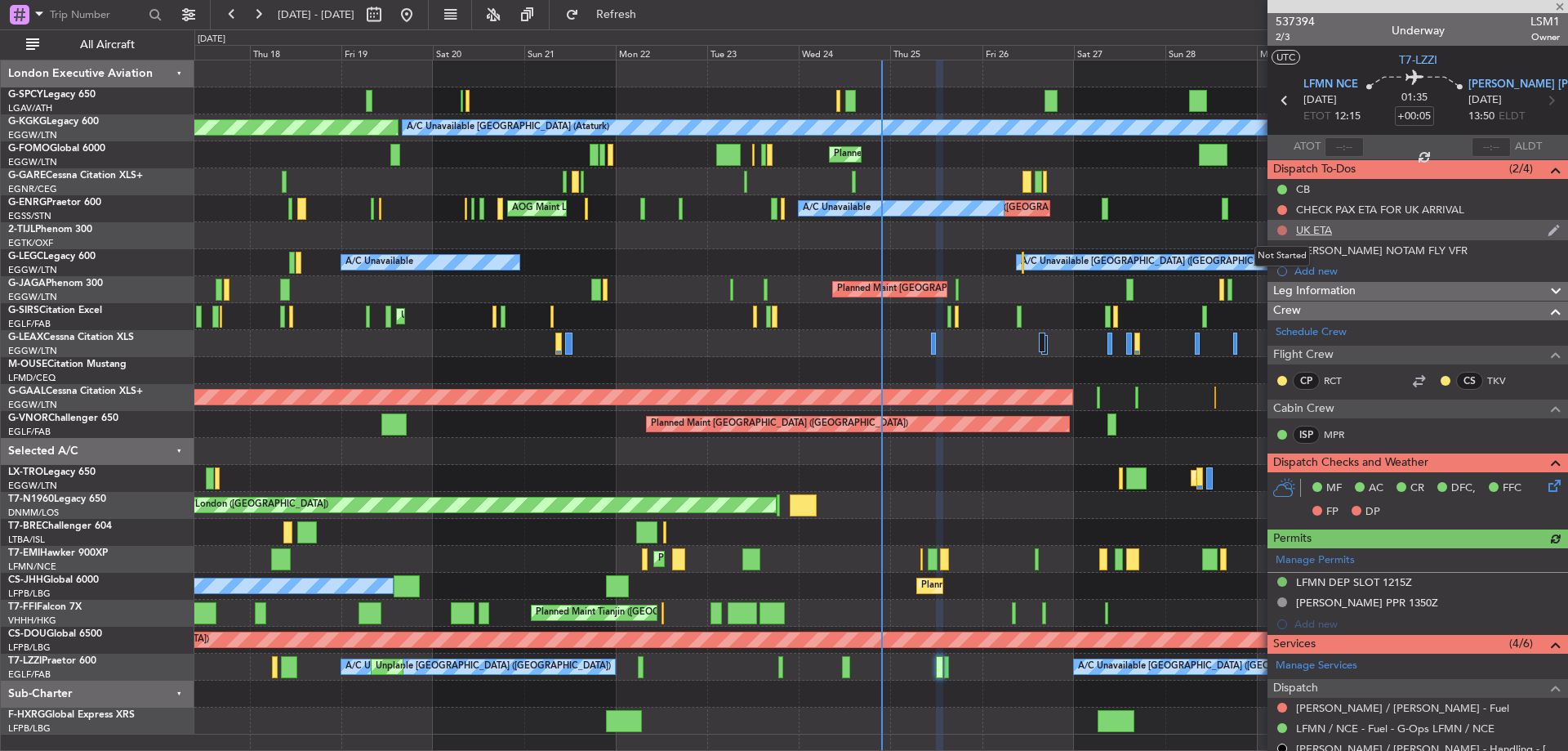
click at [1284, 228] on button at bounding box center [1282, 230] width 9 height 9
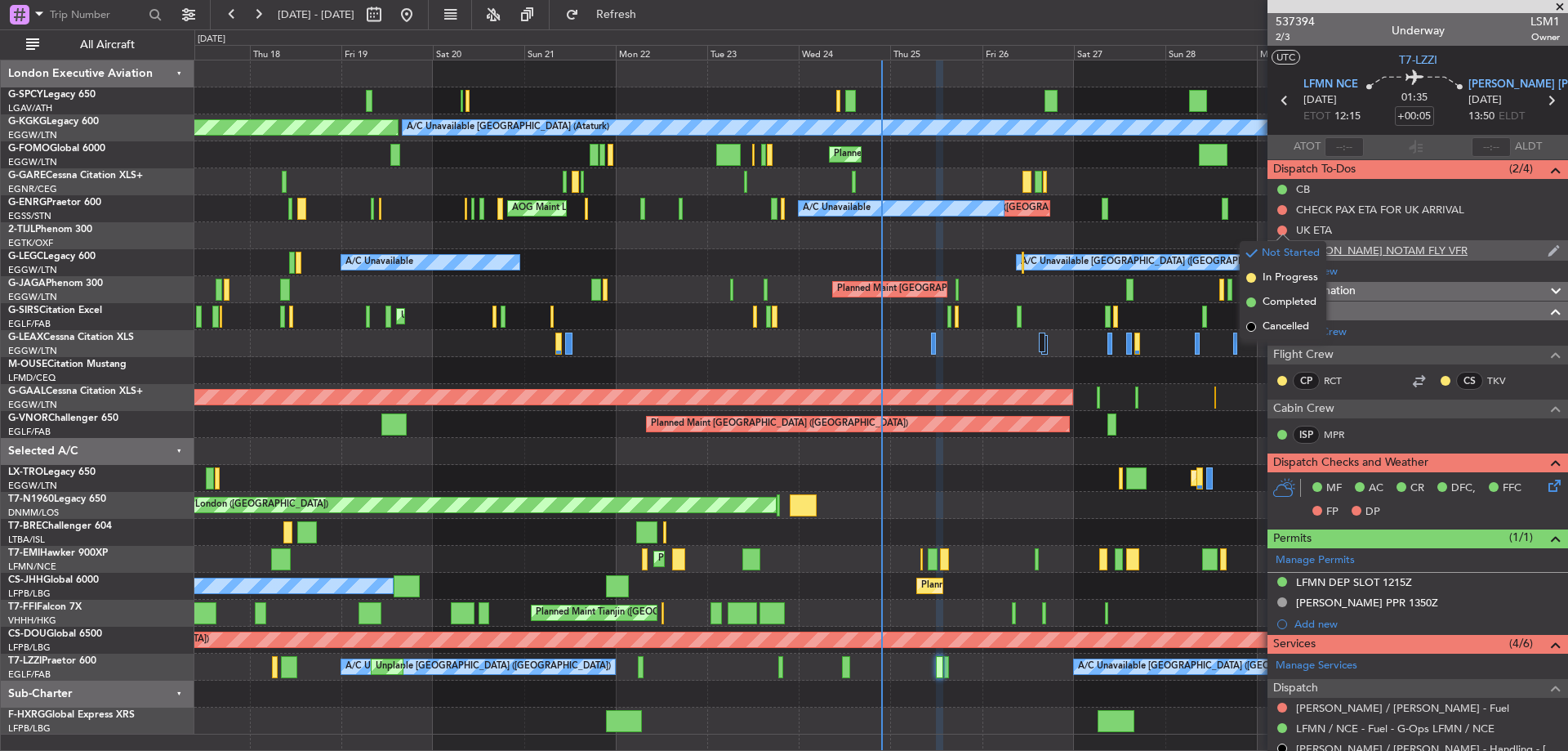
drag, startPoint x: 1269, startPoint y: 307, endPoint x: 1277, endPoint y: 249, distance: 58.5
click at [1271, 306] on span "Completed" at bounding box center [1289, 302] width 54 height 16
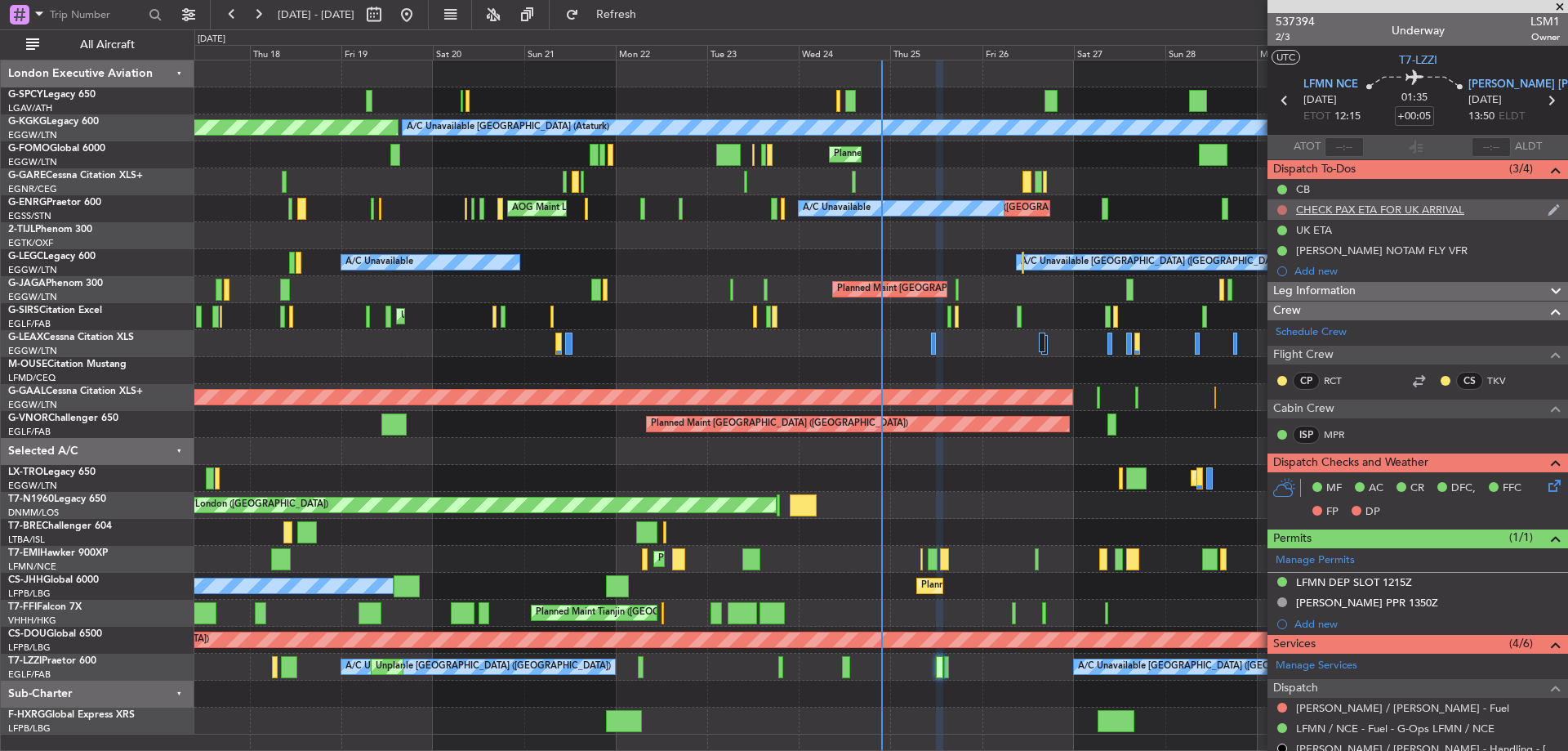
click at [1283, 212] on button at bounding box center [1282, 209] width 9 height 9
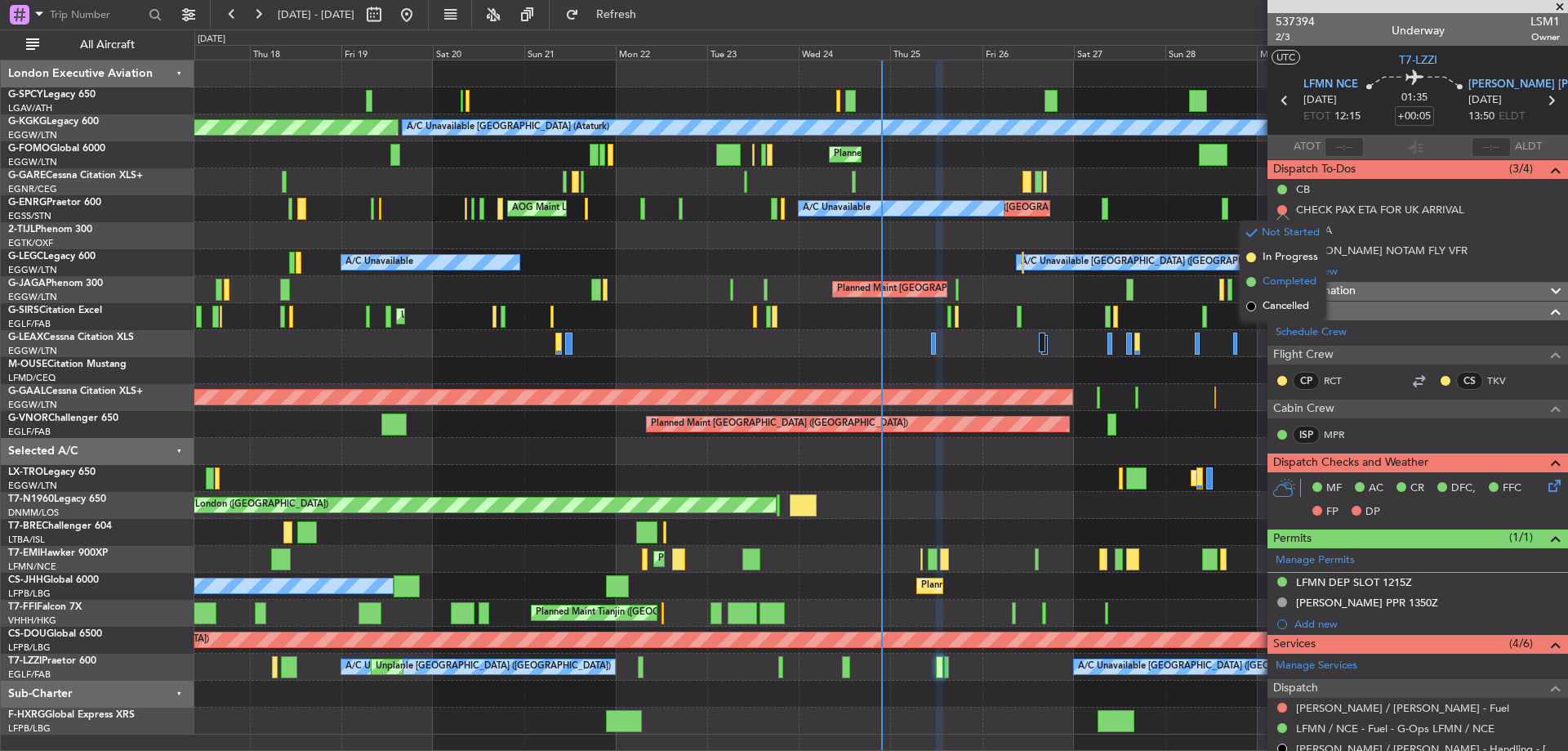
click at [1277, 282] on span "Completed" at bounding box center [1289, 281] width 54 height 16
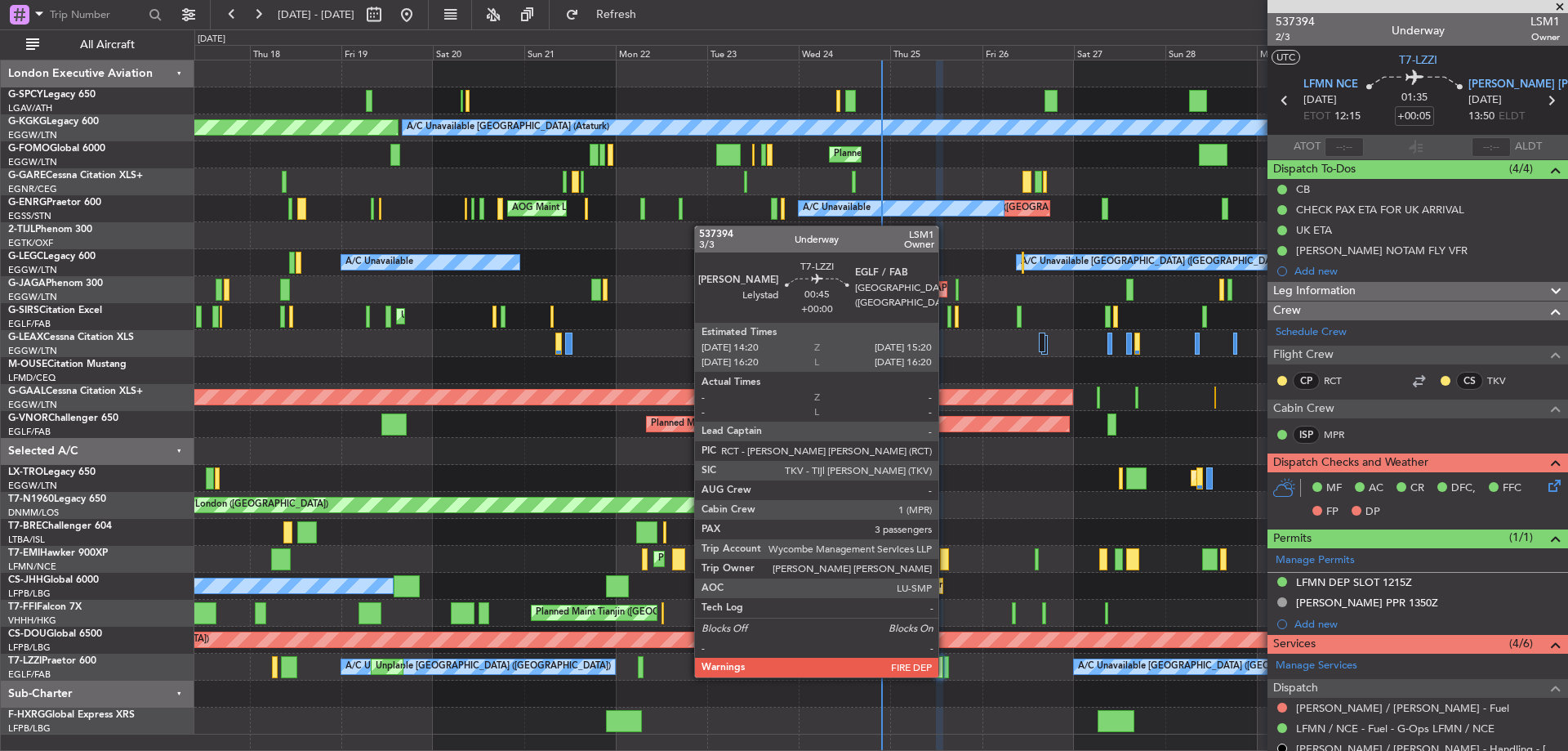
click at [946, 675] on div at bounding box center [946, 667] width 4 height 22
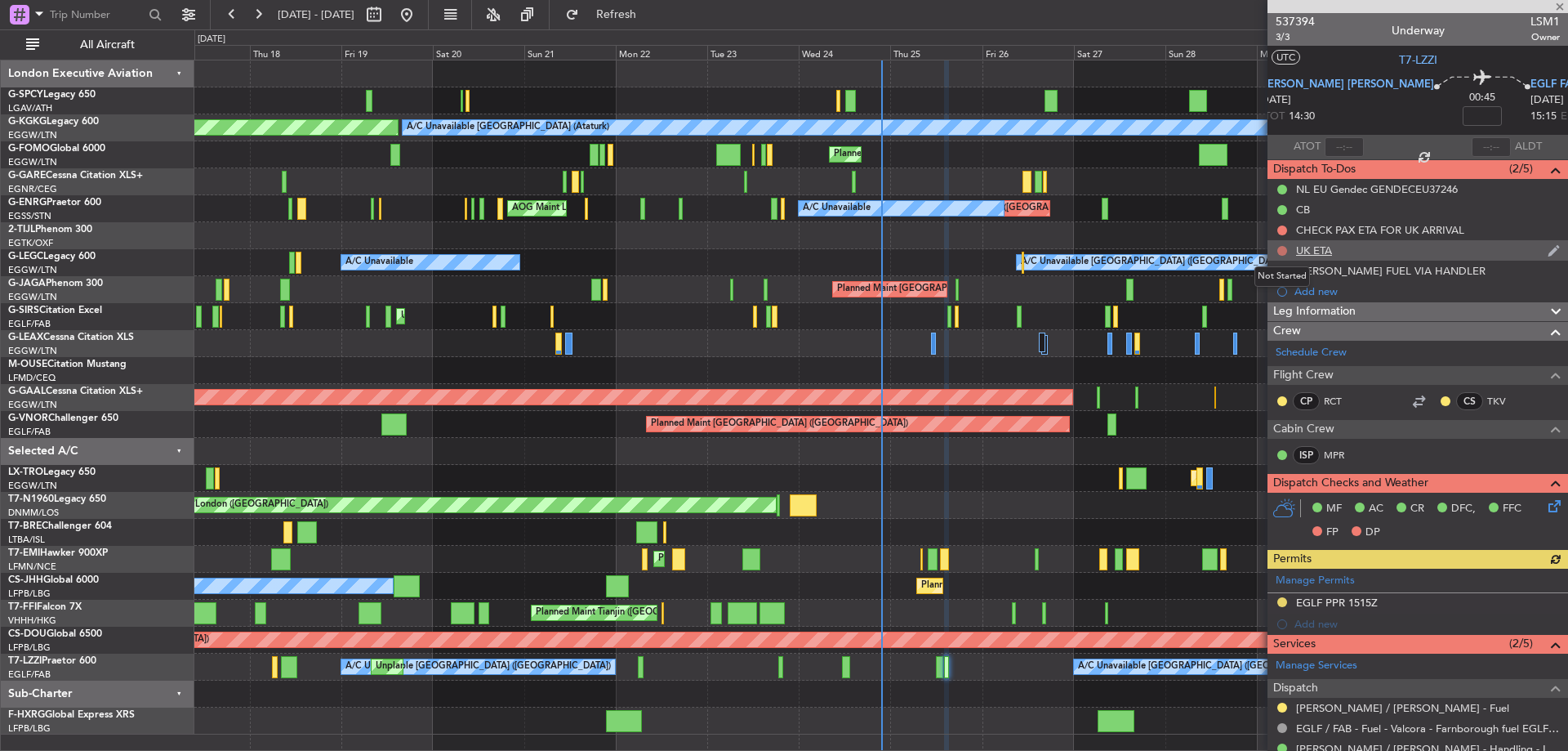
click at [1282, 248] on button at bounding box center [1282, 250] width 9 height 9
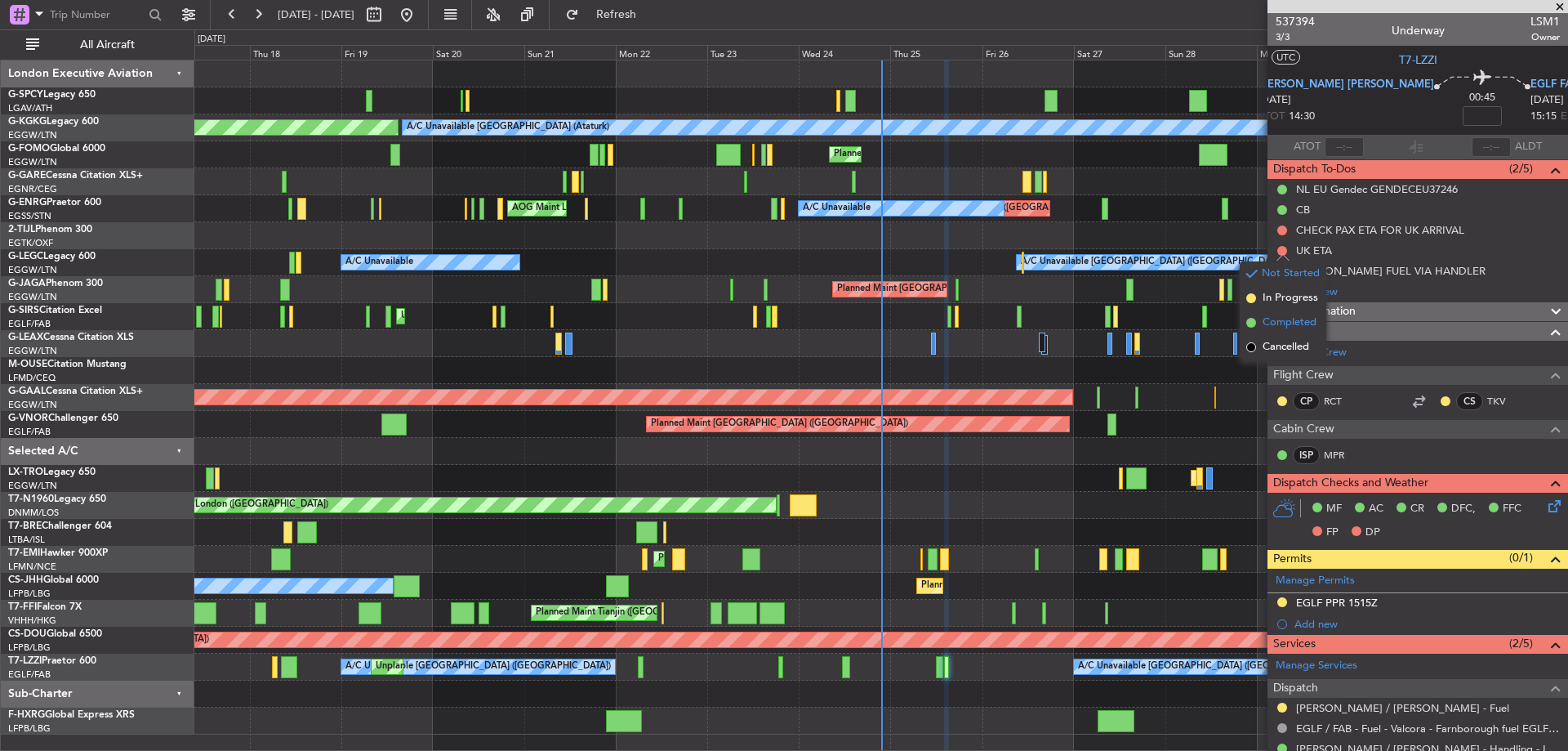
click at [1281, 320] on span "Completed" at bounding box center [1289, 322] width 54 height 16
click at [1280, 229] on button at bounding box center [1282, 230] width 9 height 9
click at [1280, 306] on span "Completed" at bounding box center [1289, 302] width 54 height 16
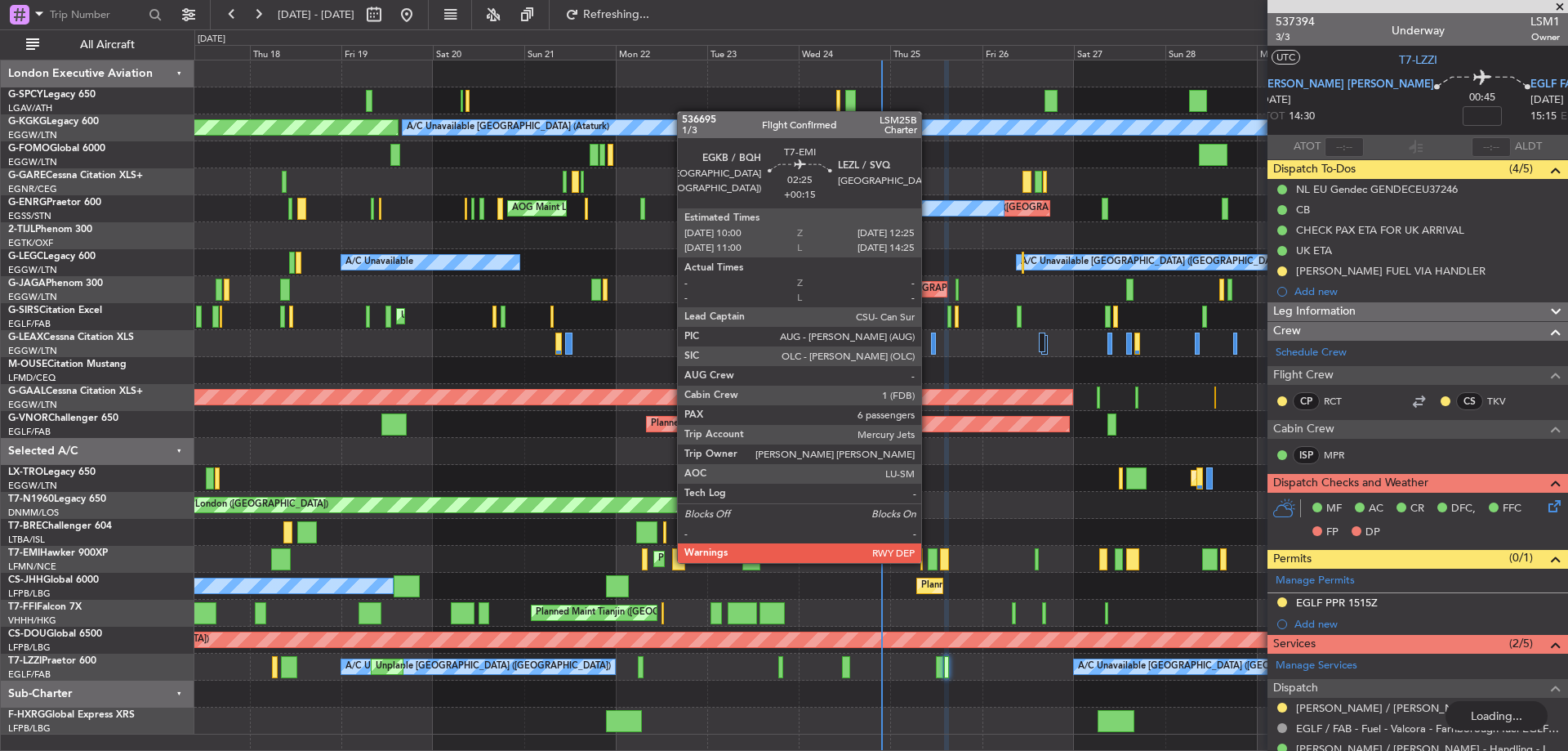
click at [929, 561] on div at bounding box center [932, 559] width 9 height 22
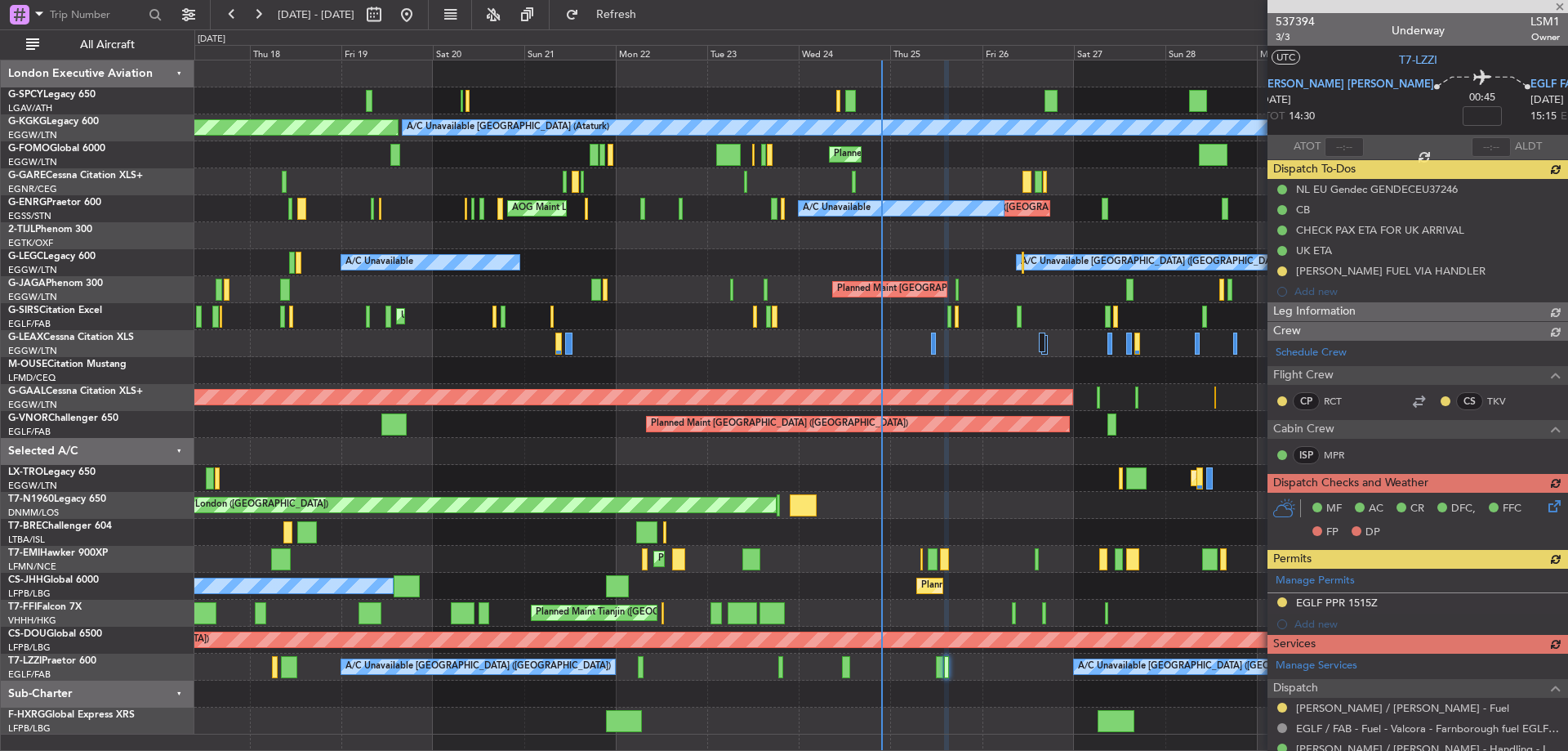
type input "+00:15"
type input "6"
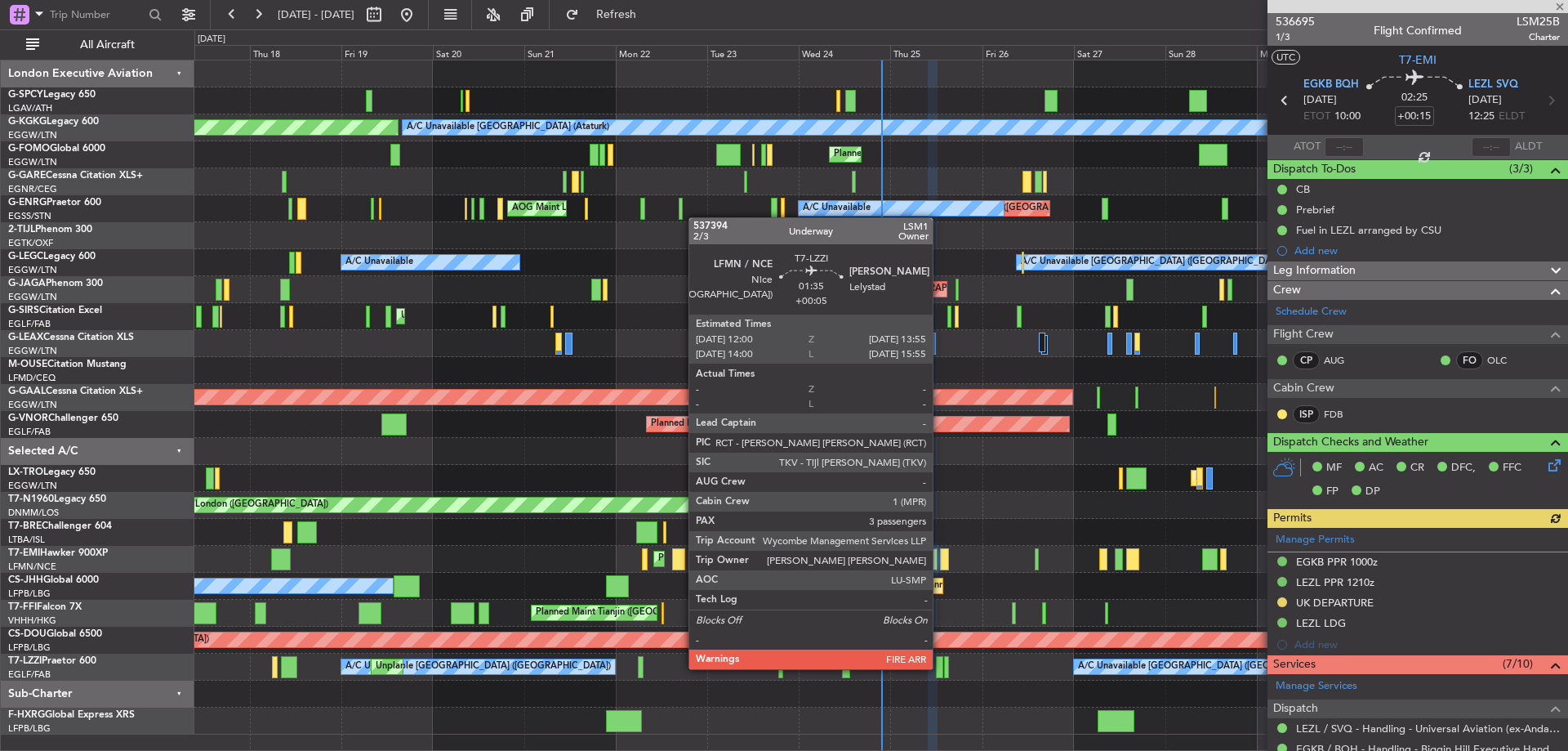
click at [940, 667] on div at bounding box center [940, 667] width 8 height 22
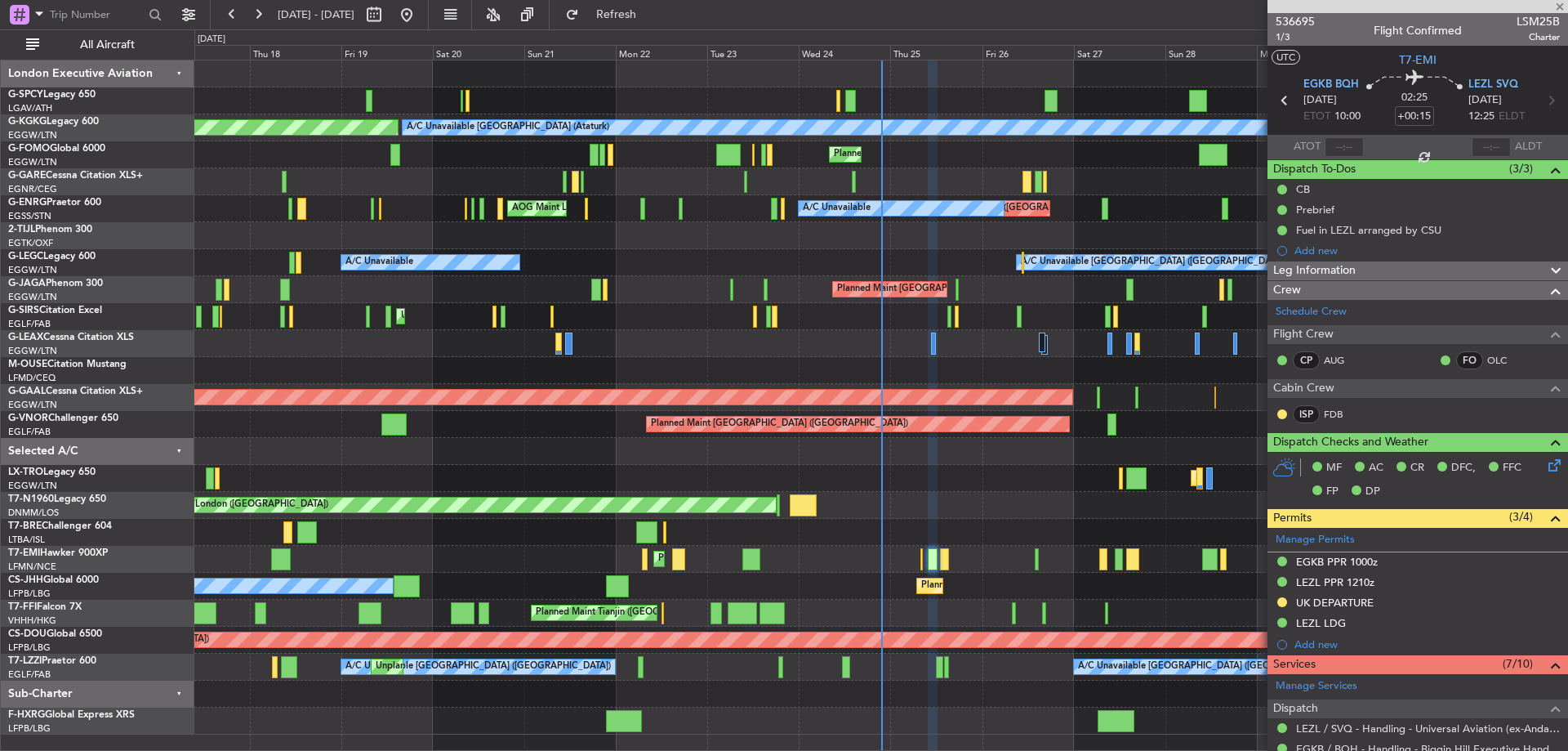
type input "+00:05"
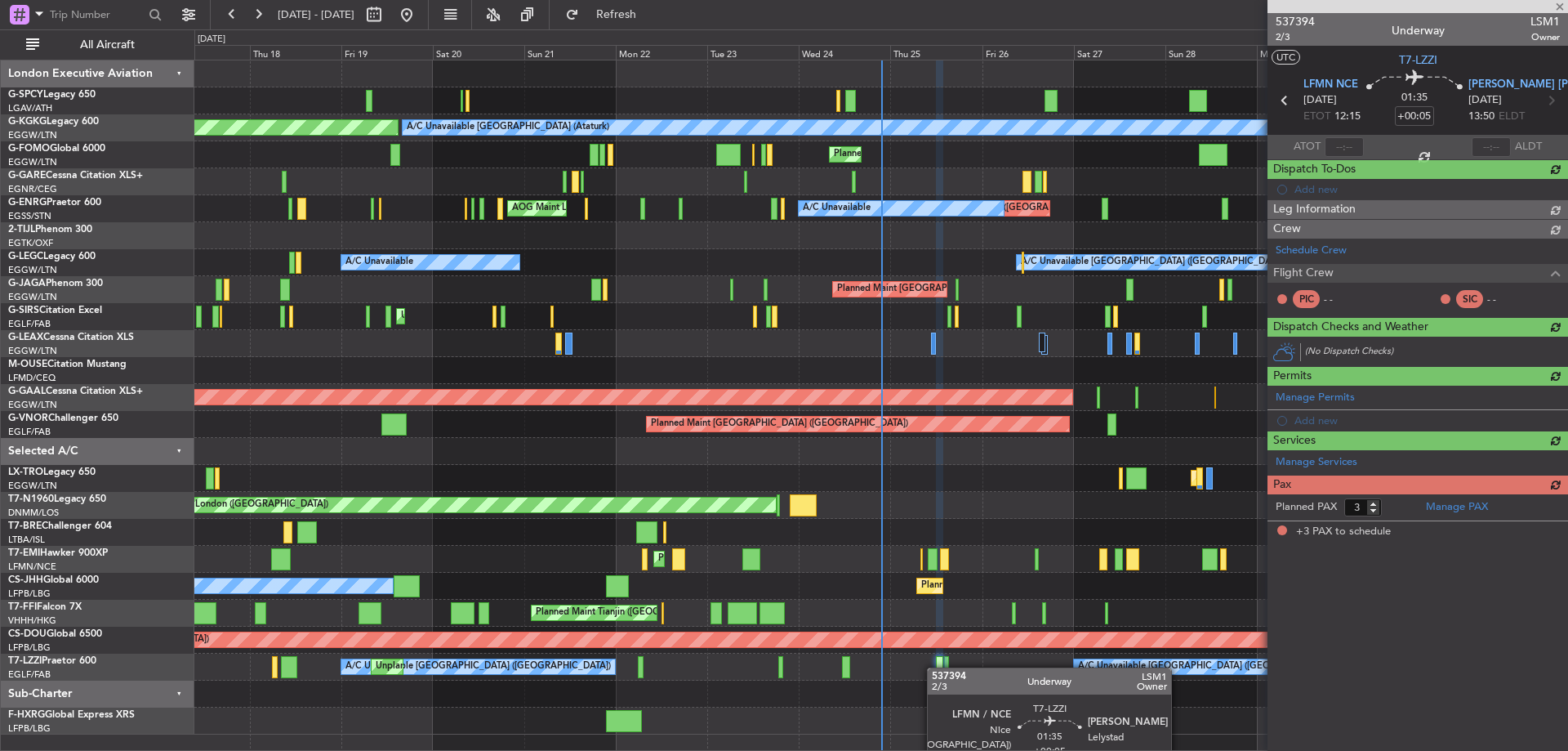
click at [937, 667] on div at bounding box center [940, 667] width 8 height 22
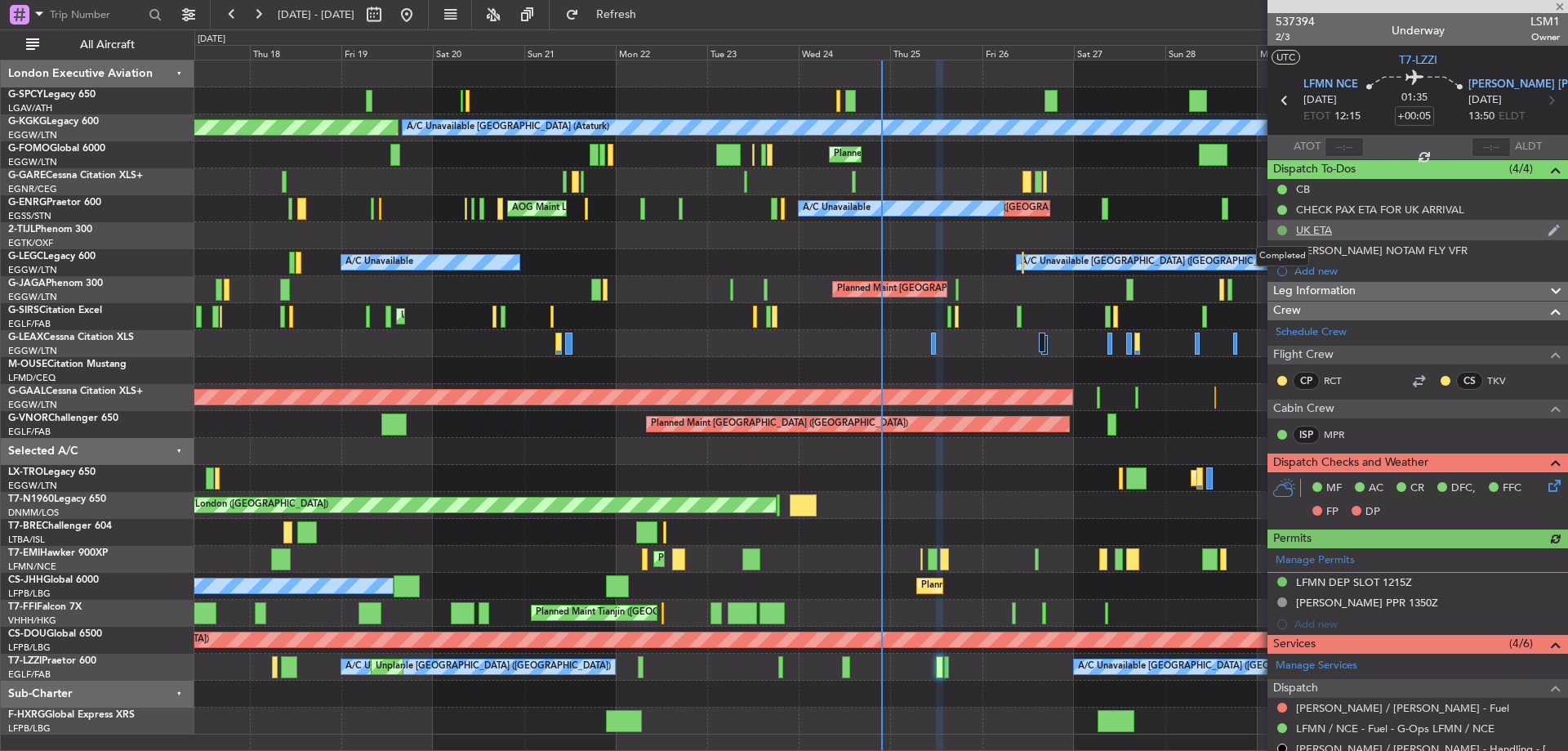
click at [1282, 226] on button at bounding box center [1282, 230] width 9 height 9
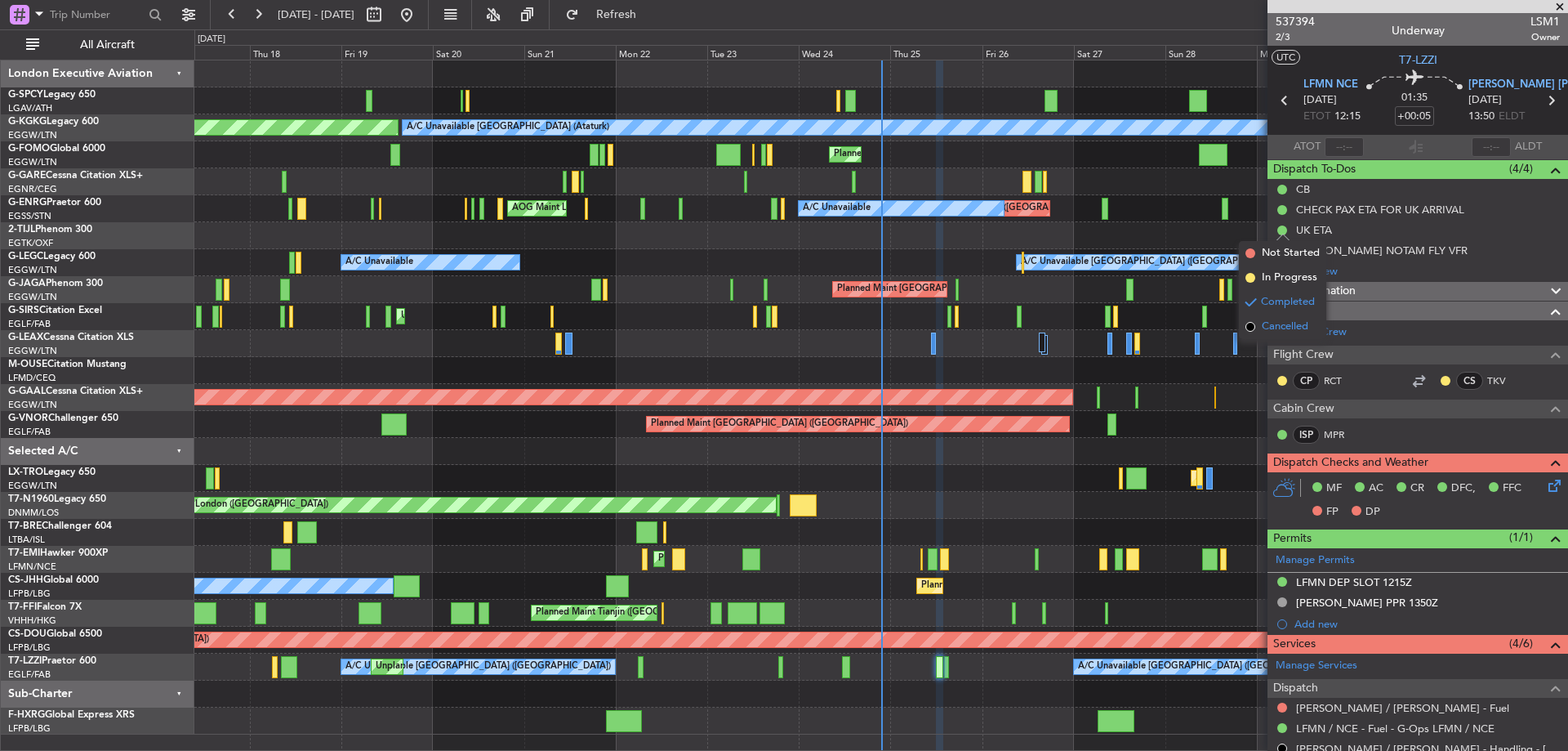
click at [1270, 321] on span "Cancelled" at bounding box center [1285, 326] width 46 height 16
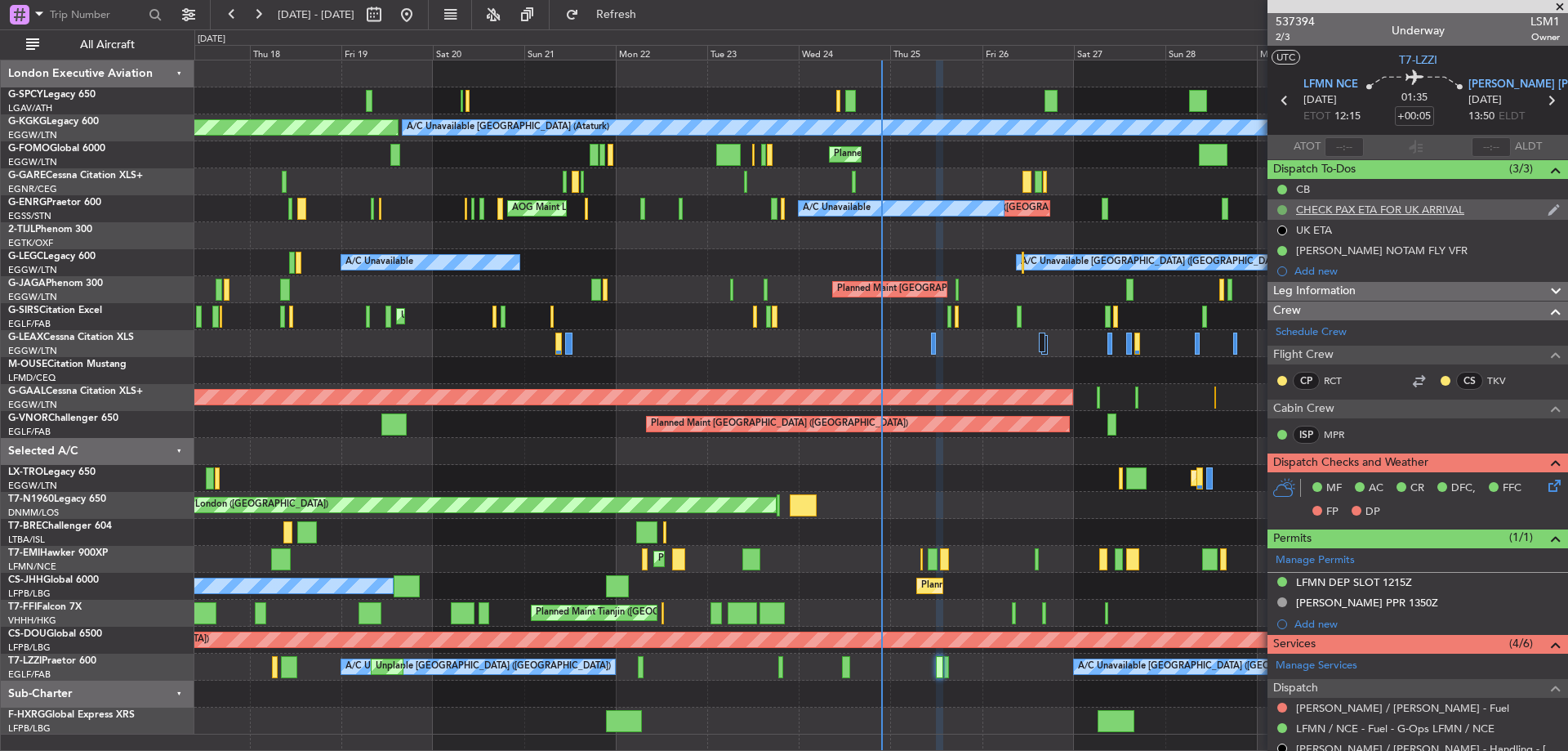
click at [1283, 207] on button at bounding box center [1282, 209] width 9 height 9
click at [1275, 308] on span "Cancelled" at bounding box center [1285, 306] width 46 height 16
click at [1565, 2] on span at bounding box center [1559, 7] width 16 height 15
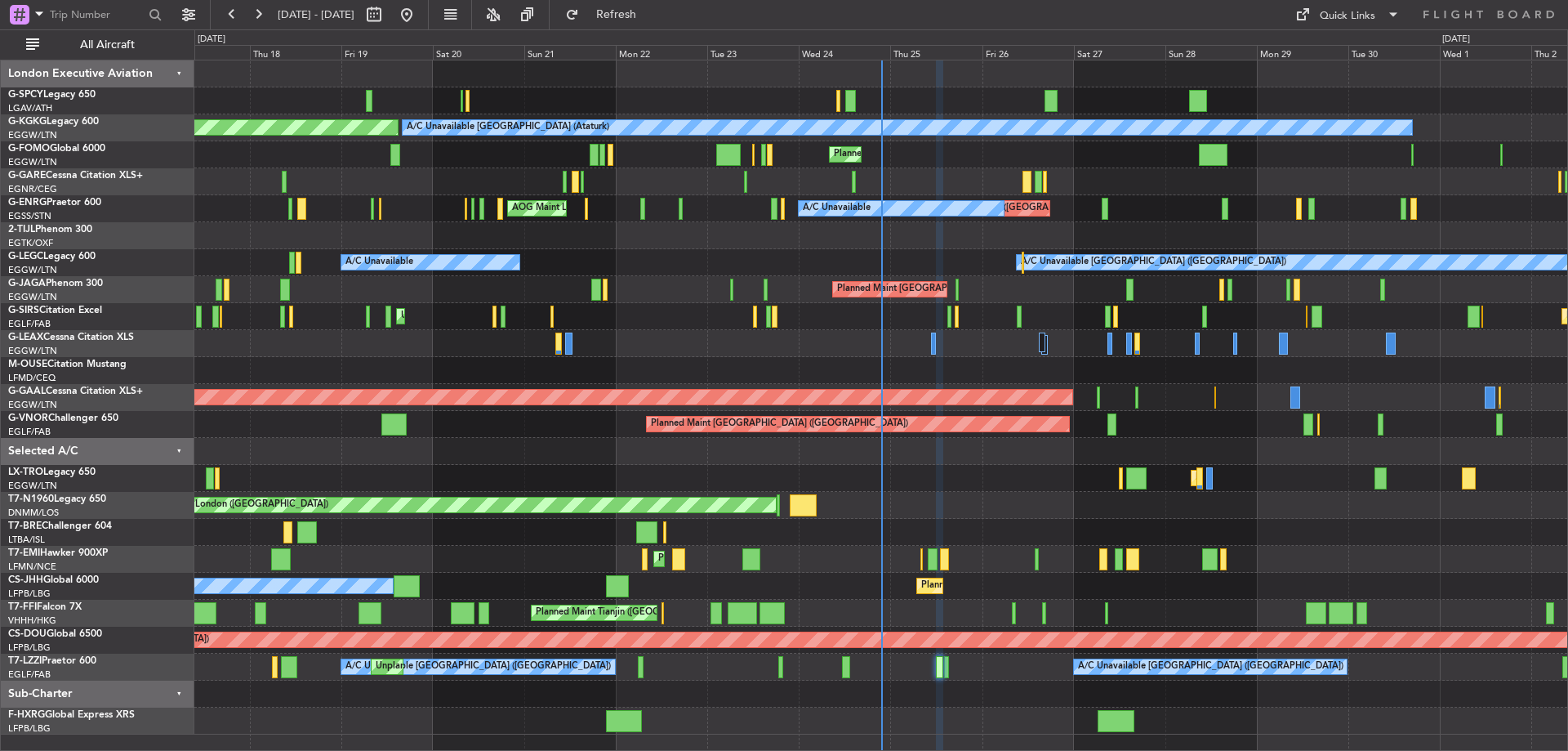
type input "0"
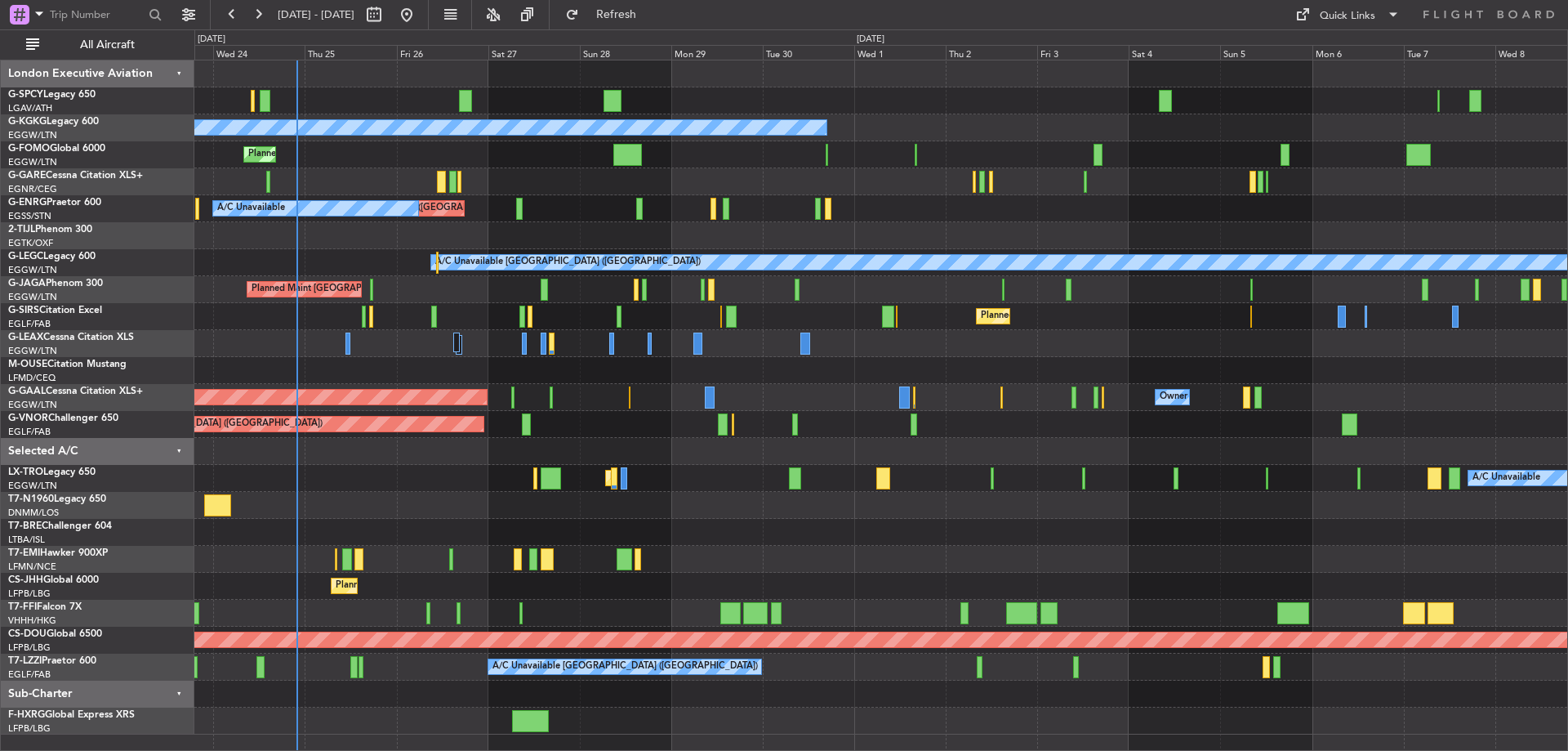
click at [574, 552] on div "A/C Unavailable Istanbul (Ataturk) Planned Maint London (Luton) Unplanned Maint…" at bounding box center [881, 397] width 1373 height 674
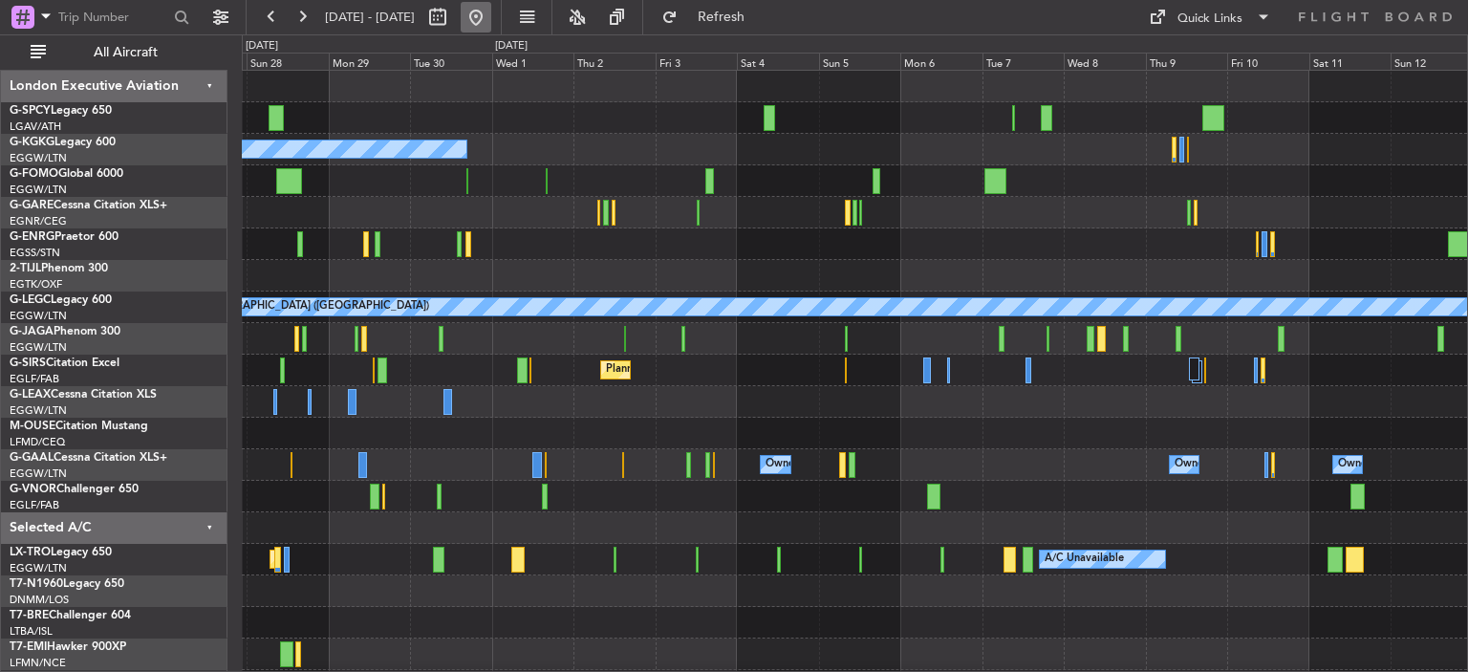
click at [491, 17] on button at bounding box center [476, 17] width 31 height 31
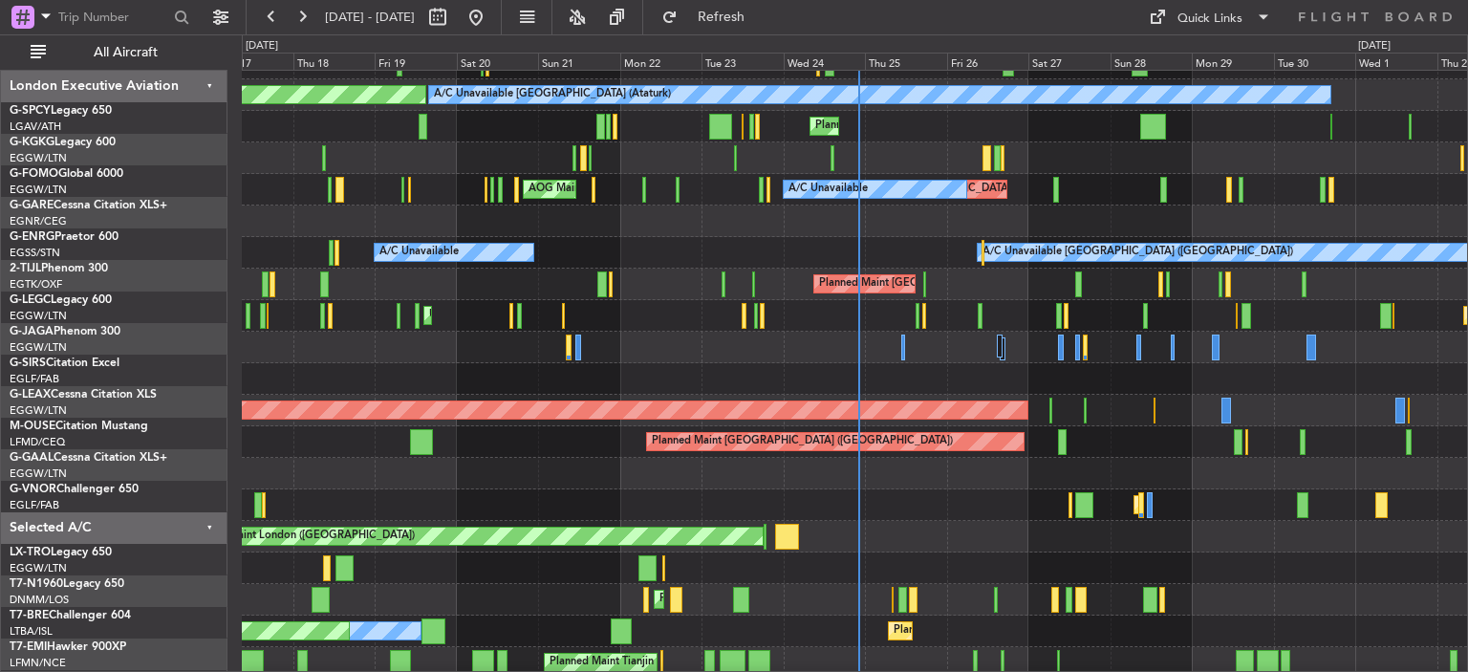
scroll to position [55, 0]
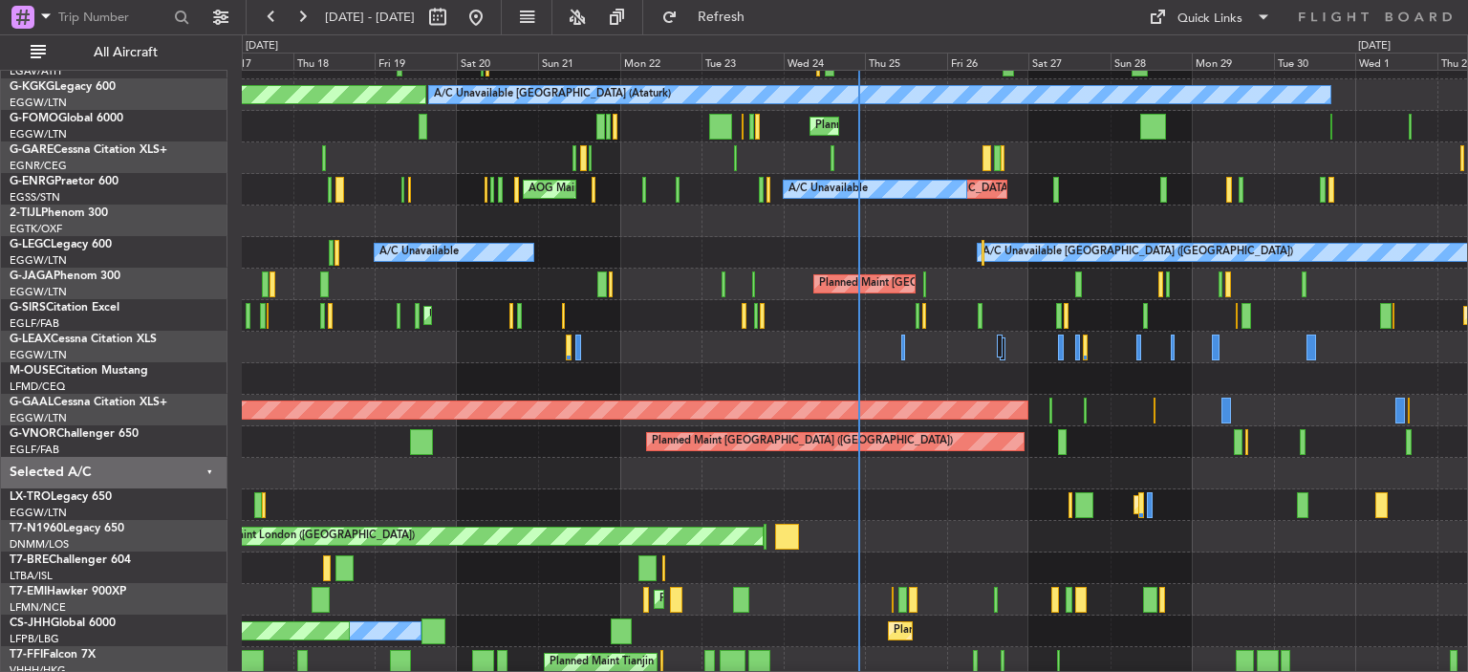
click at [888, 531] on div "AOG Maint London (Stansted) AOG Maint London (Stansted)" at bounding box center [855, 537] width 1226 height 32
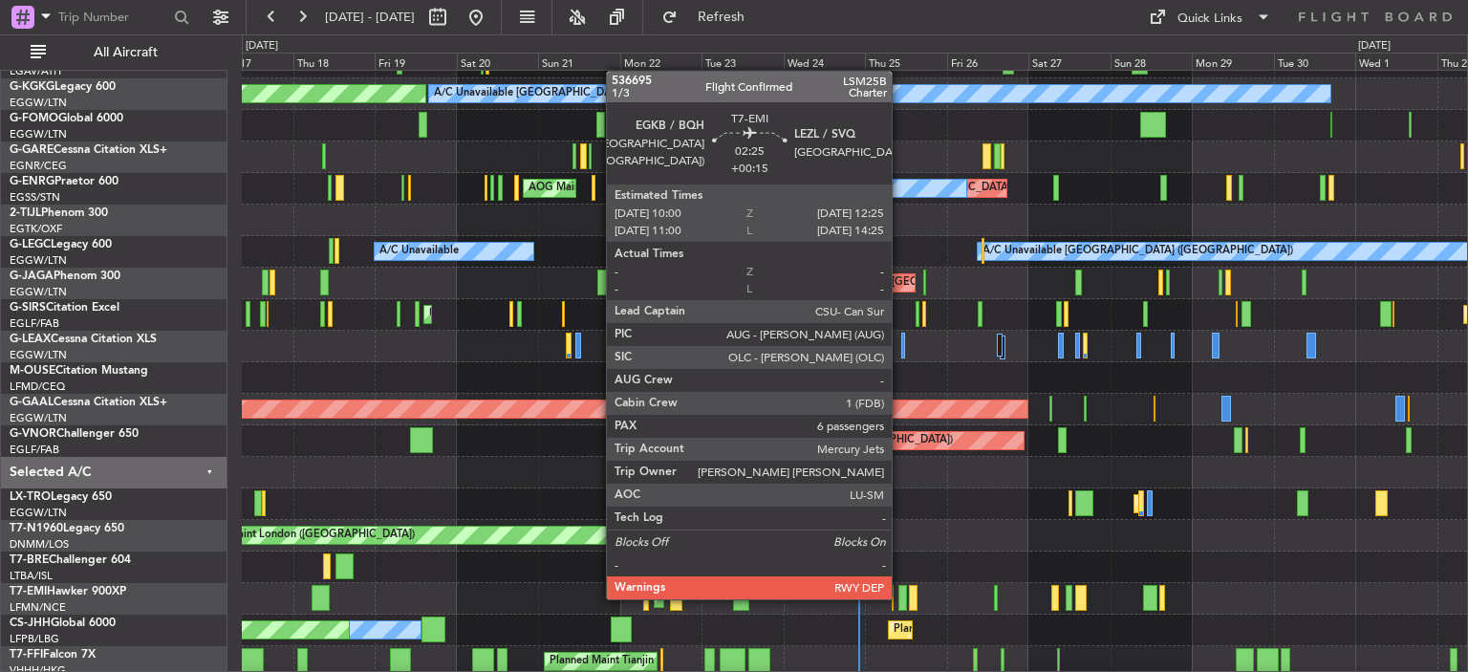
click at [901, 597] on div at bounding box center [903, 598] width 9 height 26
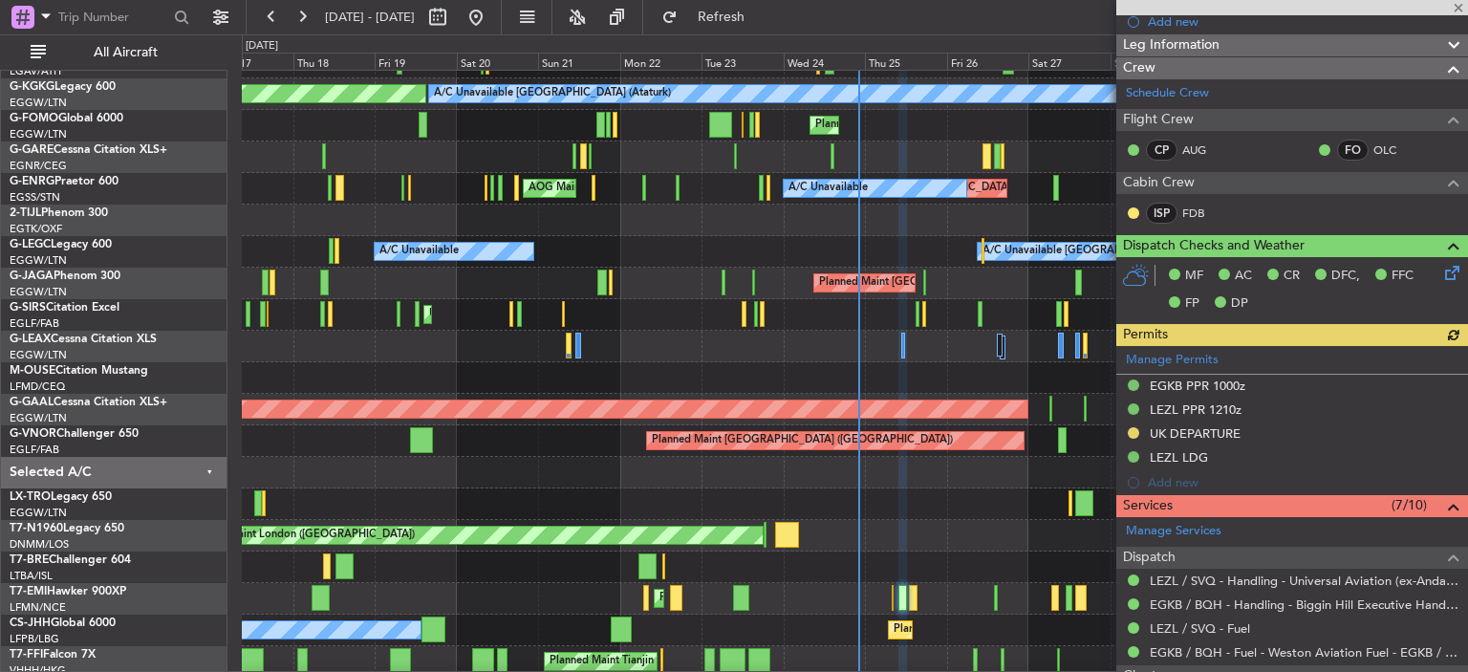
scroll to position [470, 0]
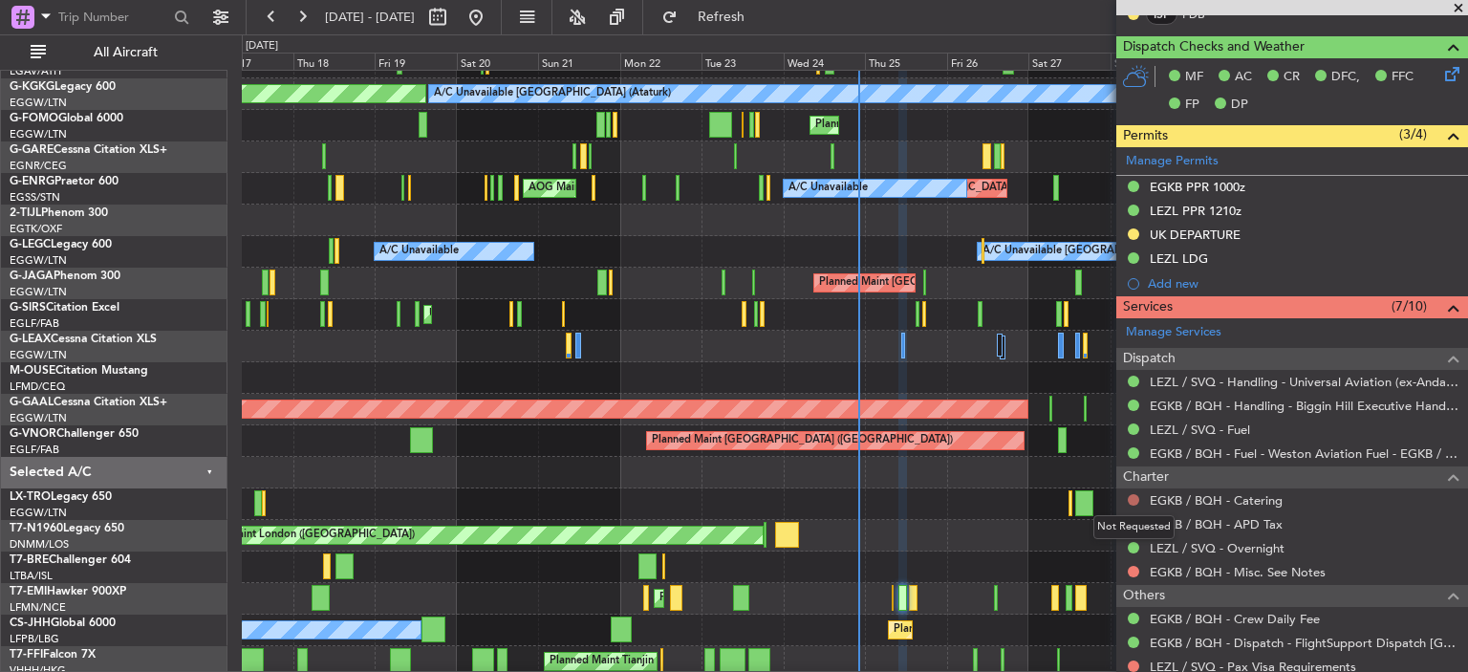
click at [1136, 498] on button at bounding box center [1133, 499] width 11 height 11
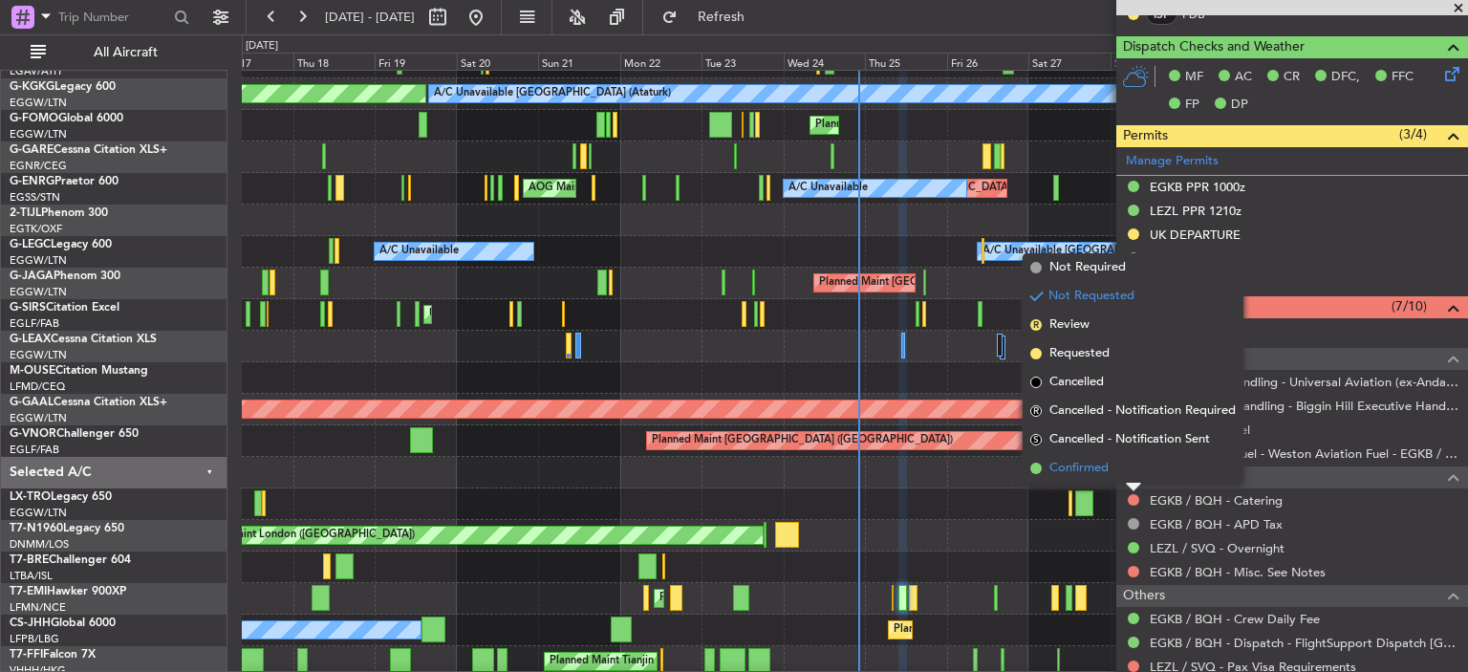
click at [1083, 469] on span "Confirmed" at bounding box center [1079, 468] width 59 height 19
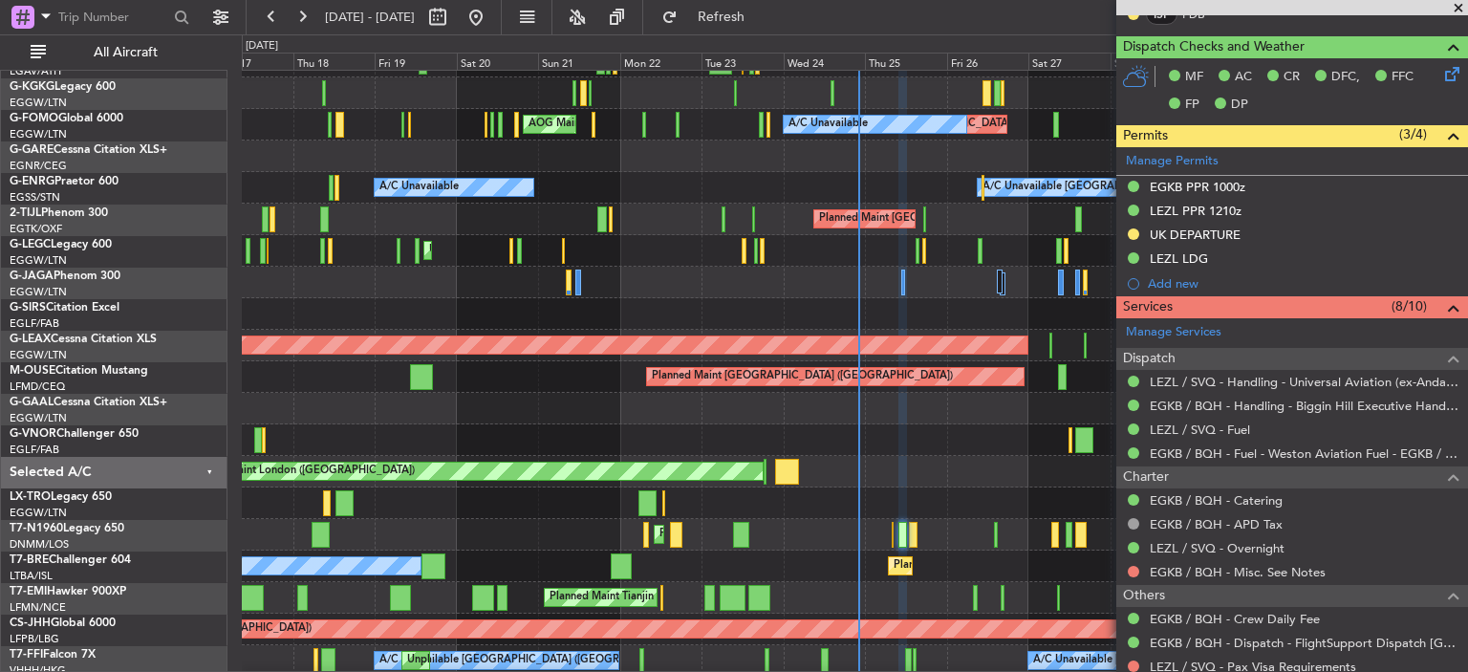
scroll to position [123, 0]
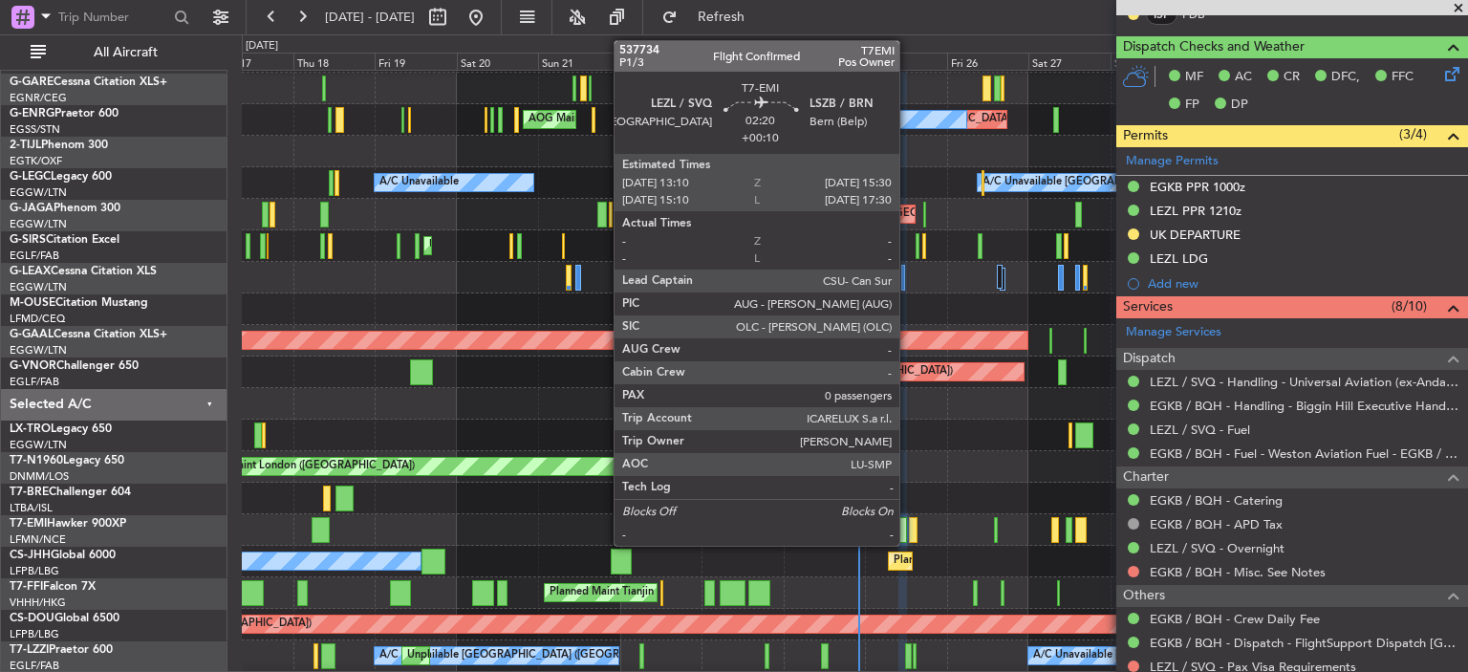
click at [909, 534] on div at bounding box center [913, 530] width 9 height 26
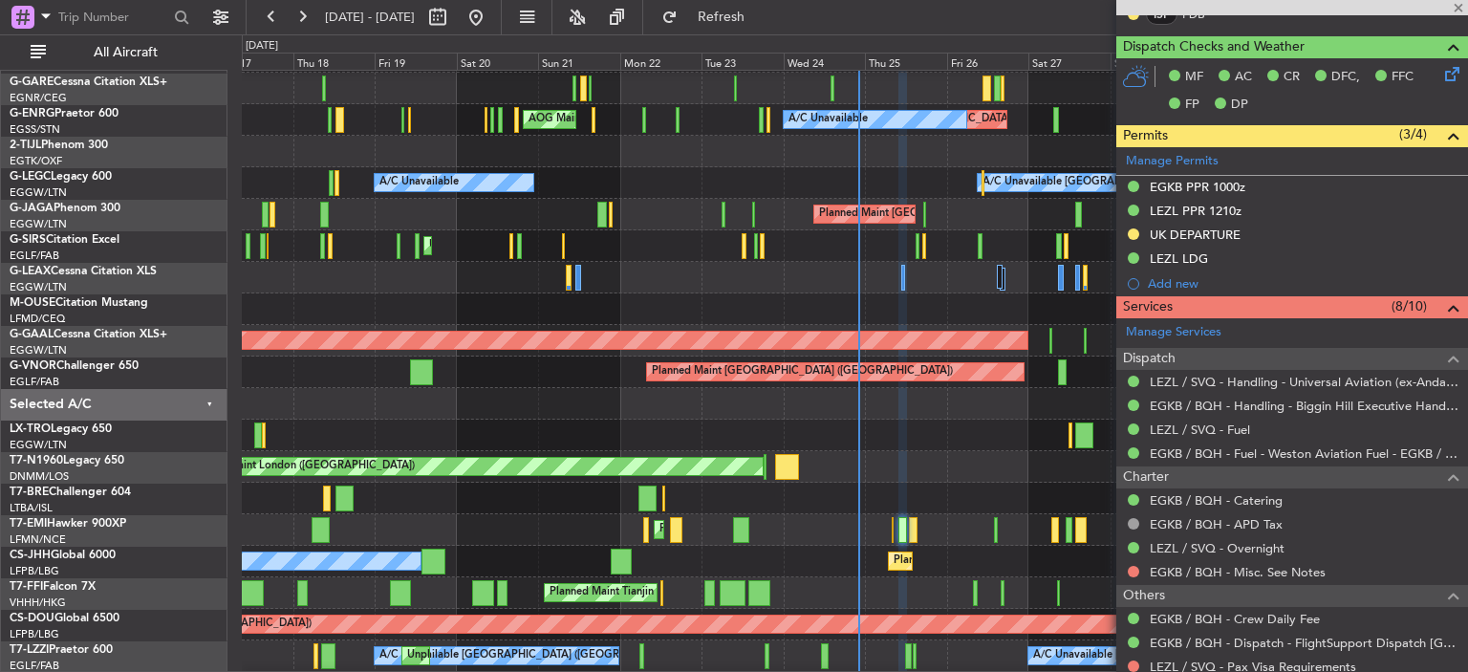
type input "+00:10"
type input "0"
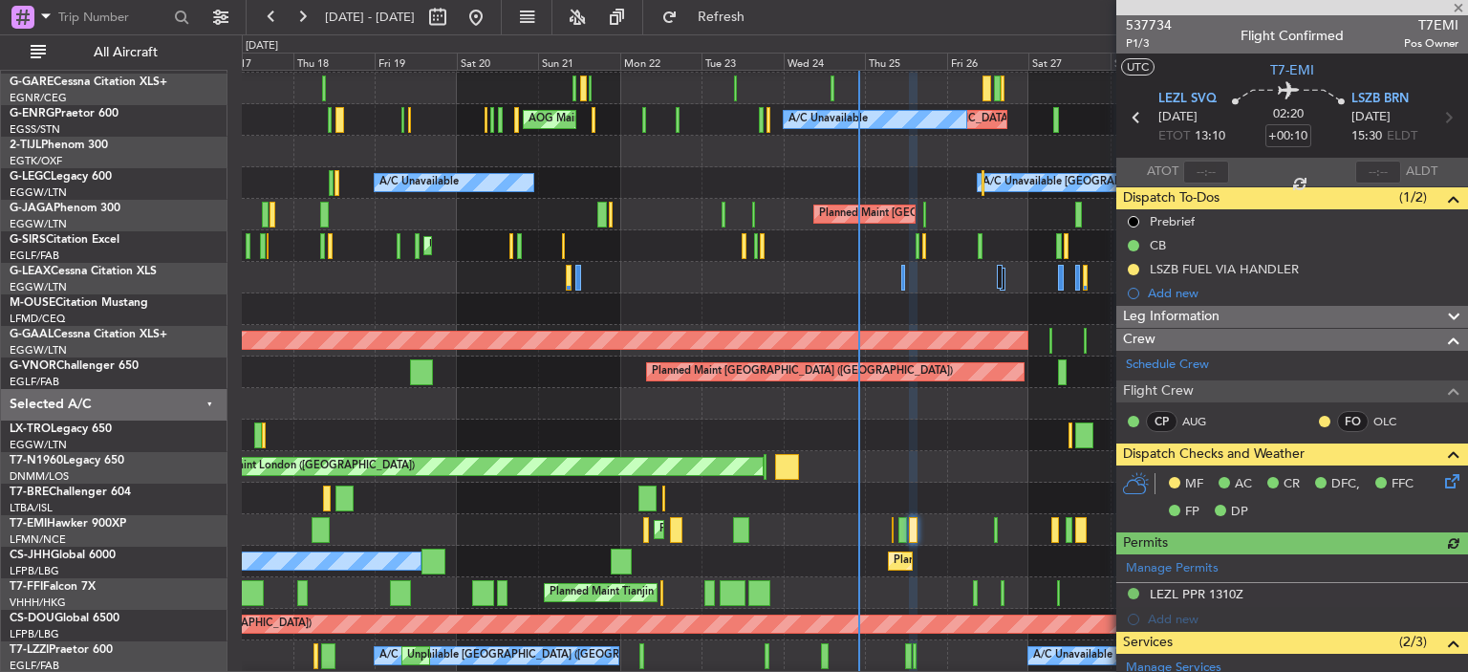
scroll to position [273, 0]
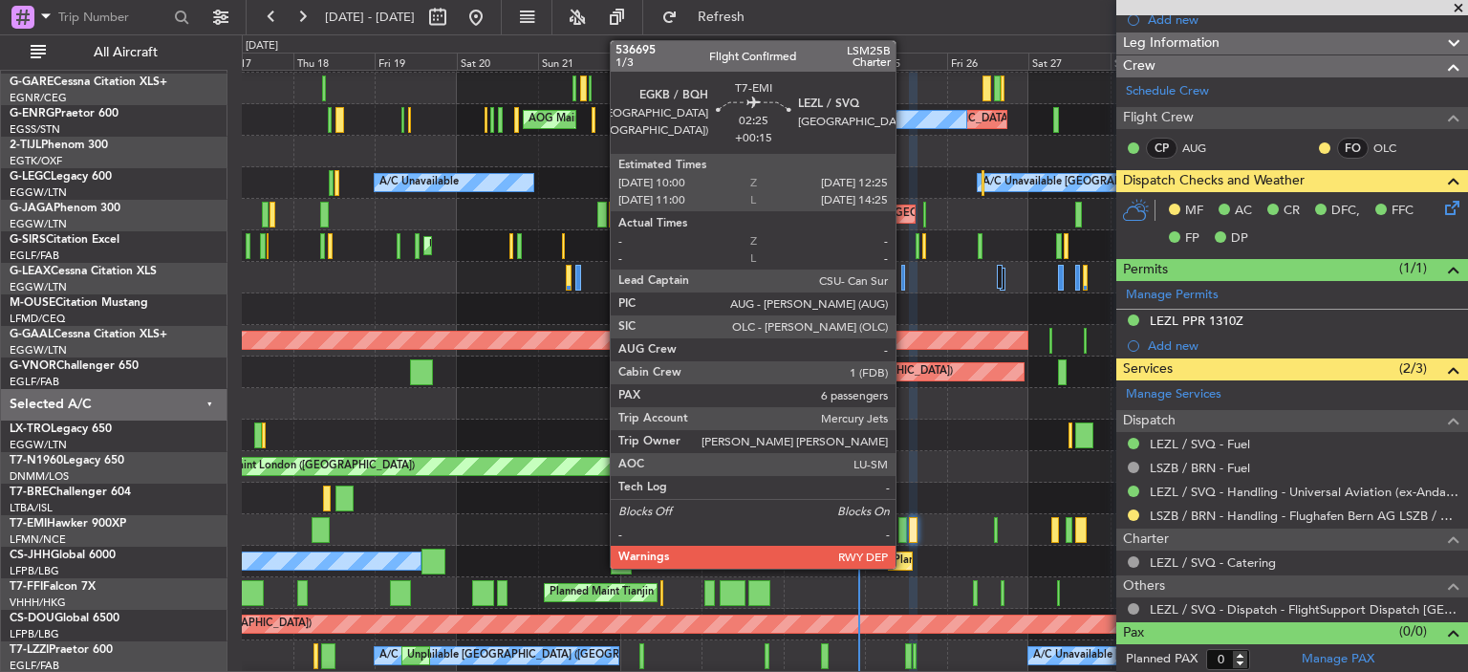
click at [904, 531] on div at bounding box center [903, 530] width 9 height 26
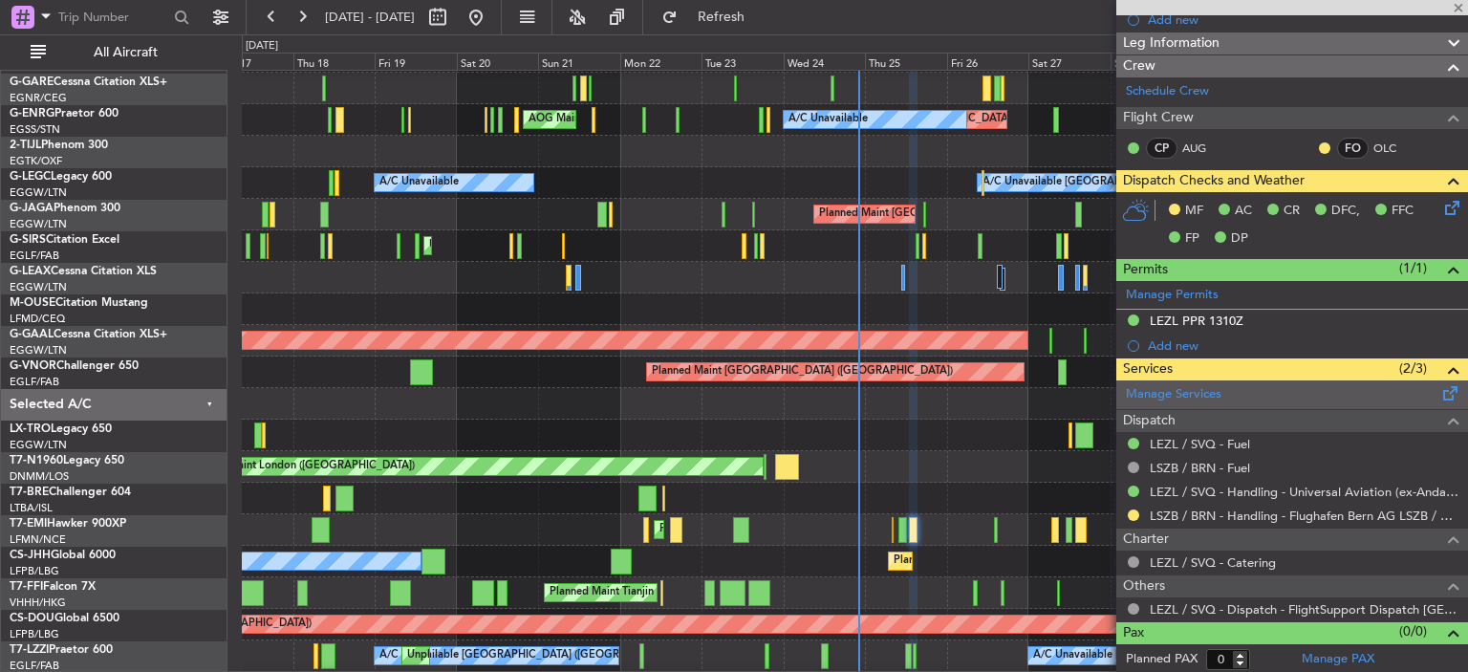
type input "+00:15"
type input "6"
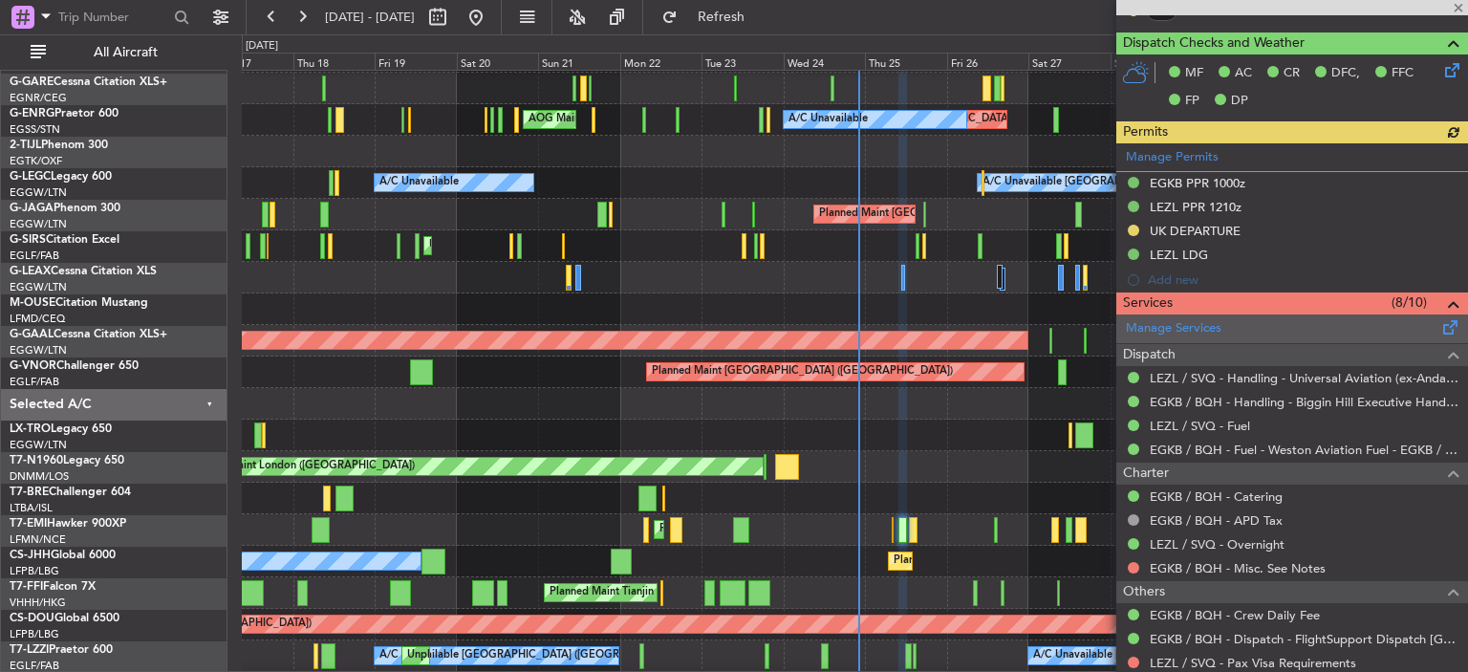
scroll to position [785, 0]
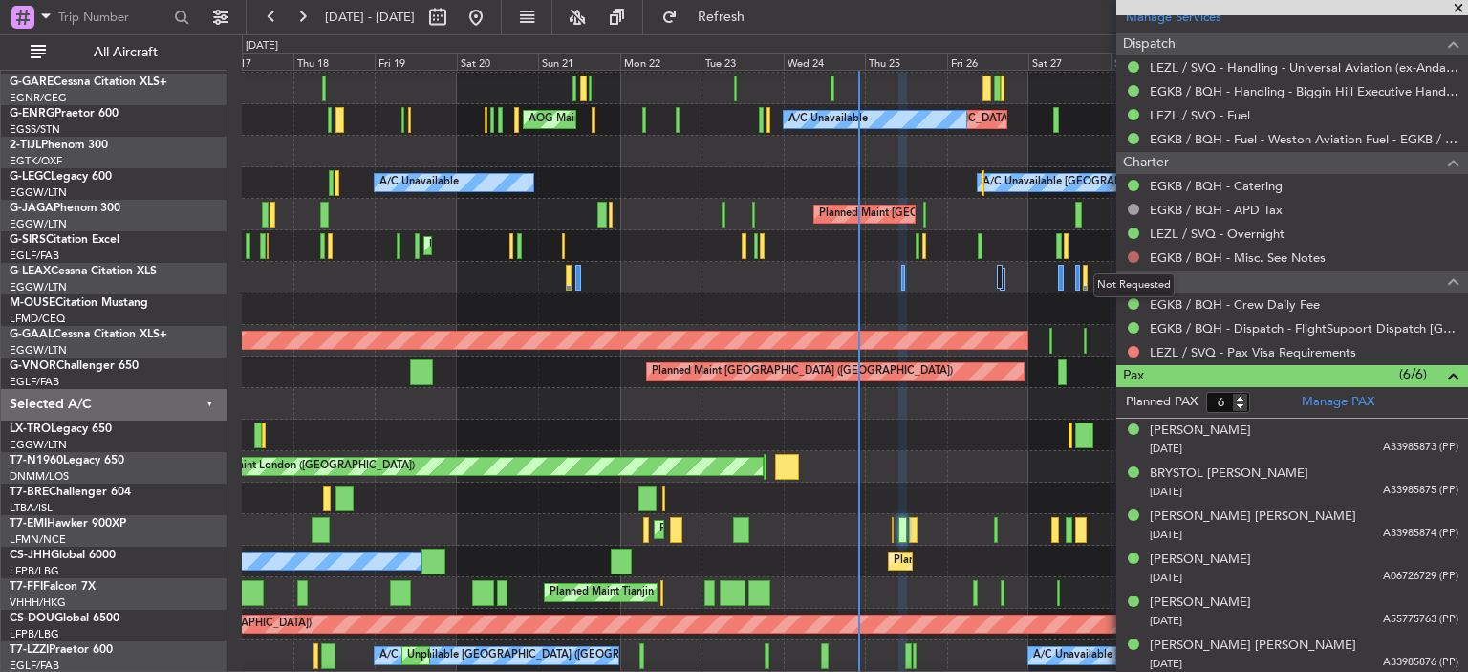
click at [1129, 255] on button at bounding box center [1133, 256] width 11 height 11
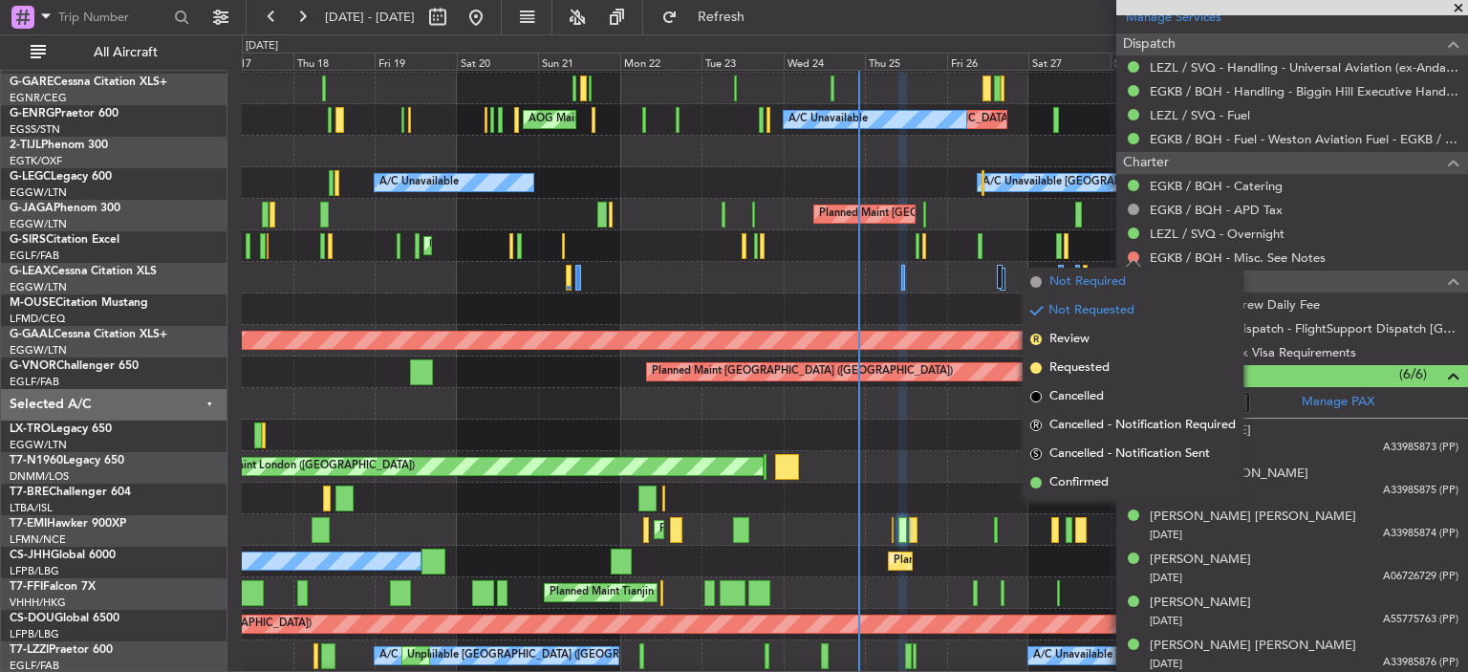
click at [1101, 284] on span "Not Required" at bounding box center [1088, 281] width 76 height 19
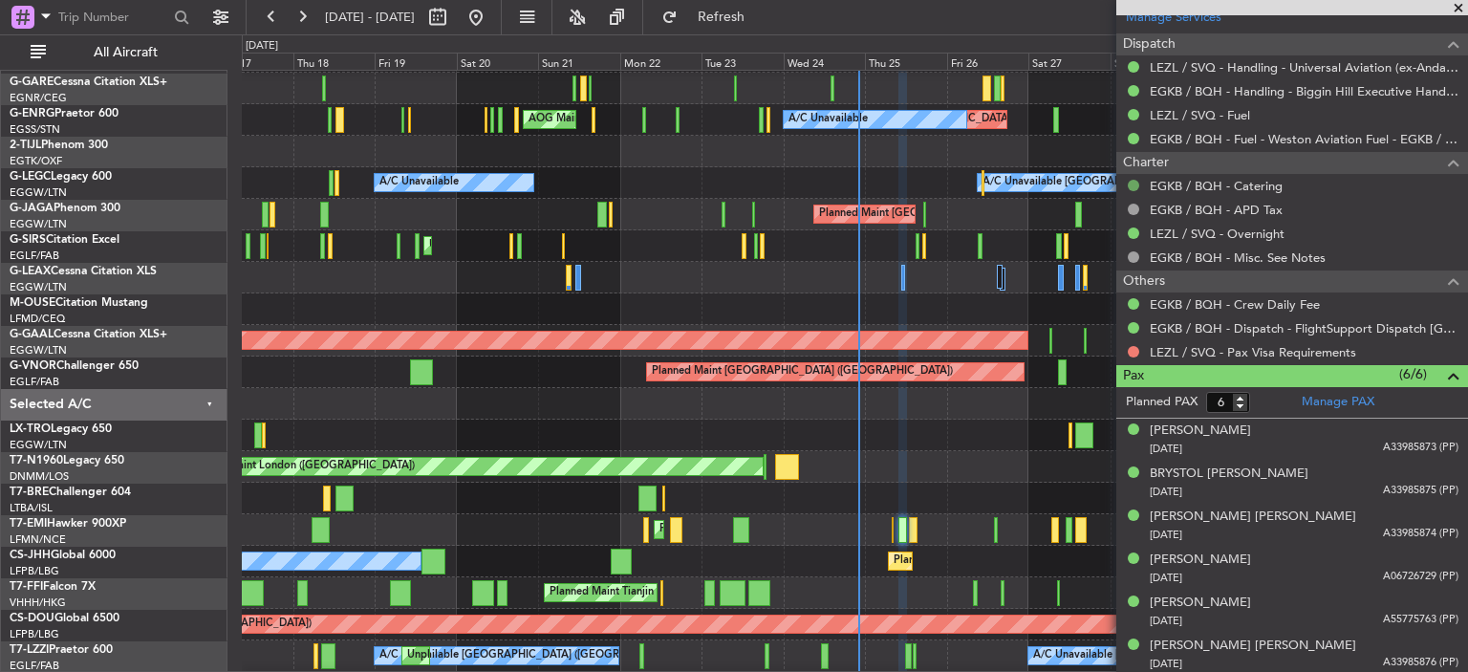
click at [1136, 180] on button at bounding box center [1133, 185] width 11 height 11
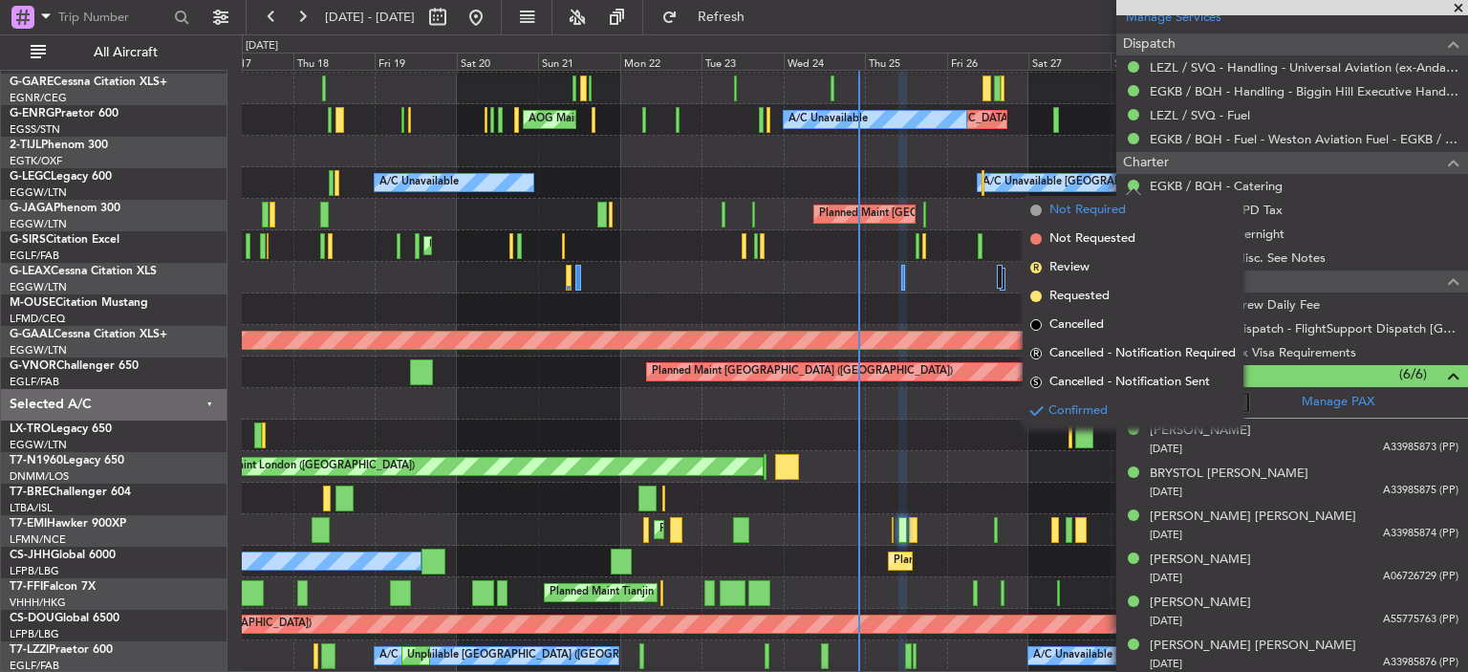
click at [1071, 215] on span "Not Required" at bounding box center [1088, 210] width 76 height 19
